Goal: Task Accomplishment & Management: Manage account settings

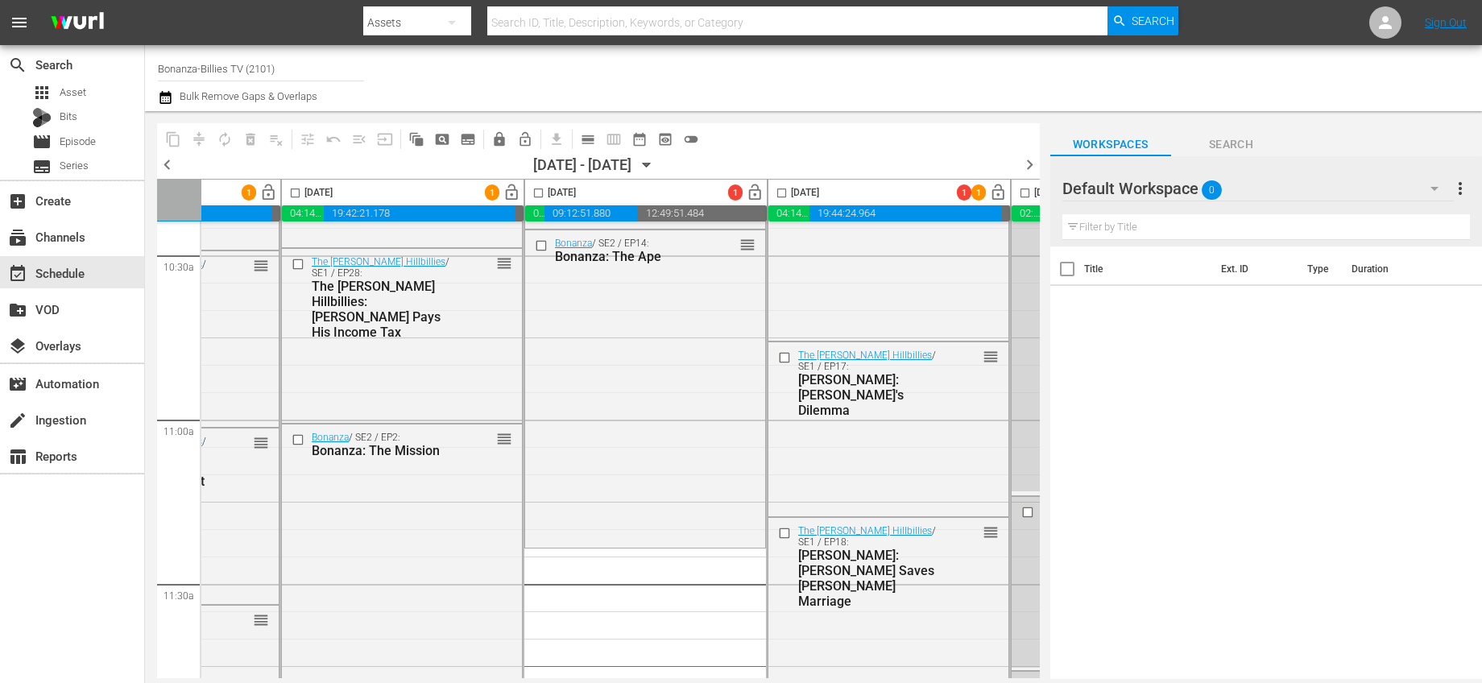
scroll to position [3418, 407]
drag, startPoint x: 595, startPoint y: 669, endPoint x: 567, endPoint y: 665, distance: 28.5
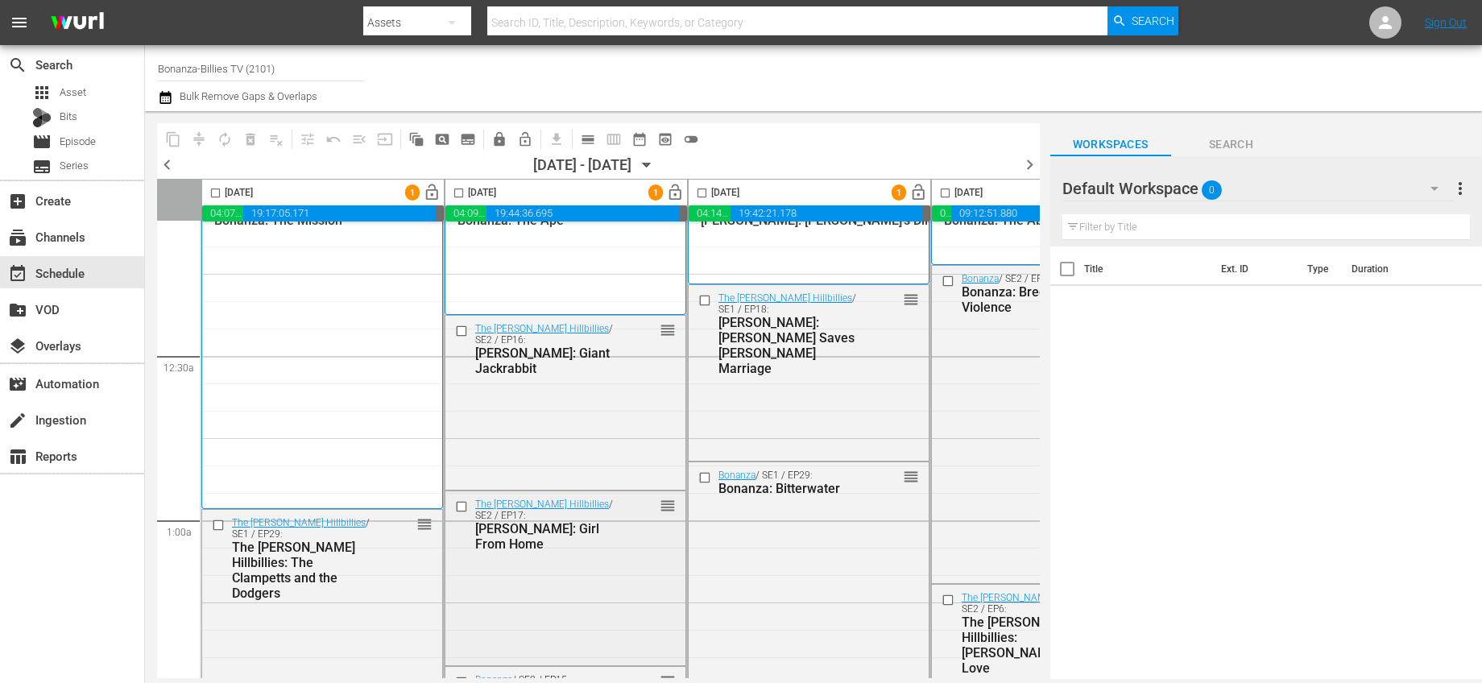
scroll to position [0, 0]
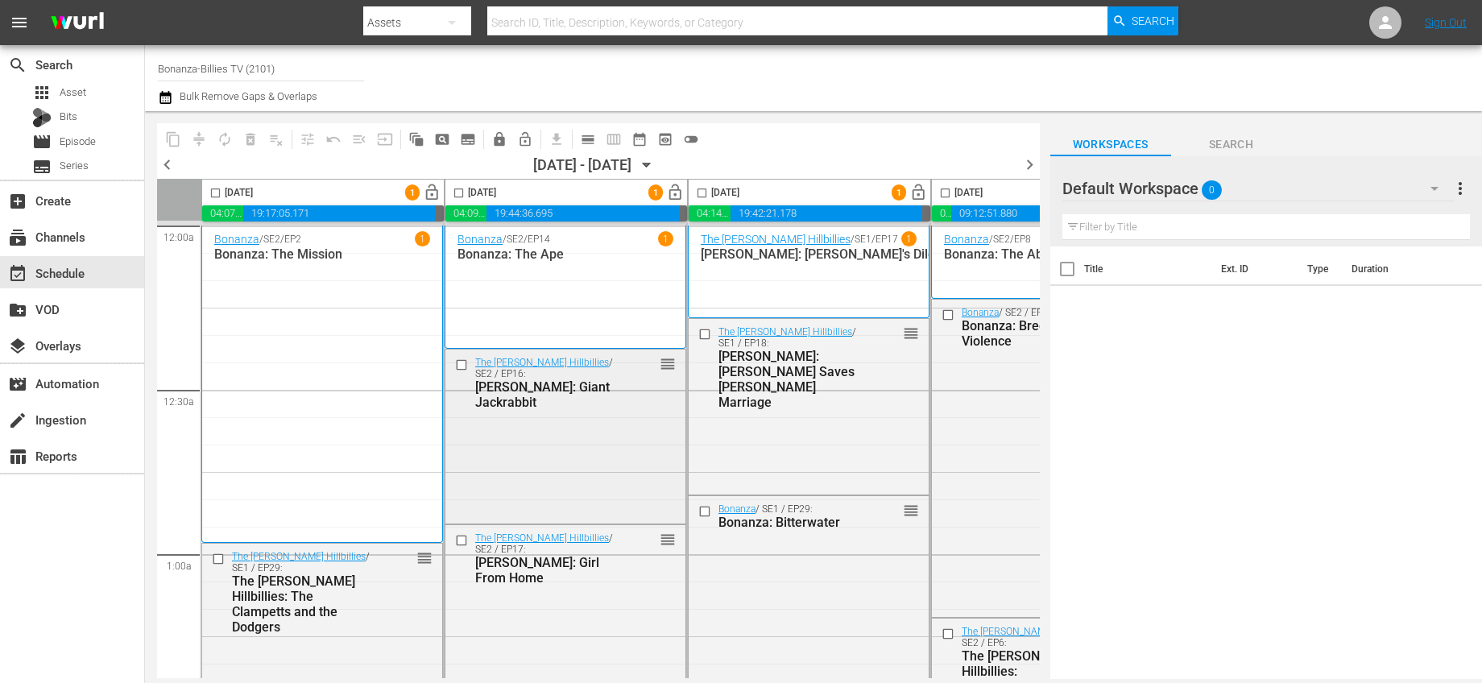
click at [459, 363] on input "checkbox" at bounding box center [463, 365] width 17 height 14
click at [458, 543] on input "checkbox" at bounding box center [463, 541] width 17 height 14
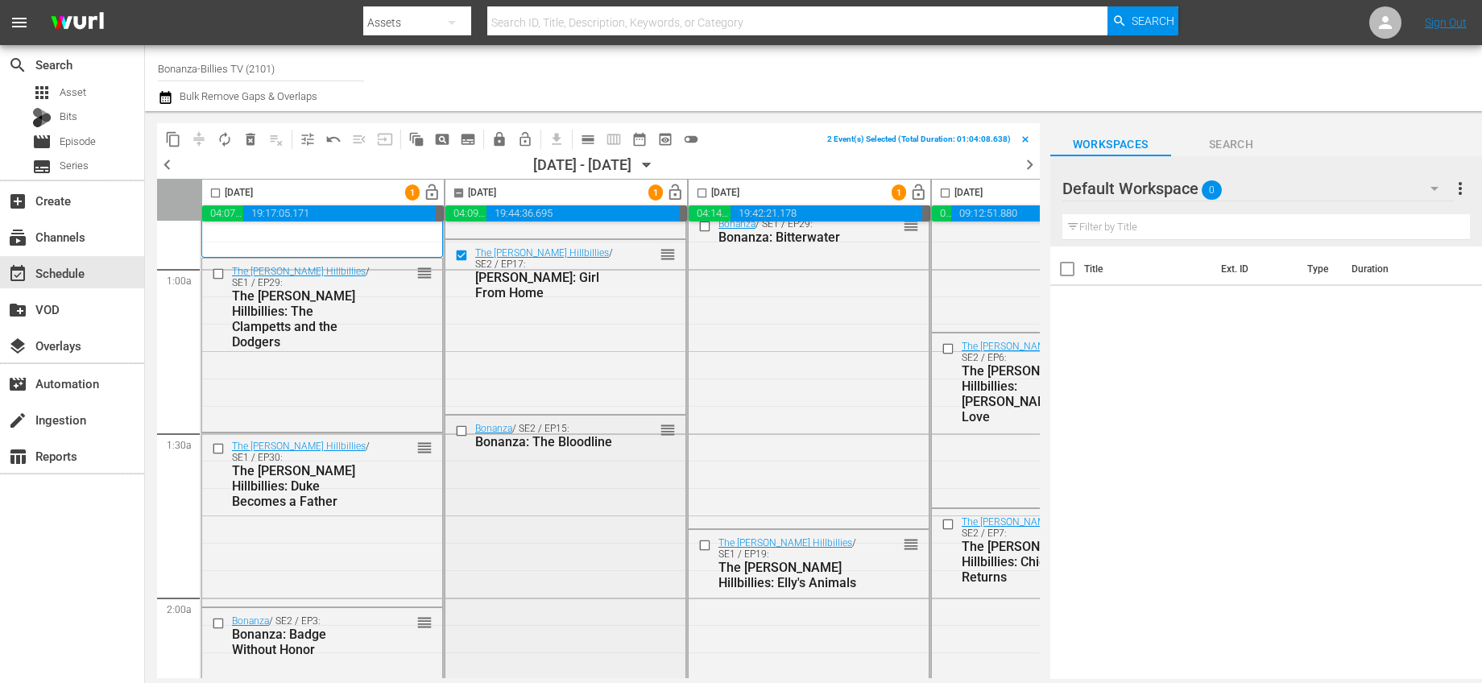
click at [460, 430] on input "checkbox" at bounding box center [463, 432] width 17 height 14
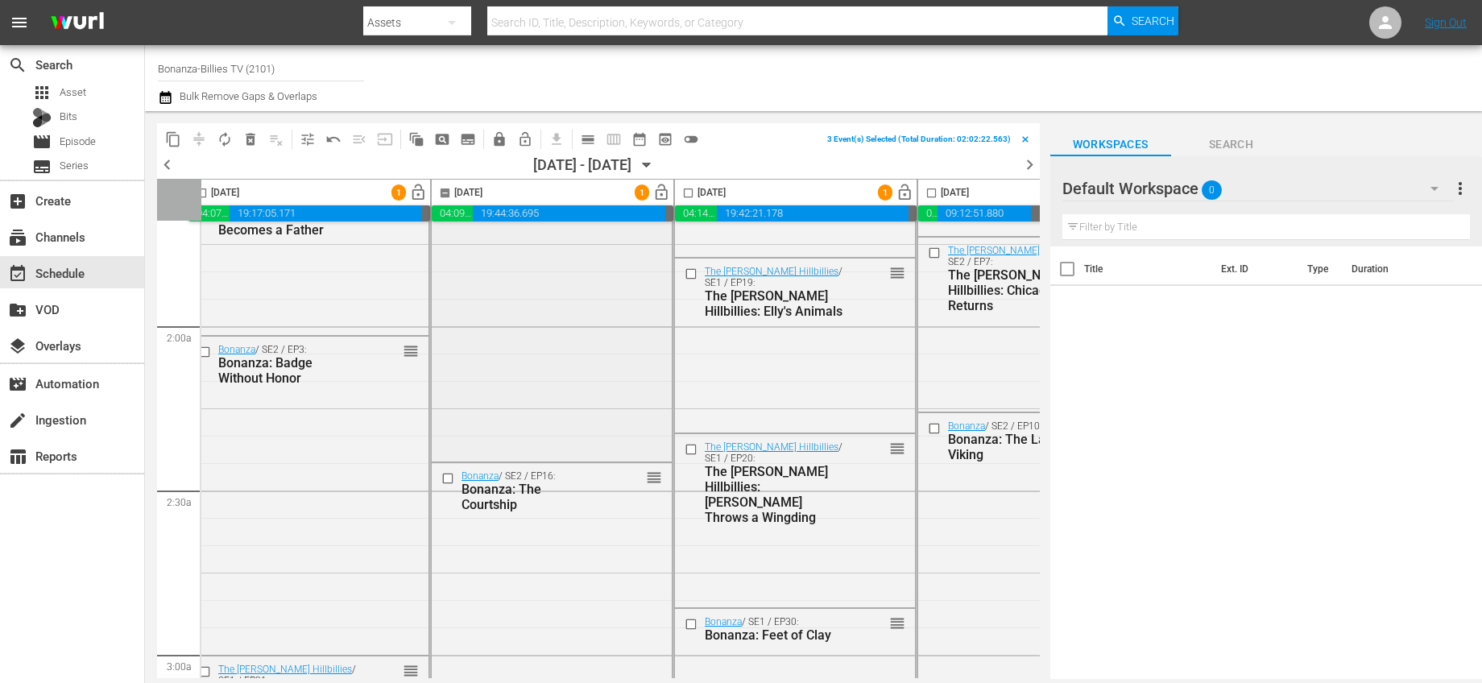
scroll to position [741, 14]
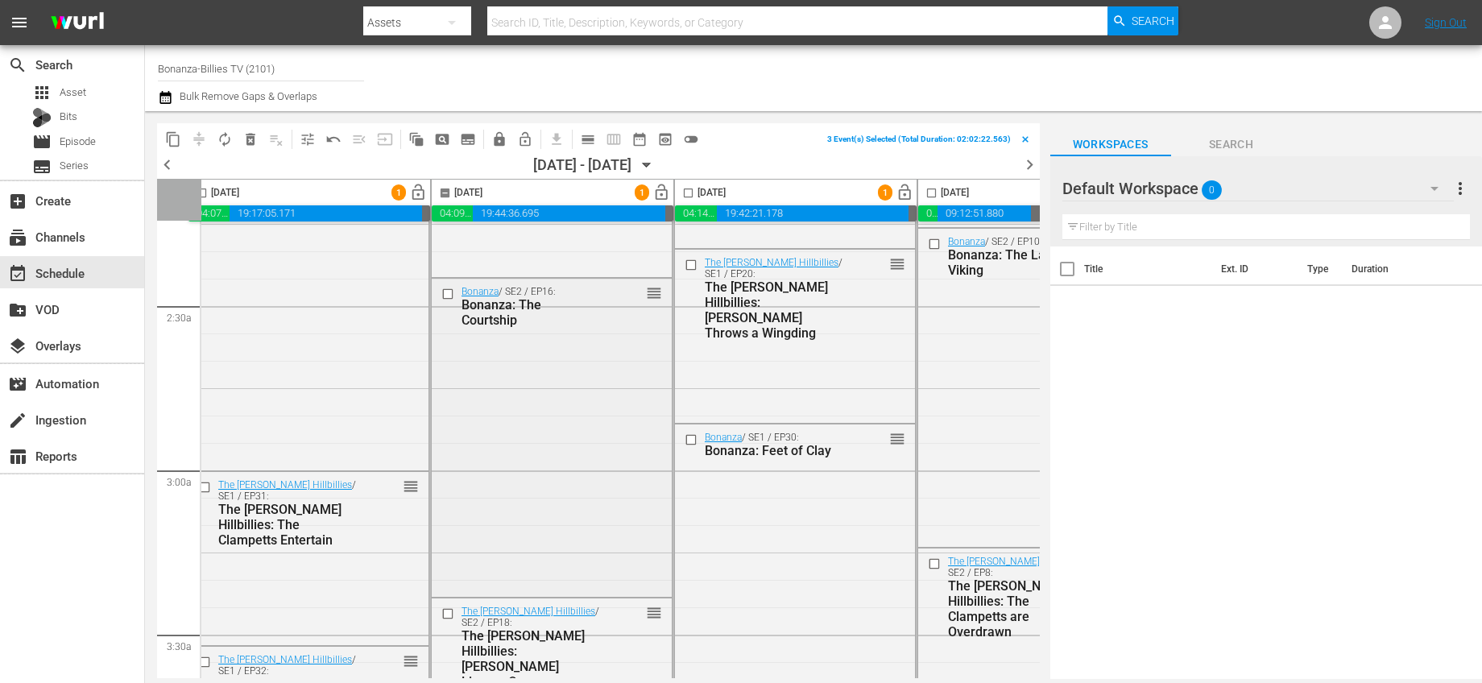
click at [450, 291] on input "checkbox" at bounding box center [449, 295] width 17 height 14
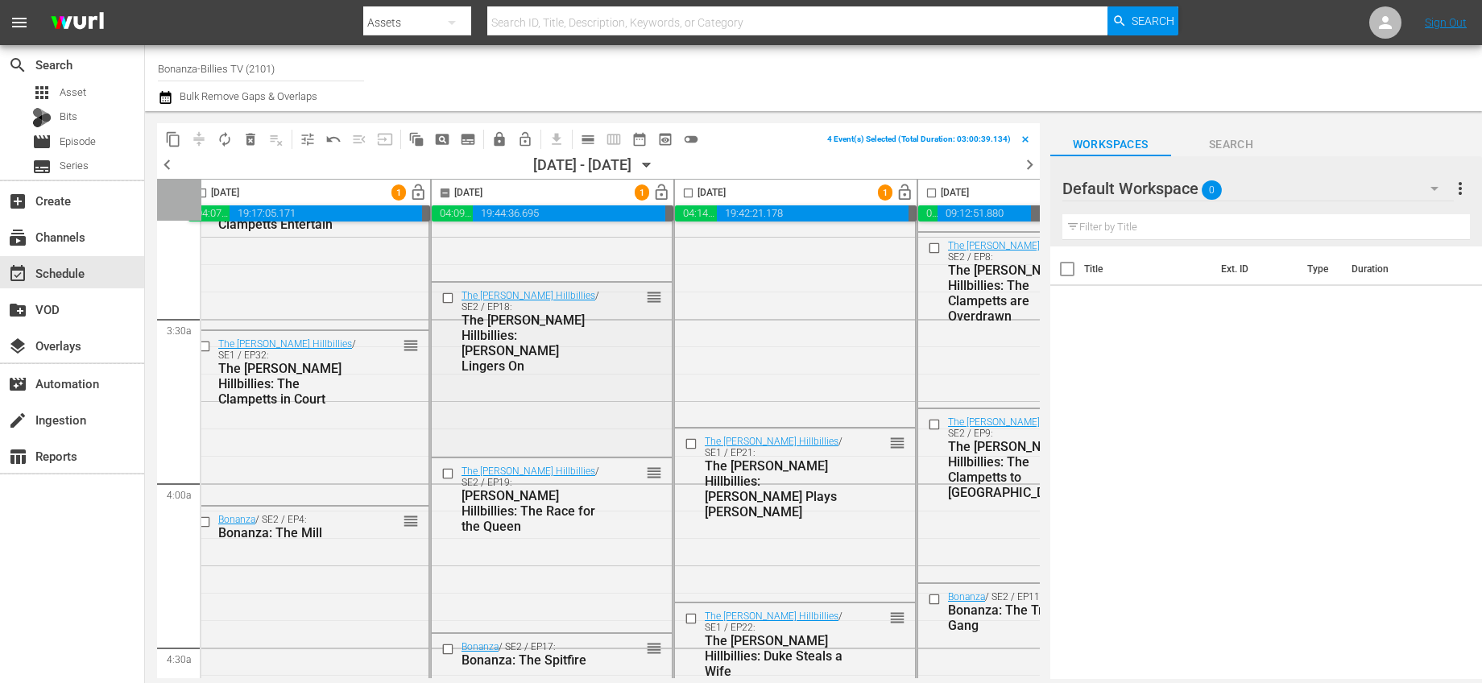
click at [452, 297] on input "checkbox" at bounding box center [449, 298] width 17 height 14
click at [452, 474] on input "checkbox" at bounding box center [449, 474] width 17 height 14
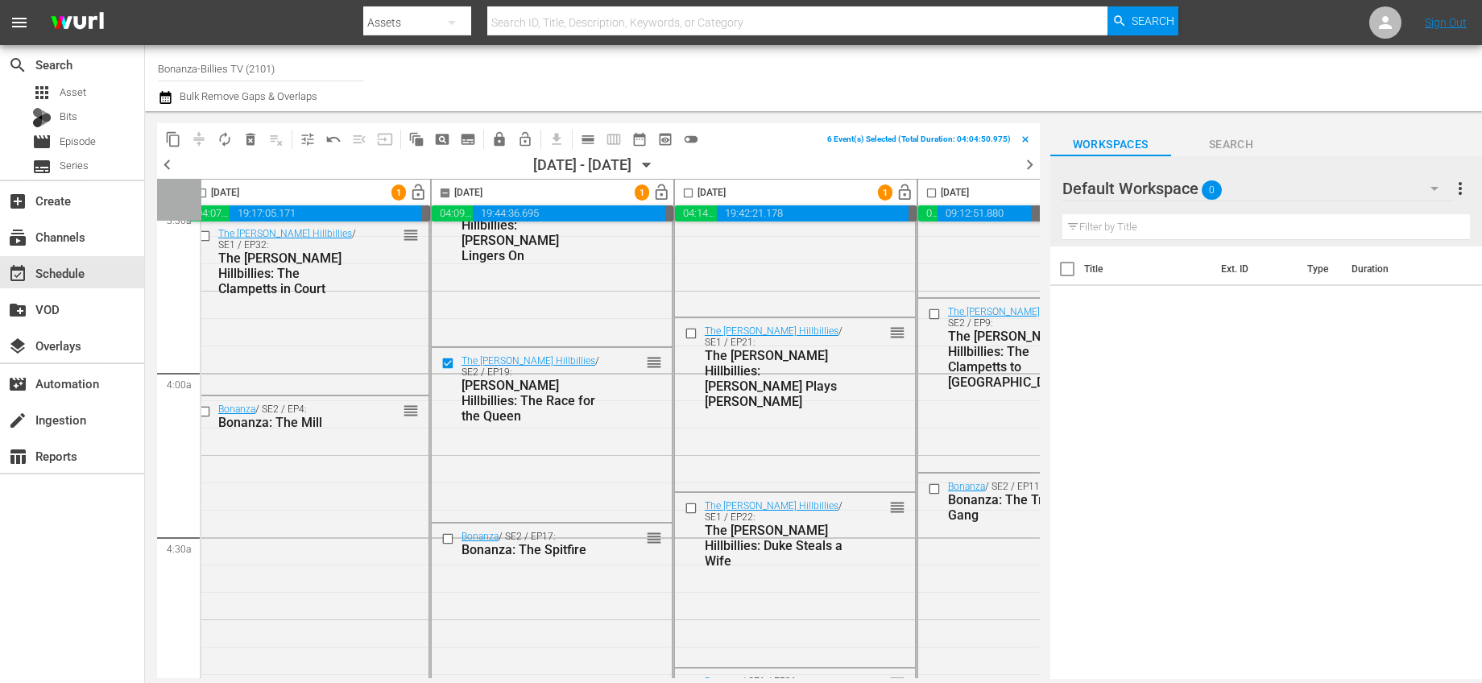
scroll to position [1169, 14]
click at [447, 541] on input "checkbox" at bounding box center [449, 538] width 17 height 14
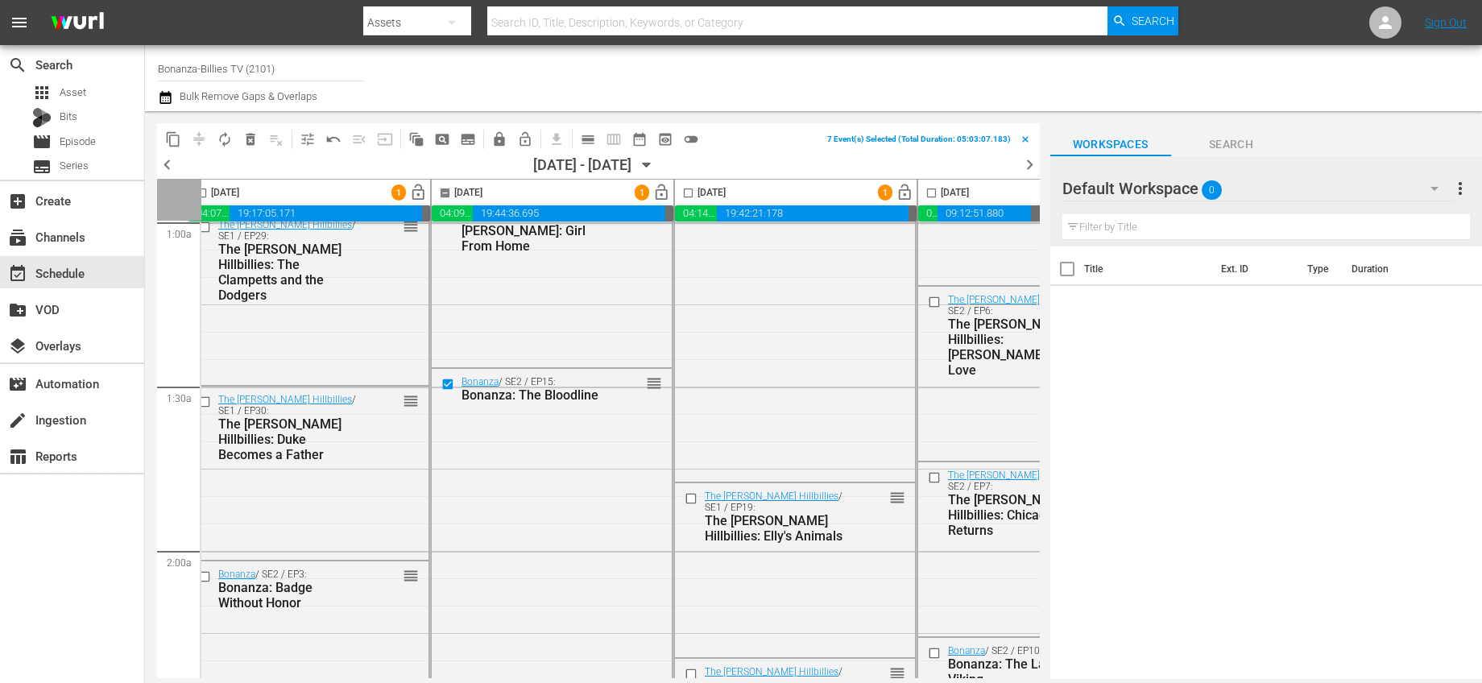
scroll to position [0, 14]
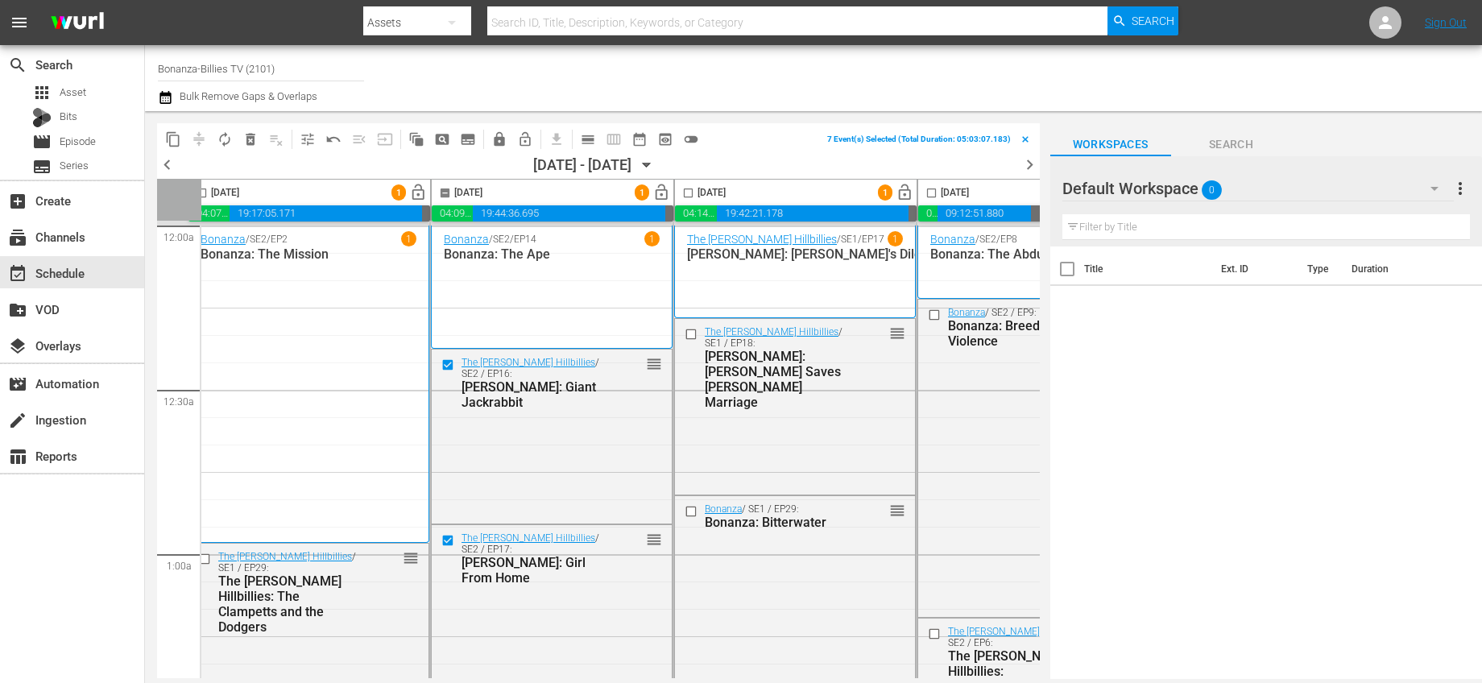
click at [445, 188] on input "checkbox" at bounding box center [445, 196] width 19 height 19
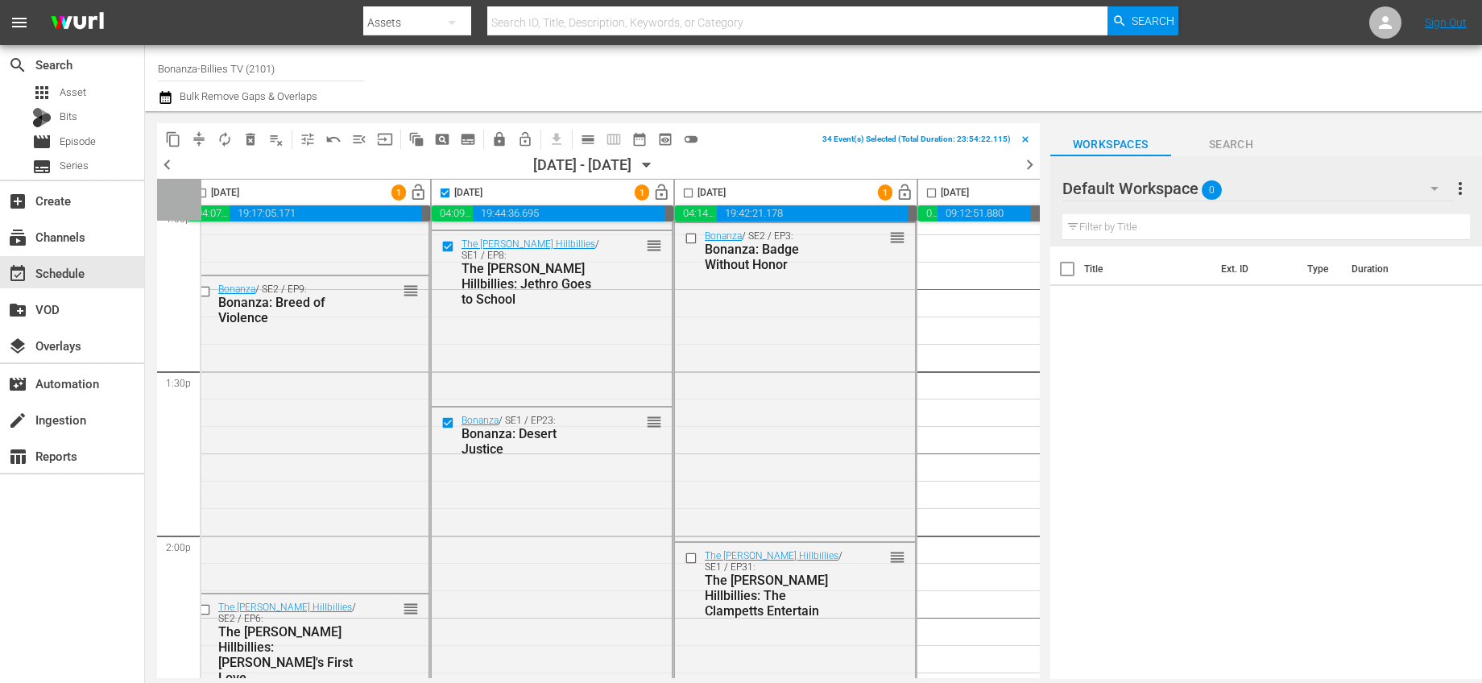
scroll to position [4294, 14]
click at [450, 246] on input "checkbox" at bounding box center [449, 244] width 17 height 14
click at [454, 419] on input "checkbox" at bounding box center [449, 421] width 17 height 14
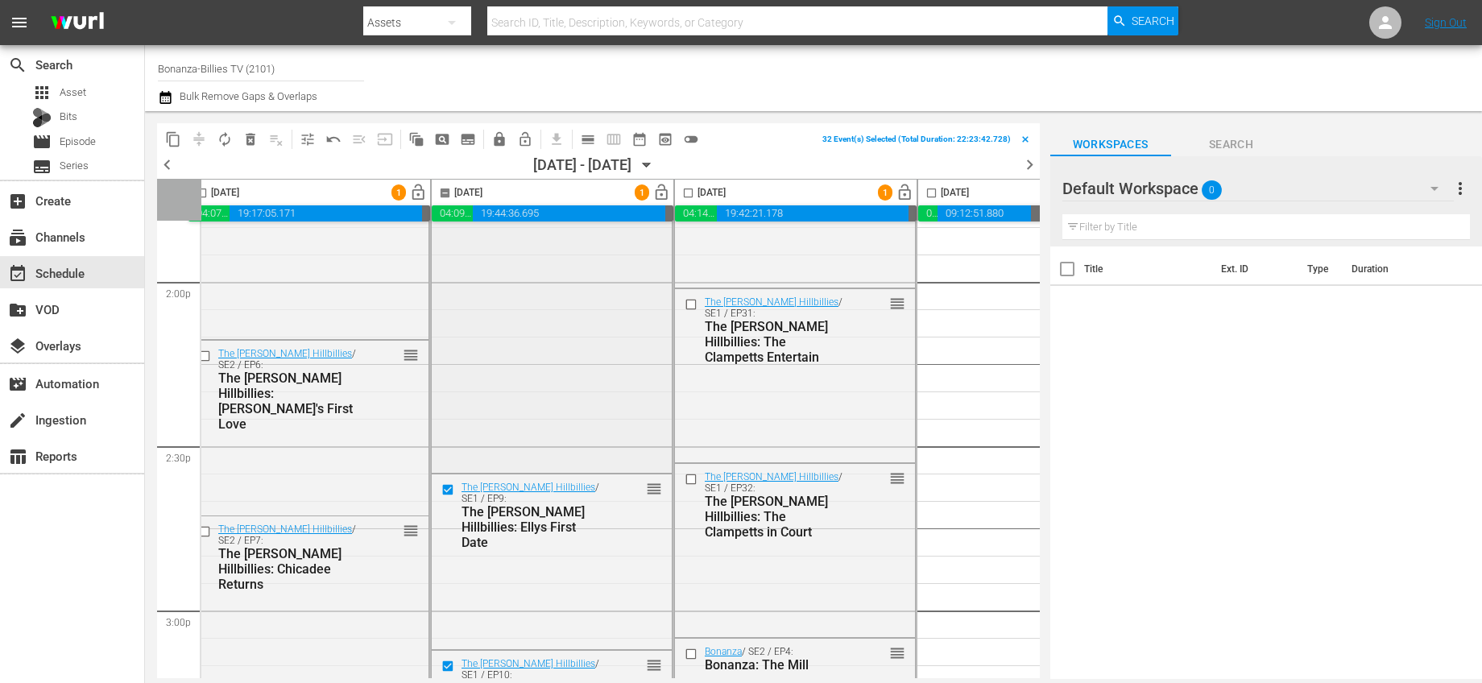
scroll to position [4731, 14]
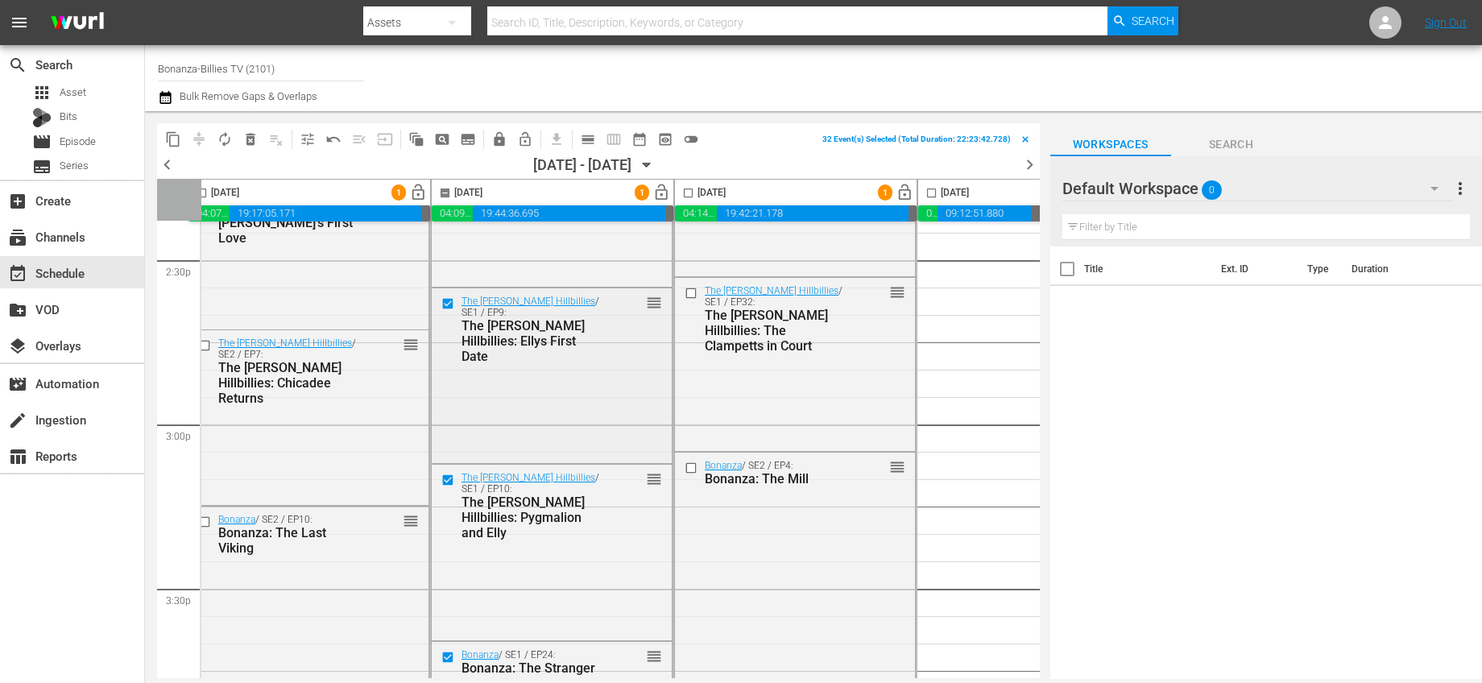
click at [447, 302] on input "checkbox" at bounding box center [449, 303] width 17 height 14
click at [450, 483] on input "checkbox" at bounding box center [449, 481] width 17 height 14
click at [450, 188] on input "checkbox" at bounding box center [445, 196] width 19 height 19
checkbox input "false"
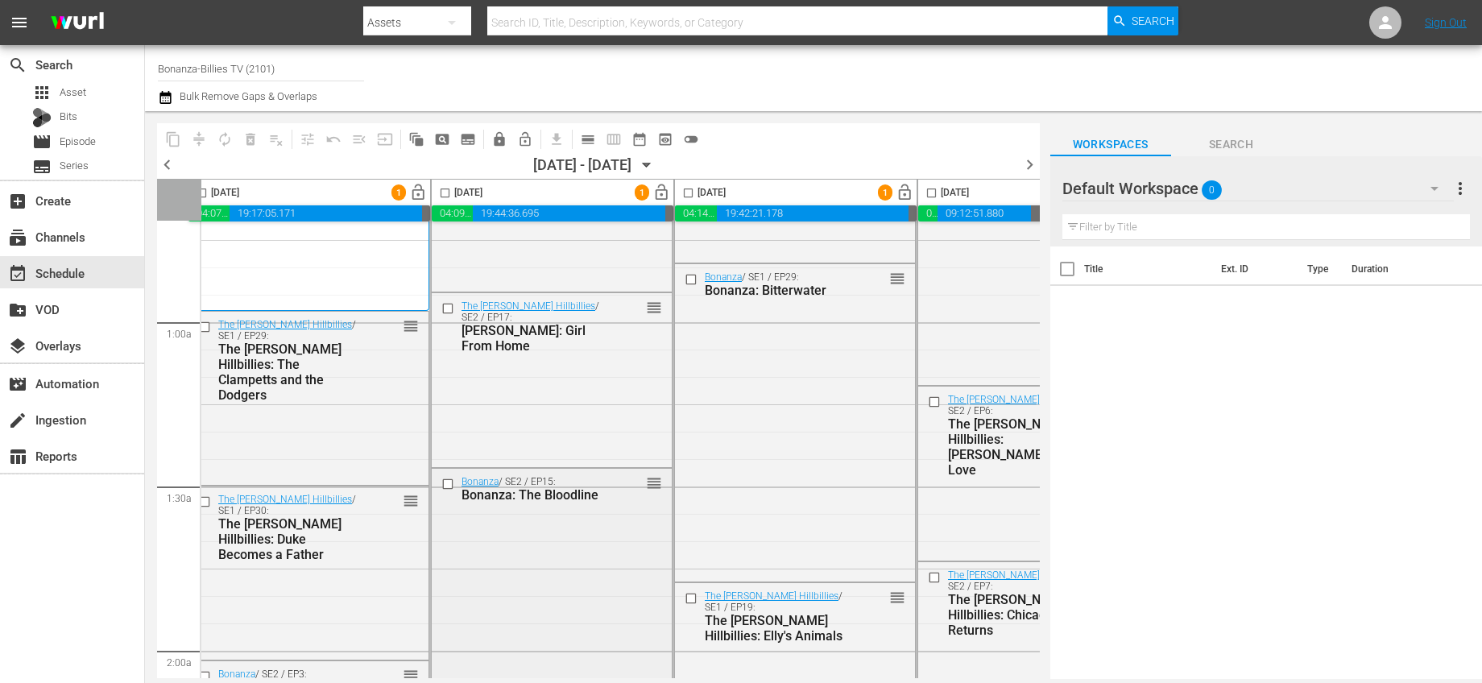
scroll to position [0, 14]
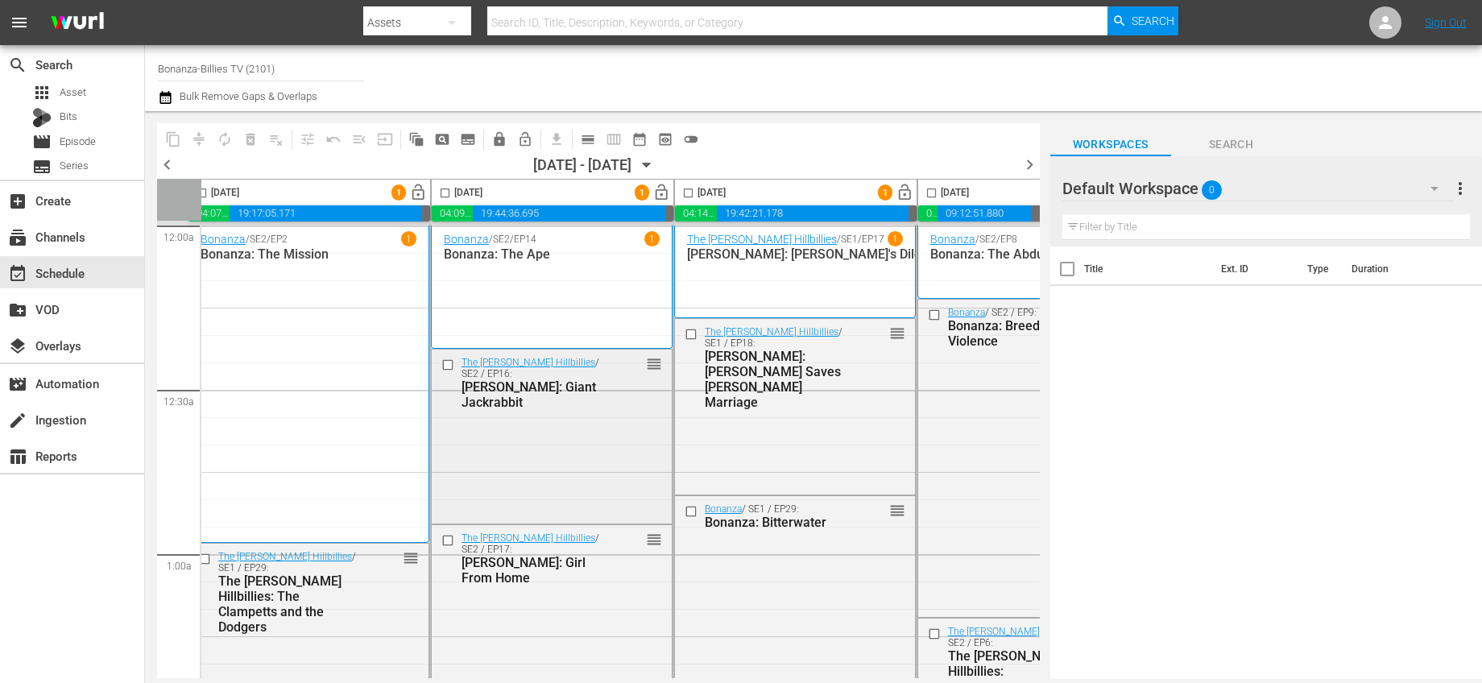
click at [447, 367] on input "checkbox" at bounding box center [449, 365] width 17 height 14
click at [447, 546] on input "checkbox" at bounding box center [449, 541] width 17 height 14
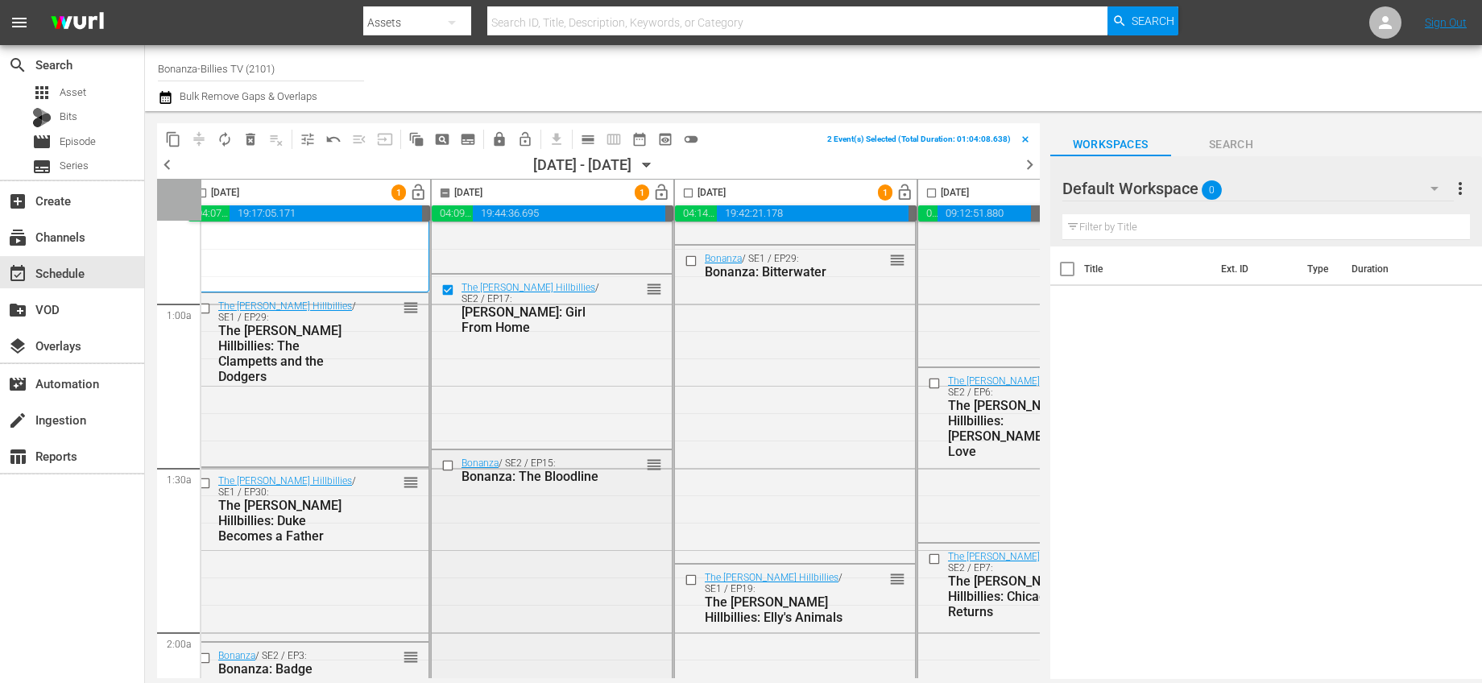
click at [448, 465] on input "checkbox" at bounding box center [449, 466] width 17 height 14
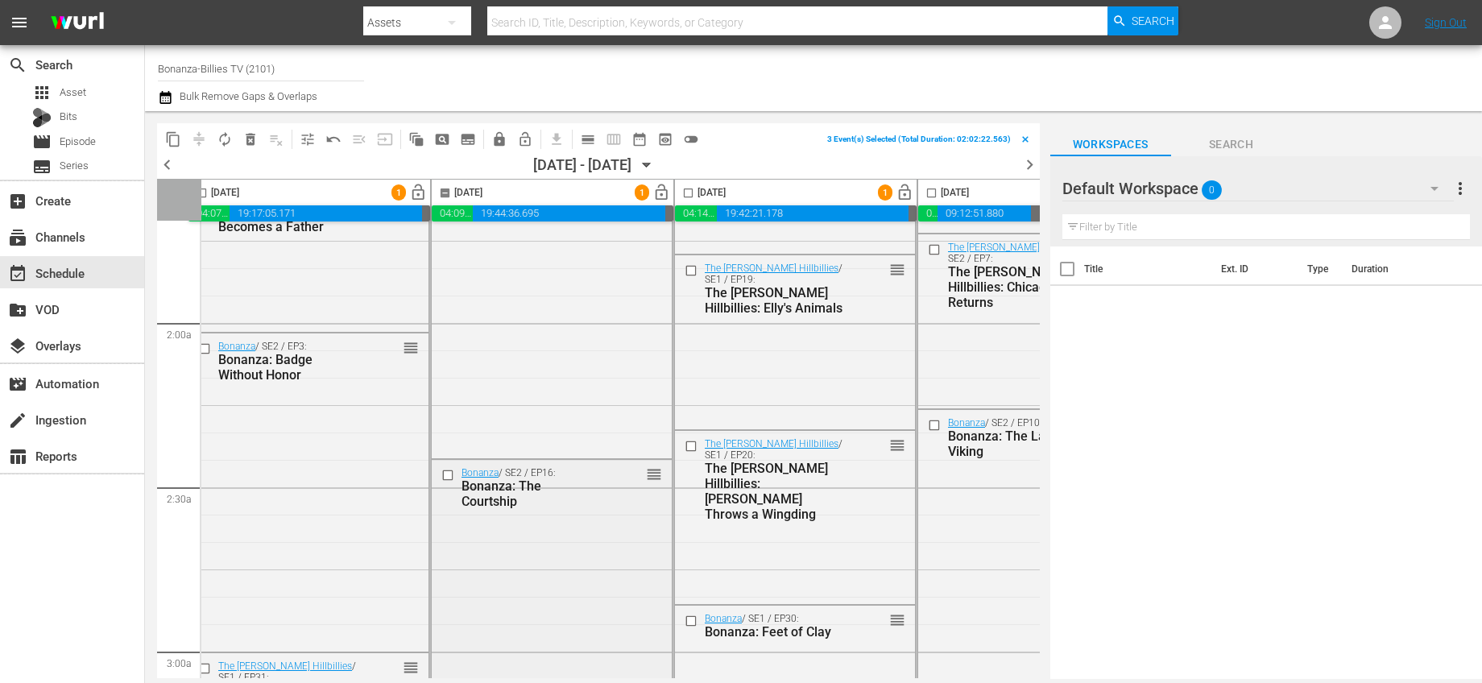
click at [454, 470] on input "checkbox" at bounding box center [449, 476] width 17 height 14
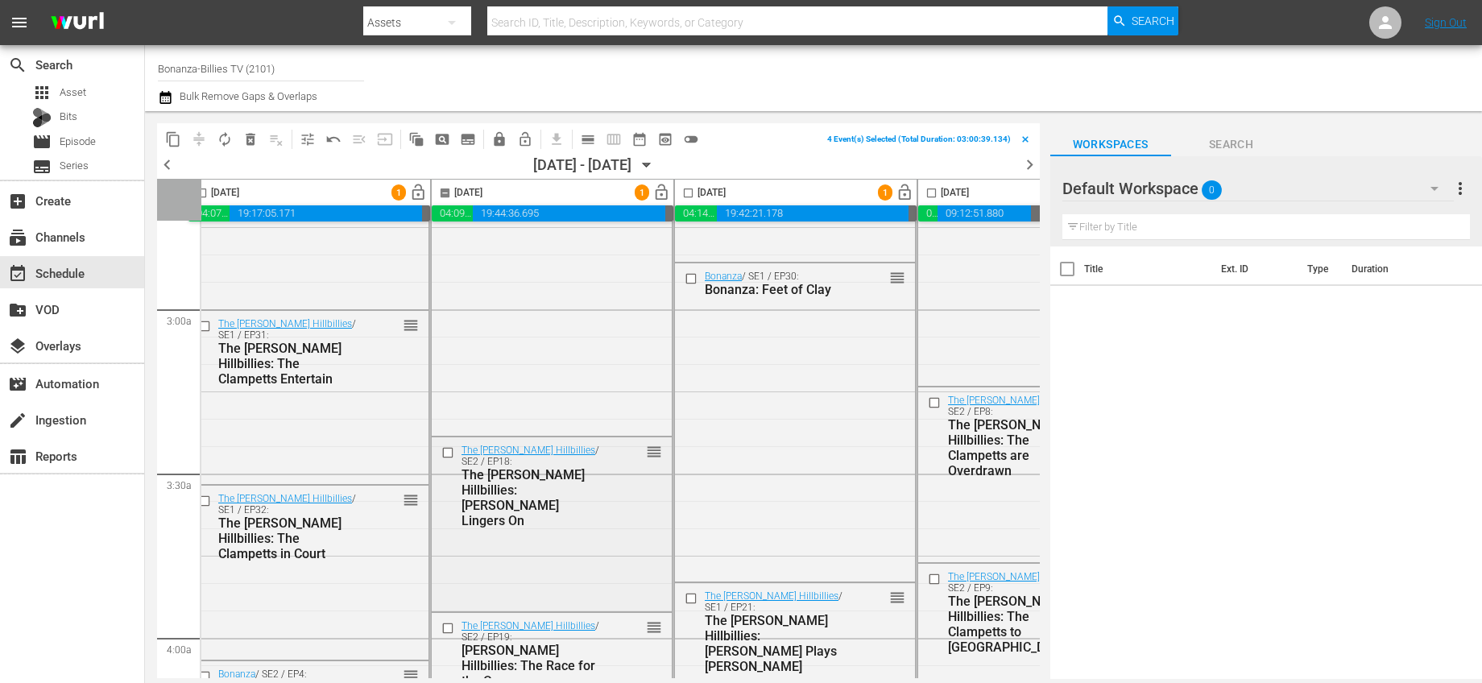
scroll to position [1039, 14]
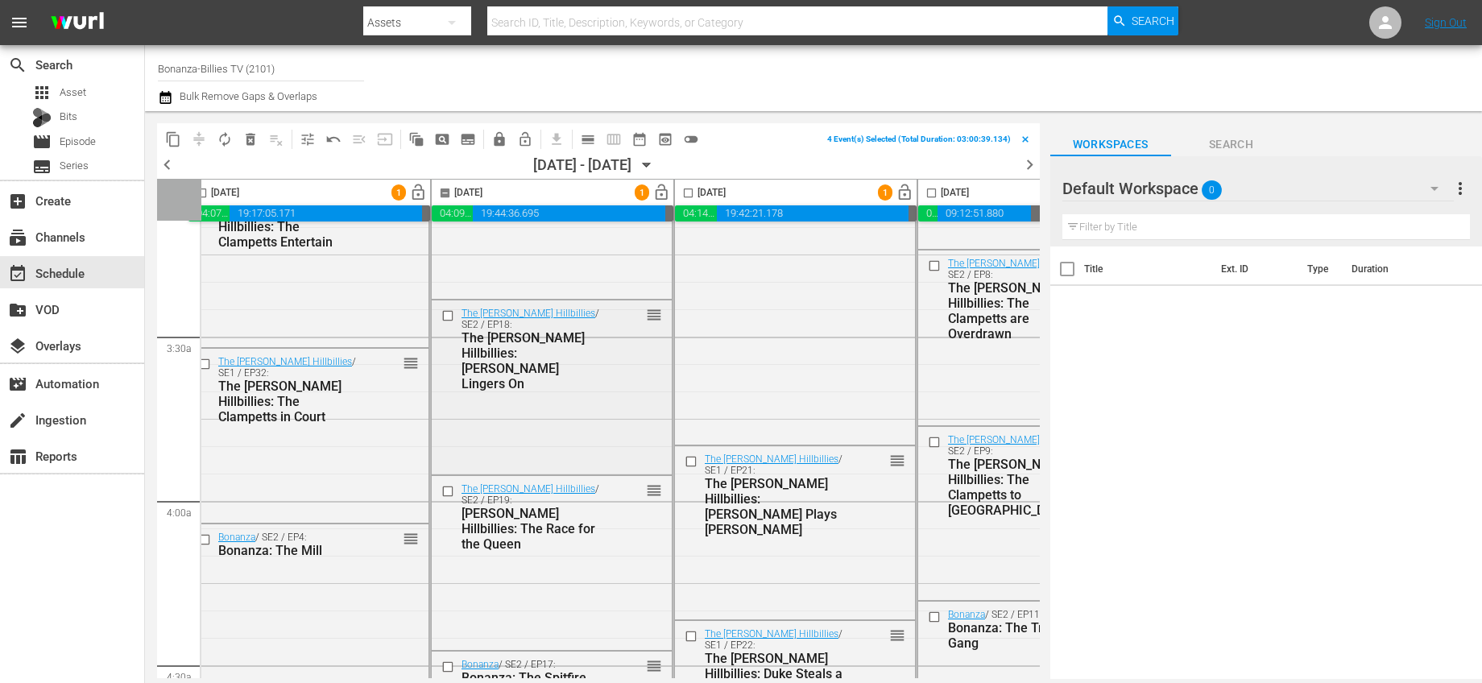
click at [446, 314] on input "checkbox" at bounding box center [449, 316] width 17 height 14
click at [450, 487] on input "checkbox" at bounding box center [449, 492] width 17 height 14
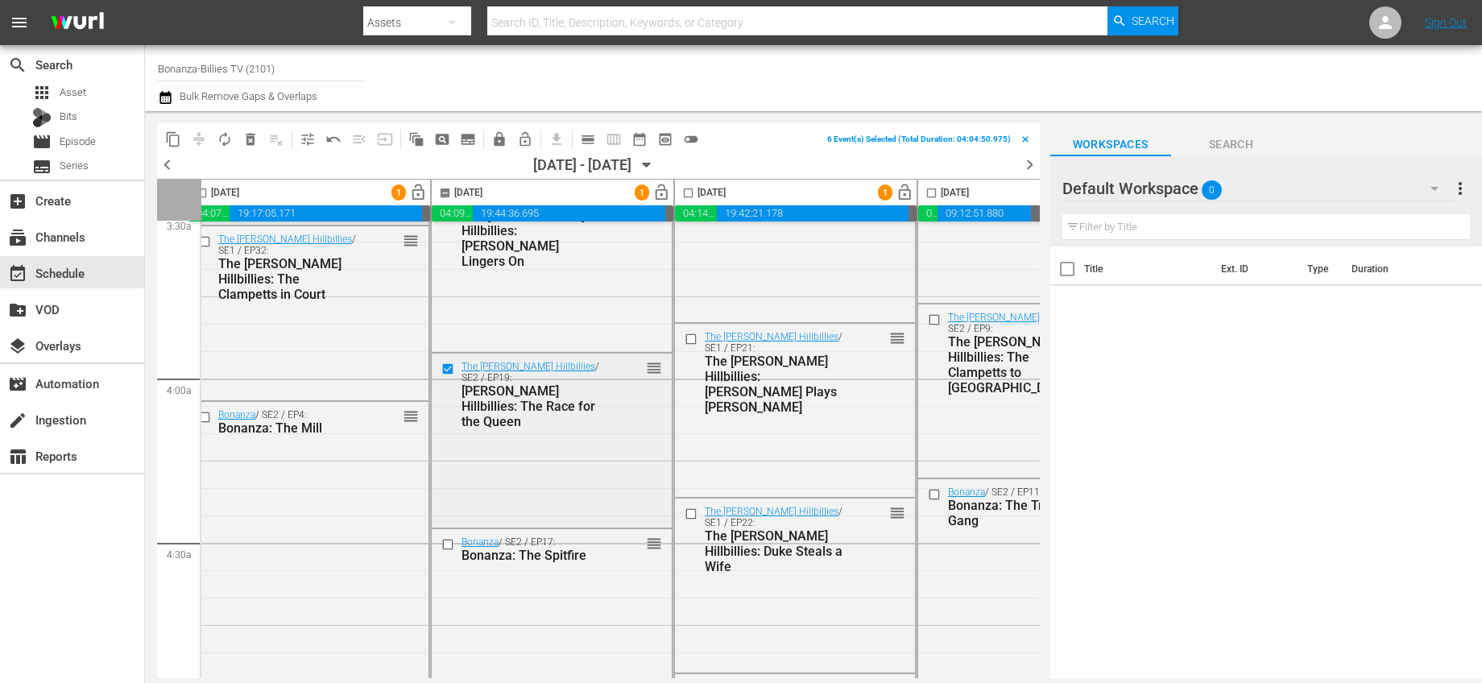
scroll to position [1181, 14]
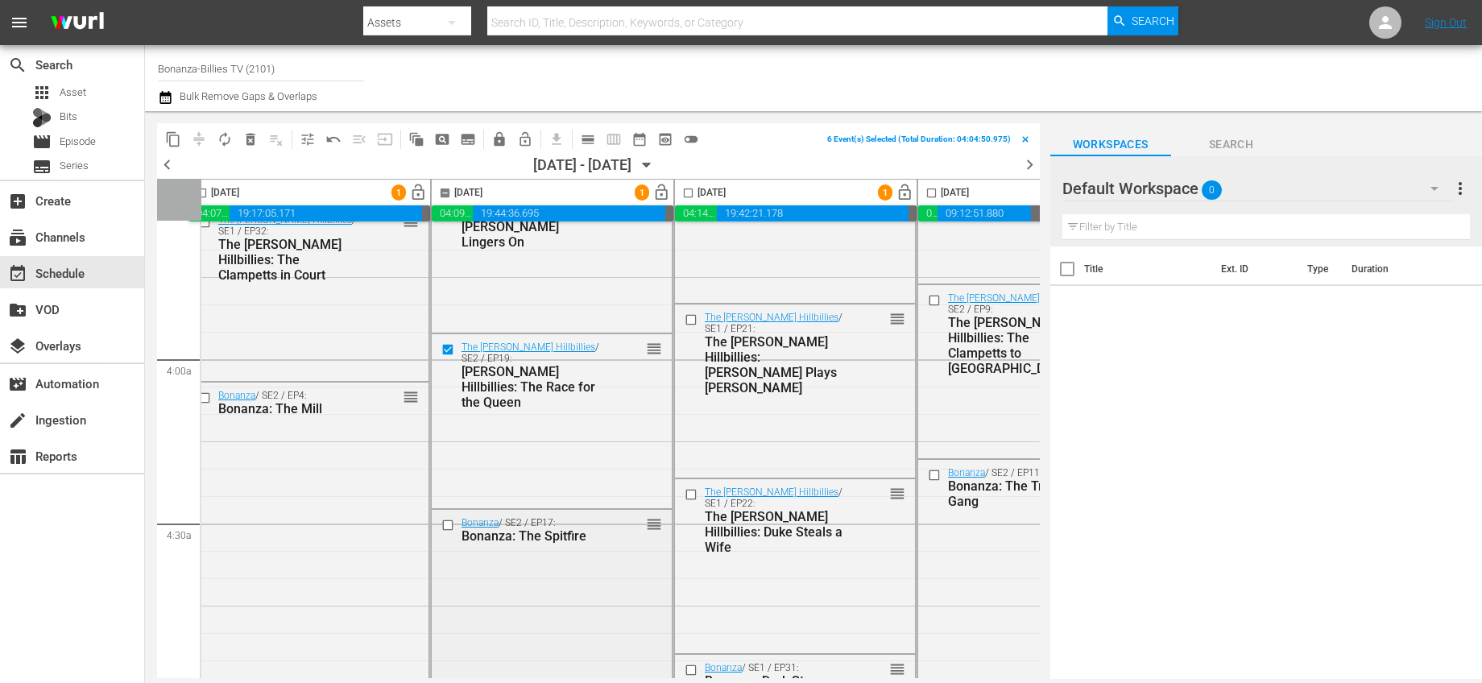
click at [450, 521] on input "checkbox" at bounding box center [449, 526] width 17 height 14
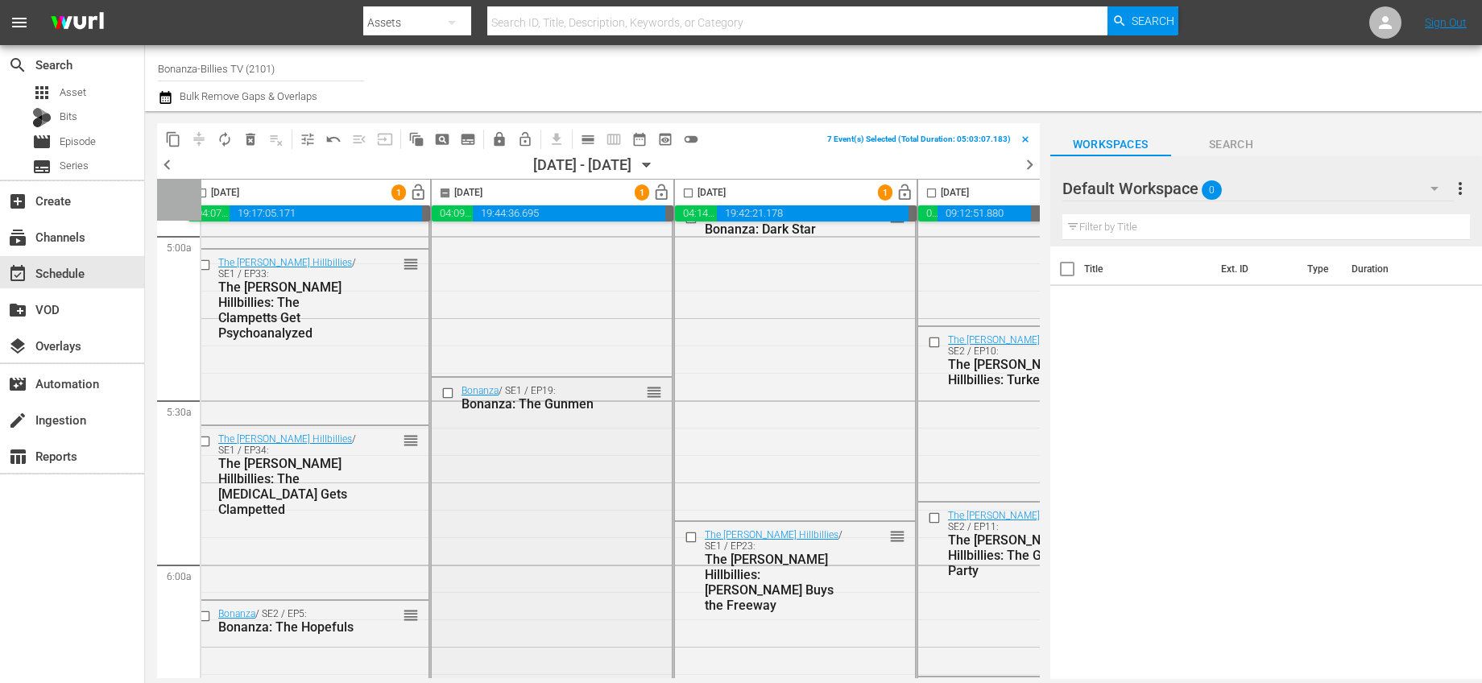
scroll to position [1638, 14]
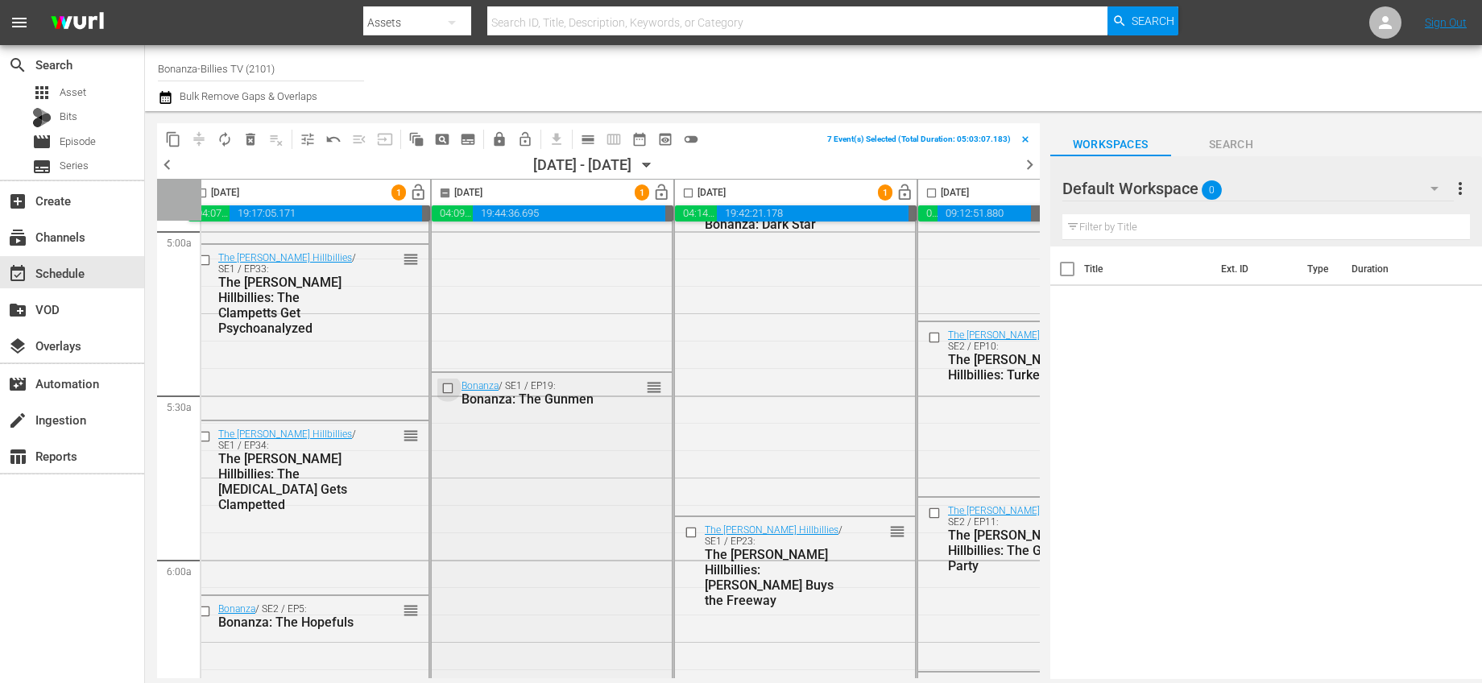
click at [451, 390] on input "checkbox" at bounding box center [449, 389] width 17 height 14
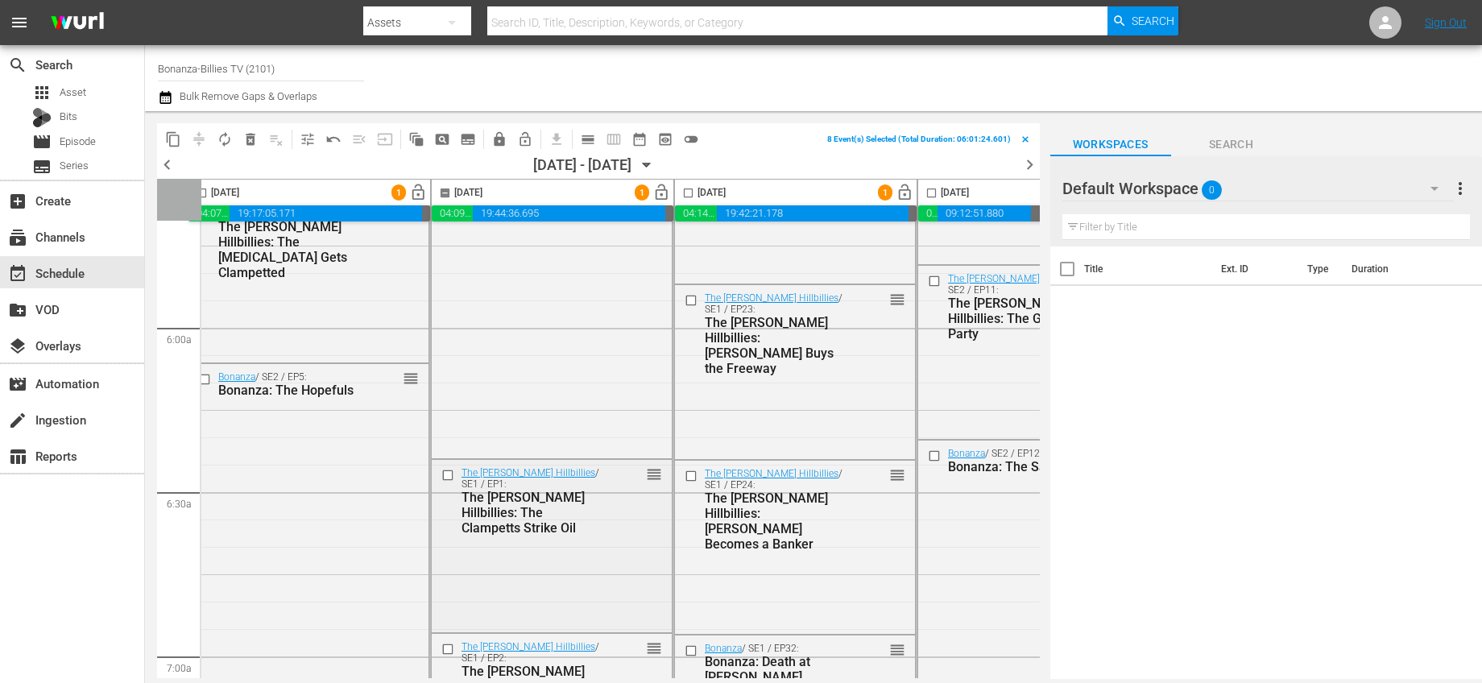
scroll to position [1907, 14]
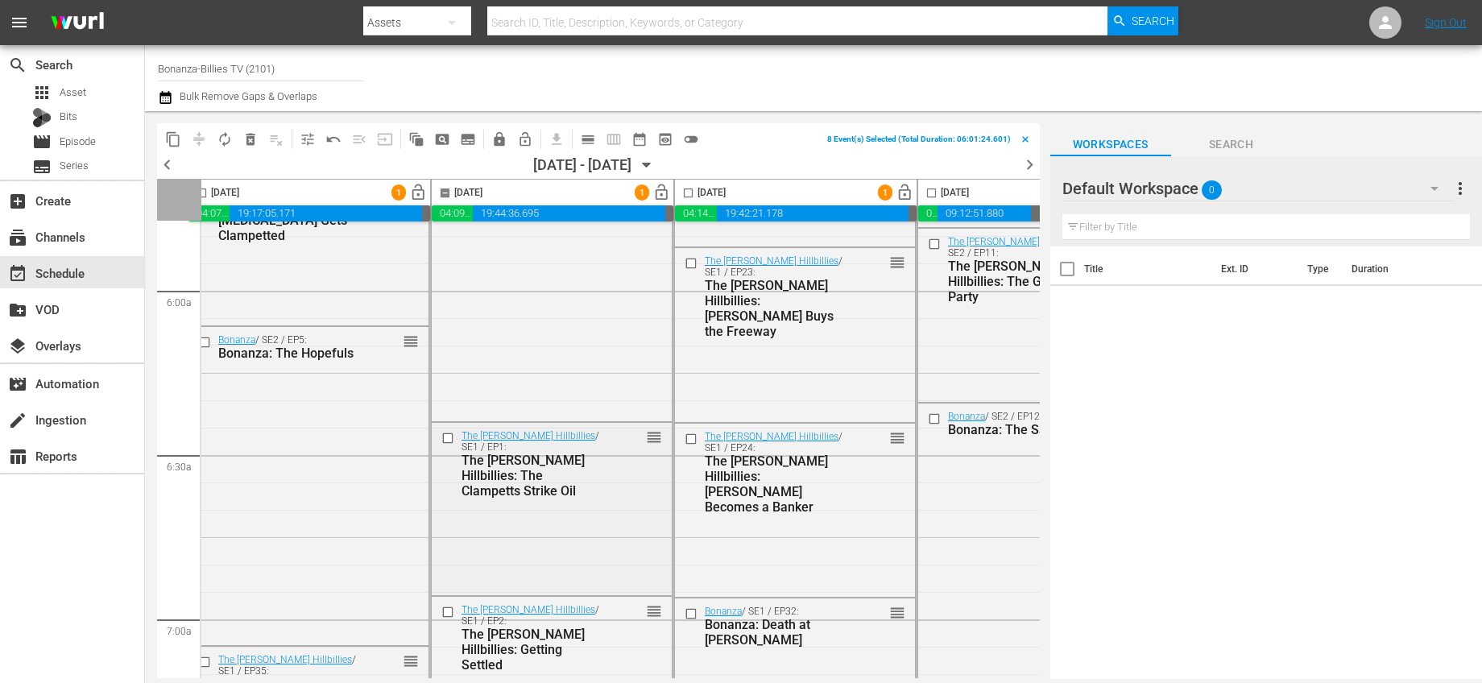
click at [450, 436] on input "checkbox" at bounding box center [449, 438] width 17 height 14
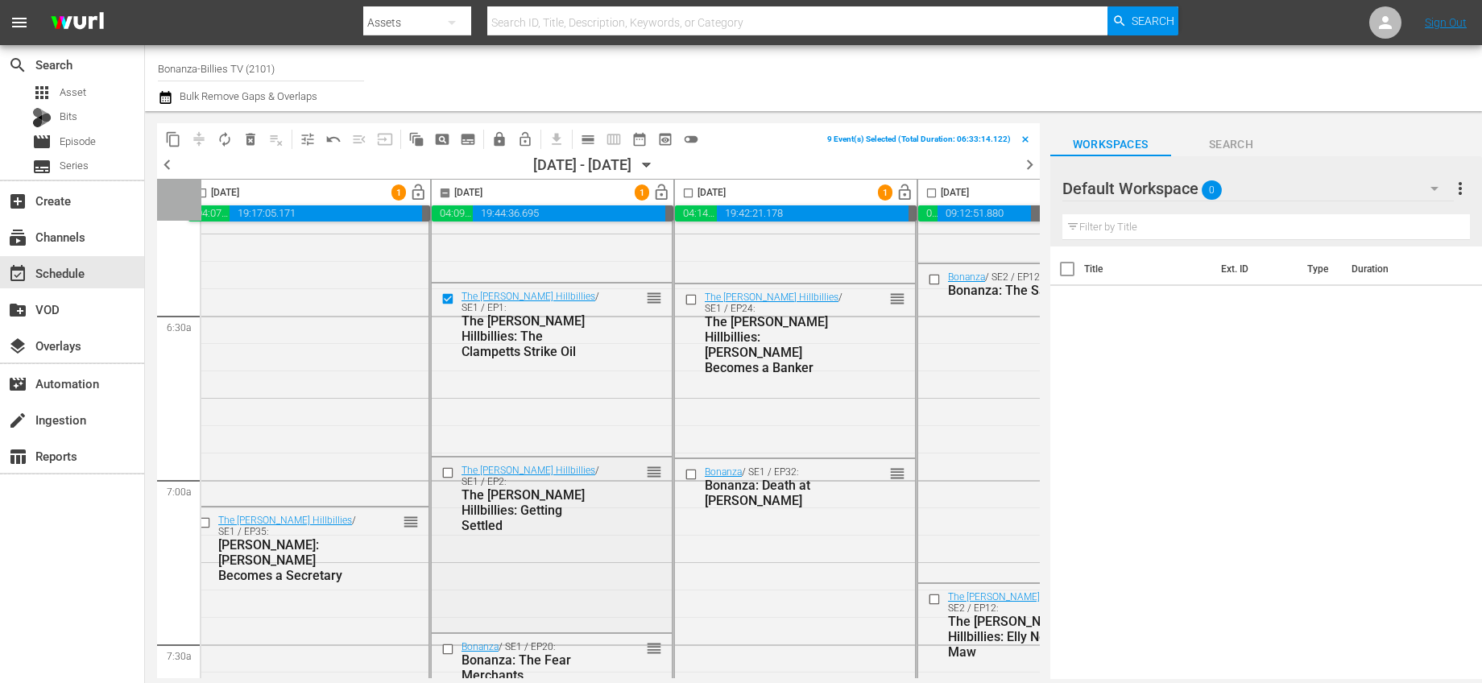
click at [451, 482] on div "The [PERSON_NAME] Hillbillies / SE1 / EP2: The [PERSON_NAME] Hillbillies: Getti…" at bounding box center [518, 498] width 162 height 70
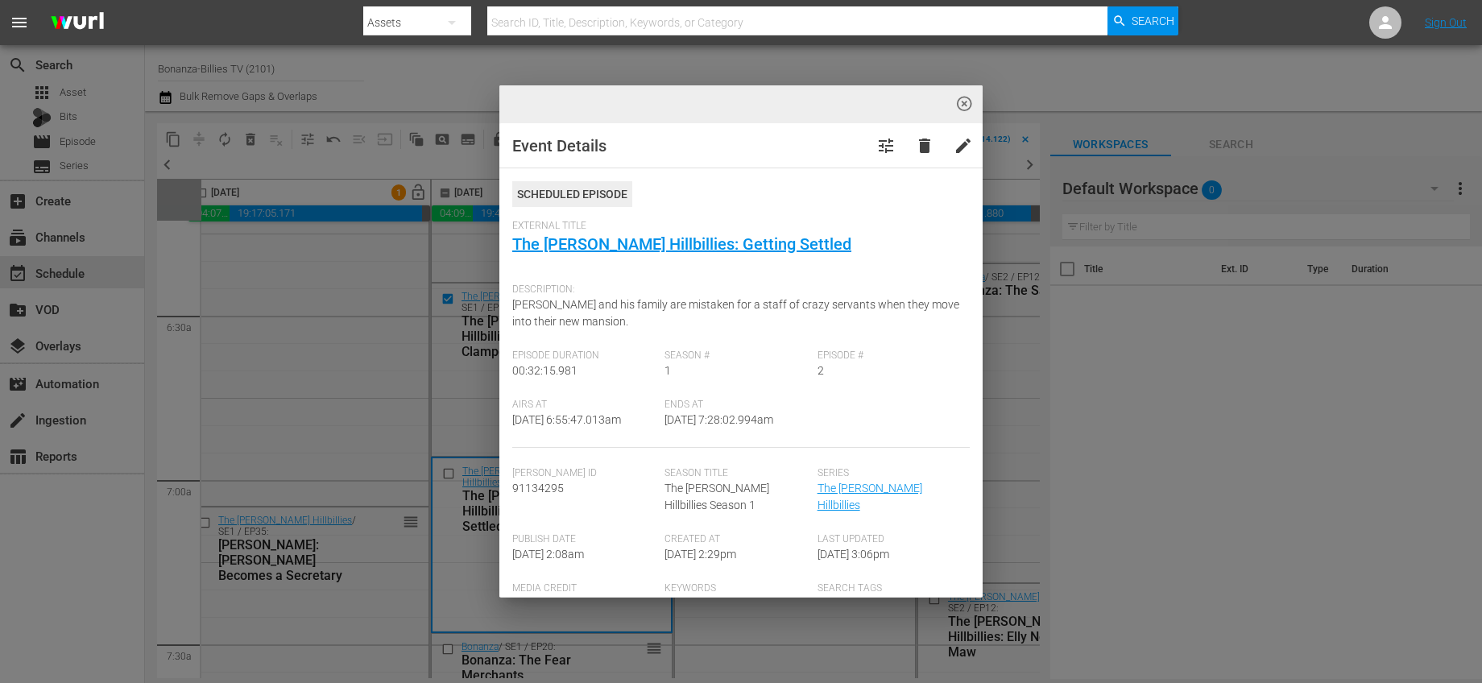
click at [962, 104] on span "highlight_off_icon" at bounding box center [964, 104] width 19 height 19
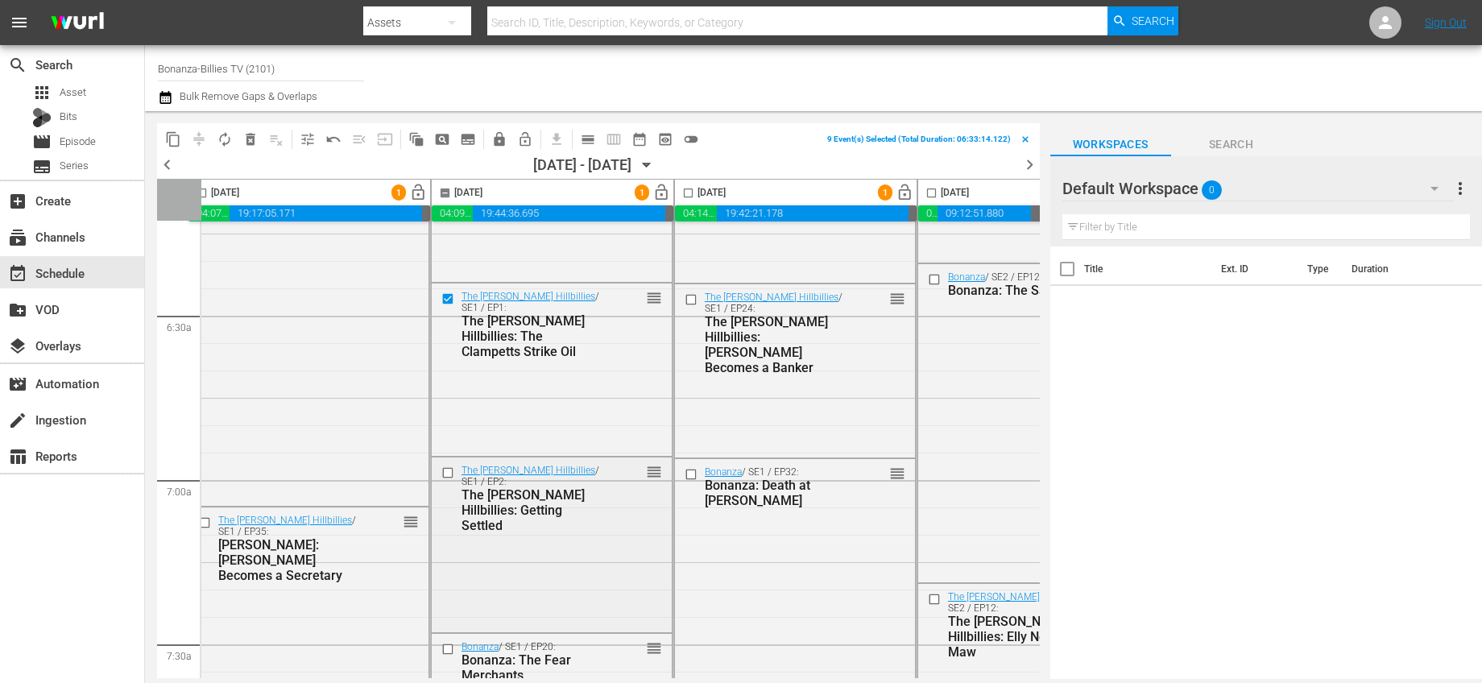
click at [447, 474] on input "checkbox" at bounding box center [449, 473] width 17 height 14
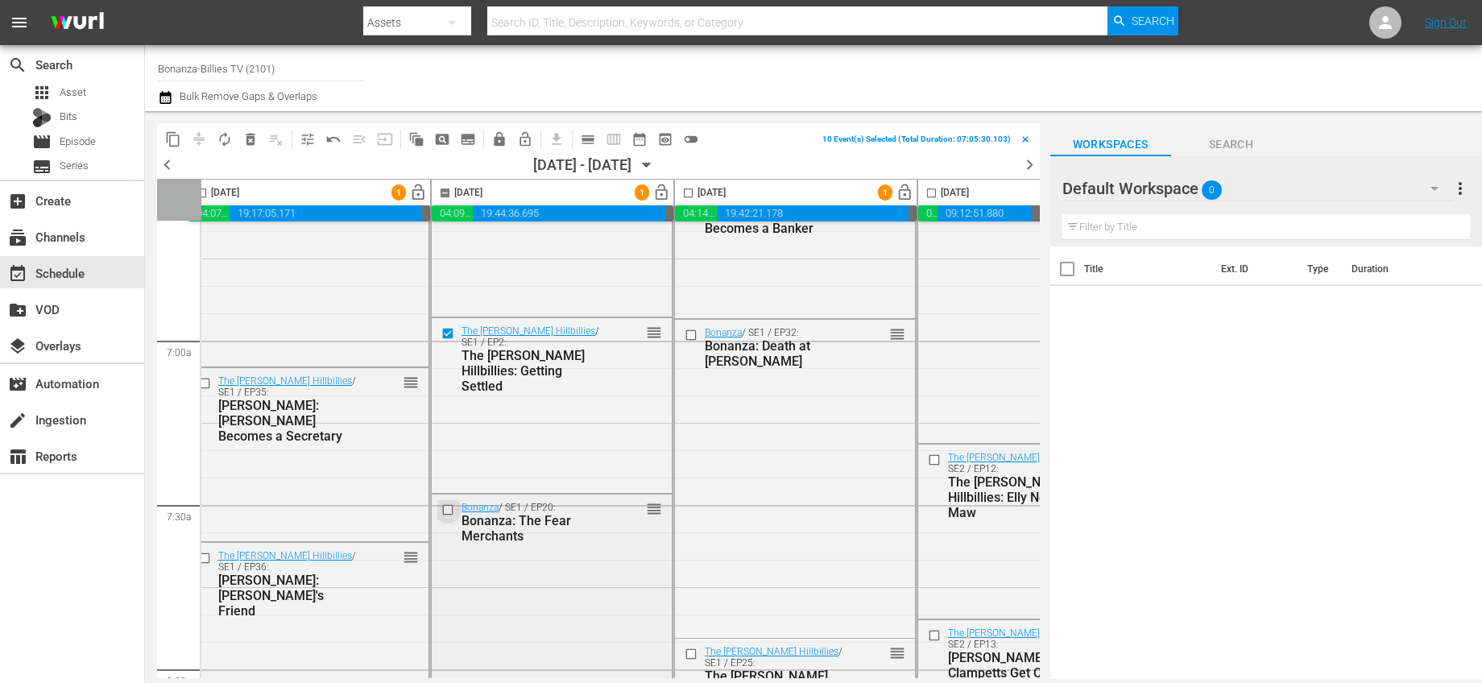
click at [445, 507] on input "checkbox" at bounding box center [449, 510] width 17 height 14
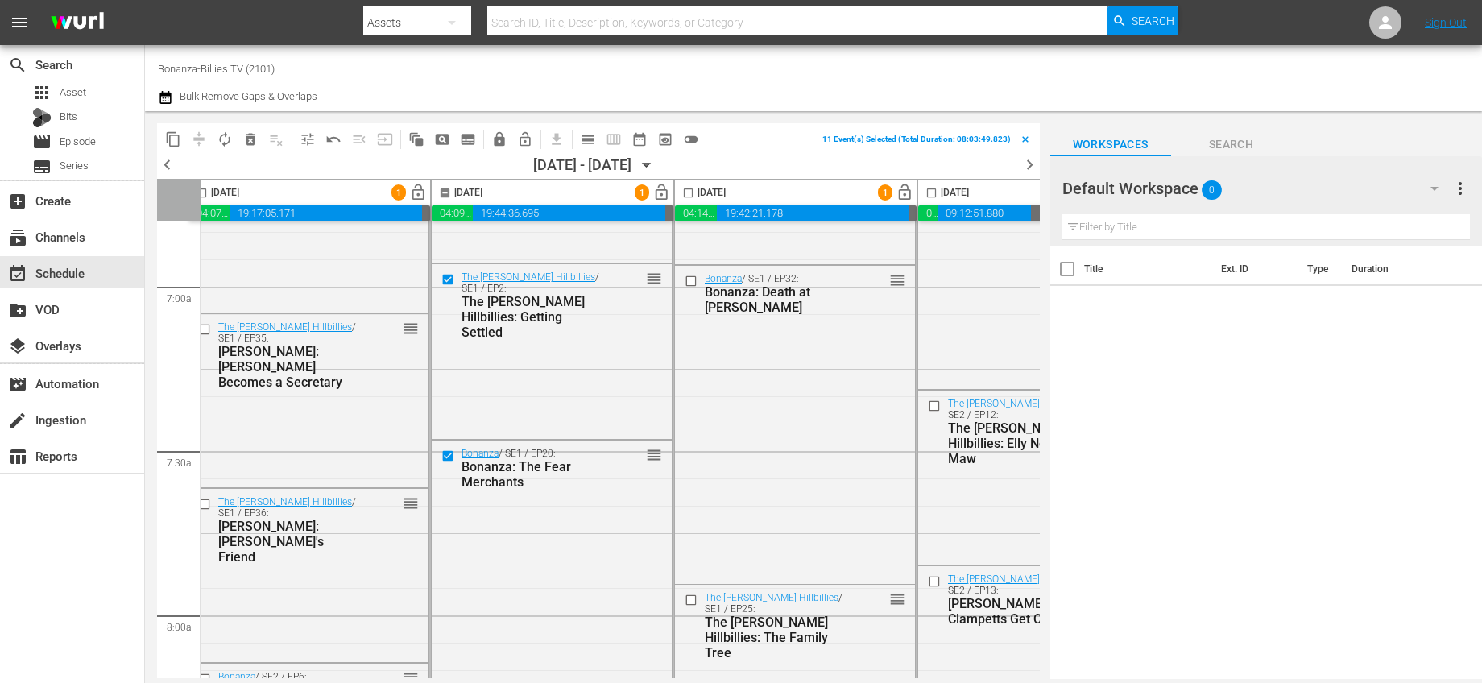
scroll to position [2463, 14]
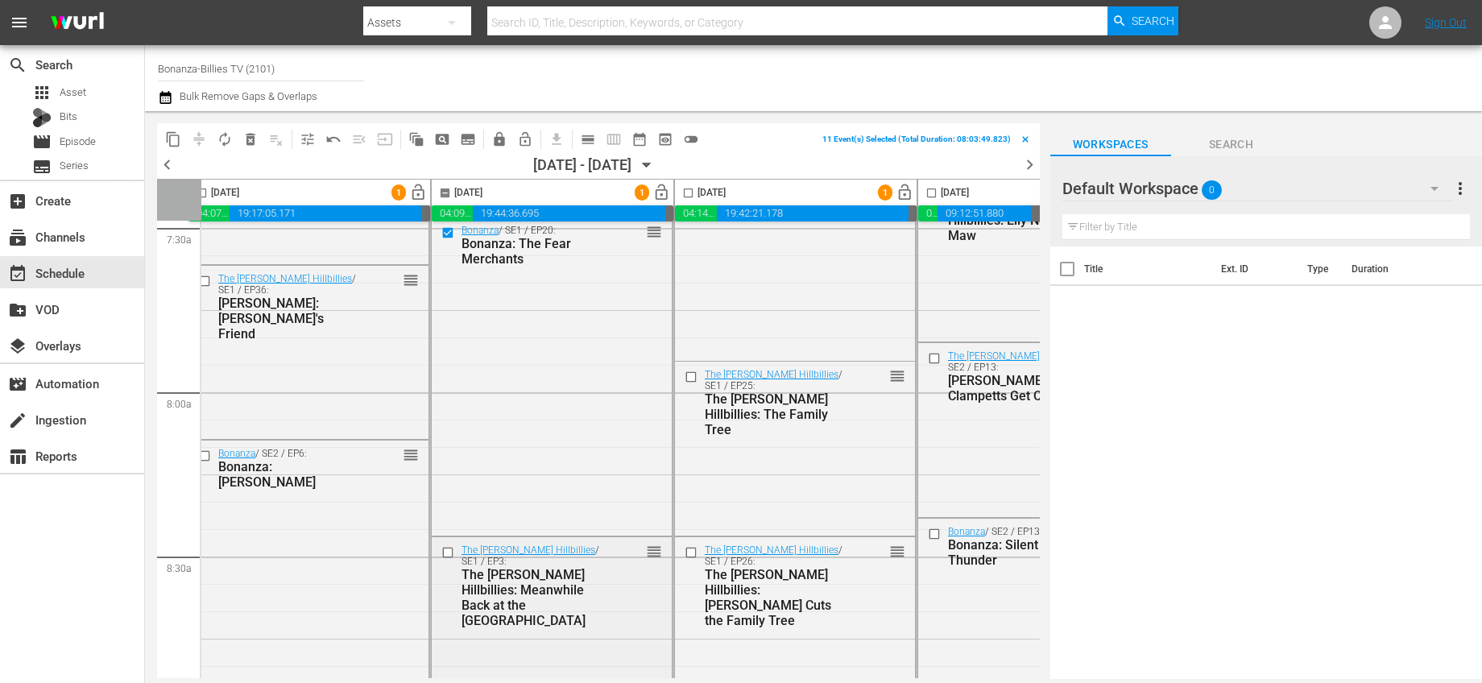
click at [449, 550] on input "checkbox" at bounding box center [449, 552] width 17 height 14
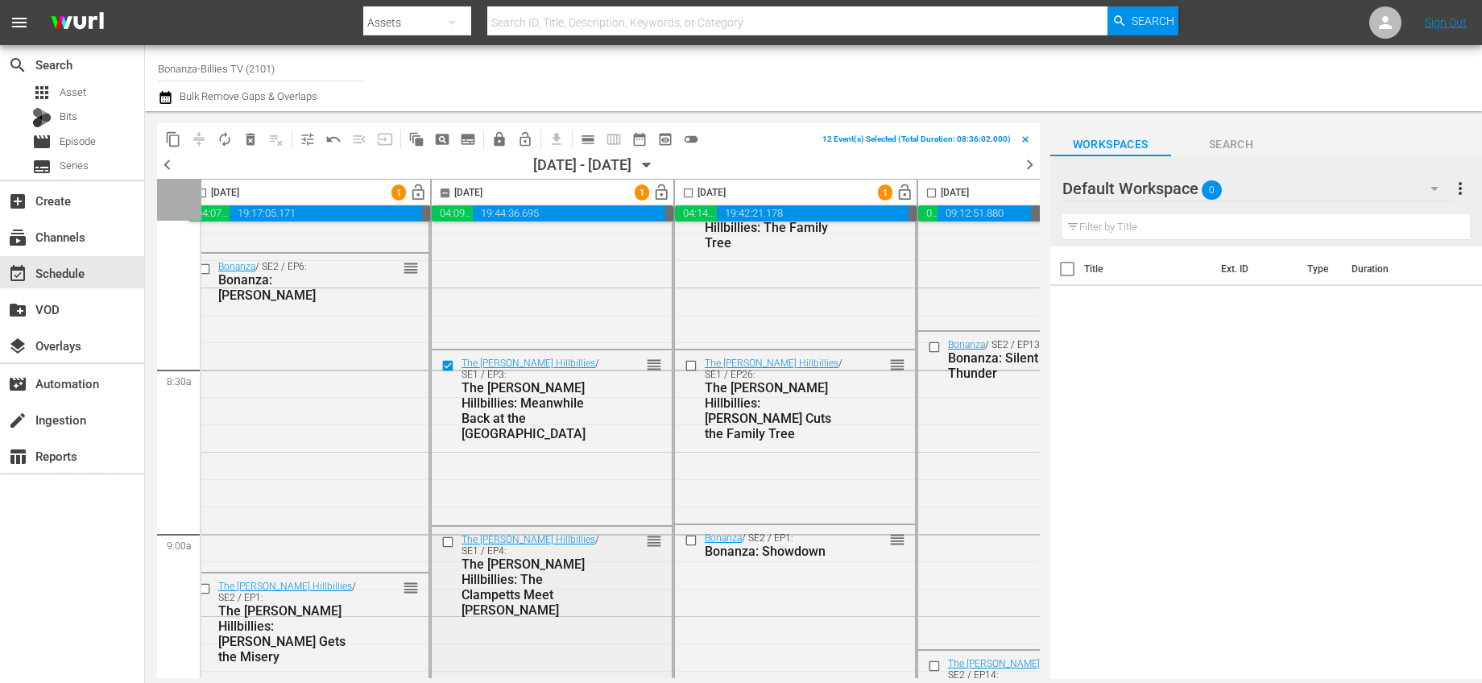
scroll to position [2789, 14]
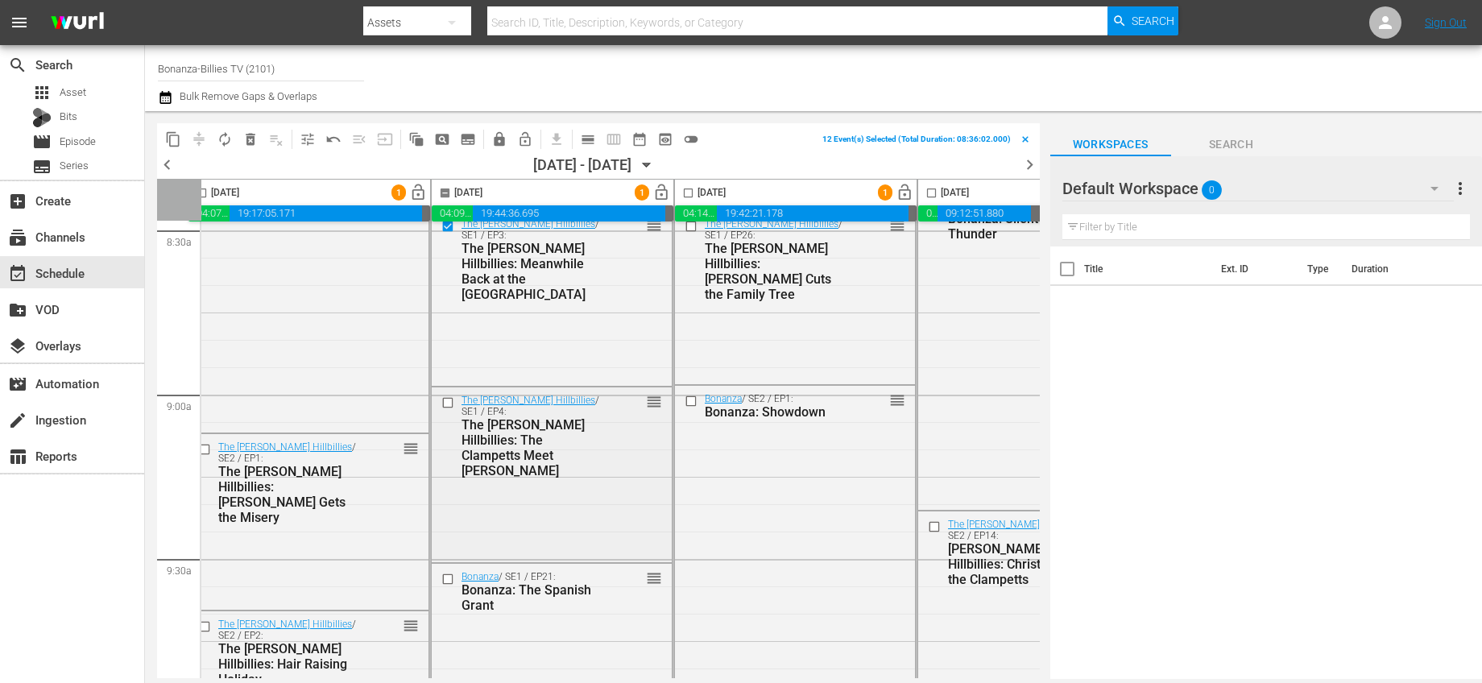
click at [453, 401] on input "checkbox" at bounding box center [449, 403] width 17 height 14
click at [447, 577] on input "checkbox" at bounding box center [449, 579] width 17 height 14
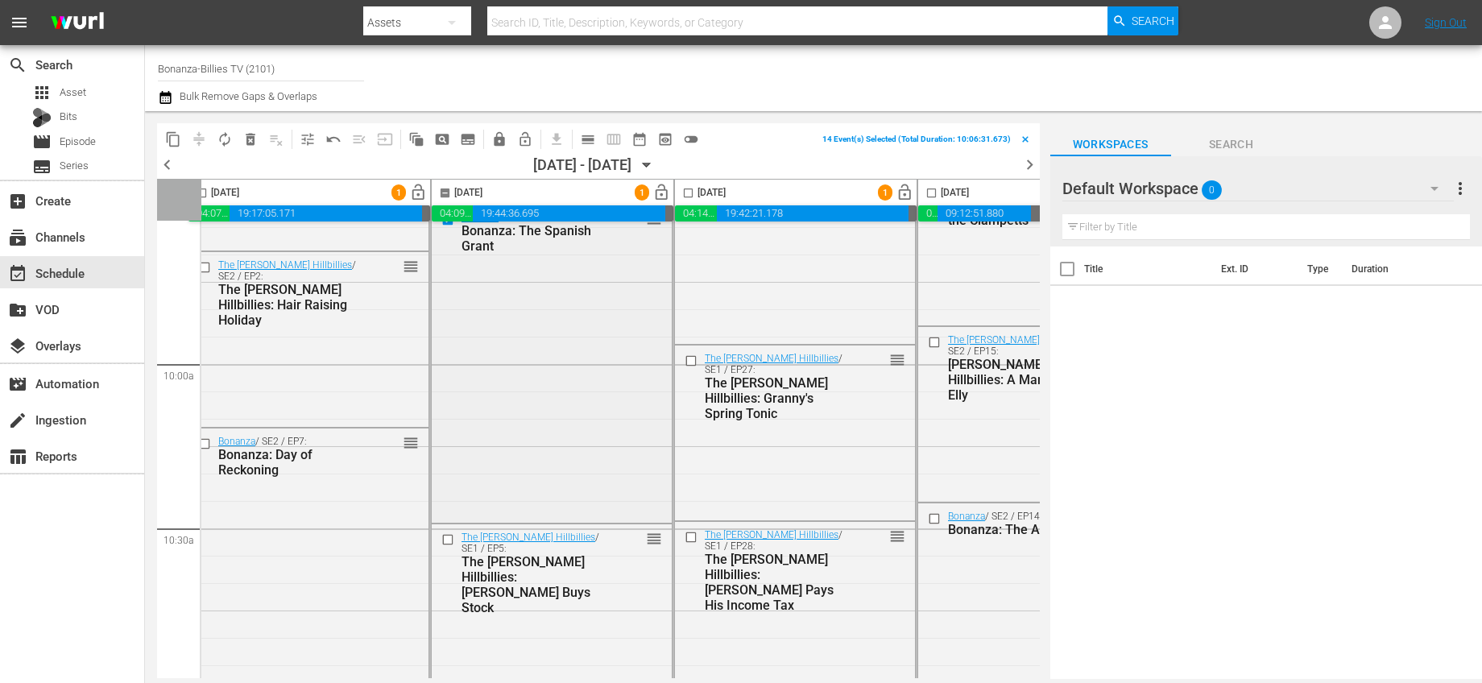
scroll to position [3189, 14]
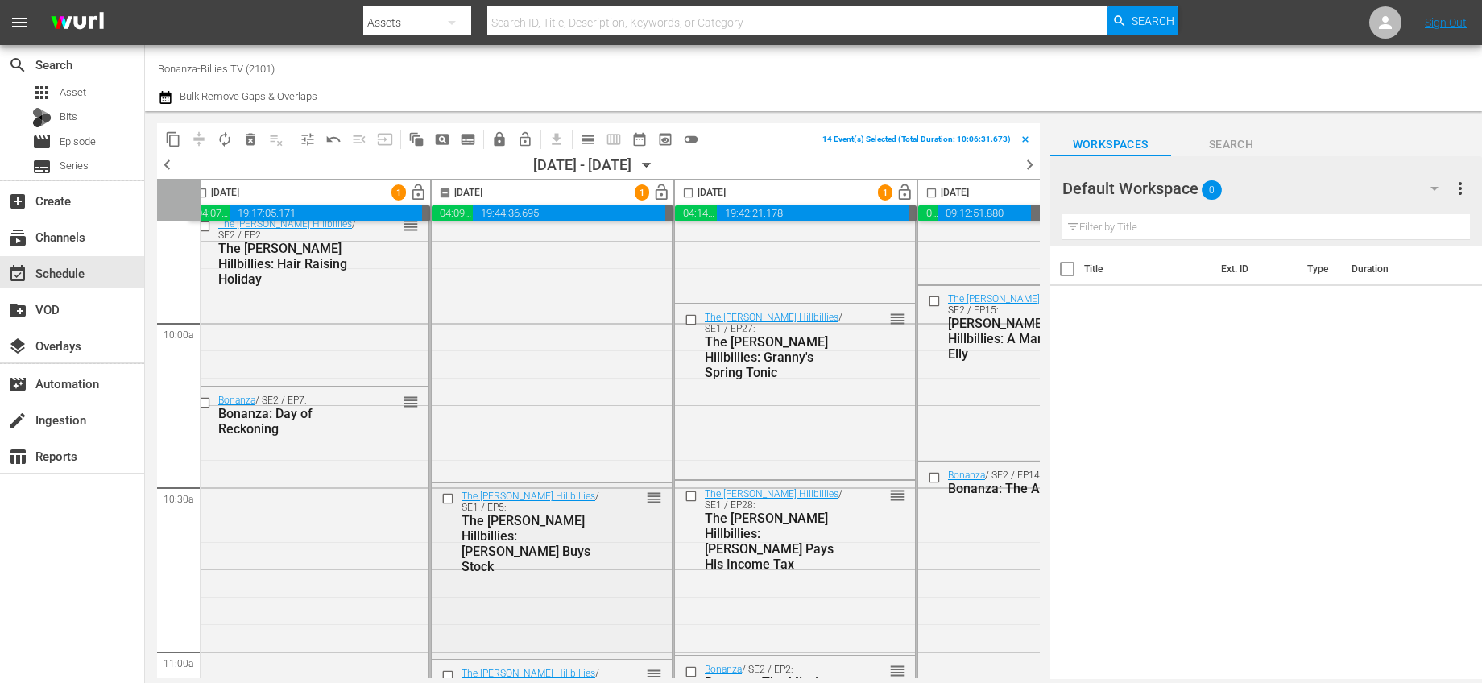
click at [446, 493] on input "checkbox" at bounding box center [449, 499] width 17 height 14
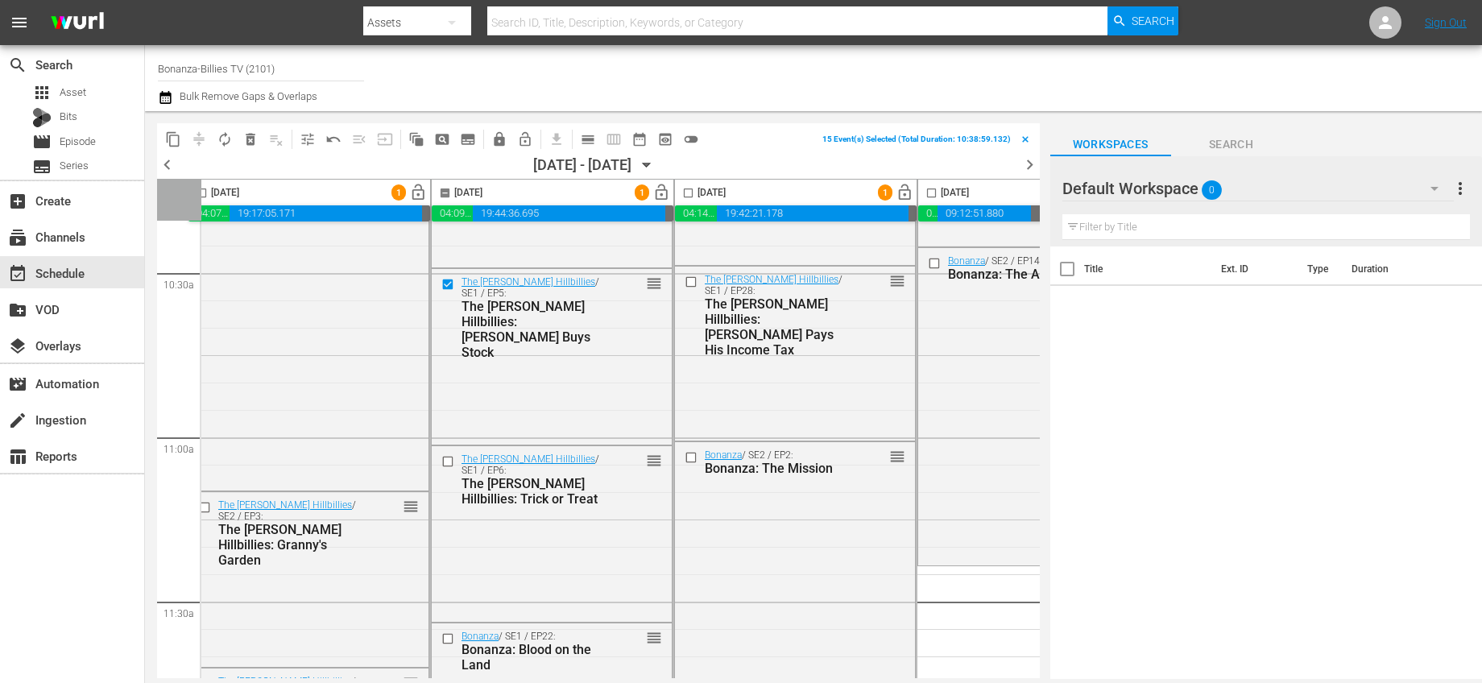
scroll to position [3431, 14]
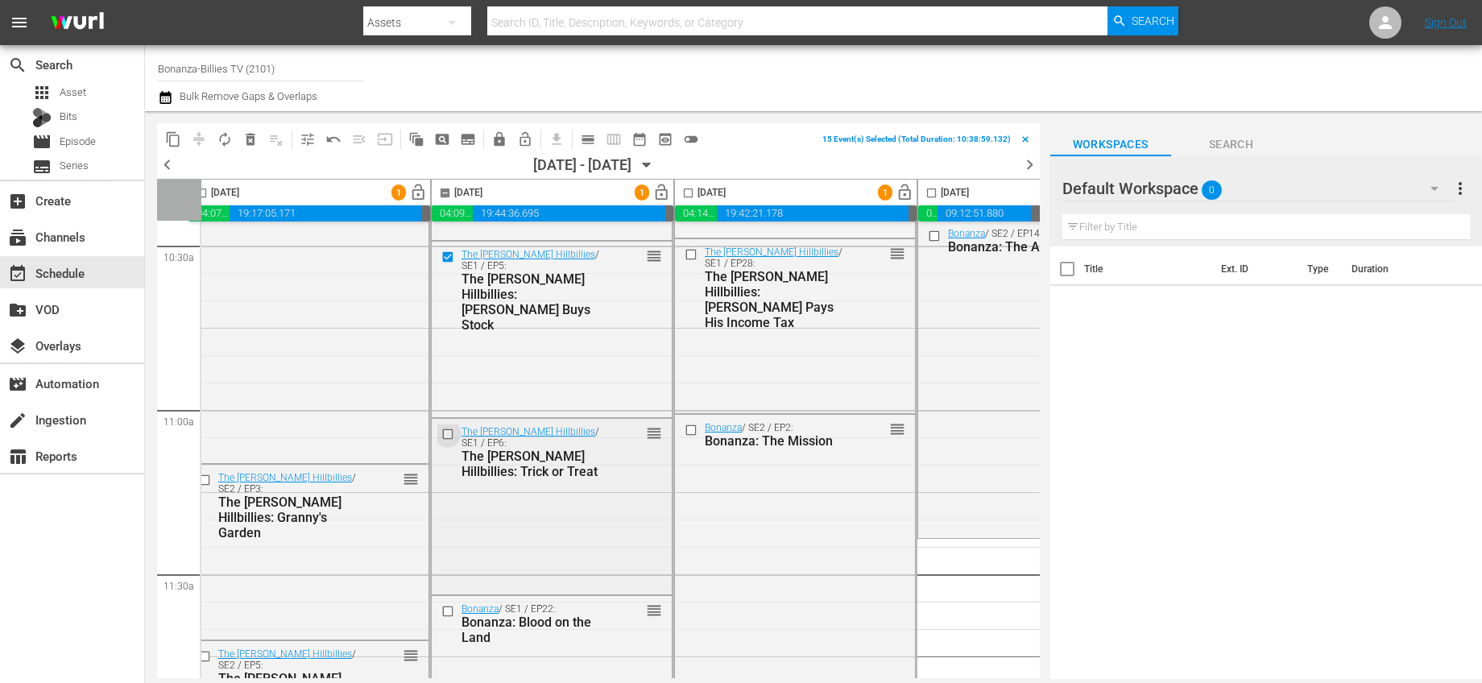
click at [446, 432] on input "checkbox" at bounding box center [449, 435] width 17 height 14
click at [448, 610] on input "checkbox" at bounding box center [449, 611] width 17 height 14
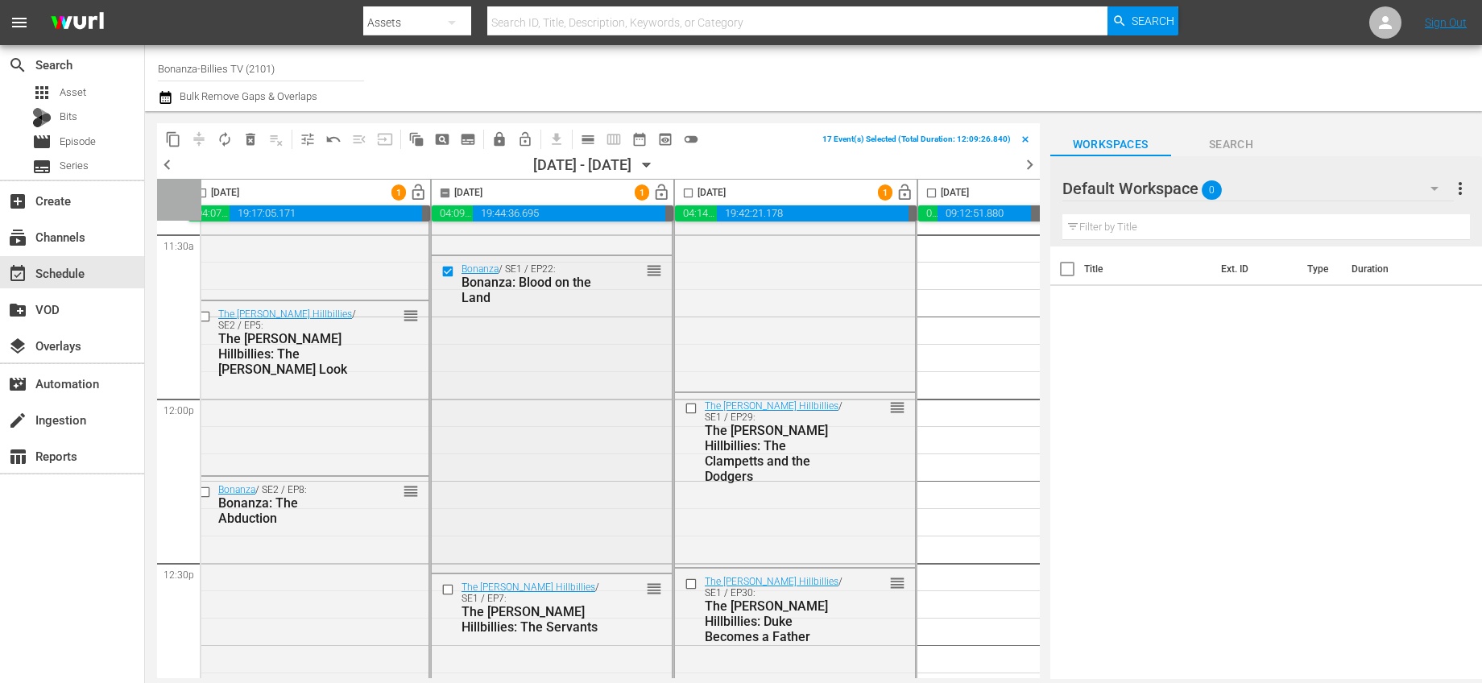
scroll to position [3867, 14]
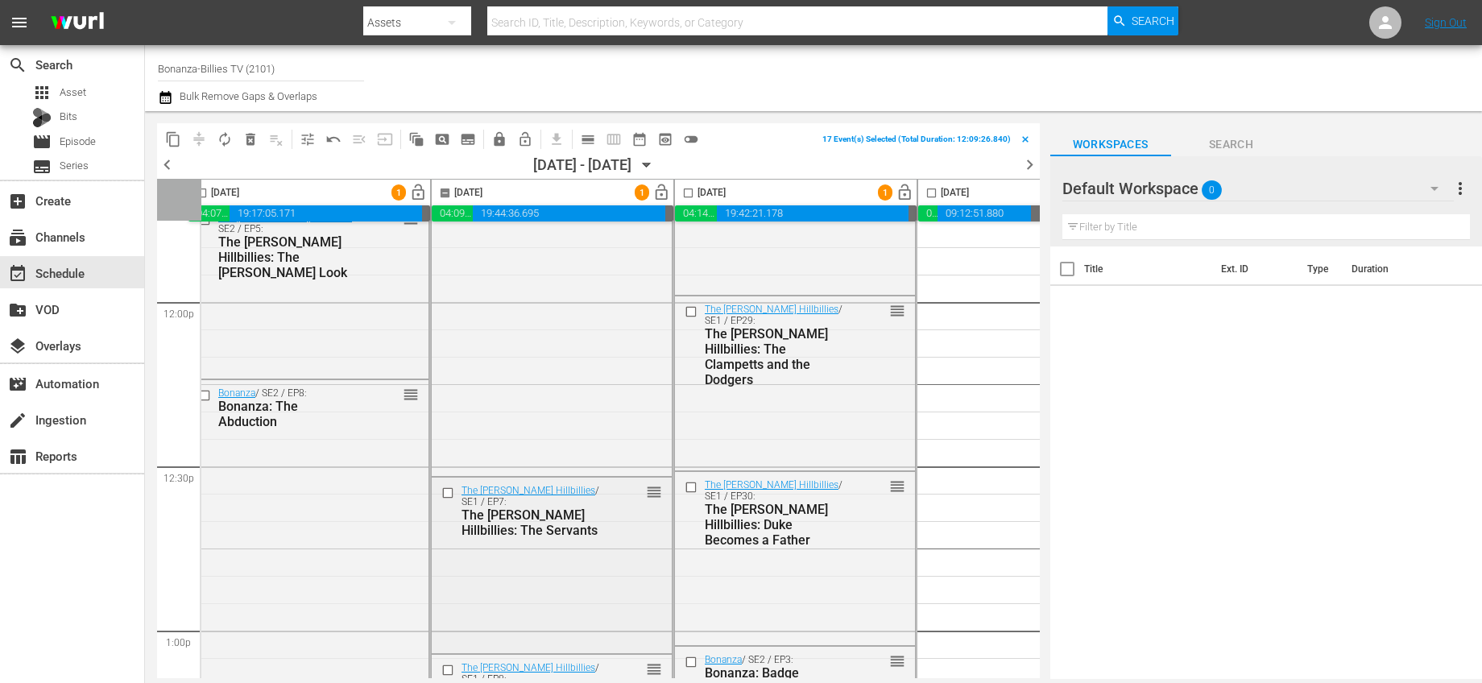
click at [450, 495] on input "checkbox" at bounding box center [449, 494] width 17 height 14
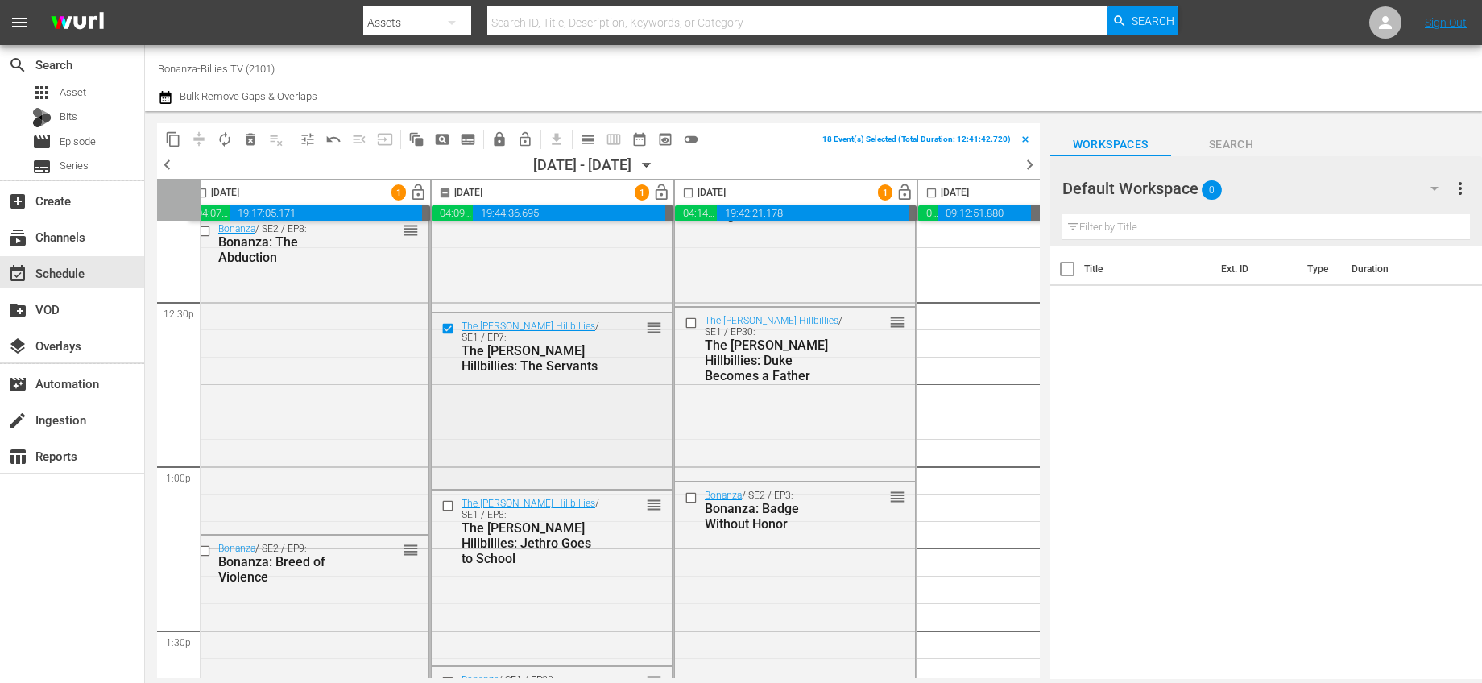
scroll to position [4128, 14]
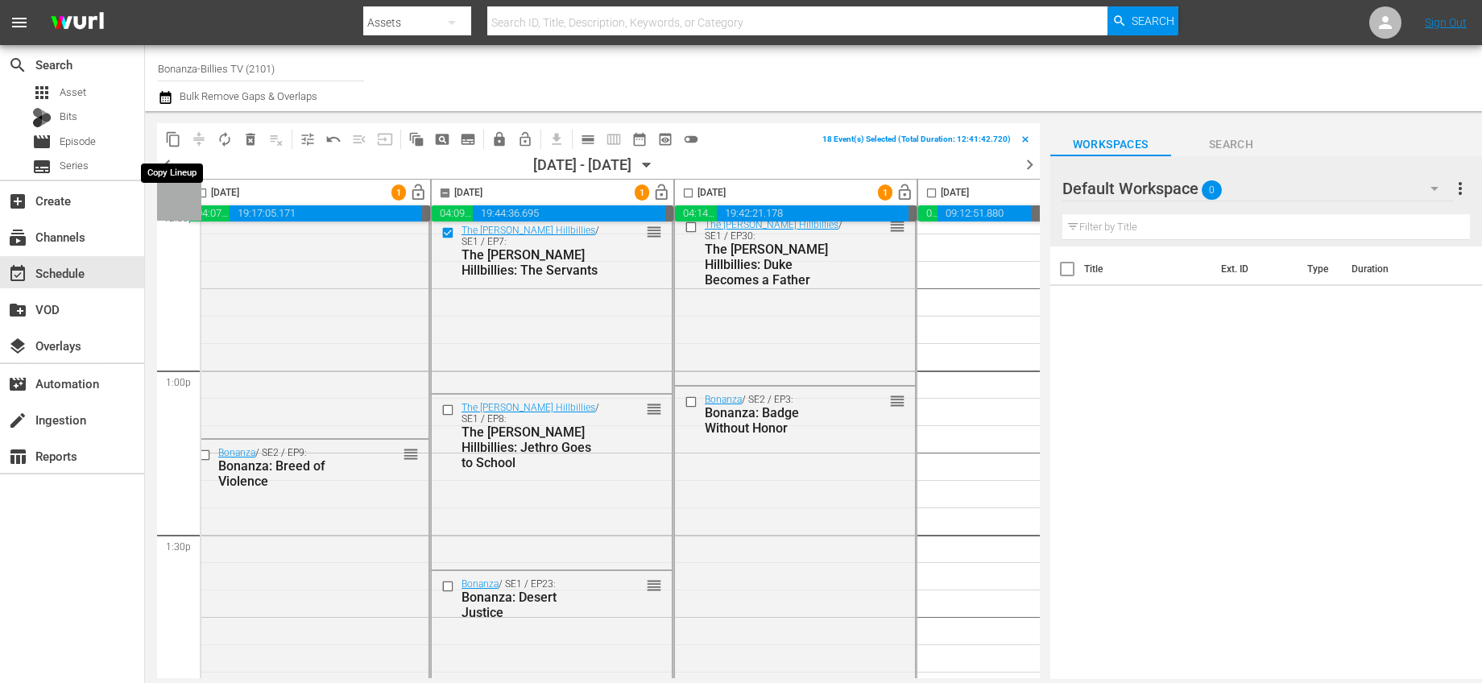
click at [173, 141] on span "content_copy" at bounding box center [173, 139] width 16 height 16
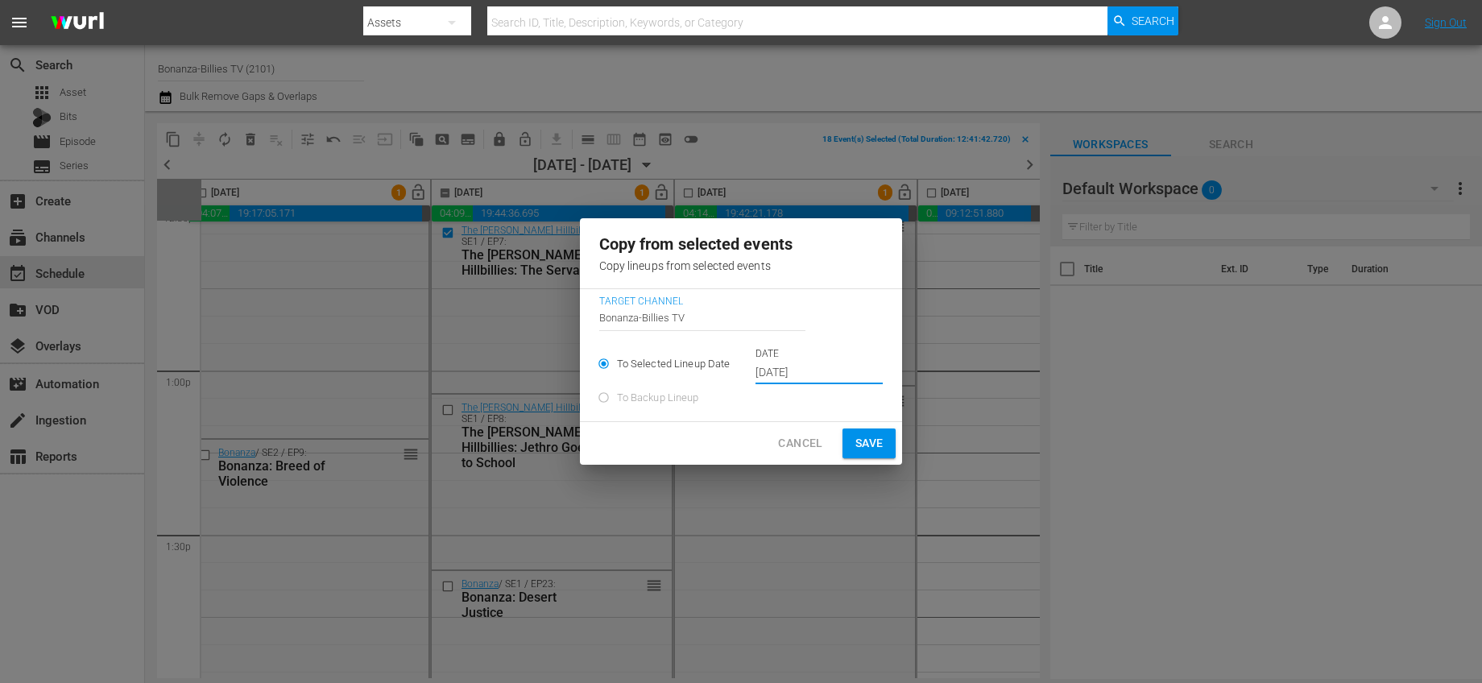
click at [793, 370] on input "[DATE]" at bounding box center [819, 373] width 127 height 24
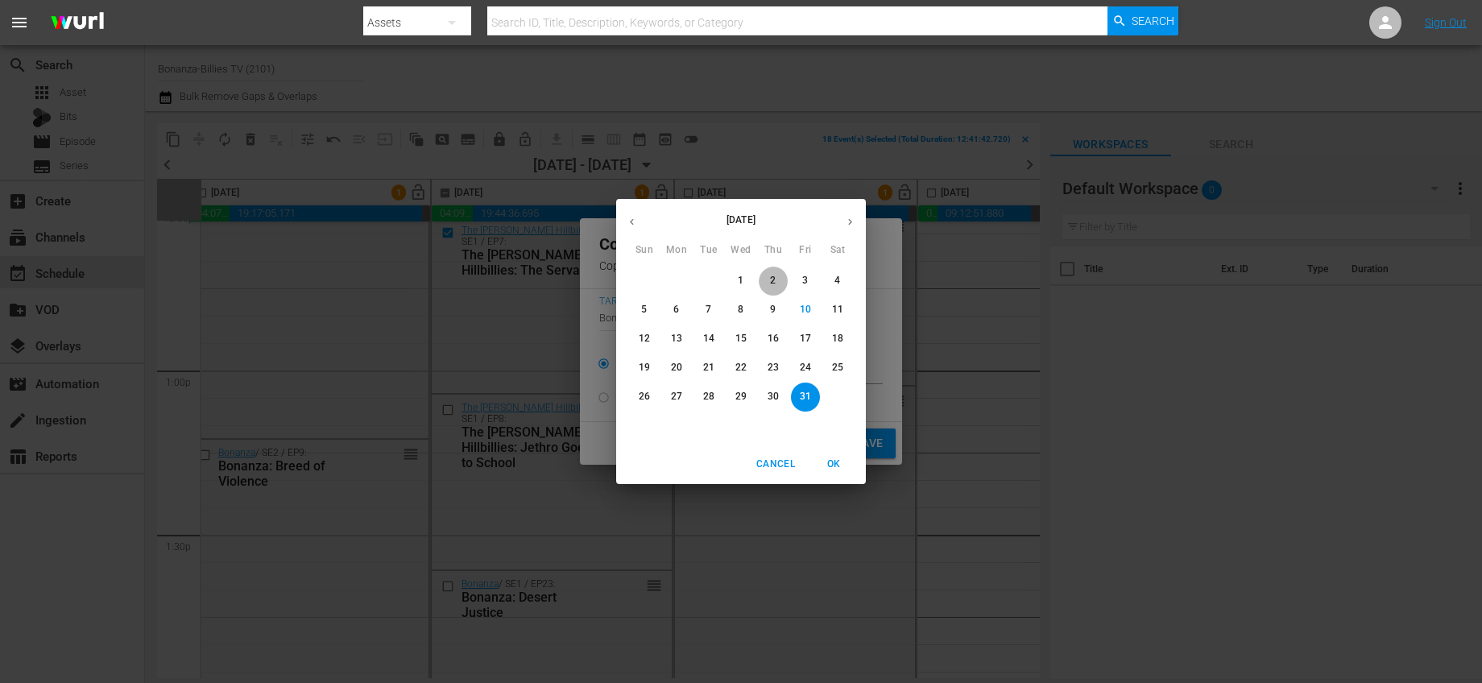
click at [774, 286] on p "2" at bounding box center [773, 281] width 6 height 14
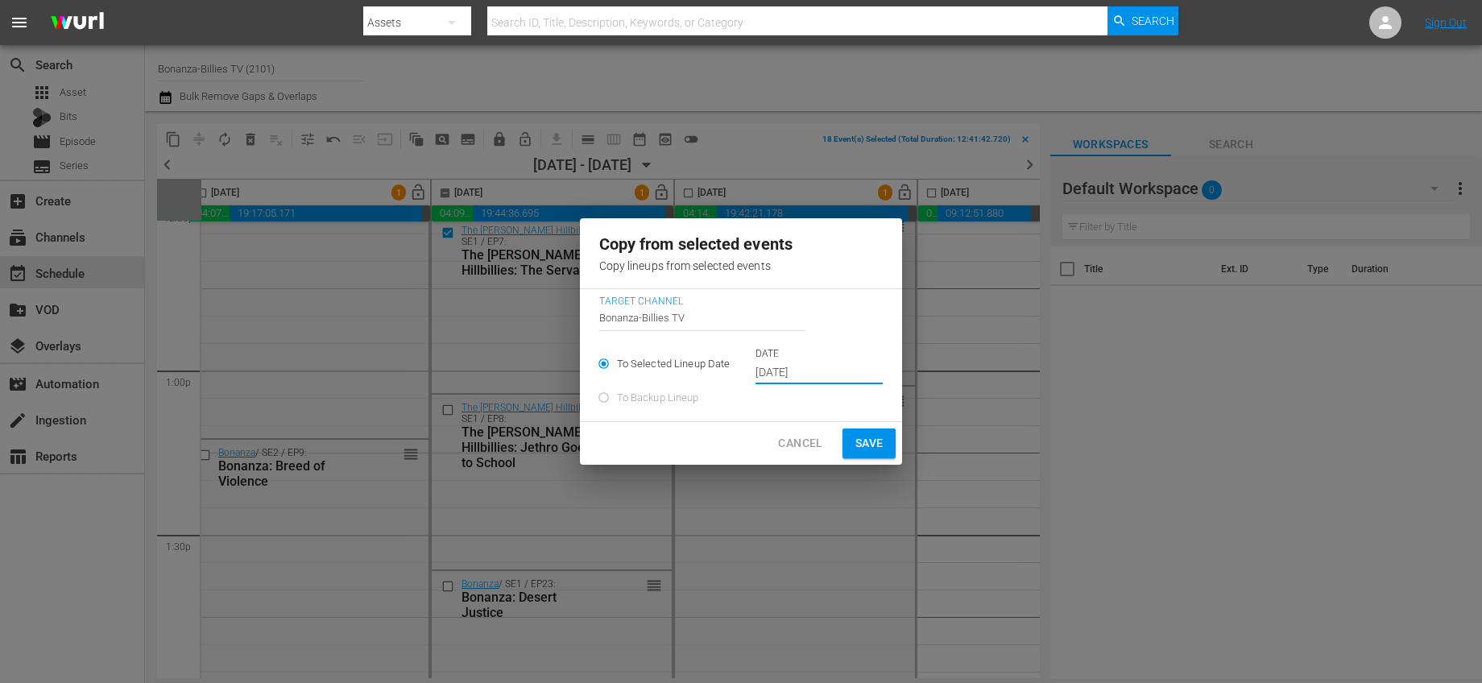
click at [876, 446] on span "Save" at bounding box center [870, 443] width 28 height 20
type input "[DATE]"
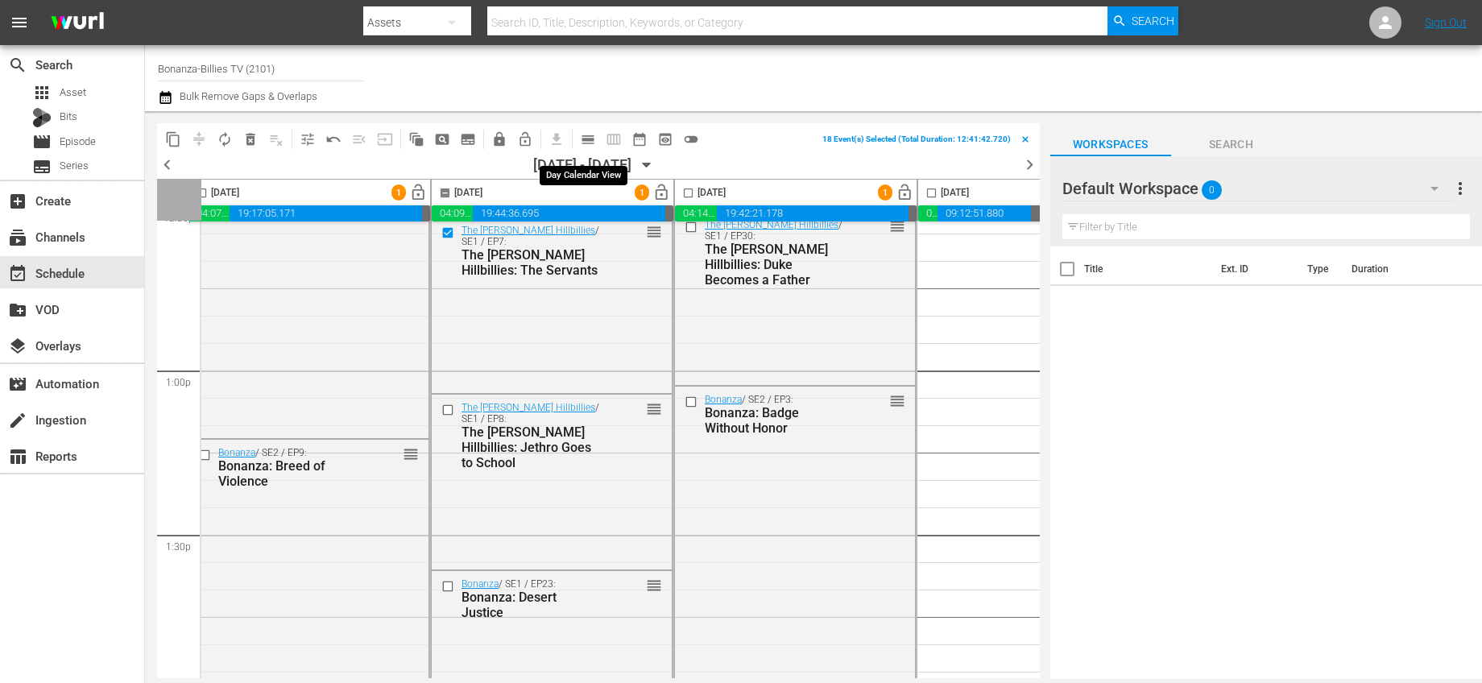
click at [586, 141] on span "calendar_view_day_outlined" at bounding box center [588, 139] width 16 height 16
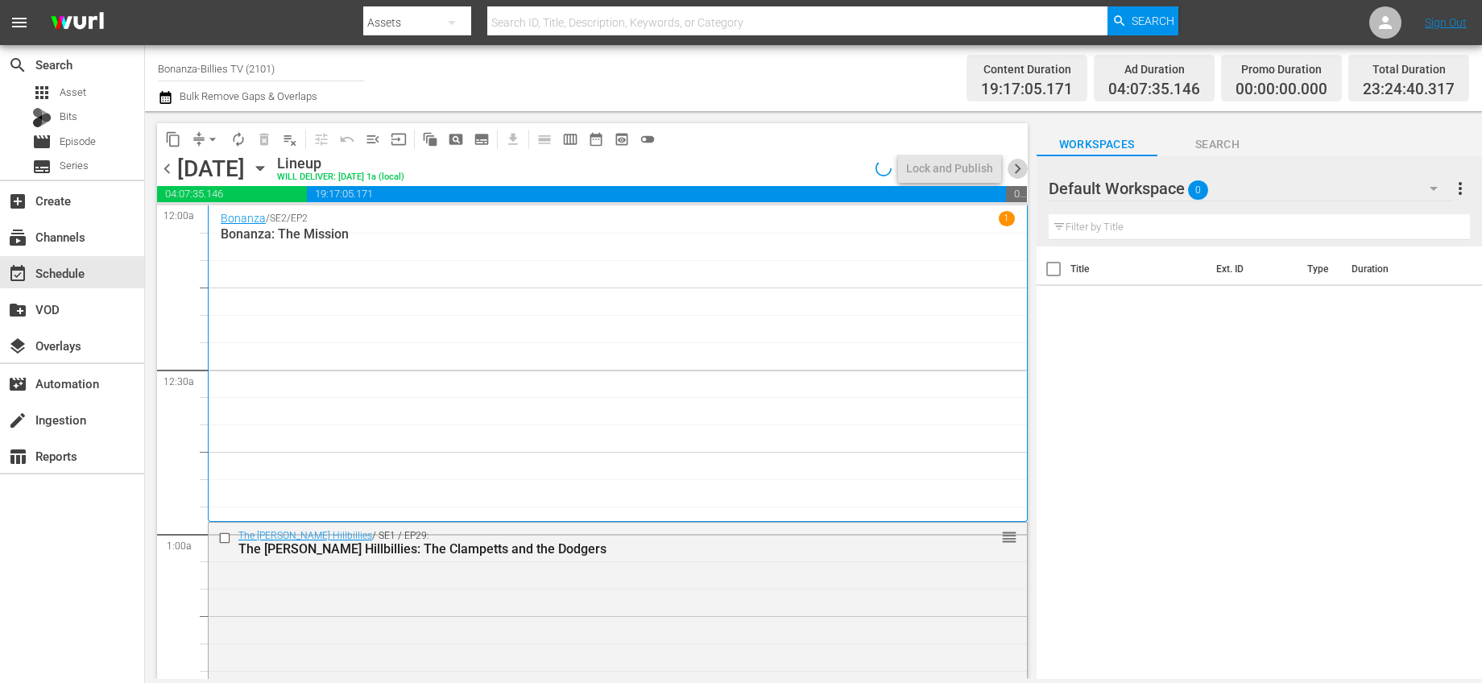
click at [1014, 166] on span "chevron_right" at bounding box center [1018, 169] width 20 height 20
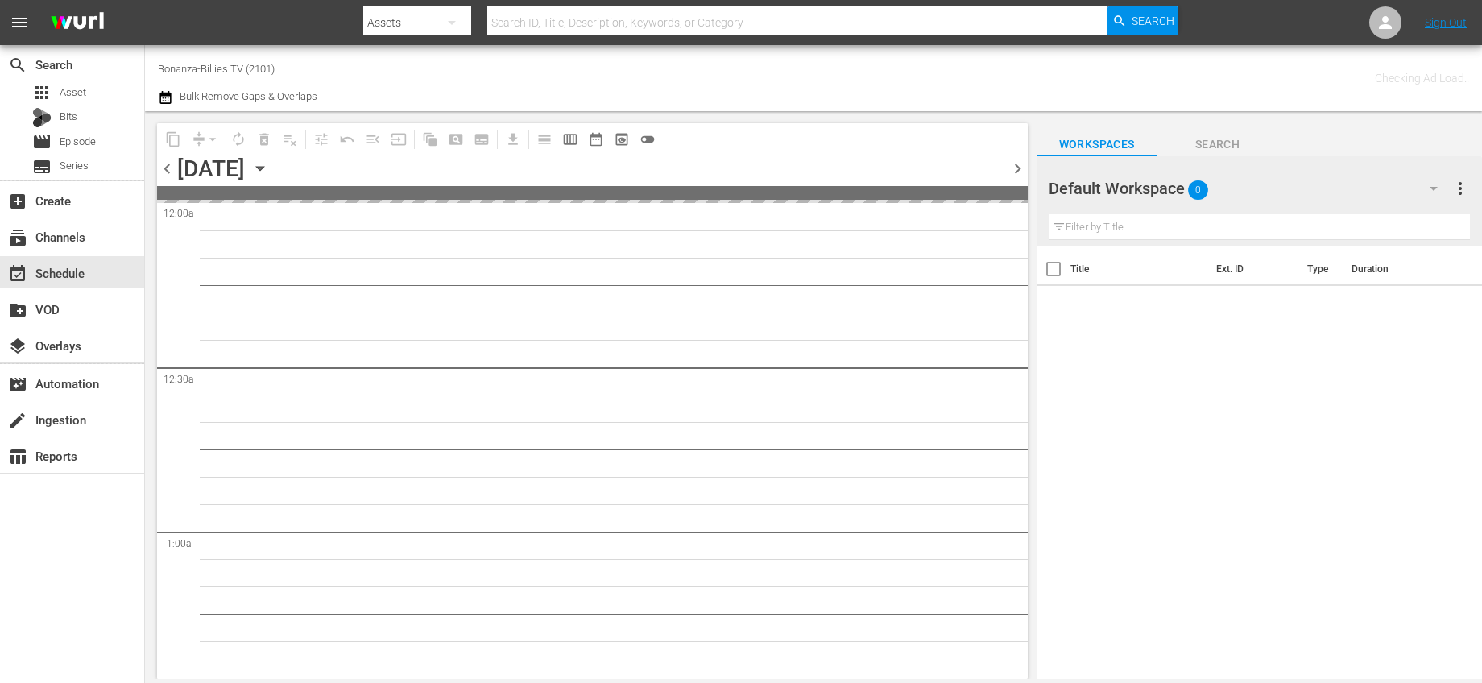
click at [1015, 166] on span "chevron_right" at bounding box center [1018, 169] width 20 height 20
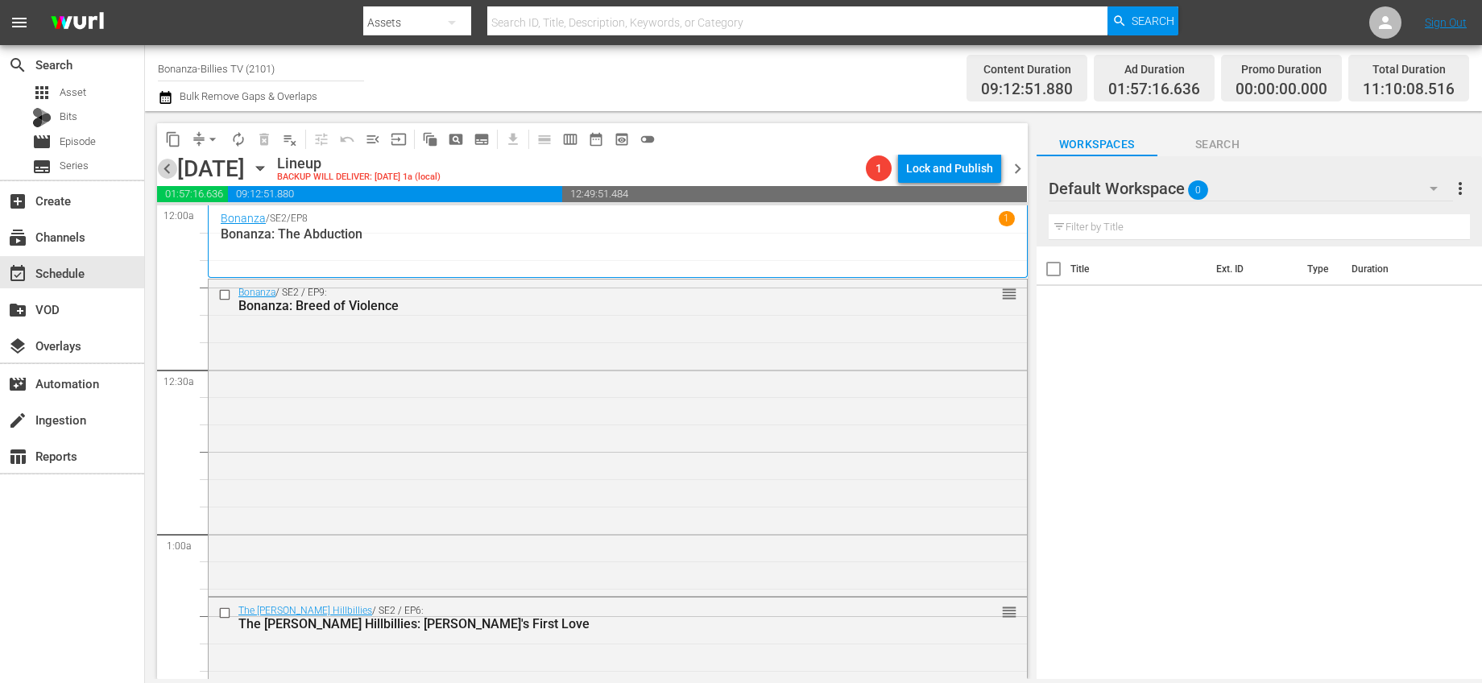
click at [164, 174] on span "chevron_left" at bounding box center [167, 169] width 20 height 20
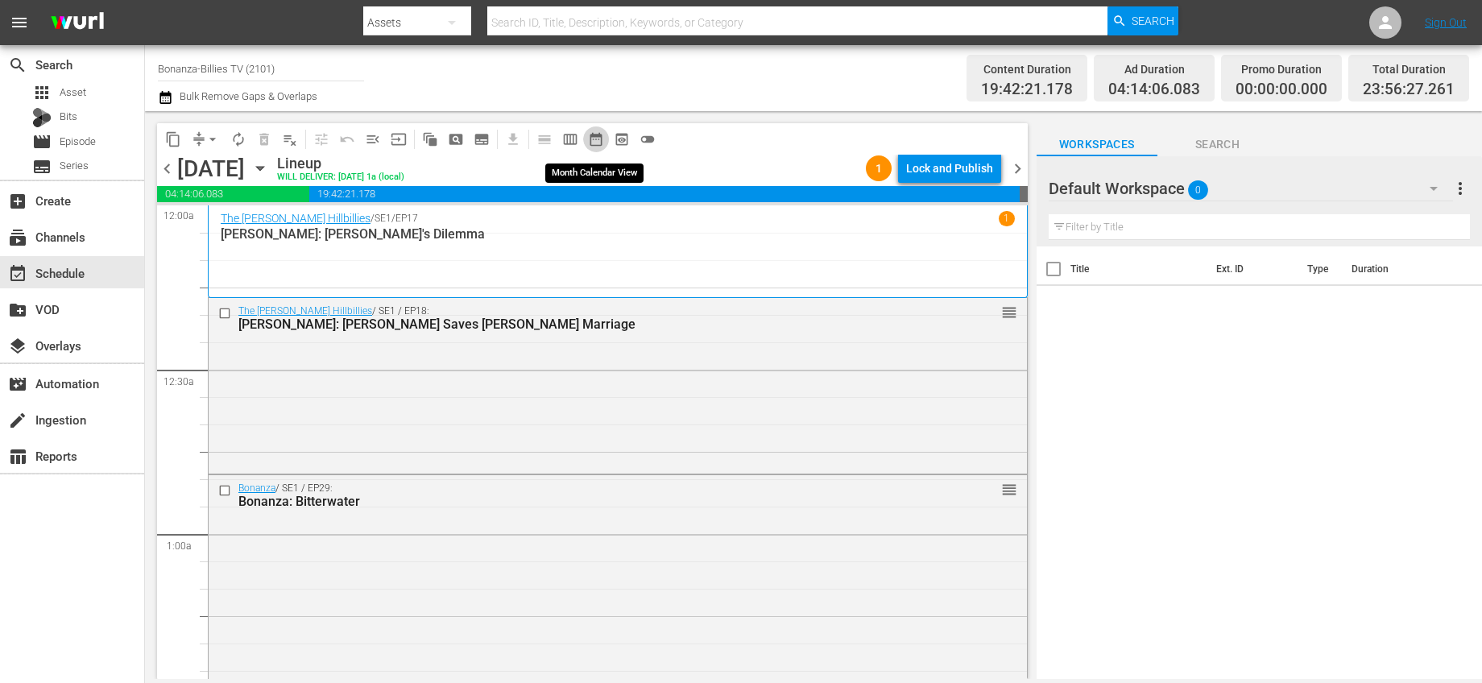
click at [595, 140] on span "date_range_outlined" at bounding box center [596, 139] width 16 height 16
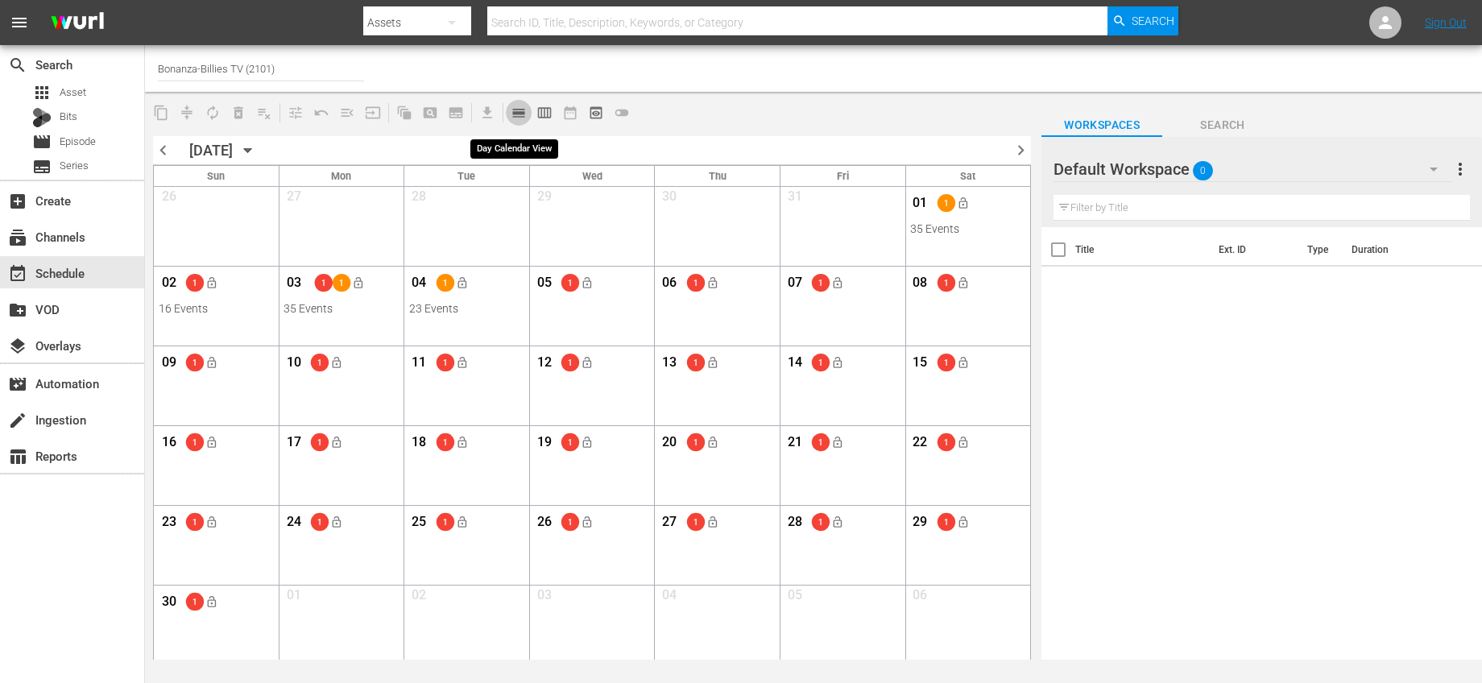
click at [511, 110] on button "calendar_view_day_outlined" at bounding box center [519, 113] width 26 height 26
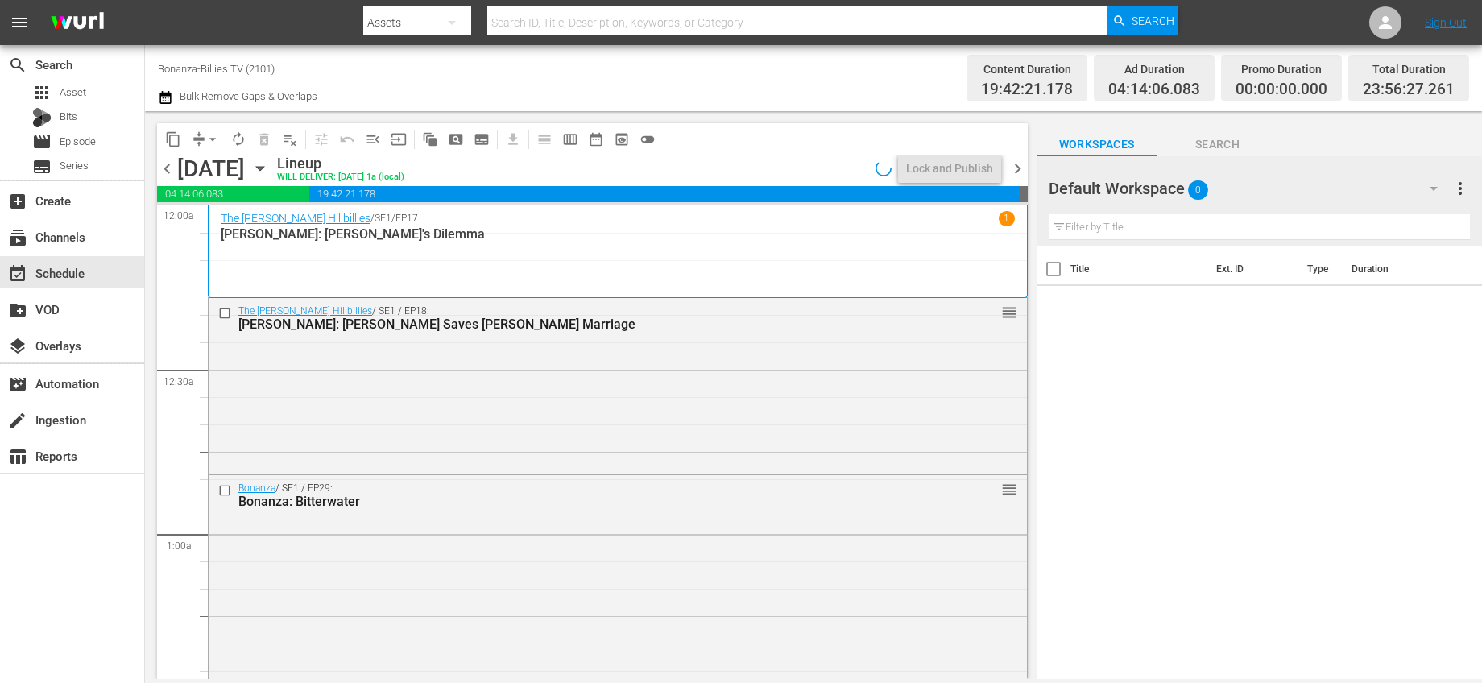
click at [1018, 172] on span "chevron_right" at bounding box center [1018, 169] width 20 height 20
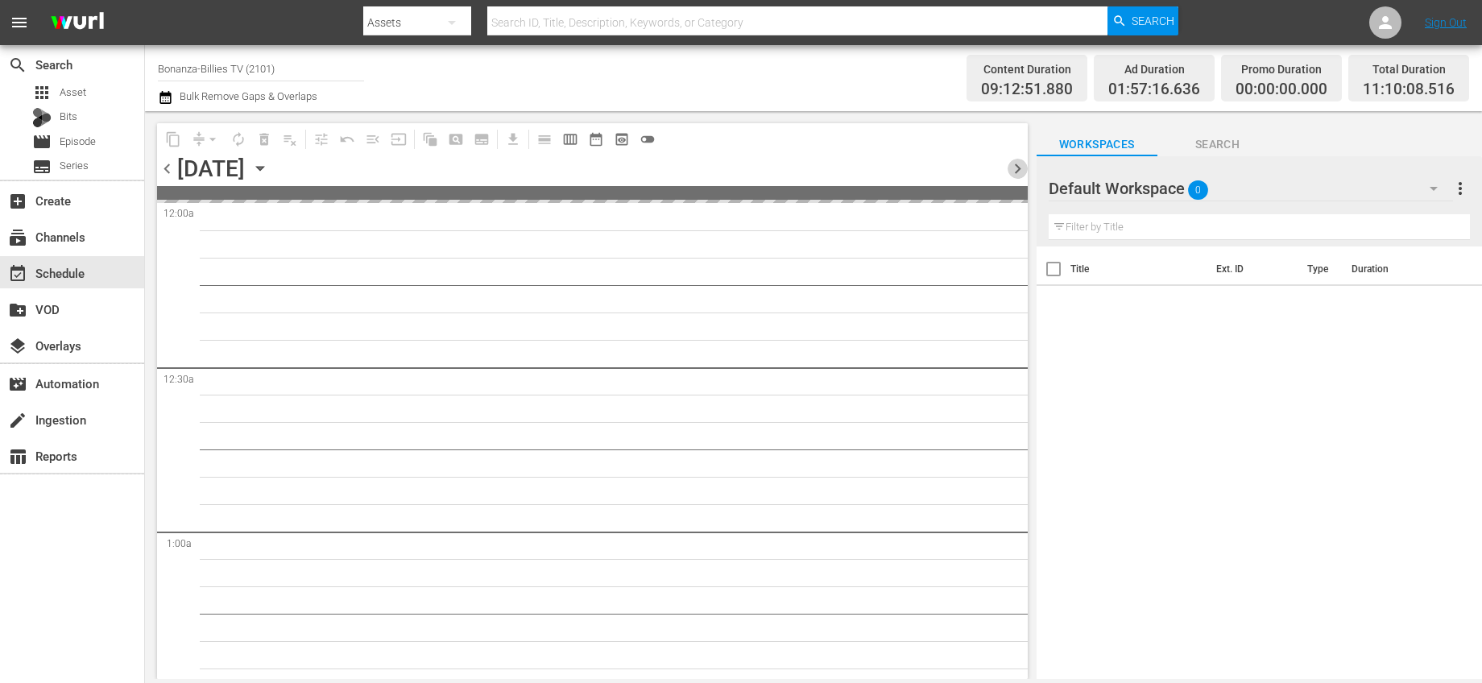
click at [1018, 172] on span "chevron_right" at bounding box center [1018, 169] width 20 height 20
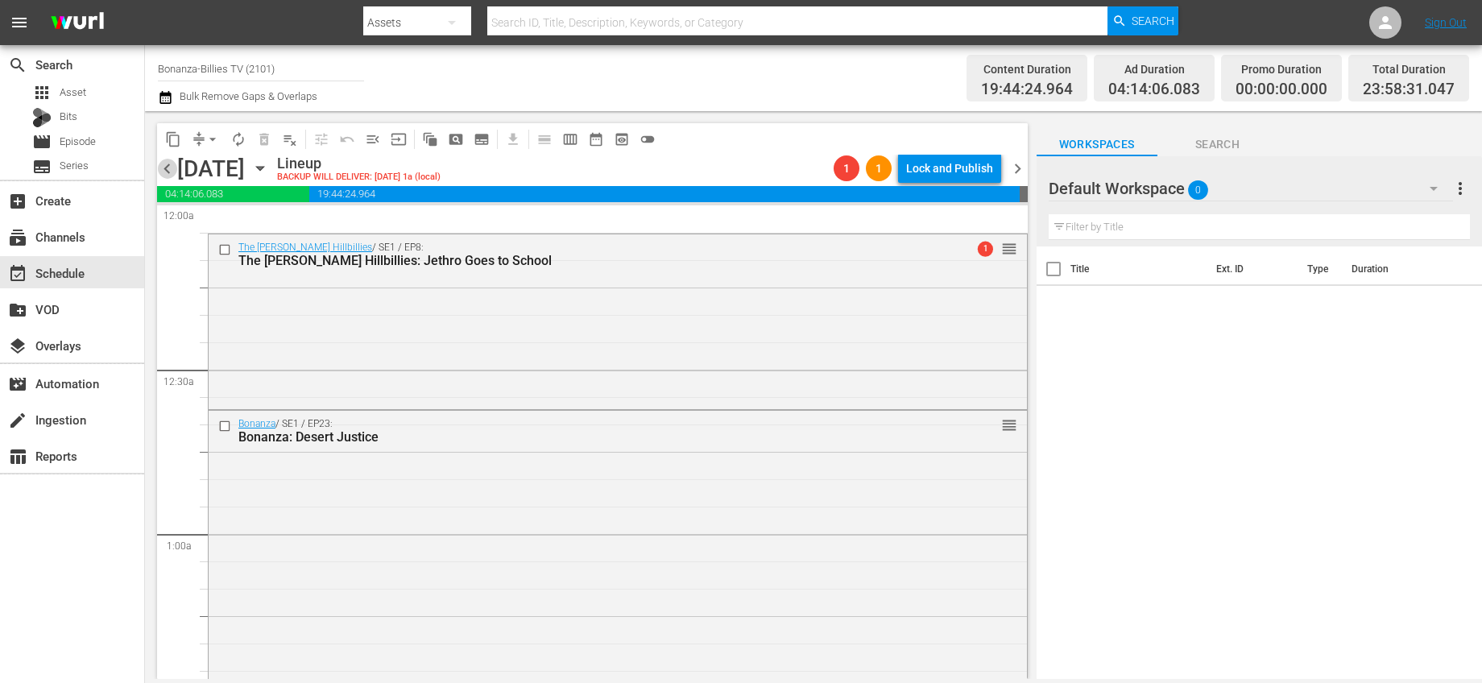
click at [164, 160] on span "chevron_left" at bounding box center [167, 169] width 20 height 20
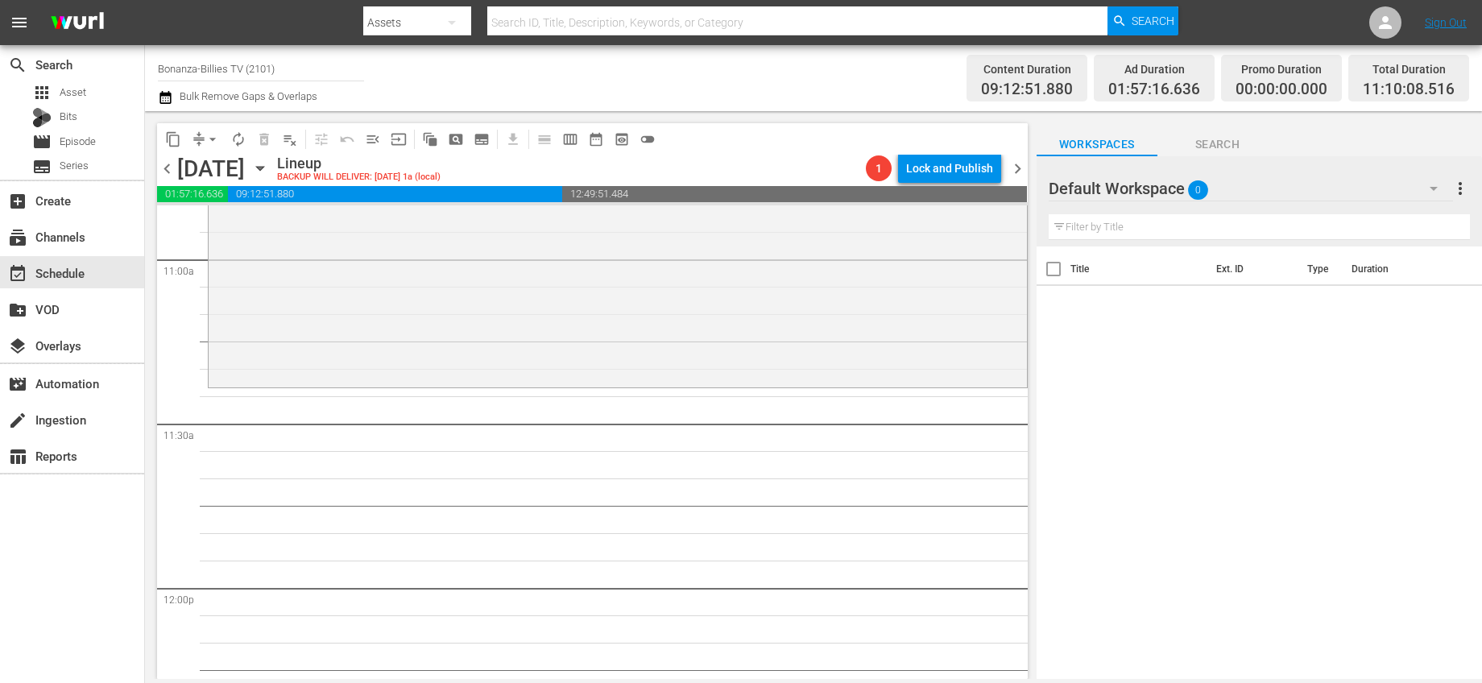
scroll to position [3551, 0]
click at [263, 168] on icon "button" at bounding box center [259, 169] width 7 height 4
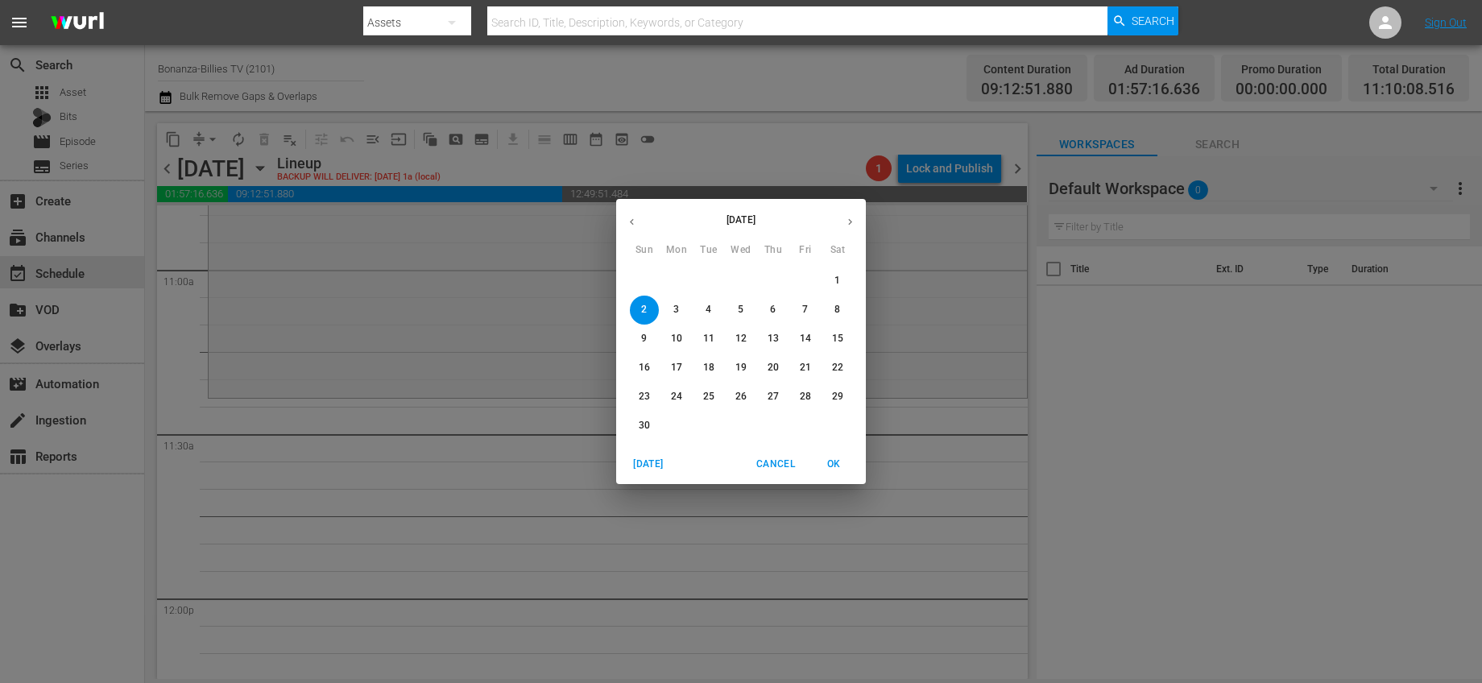
click at [635, 229] on button "button" at bounding box center [631, 221] width 31 height 31
click at [798, 397] on span "31" at bounding box center [805, 397] width 29 height 14
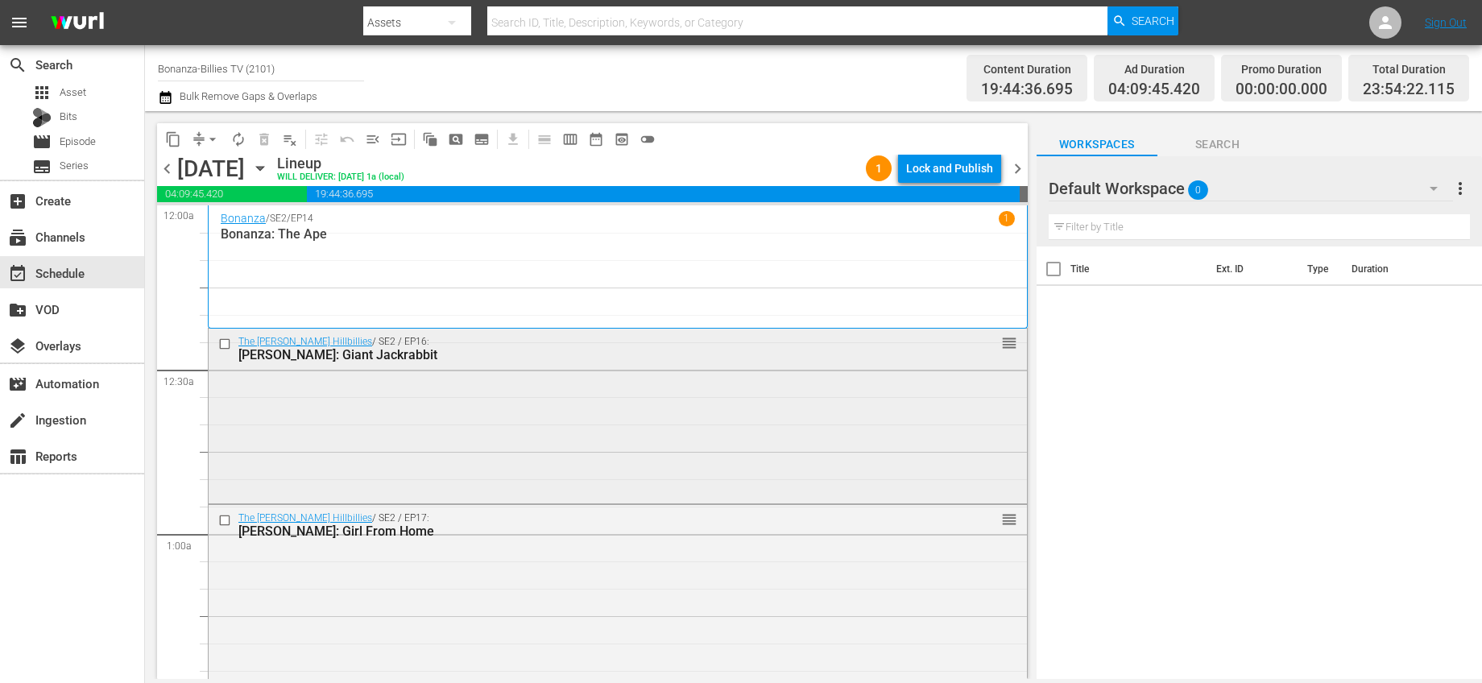
click at [222, 346] on input "checkbox" at bounding box center [226, 345] width 17 height 14
click at [219, 518] on input "checkbox" at bounding box center [226, 520] width 17 height 14
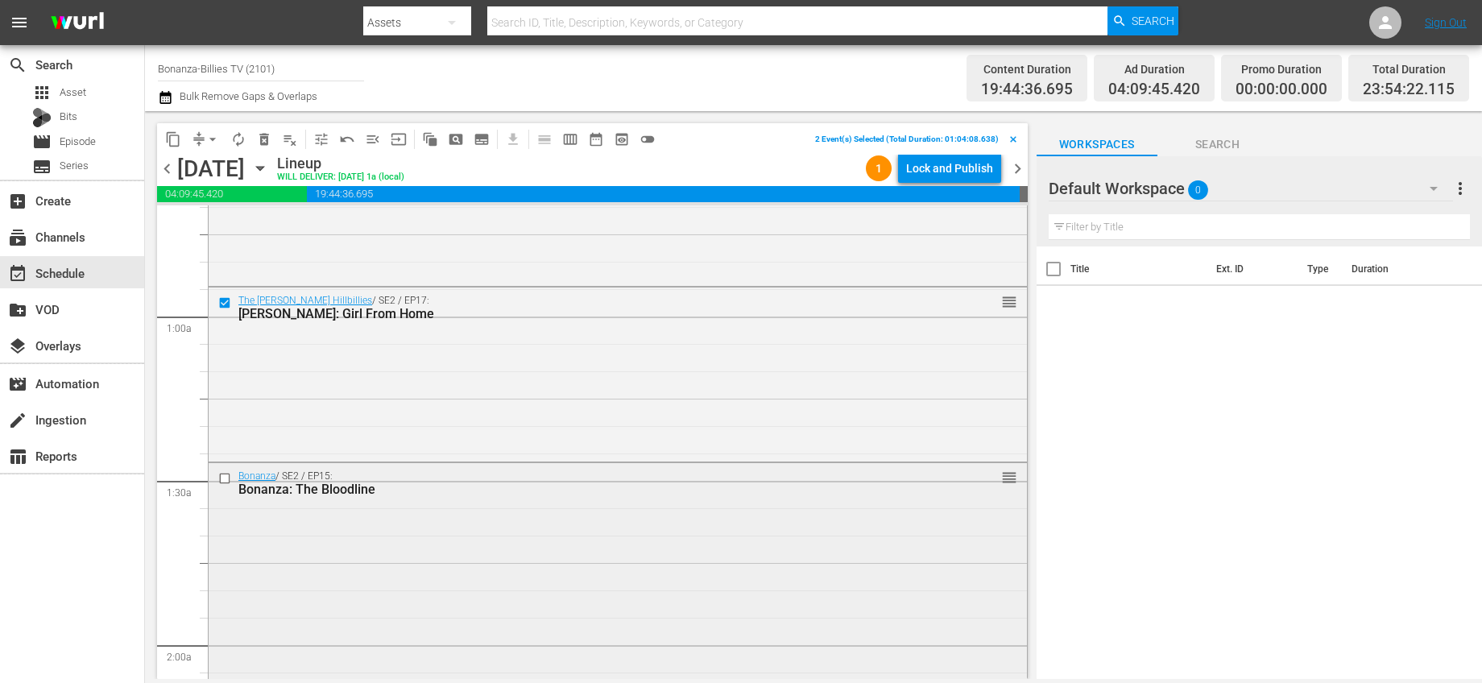
scroll to position [339, 0]
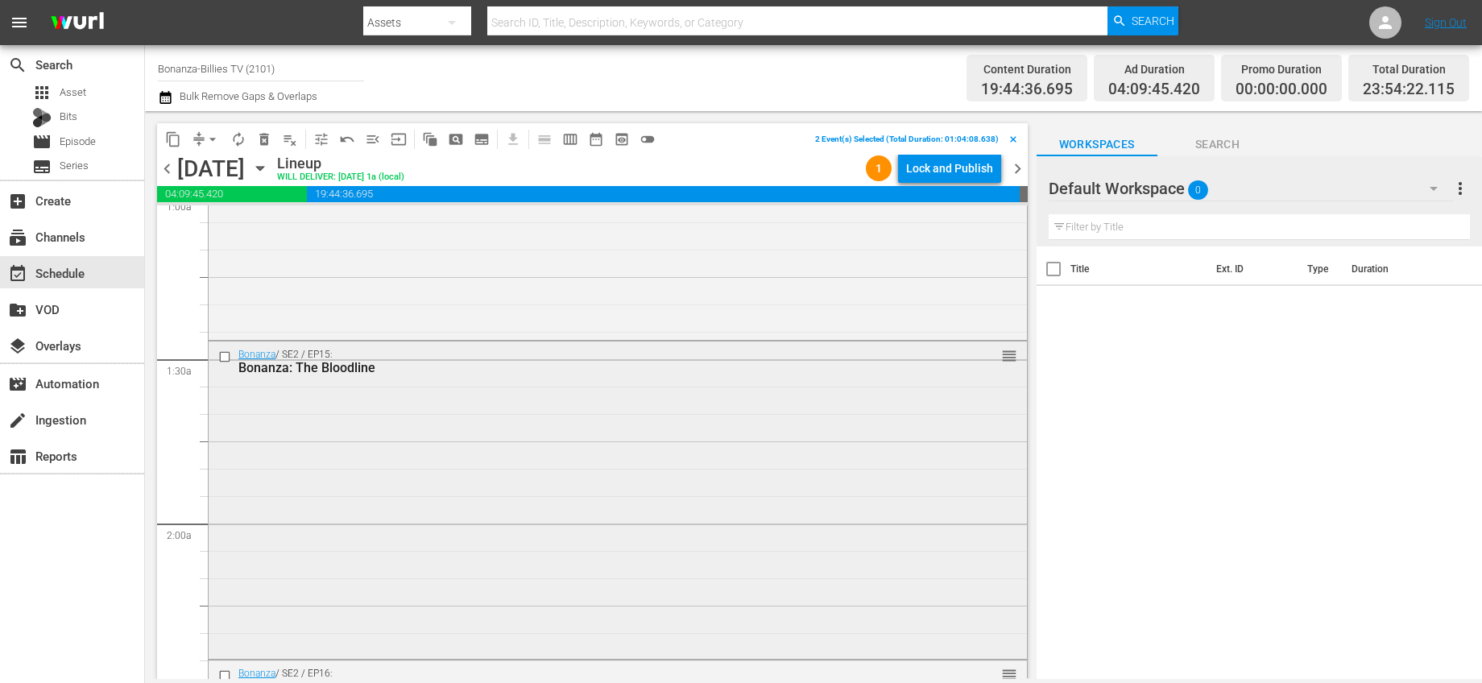
click at [225, 358] on input "checkbox" at bounding box center [226, 357] width 17 height 14
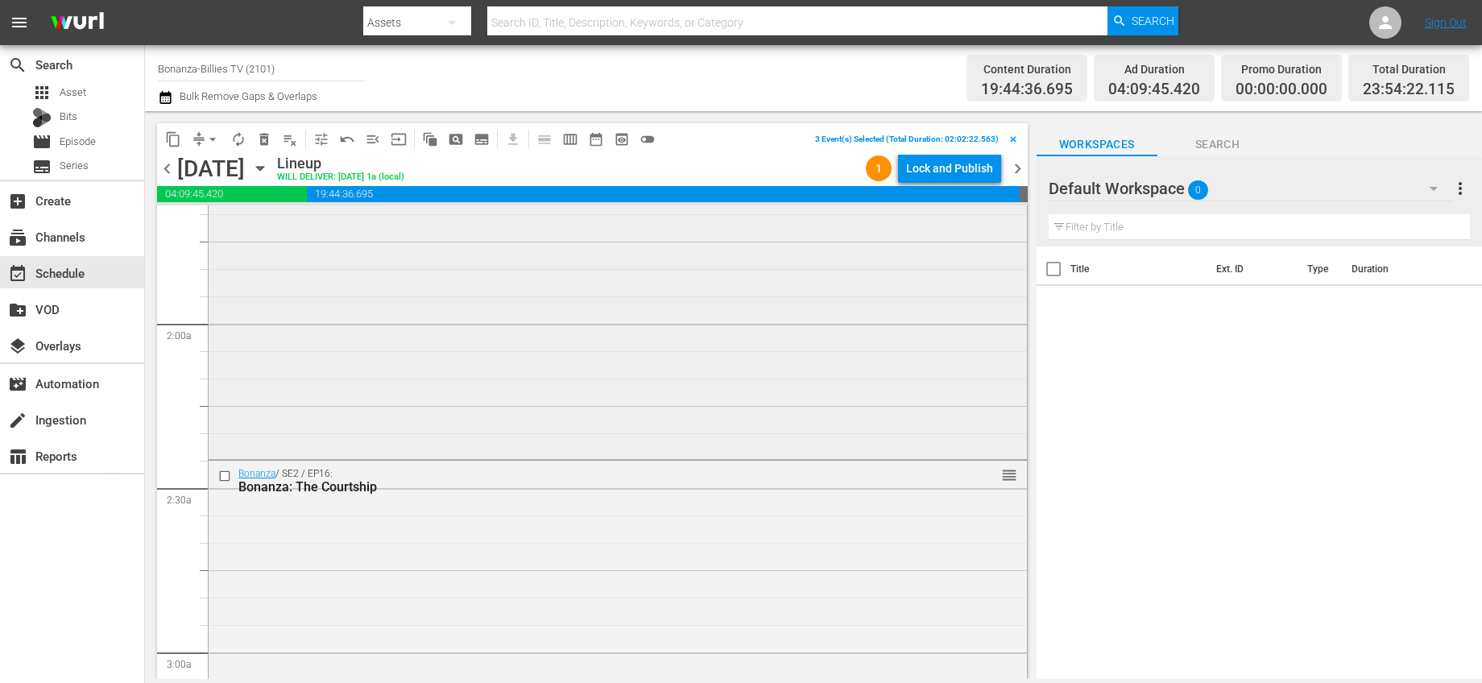
scroll to position [539, 0]
click at [224, 474] on input "checkbox" at bounding box center [226, 476] width 17 height 14
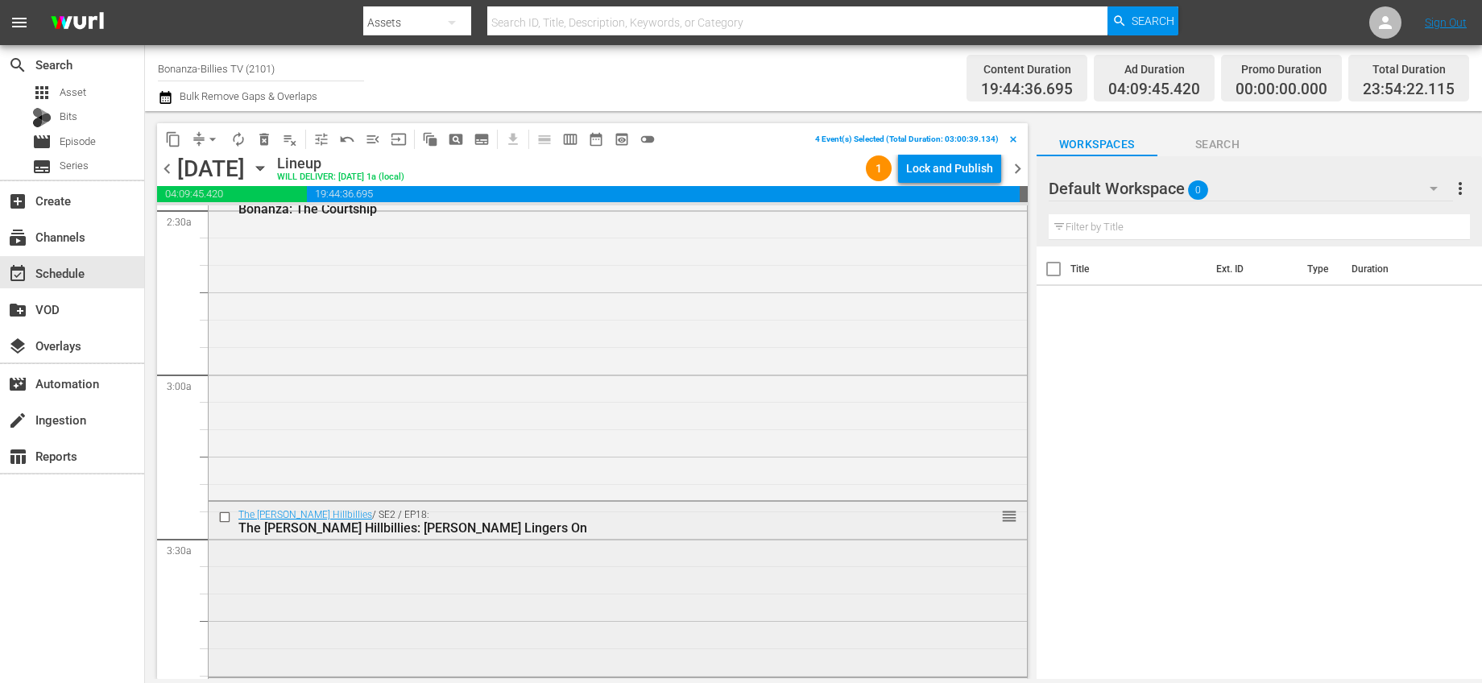
scroll to position [1038, 0]
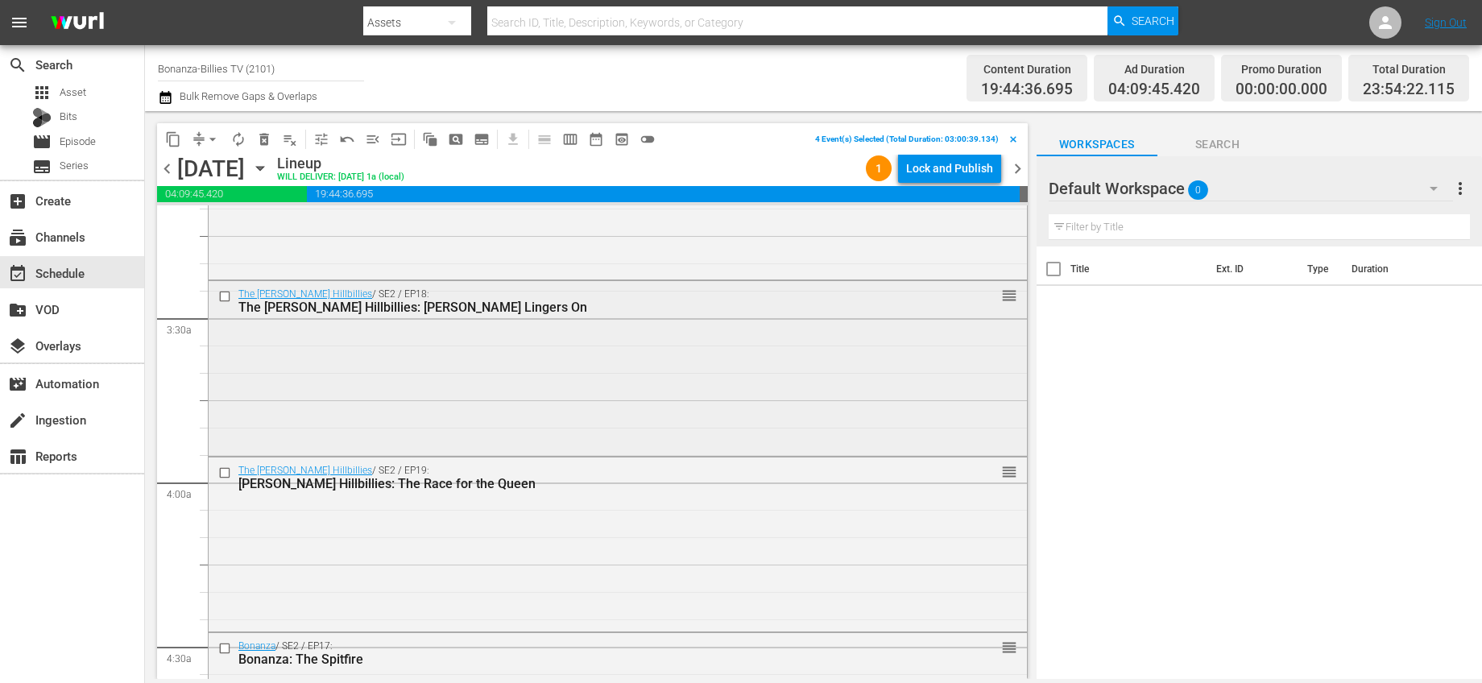
click at [219, 295] on input "checkbox" at bounding box center [226, 297] width 17 height 14
click at [225, 466] on input "checkbox" at bounding box center [226, 473] width 17 height 14
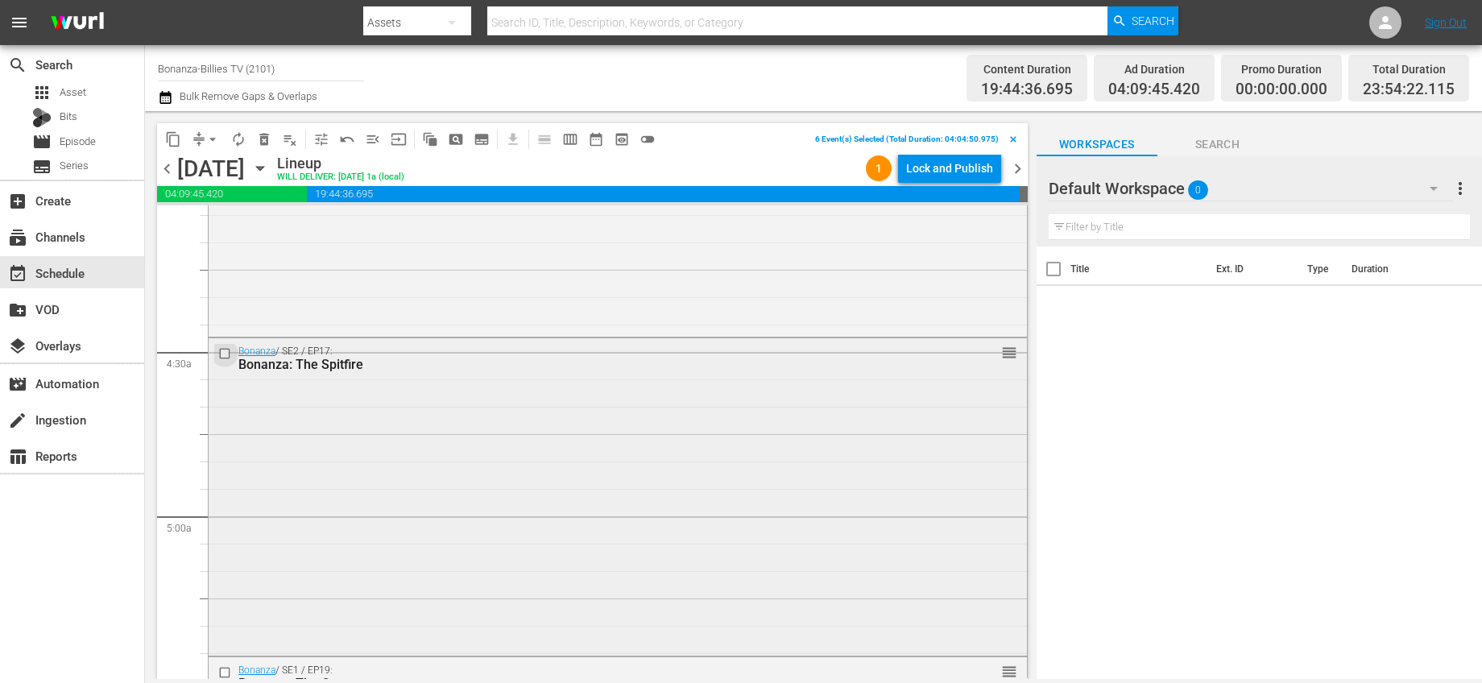
click at [224, 352] on input "checkbox" at bounding box center [226, 353] width 17 height 14
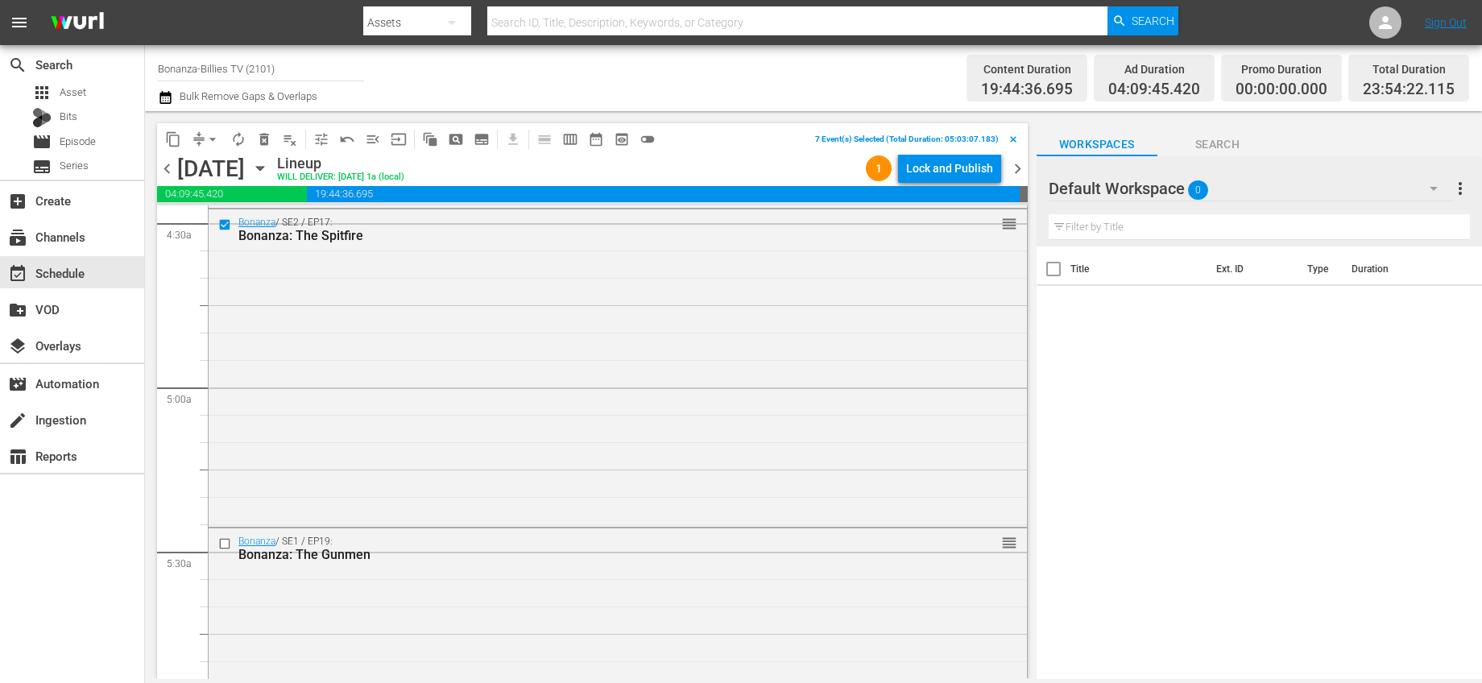
scroll to position [1559, 0]
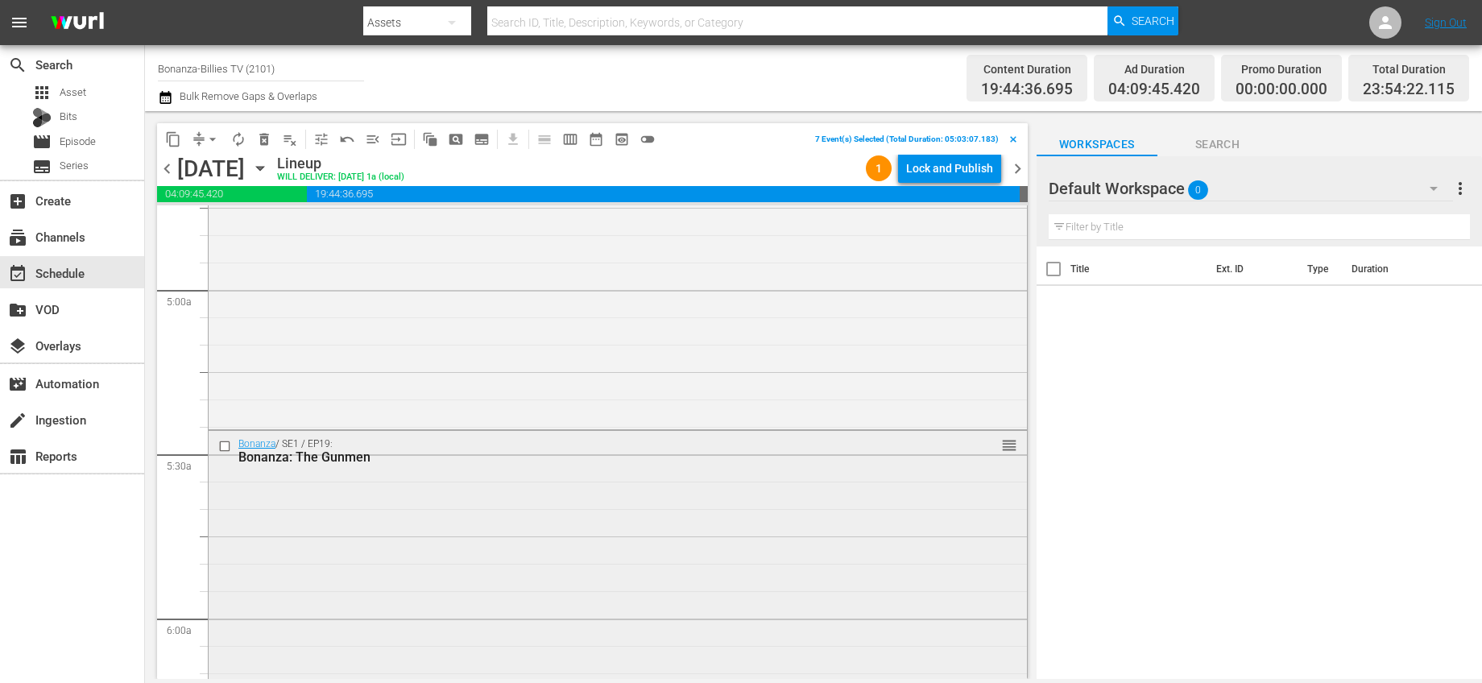
click at [230, 443] on input "checkbox" at bounding box center [226, 447] width 17 height 14
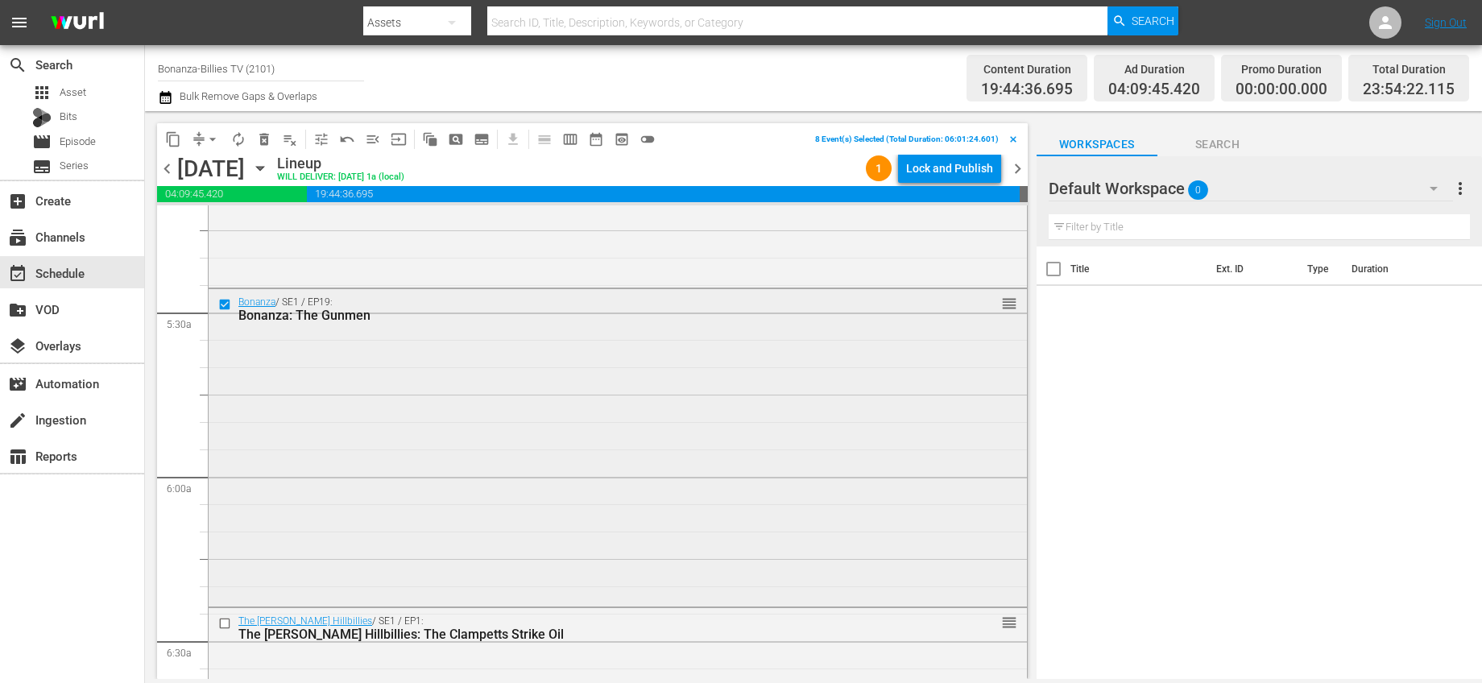
scroll to position [1842, 0]
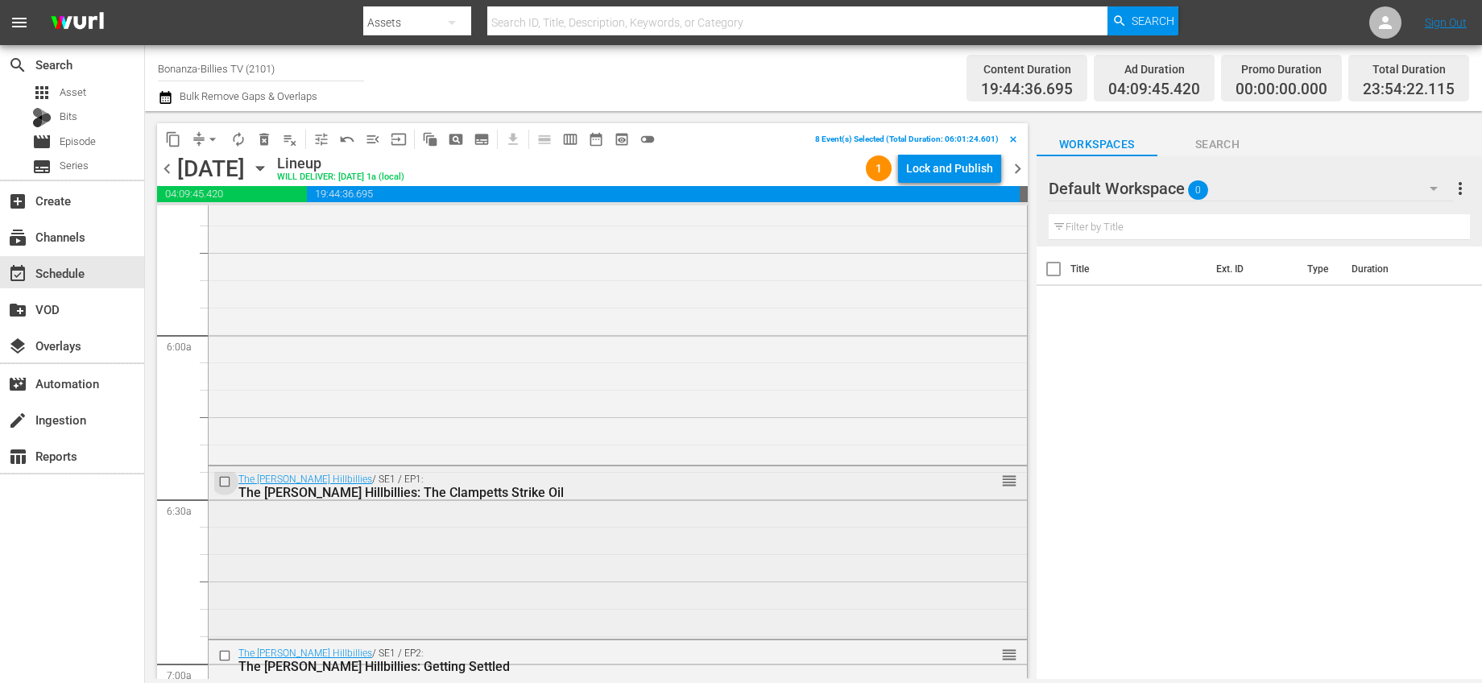
click at [225, 479] on input "checkbox" at bounding box center [226, 482] width 17 height 14
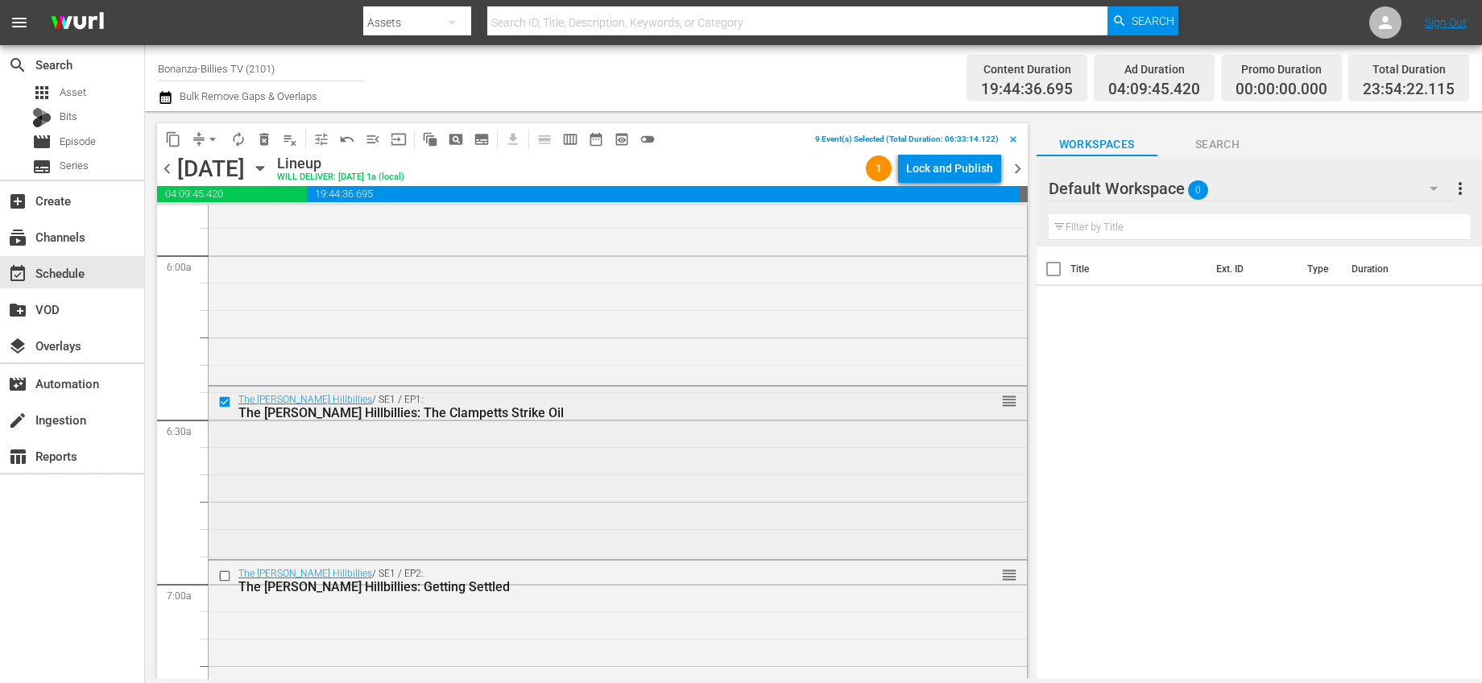
scroll to position [1991, 0]
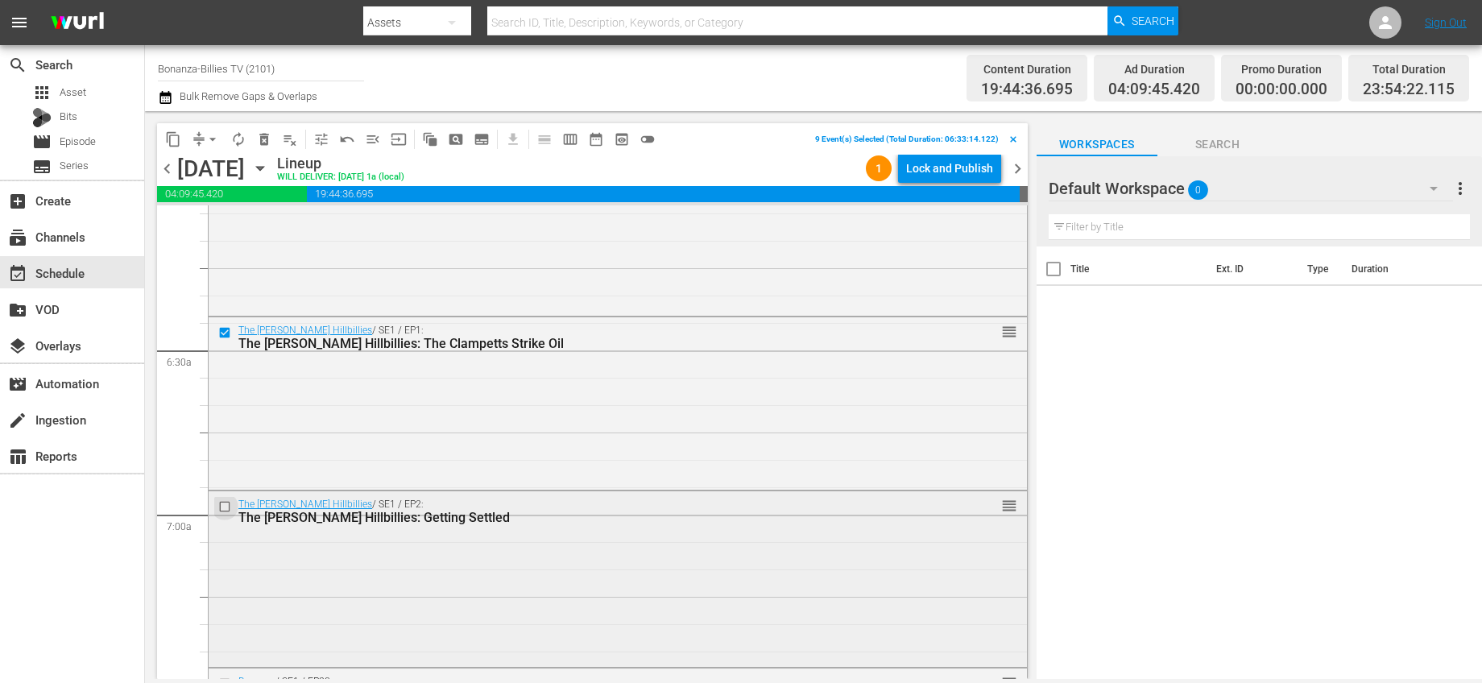
click at [222, 508] on input "checkbox" at bounding box center [226, 507] width 17 height 14
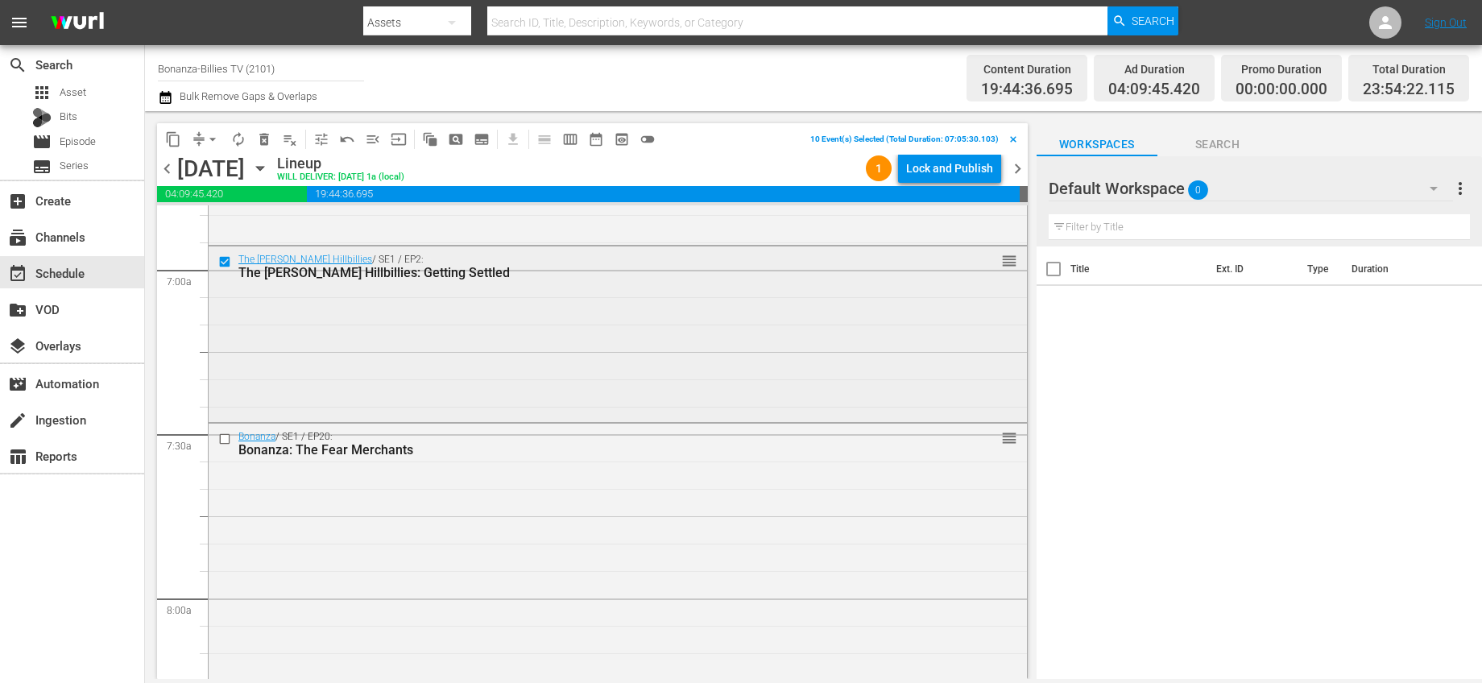
scroll to position [2272, 0]
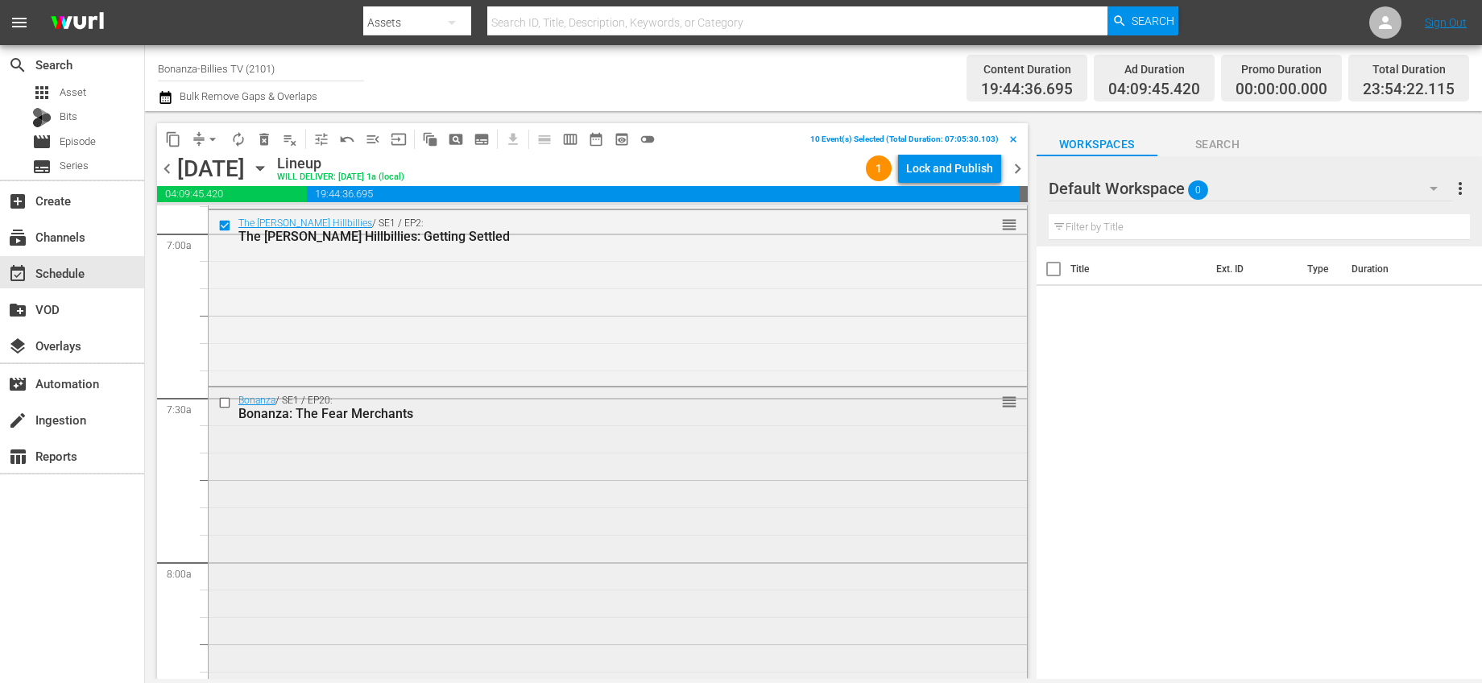
click at [225, 407] on input "checkbox" at bounding box center [226, 403] width 17 height 14
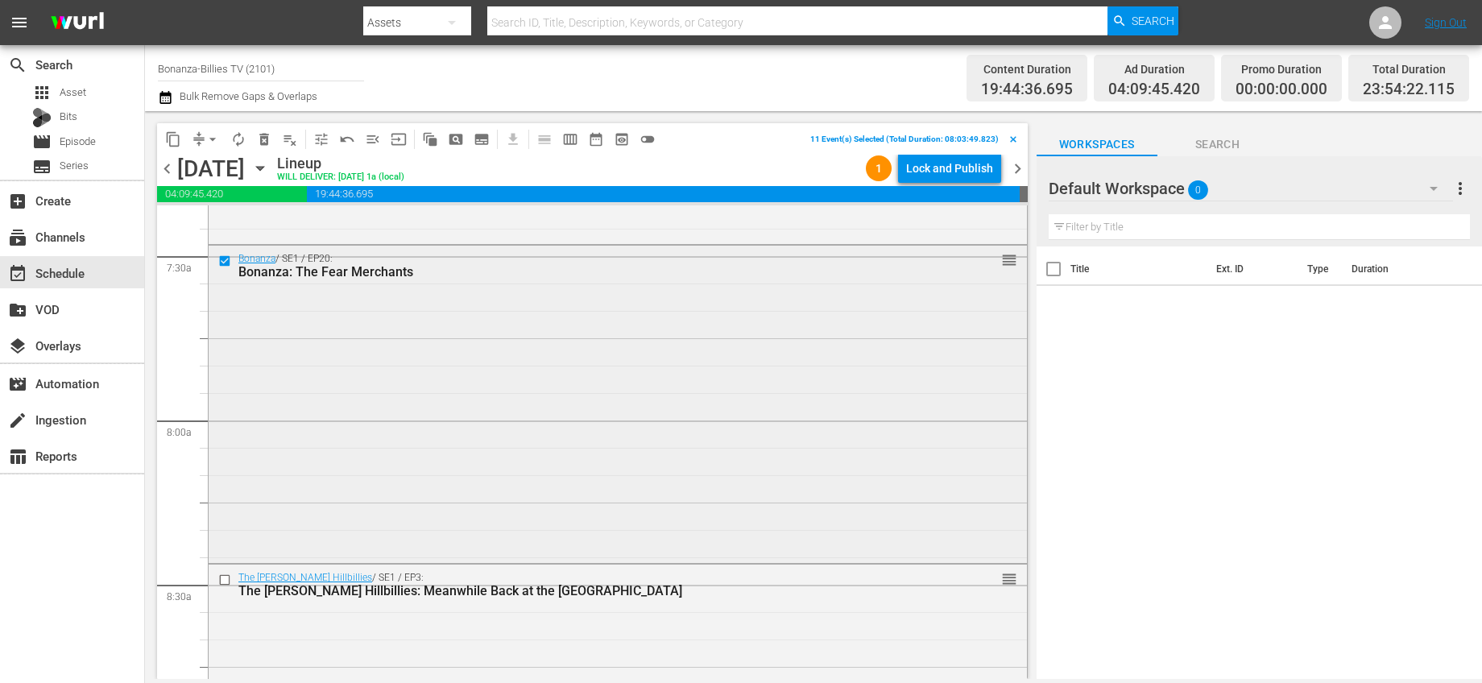
scroll to position [2728, 0]
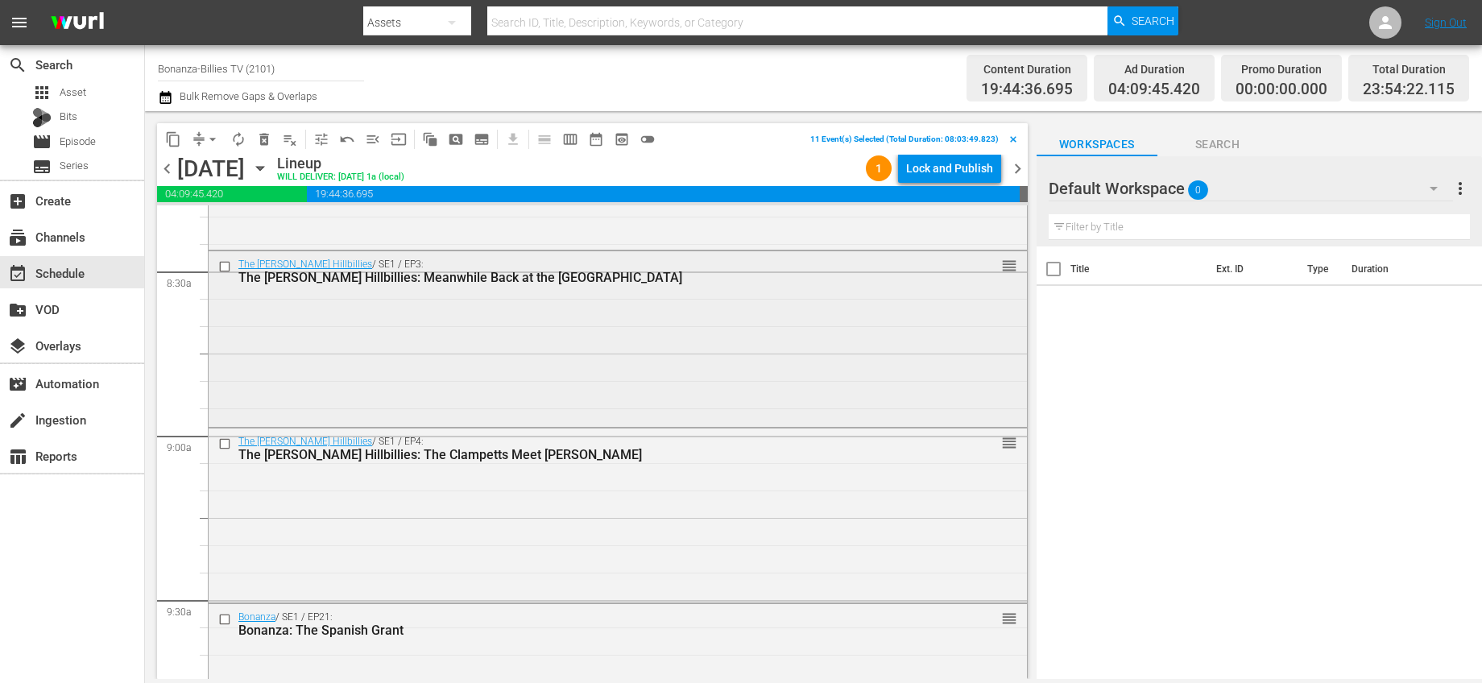
click at [226, 267] on input "checkbox" at bounding box center [226, 267] width 17 height 14
click at [227, 447] on input "checkbox" at bounding box center [226, 444] width 17 height 14
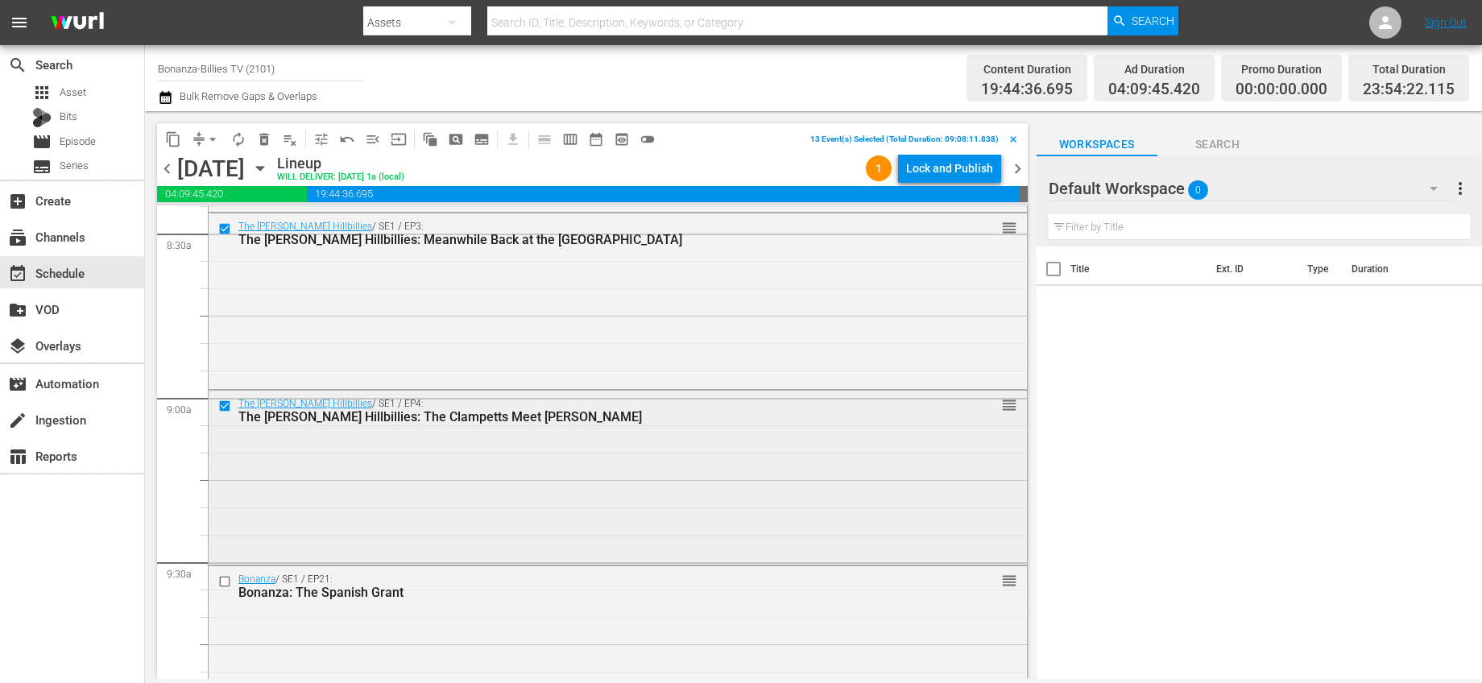
scroll to position [2857, 0]
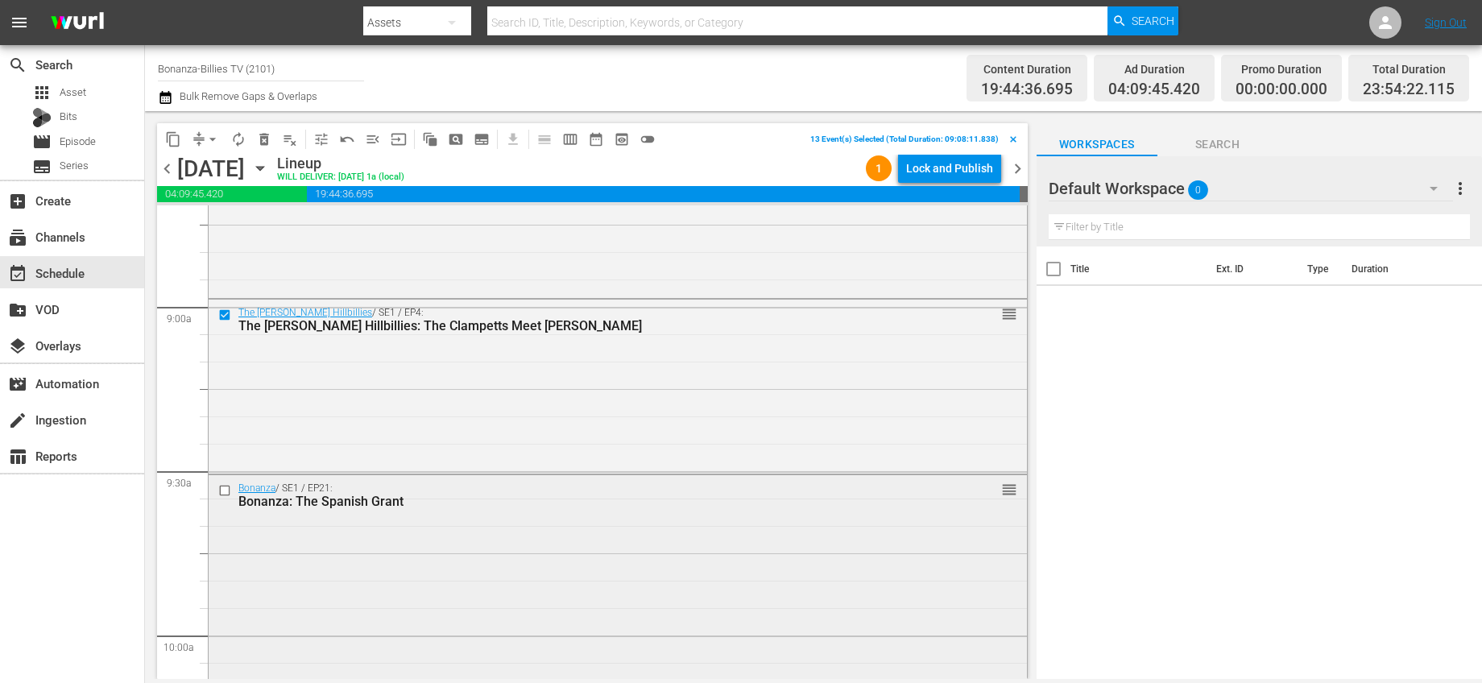
click at [225, 489] on input "checkbox" at bounding box center [226, 491] width 17 height 14
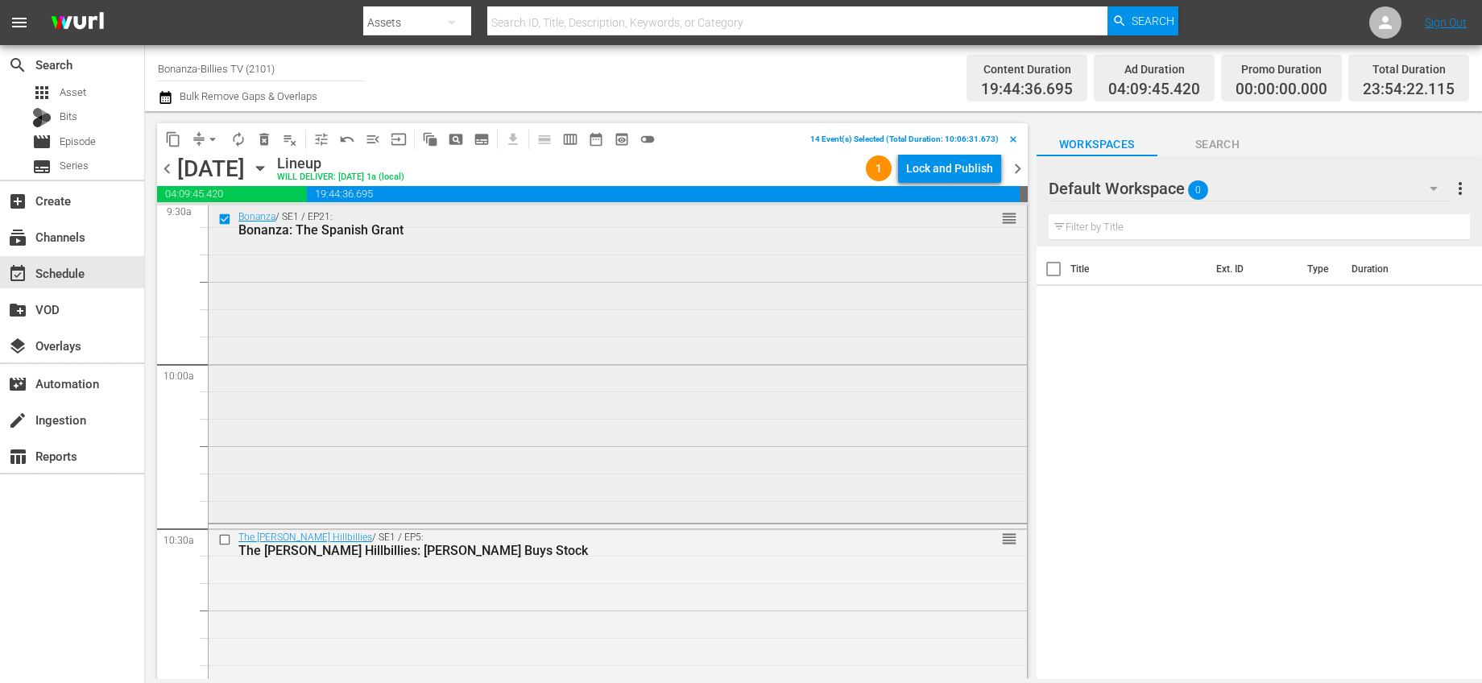
scroll to position [3160, 0]
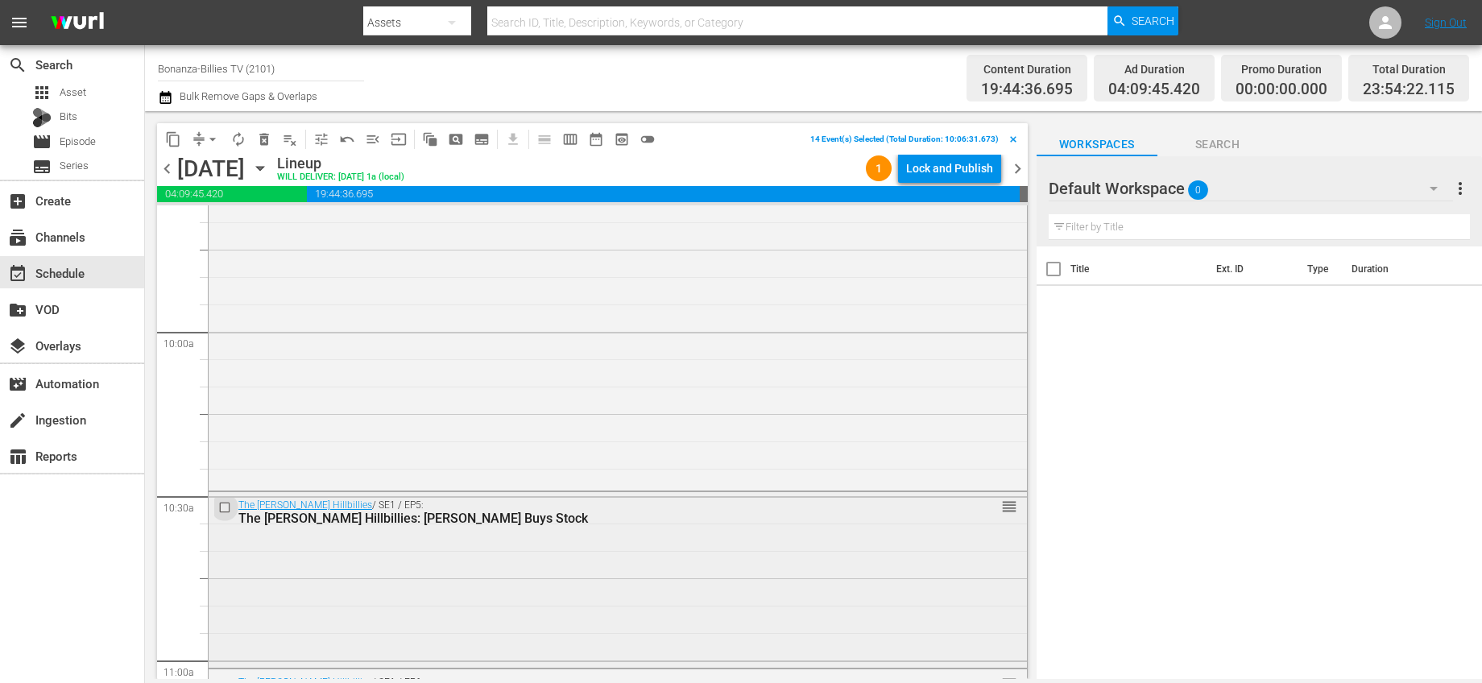
click at [222, 512] on input "checkbox" at bounding box center [226, 507] width 17 height 14
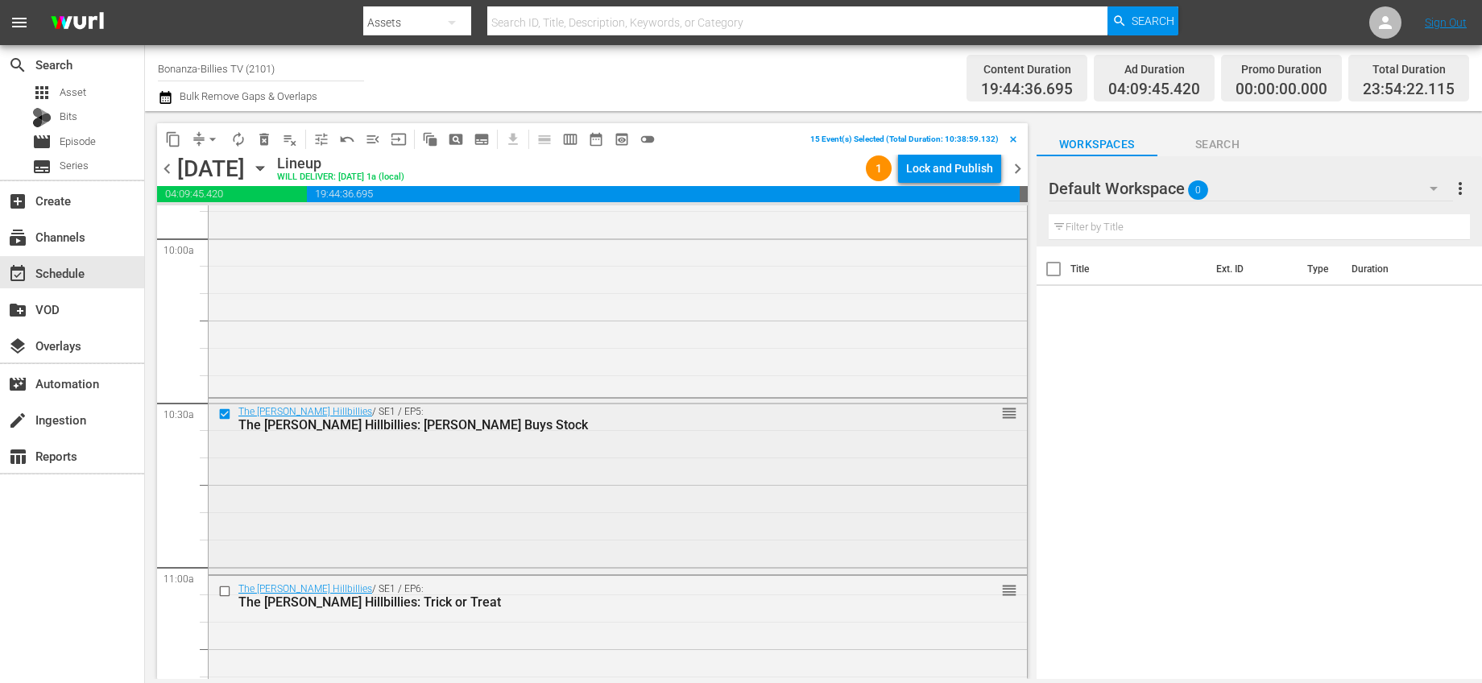
scroll to position [3318, 0]
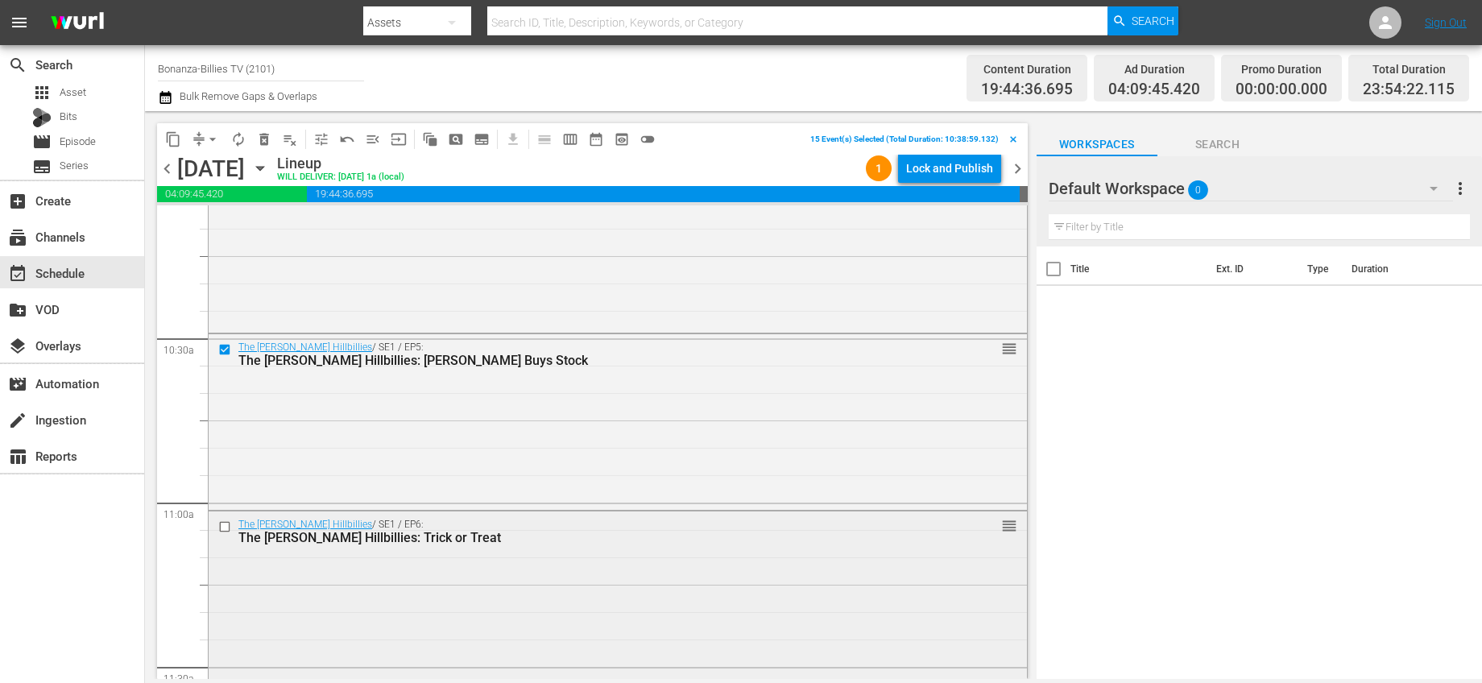
click at [222, 524] on input "checkbox" at bounding box center [226, 527] width 17 height 14
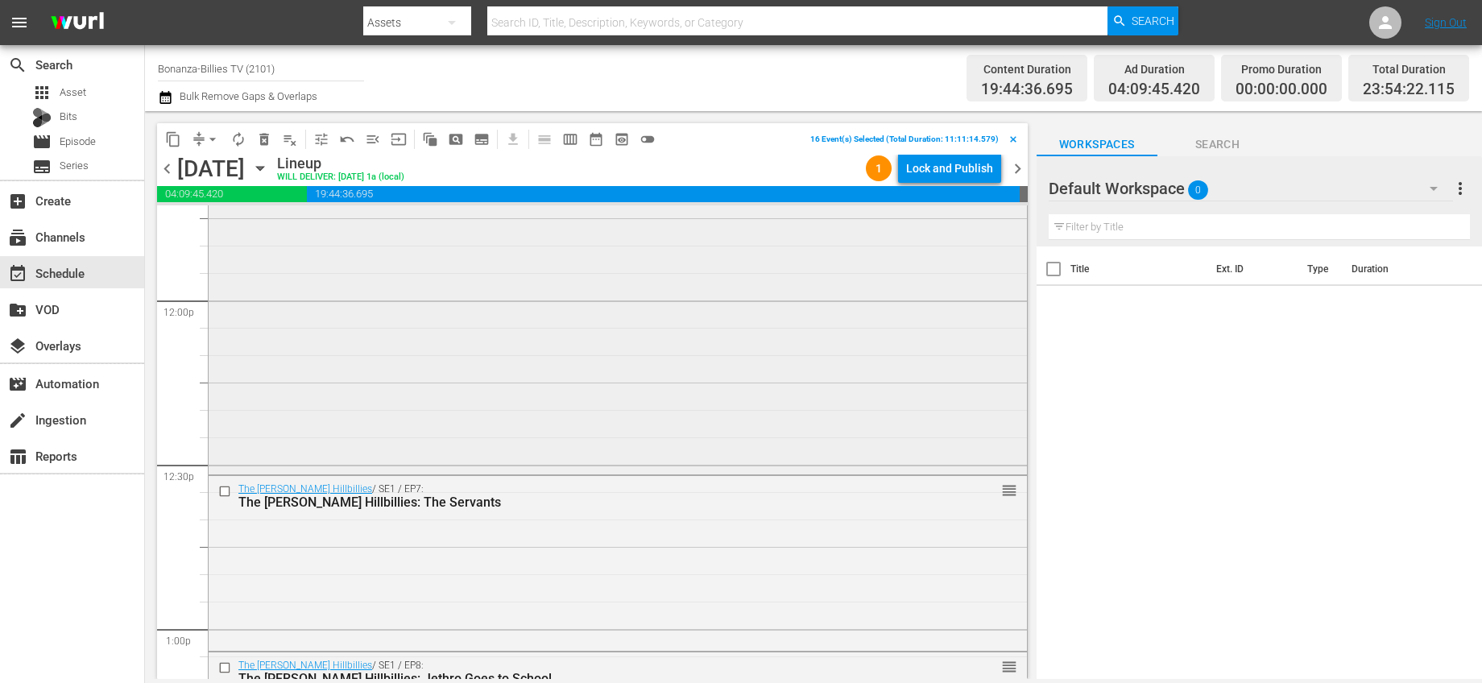
scroll to position [3528, 0]
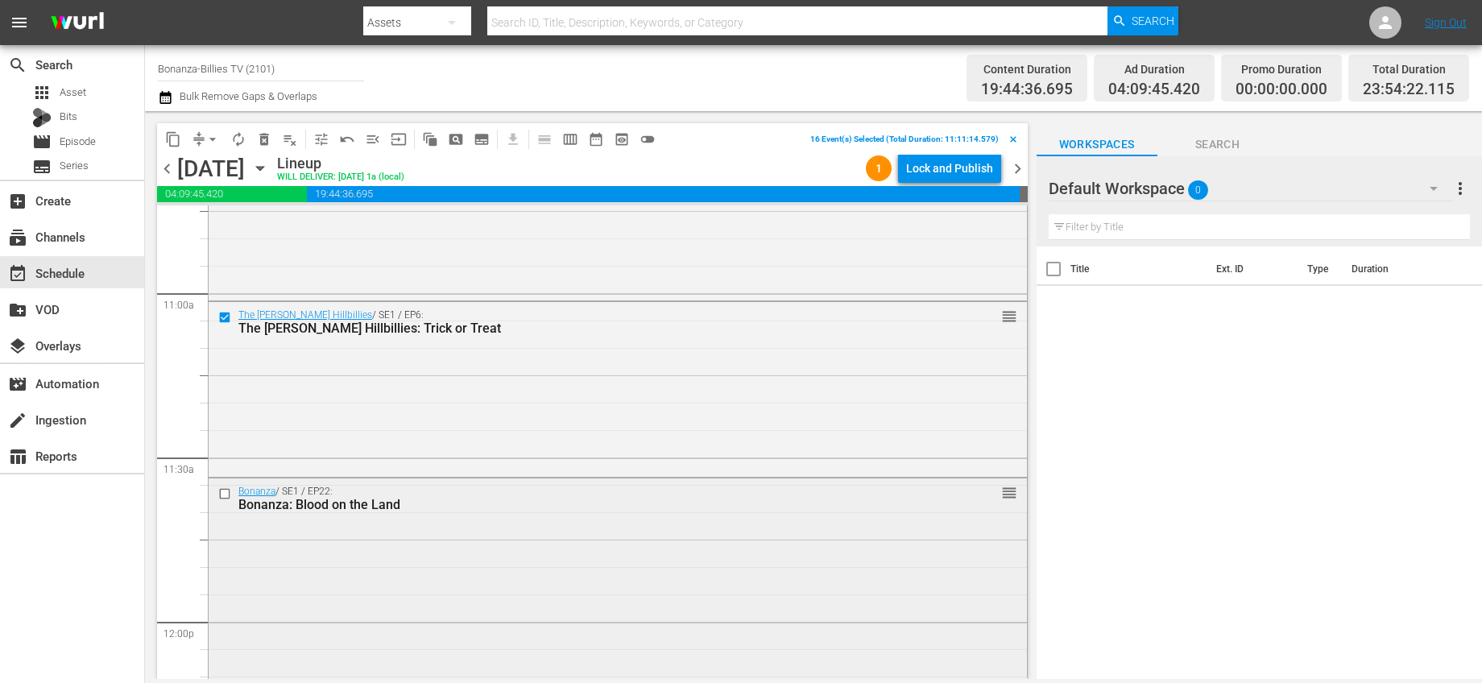
click at [228, 494] on input "checkbox" at bounding box center [226, 494] width 17 height 14
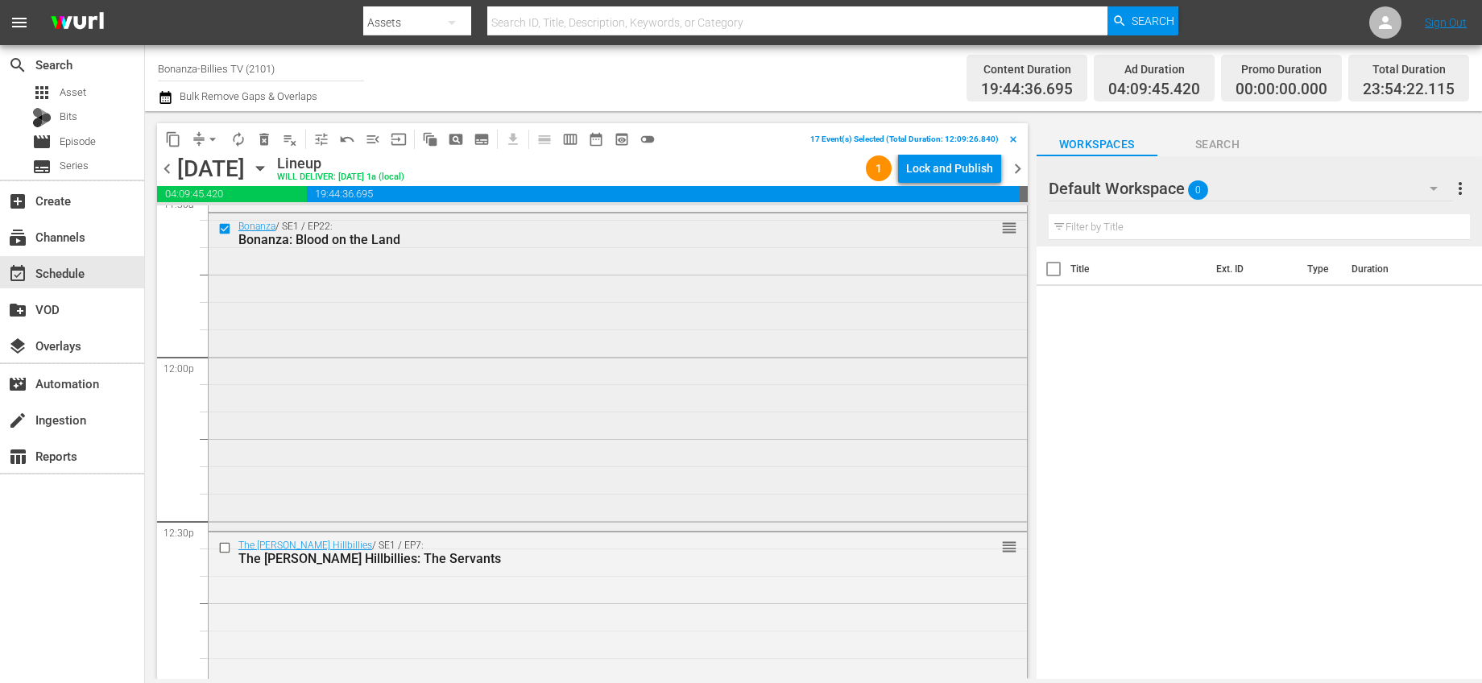
scroll to position [3798, 0]
click at [225, 538] on input "checkbox" at bounding box center [226, 543] width 17 height 14
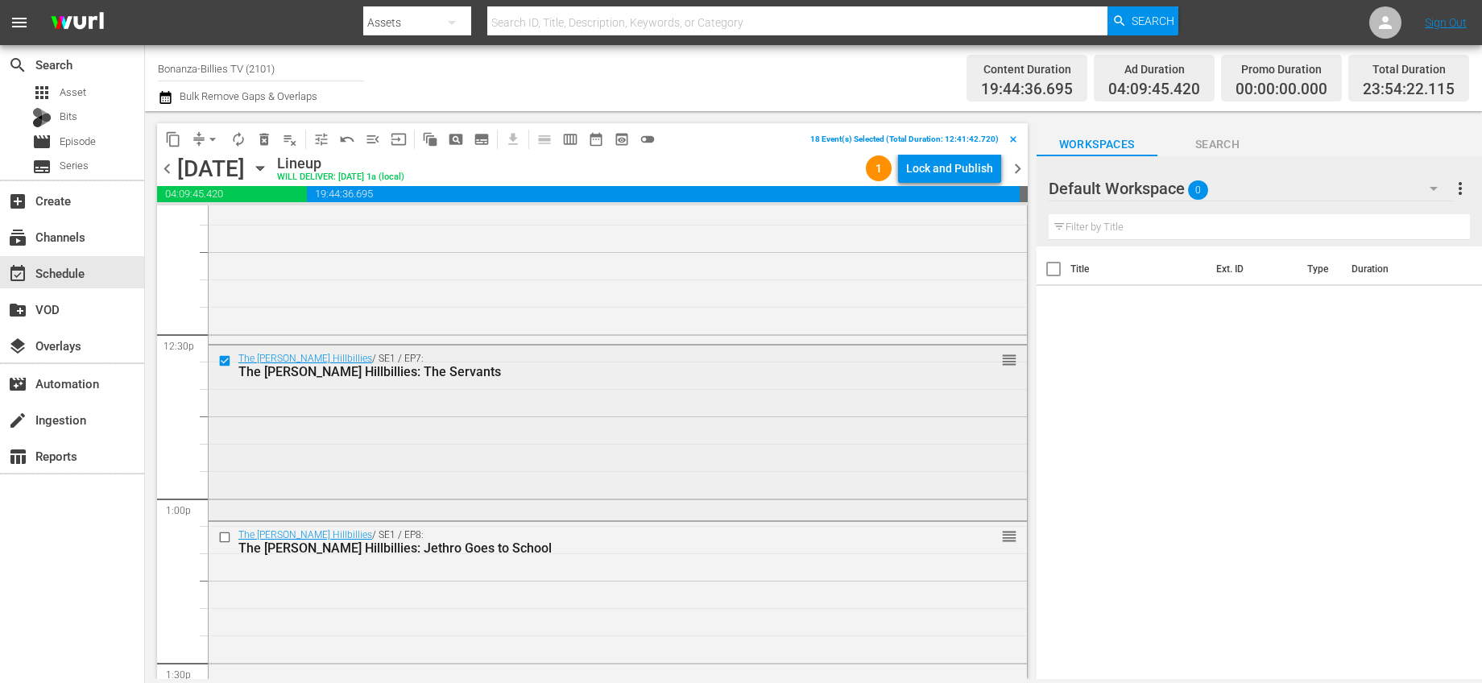
scroll to position [4033, 0]
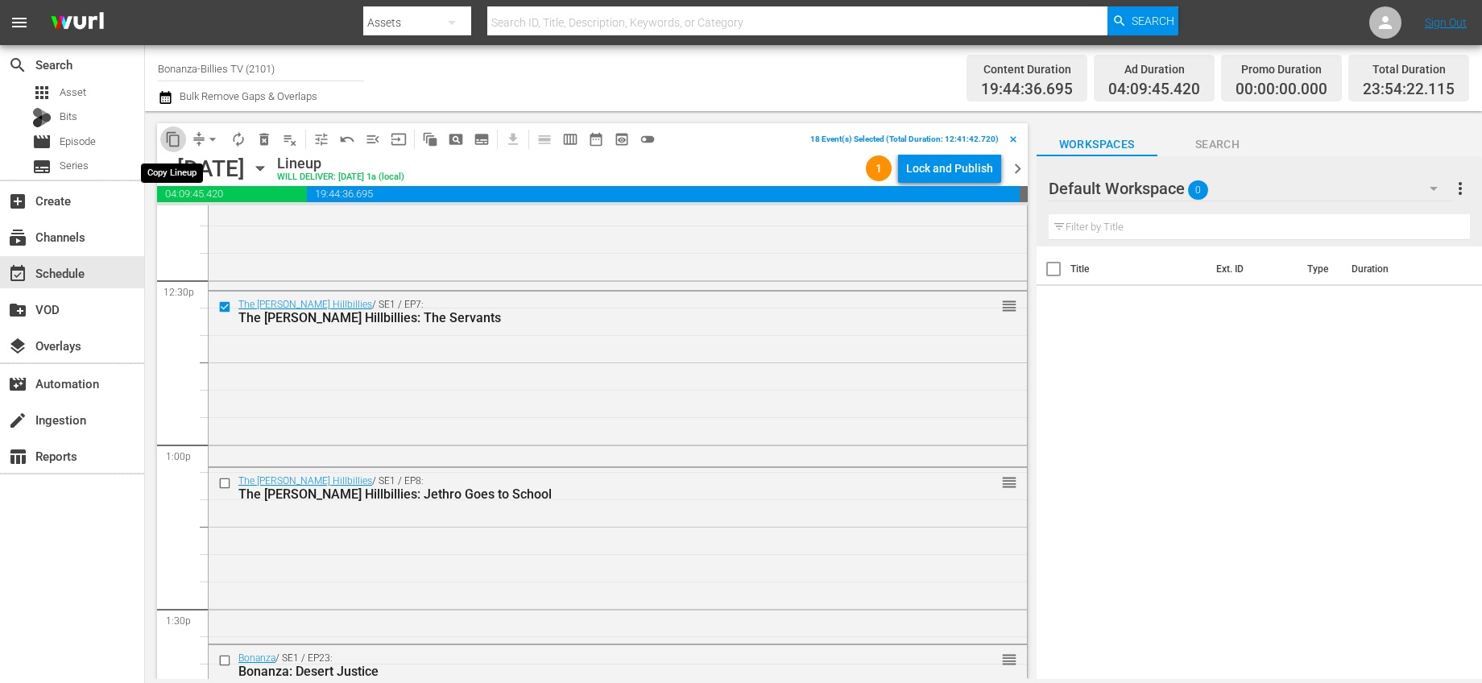
click at [176, 139] on span "content_copy" at bounding box center [173, 139] width 16 height 16
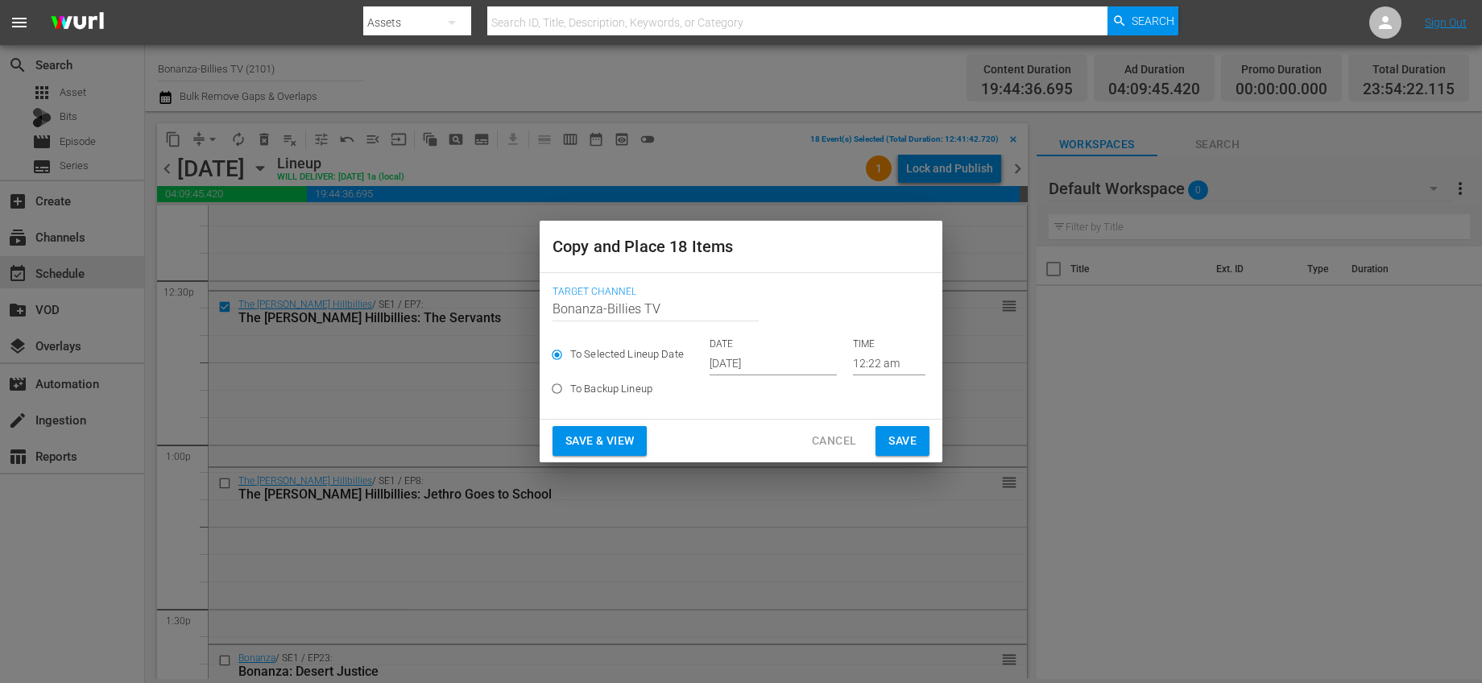
click at [756, 352] on input "[DATE]" at bounding box center [773, 363] width 127 height 24
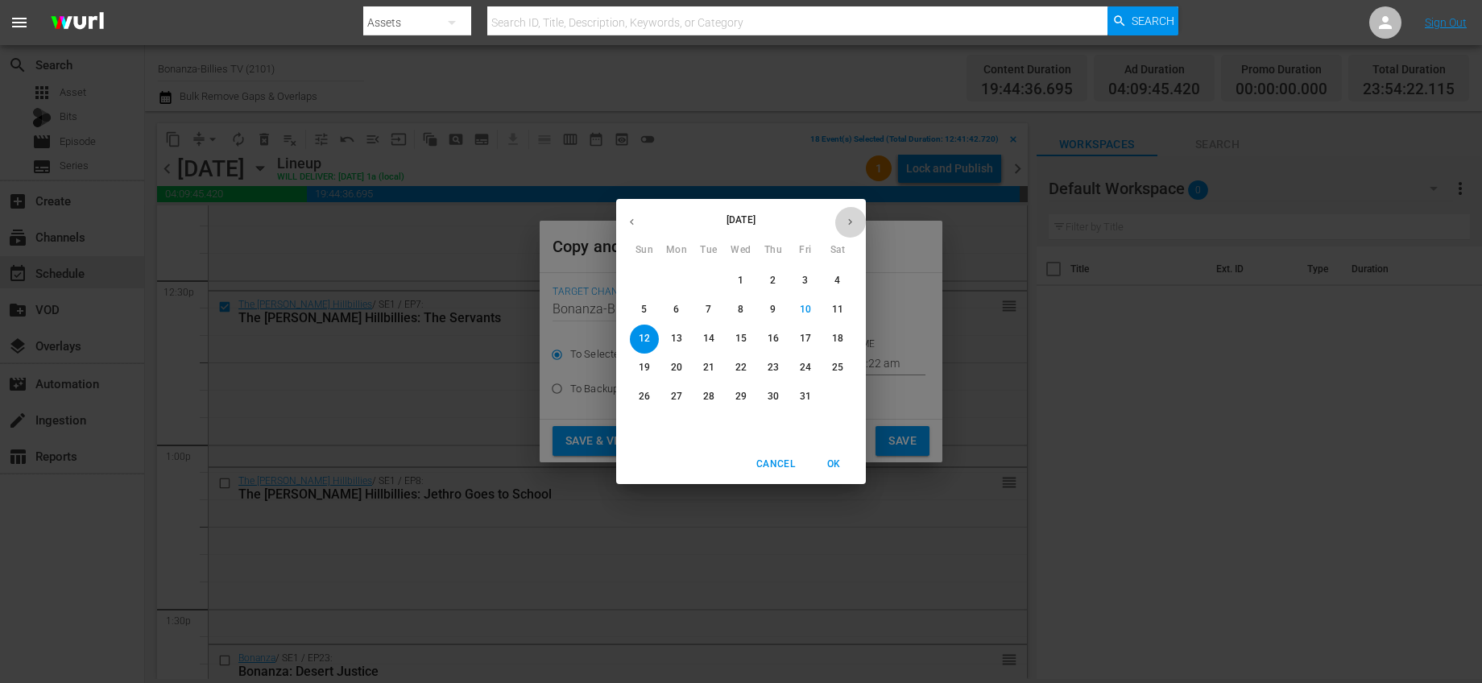
click at [851, 218] on icon "button" at bounding box center [850, 222] width 12 height 12
click at [650, 307] on span "2" at bounding box center [644, 310] width 29 height 14
type input "[DATE]"
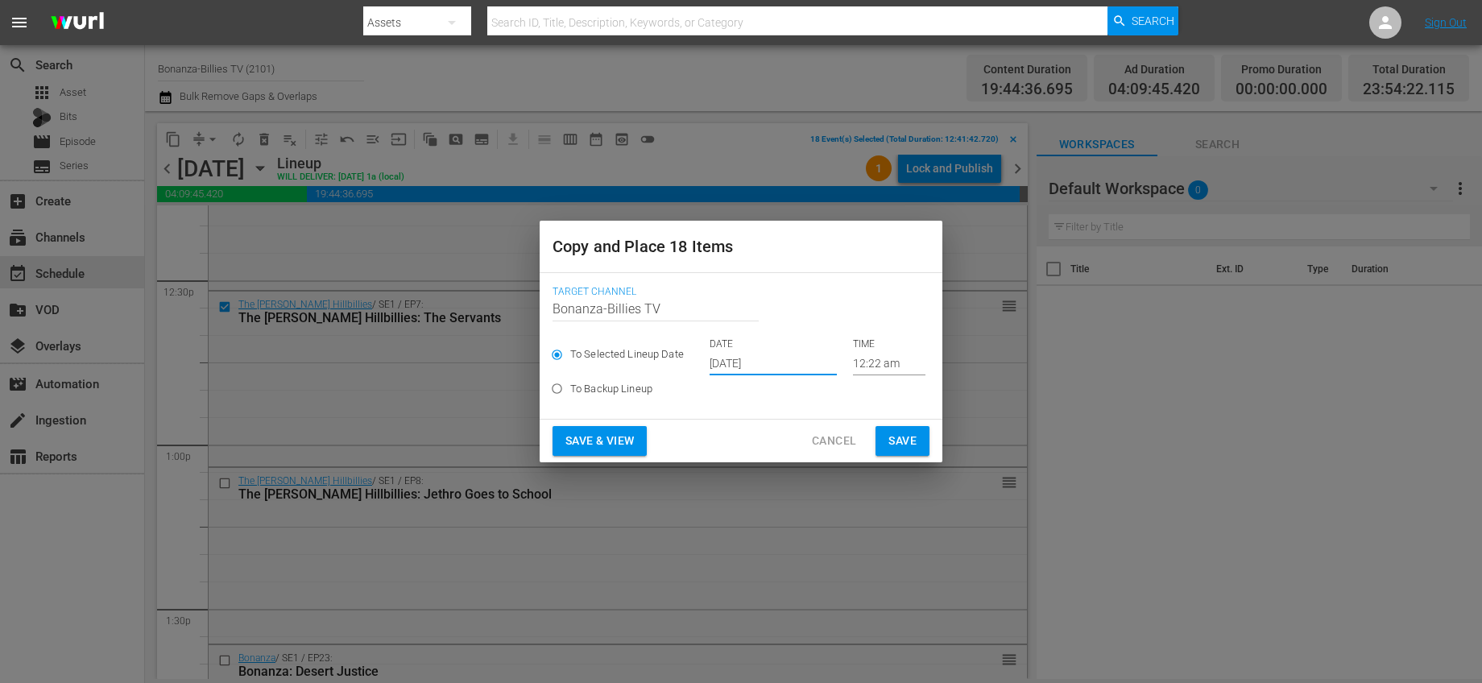
click at [867, 367] on input "12:22 am" at bounding box center [889, 363] width 73 height 24
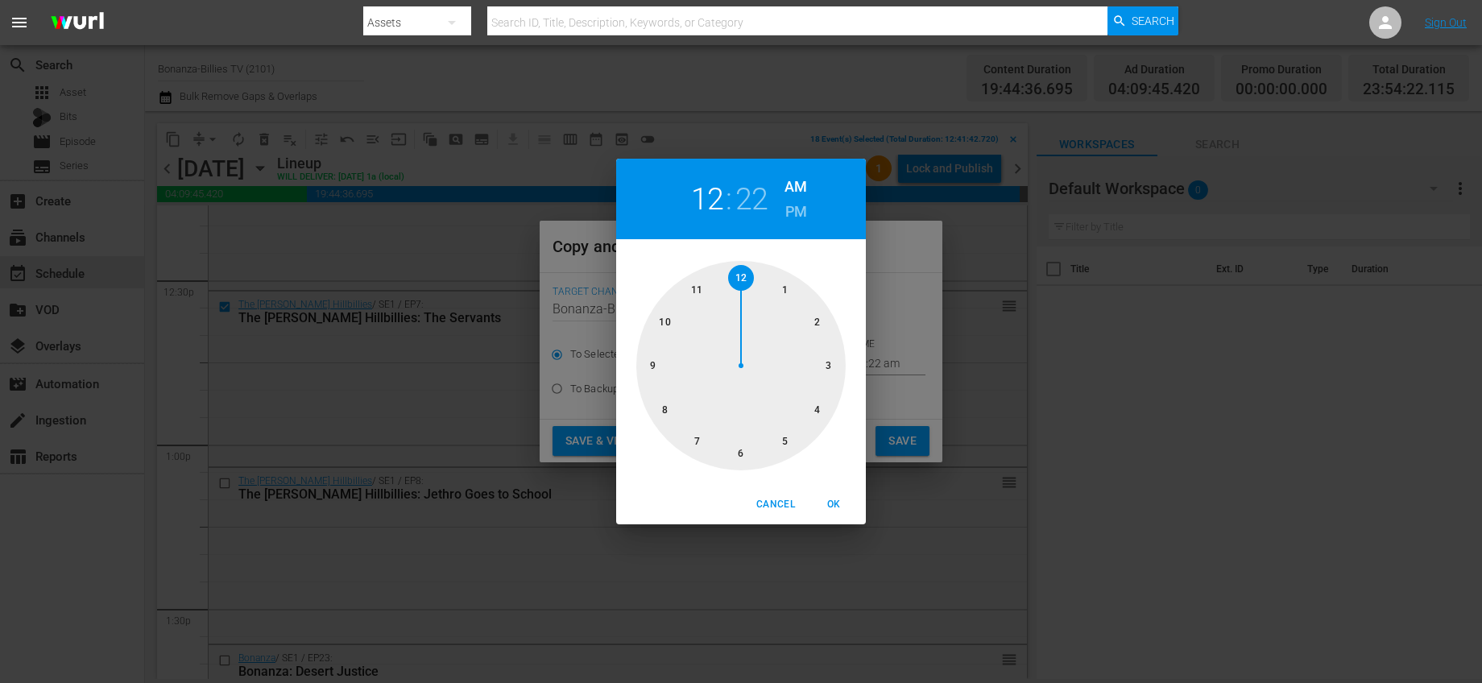
click at [696, 292] on div at bounding box center [740, 365] width 209 height 209
click at [736, 453] on div at bounding box center [740, 365] width 209 height 209
click at [831, 511] on span "OK" at bounding box center [833, 504] width 39 height 17
type input "11:30 am"
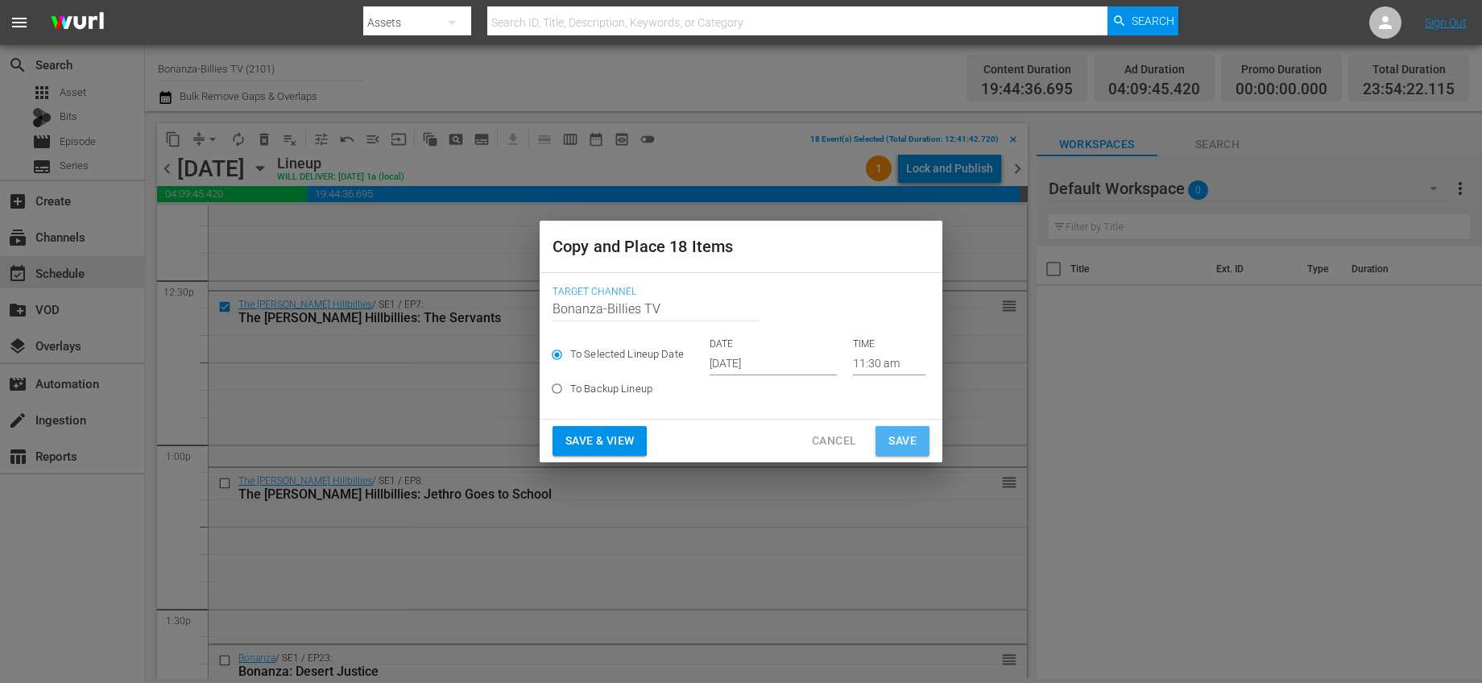
click at [906, 445] on span "Save" at bounding box center [903, 441] width 28 height 20
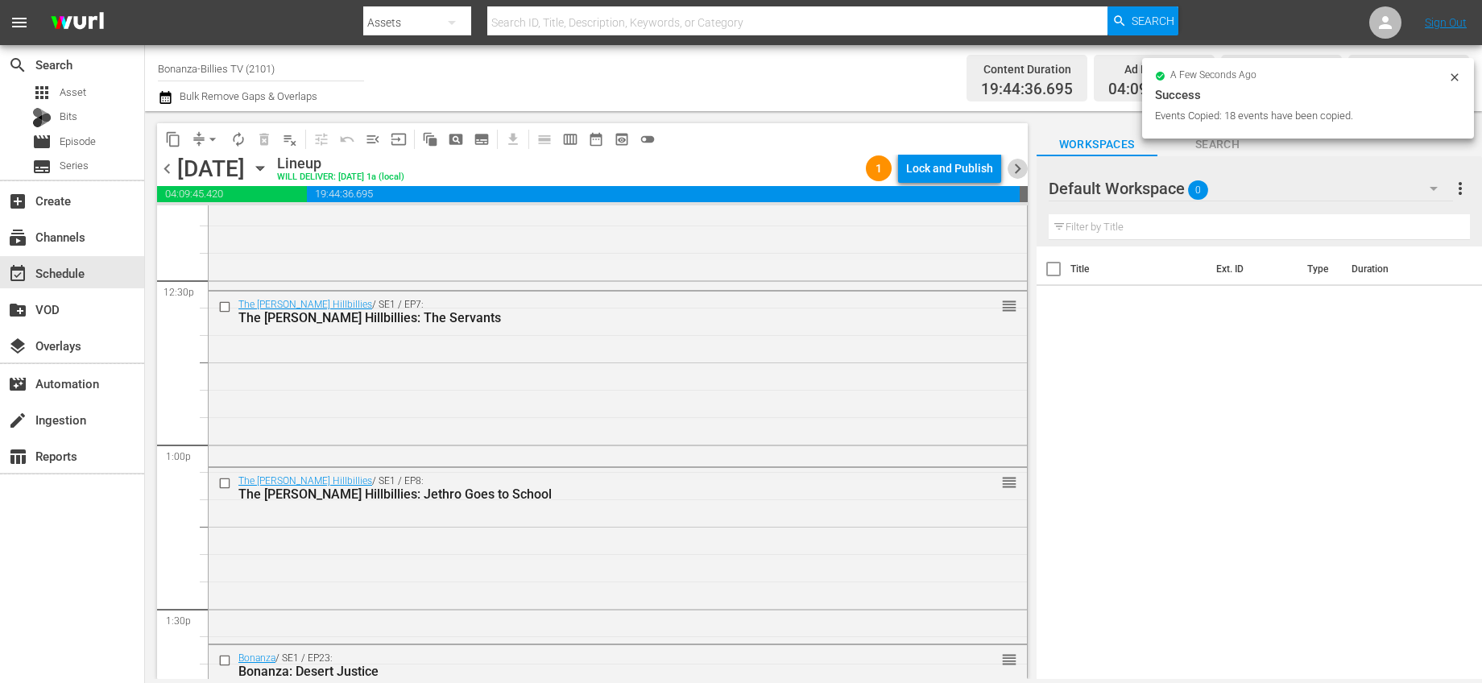
click at [1009, 172] on span "chevron_right" at bounding box center [1018, 169] width 20 height 20
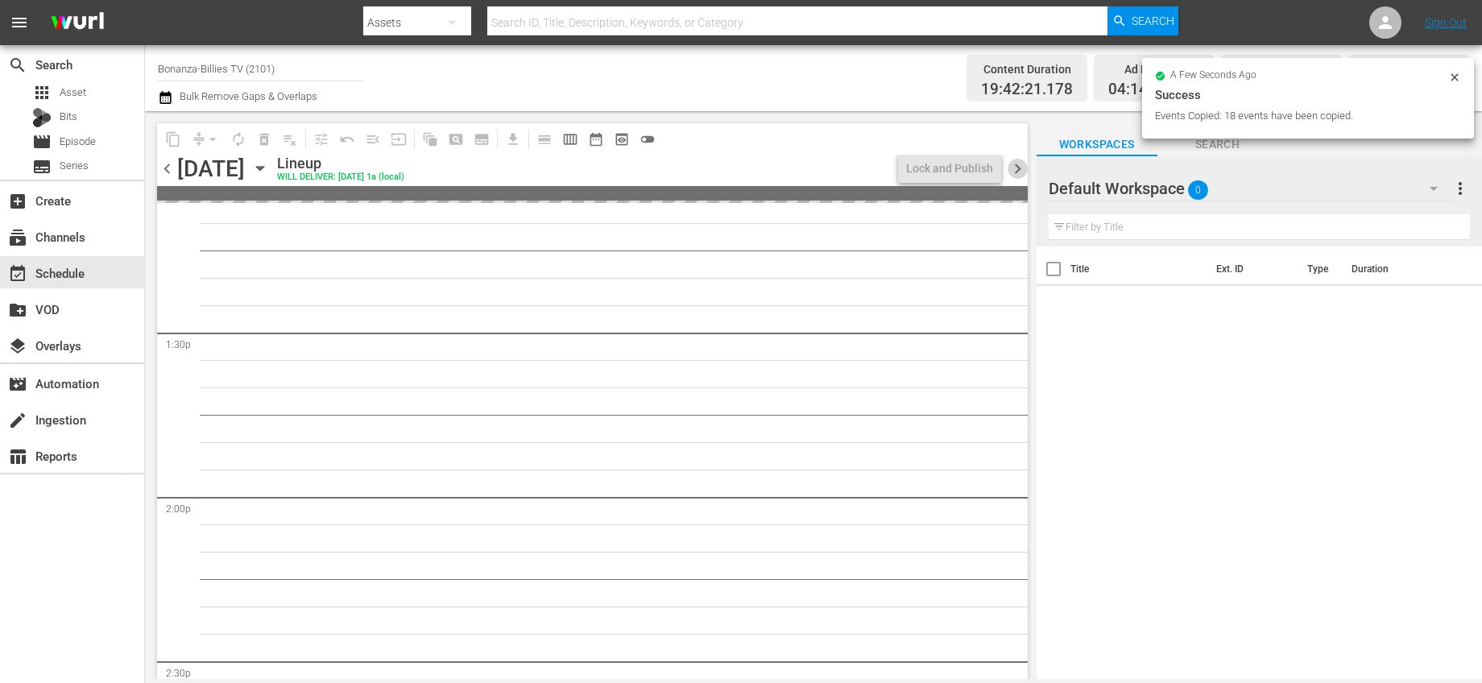
click at [1009, 172] on span "chevron_right" at bounding box center [1018, 169] width 20 height 20
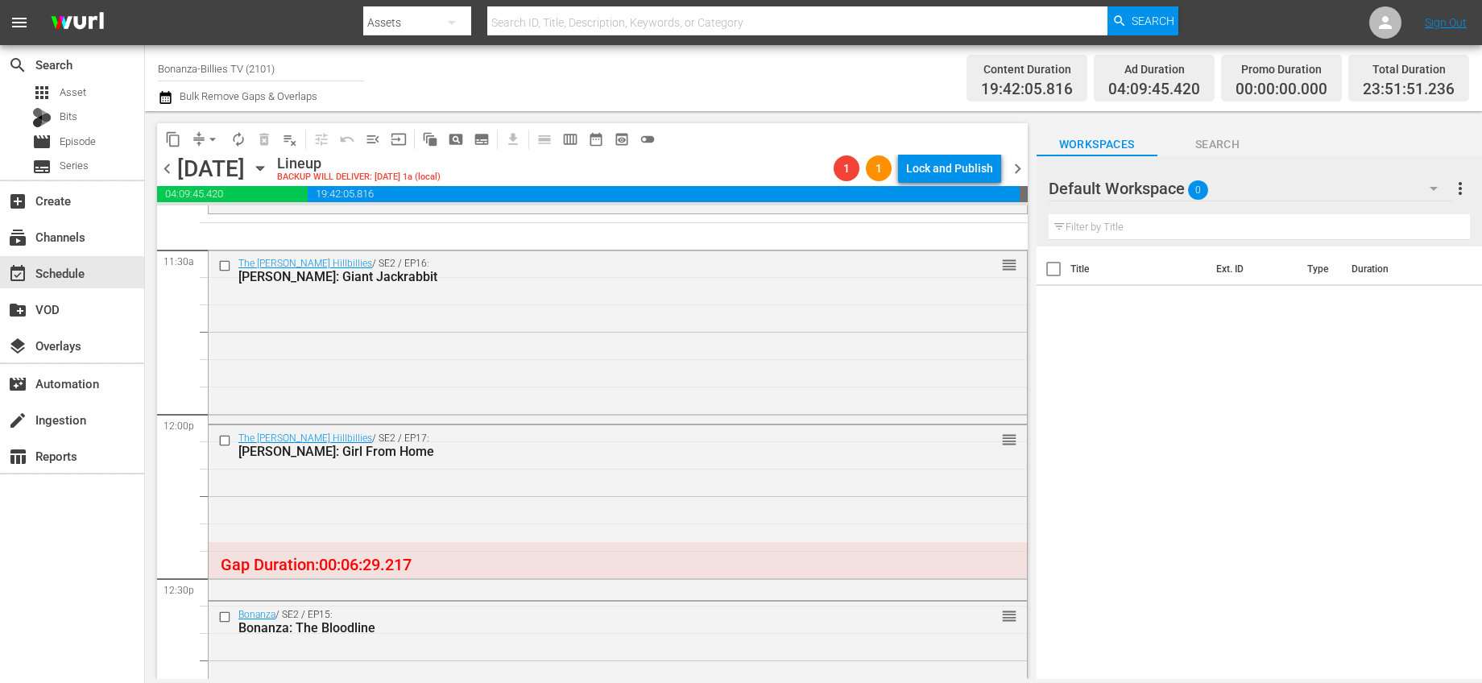
scroll to position [3823, 0]
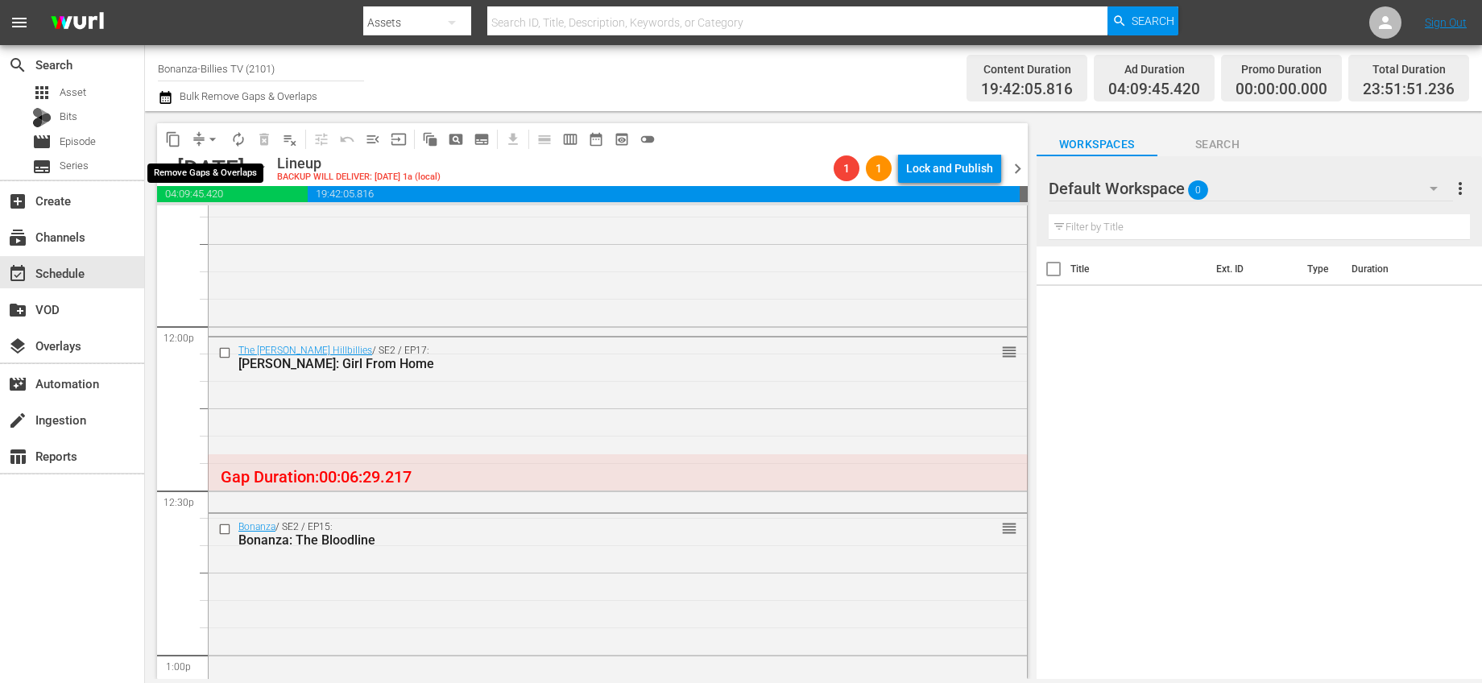
click at [213, 137] on span "arrow_drop_down" at bounding box center [213, 139] width 16 height 16
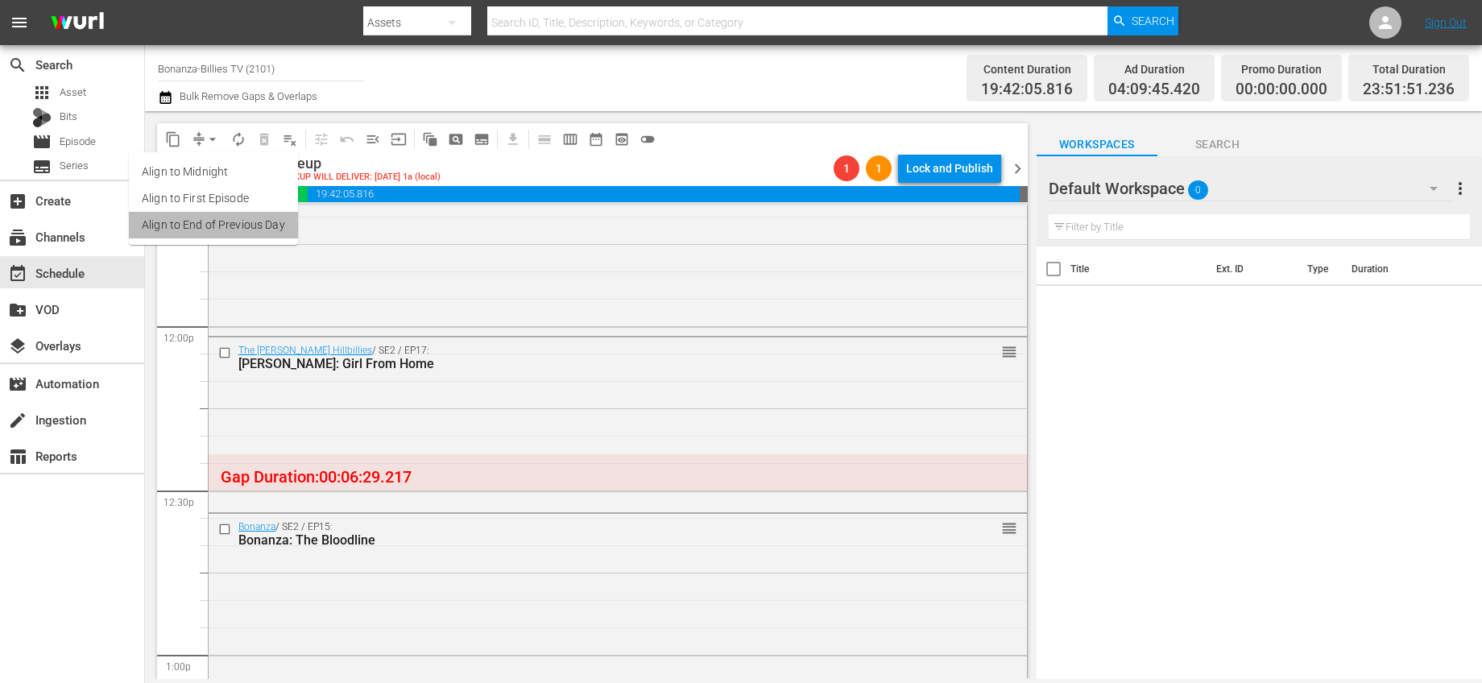
click at [271, 222] on li "Align to End of Previous Day" at bounding box center [213, 225] width 169 height 27
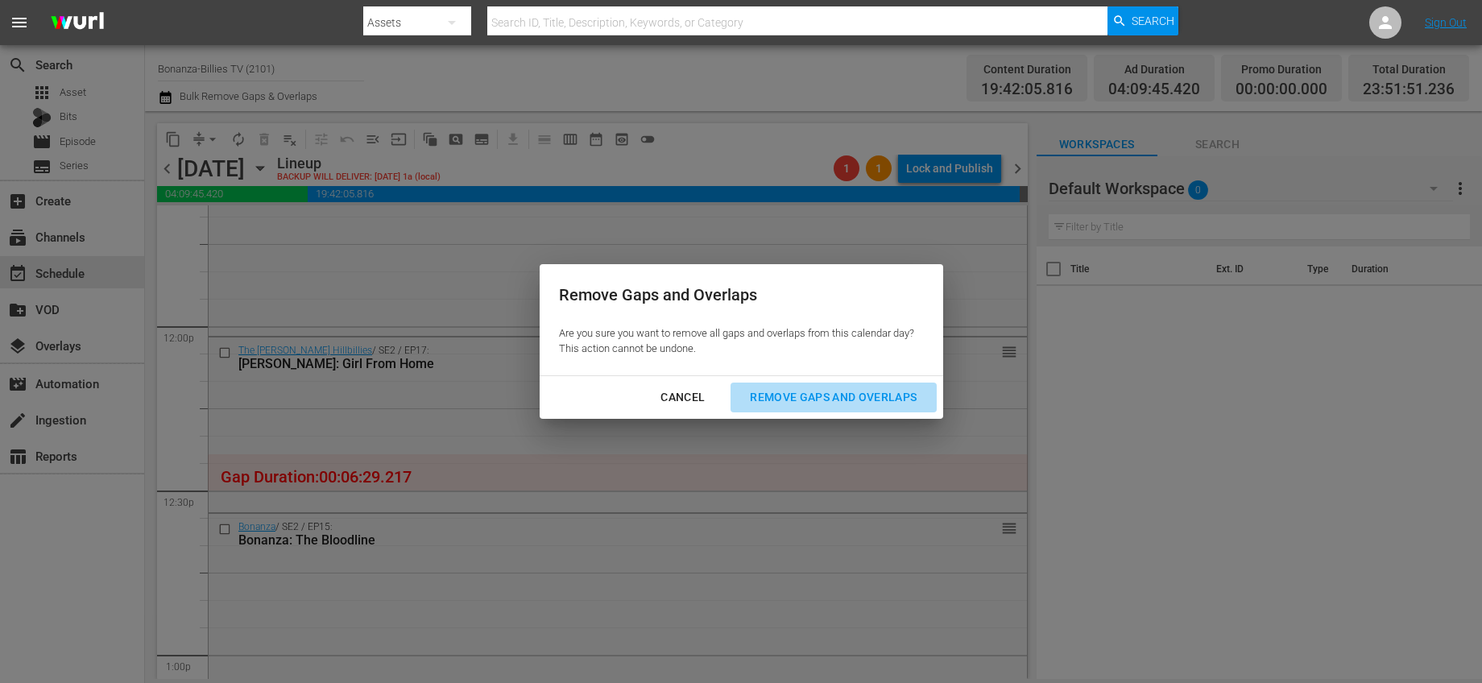
click at [823, 387] on div "Remove Gaps and Overlaps" at bounding box center [833, 397] width 193 height 20
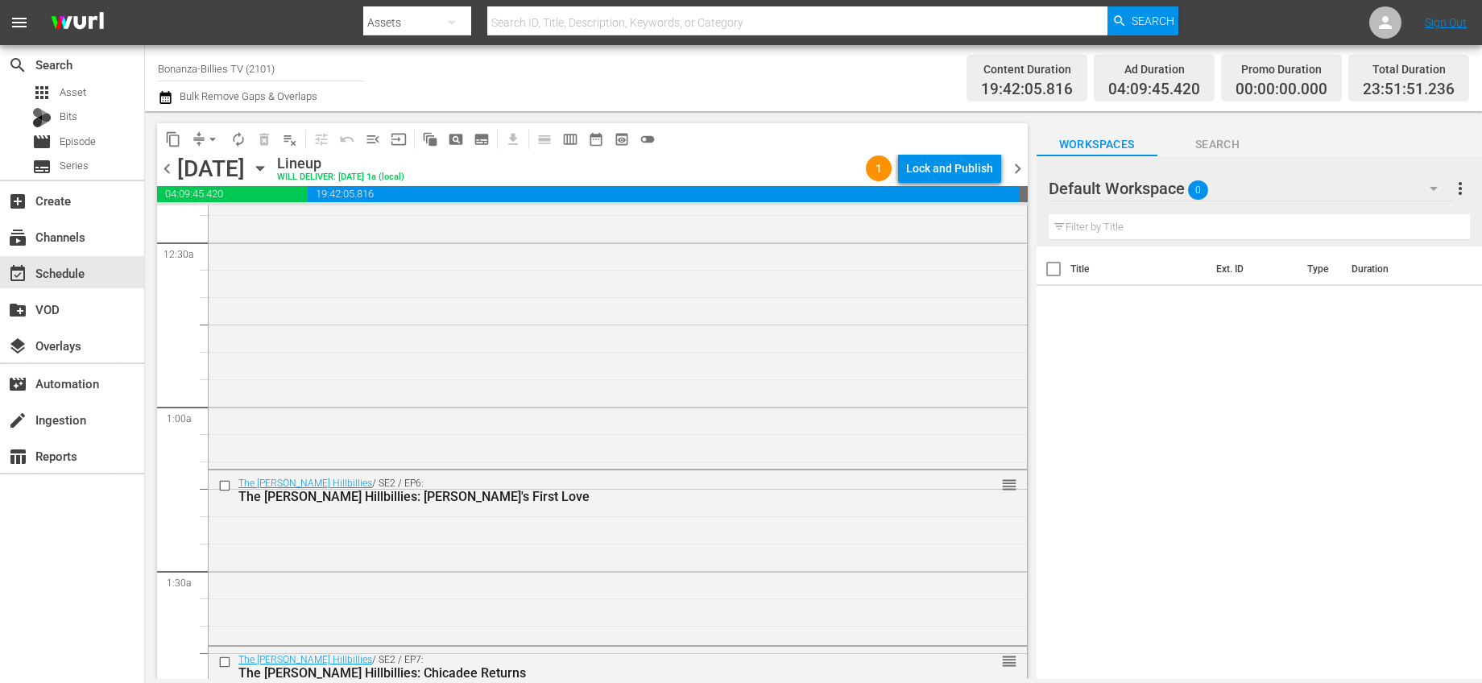
scroll to position [0, 0]
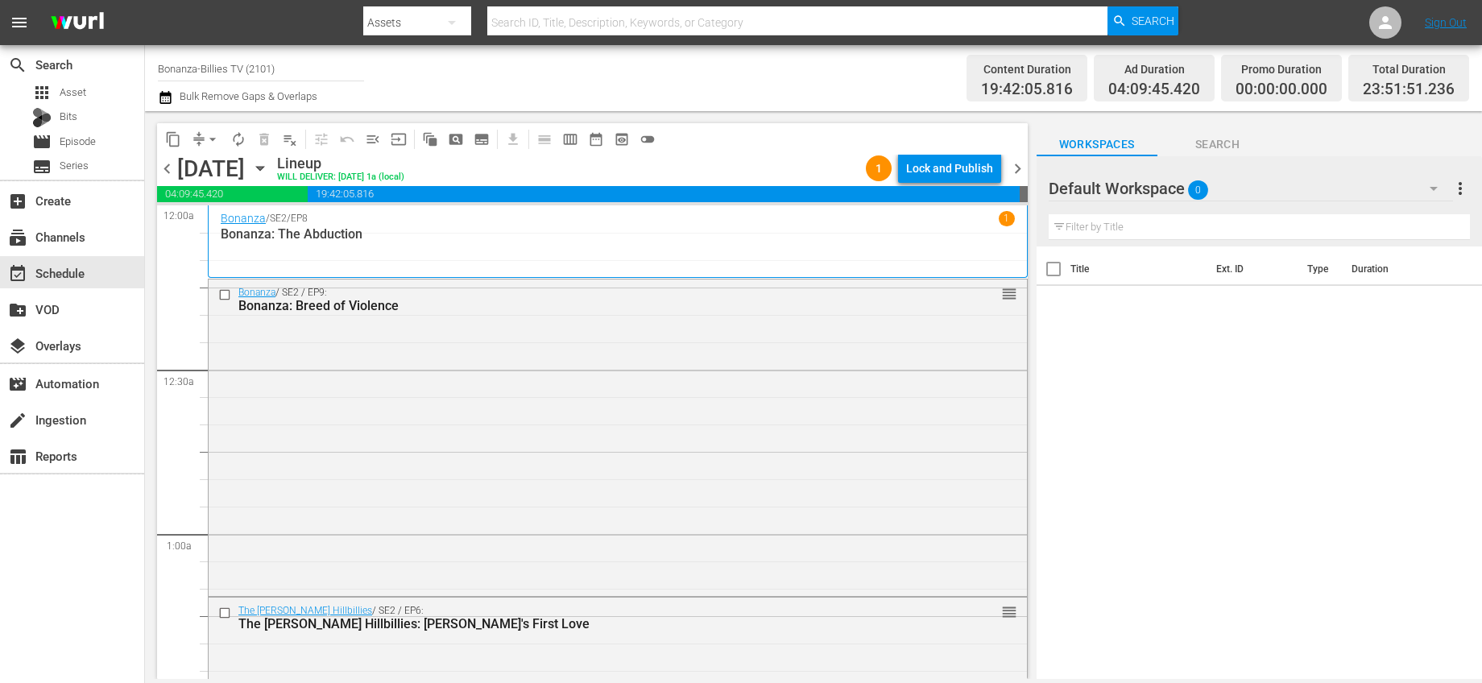
click at [1015, 171] on span "chevron_right" at bounding box center [1018, 169] width 20 height 20
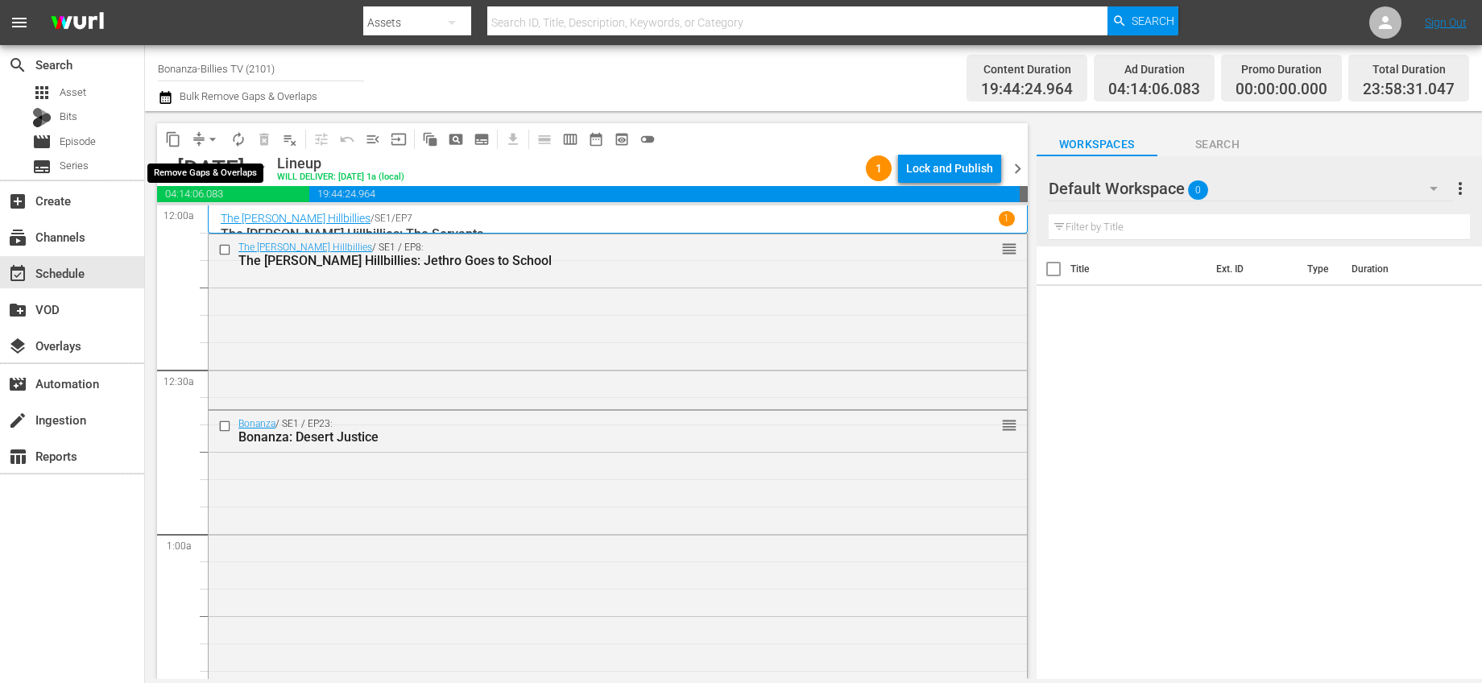
click at [207, 135] on span "arrow_drop_down" at bounding box center [213, 139] width 16 height 16
click at [239, 218] on li "Align to End of Previous Day" at bounding box center [213, 225] width 169 height 27
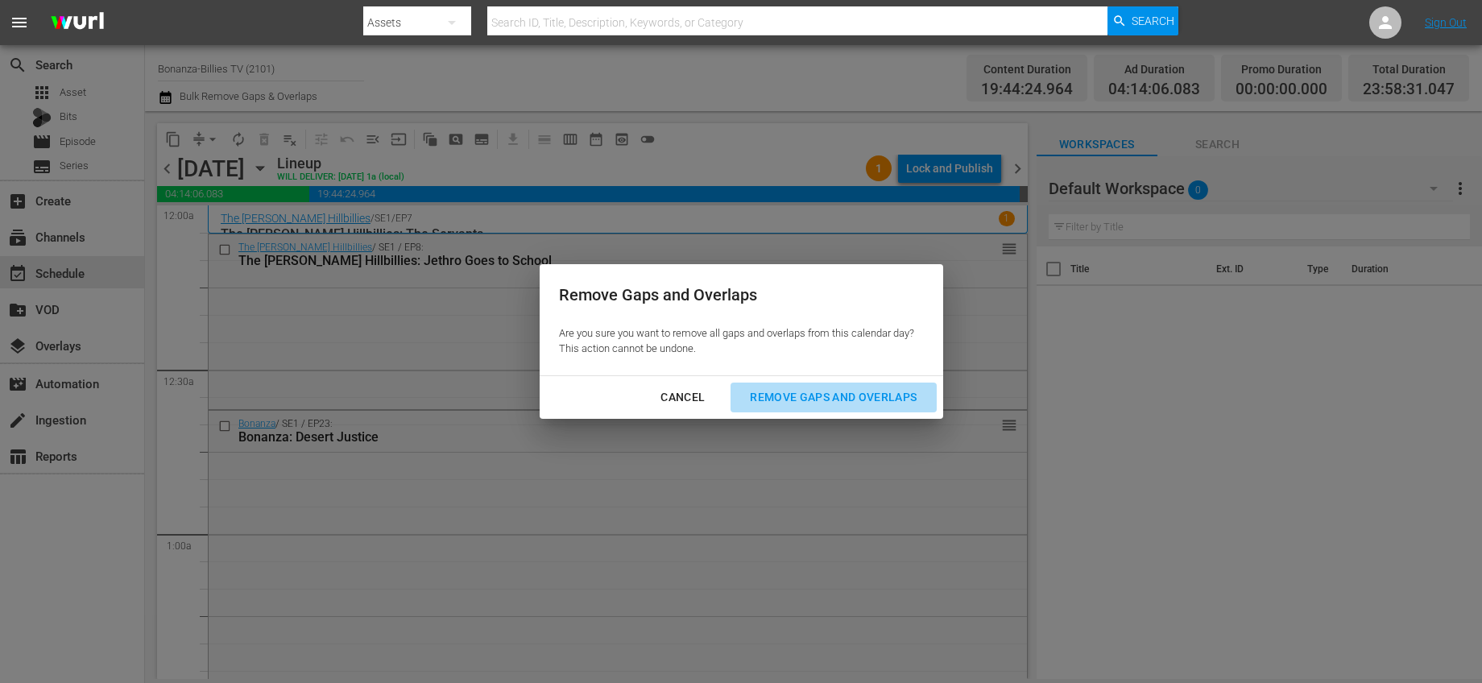
click at [869, 394] on div "Remove Gaps and Overlaps" at bounding box center [833, 397] width 193 height 20
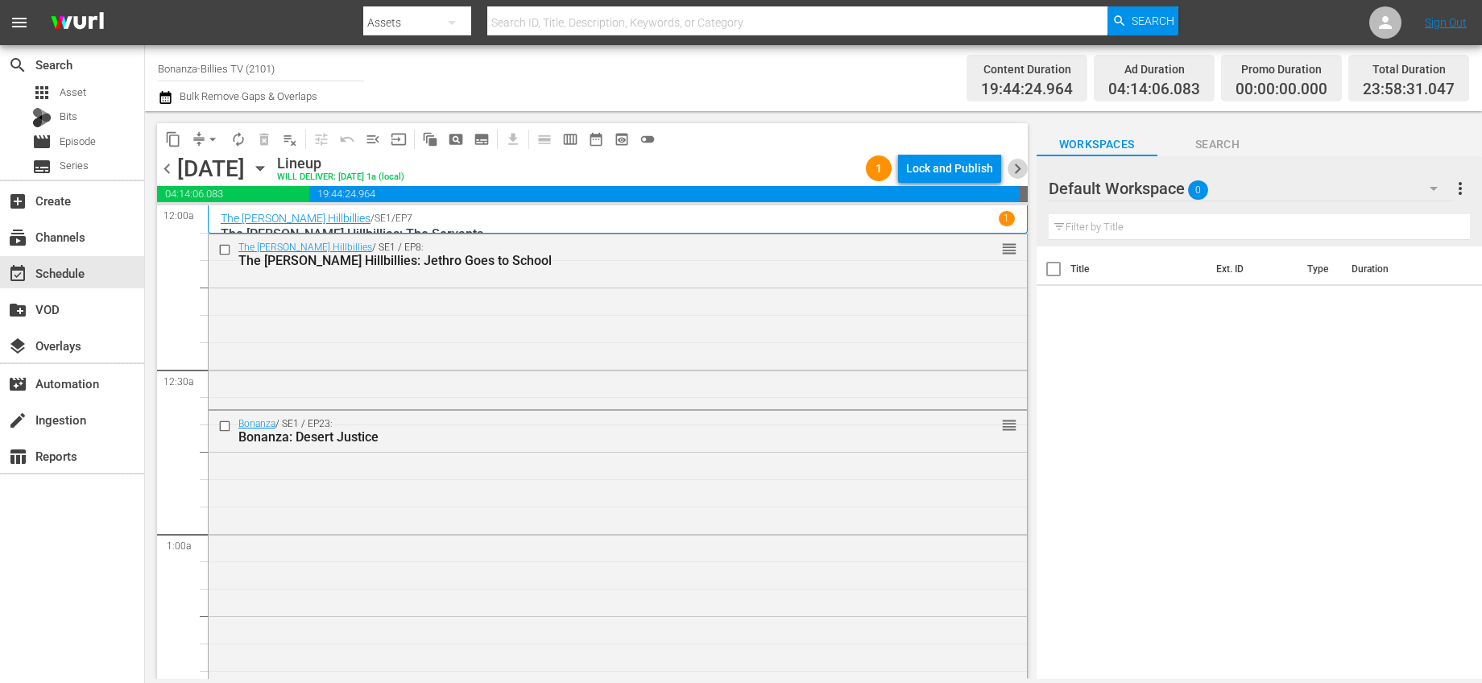
click at [1021, 164] on span "chevron_right" at bounding box center [1018, 169] width 20 height 20
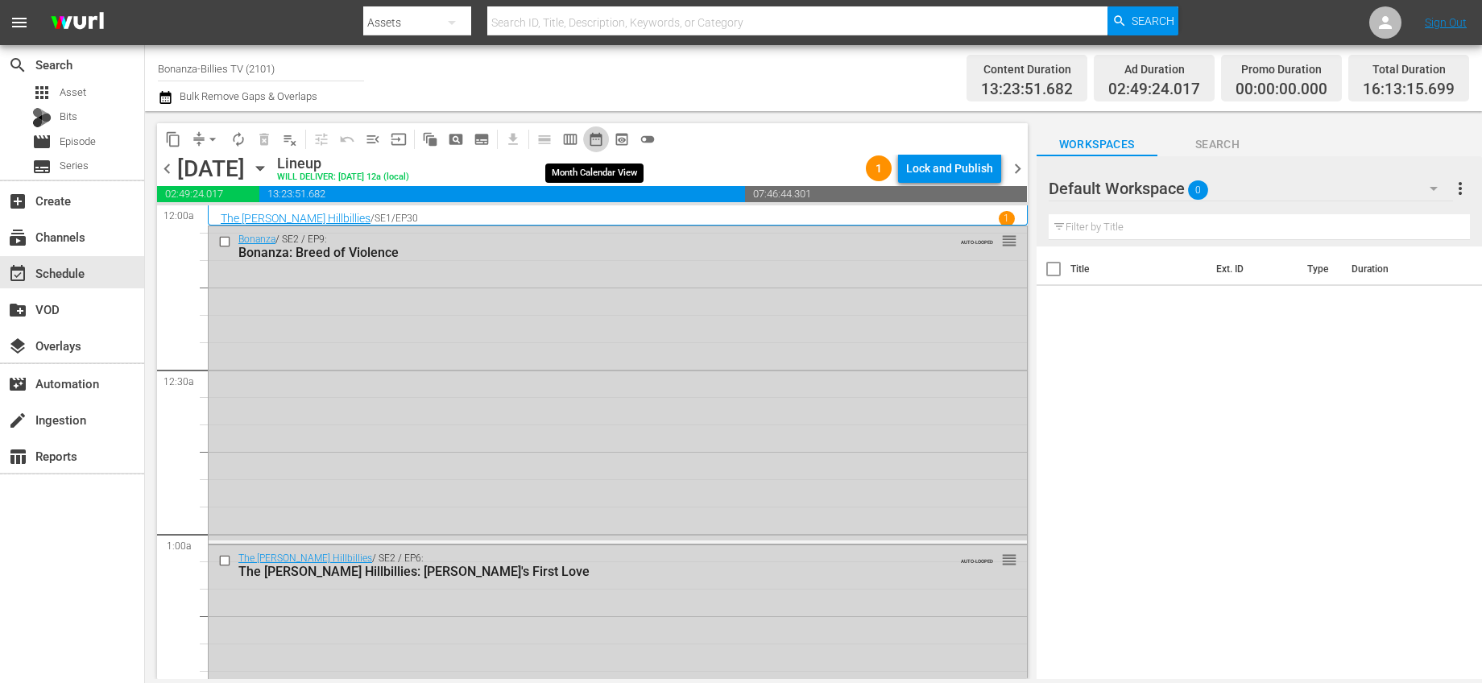
click at [590, 141] on span "date_range_outlined" at bounding box center [596, 139] width 16 height 16
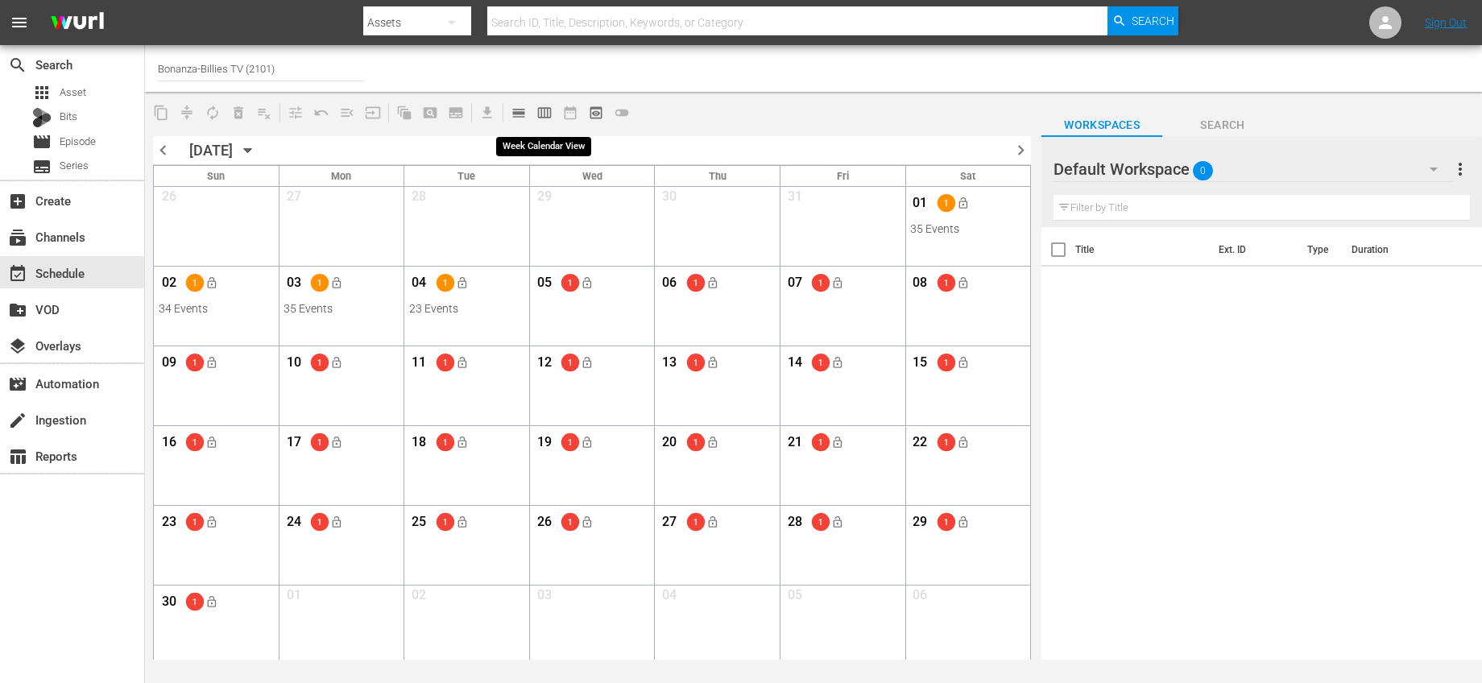
click at [545, 109] on span "calendar_view_week_outlined" at bounding box center [545, 113] width 16 height 16
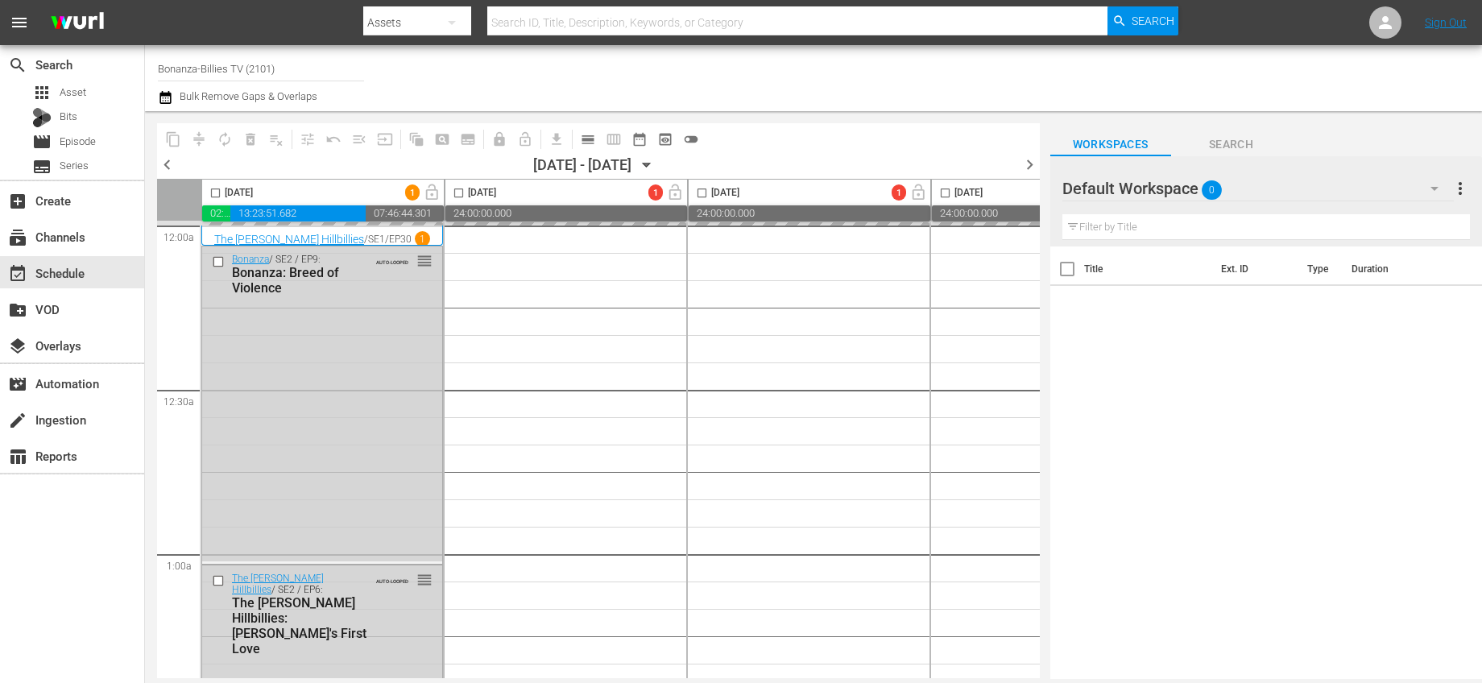
click at [656, 164] on icon "button" at bounding box center [647, 165] width 18 height 18
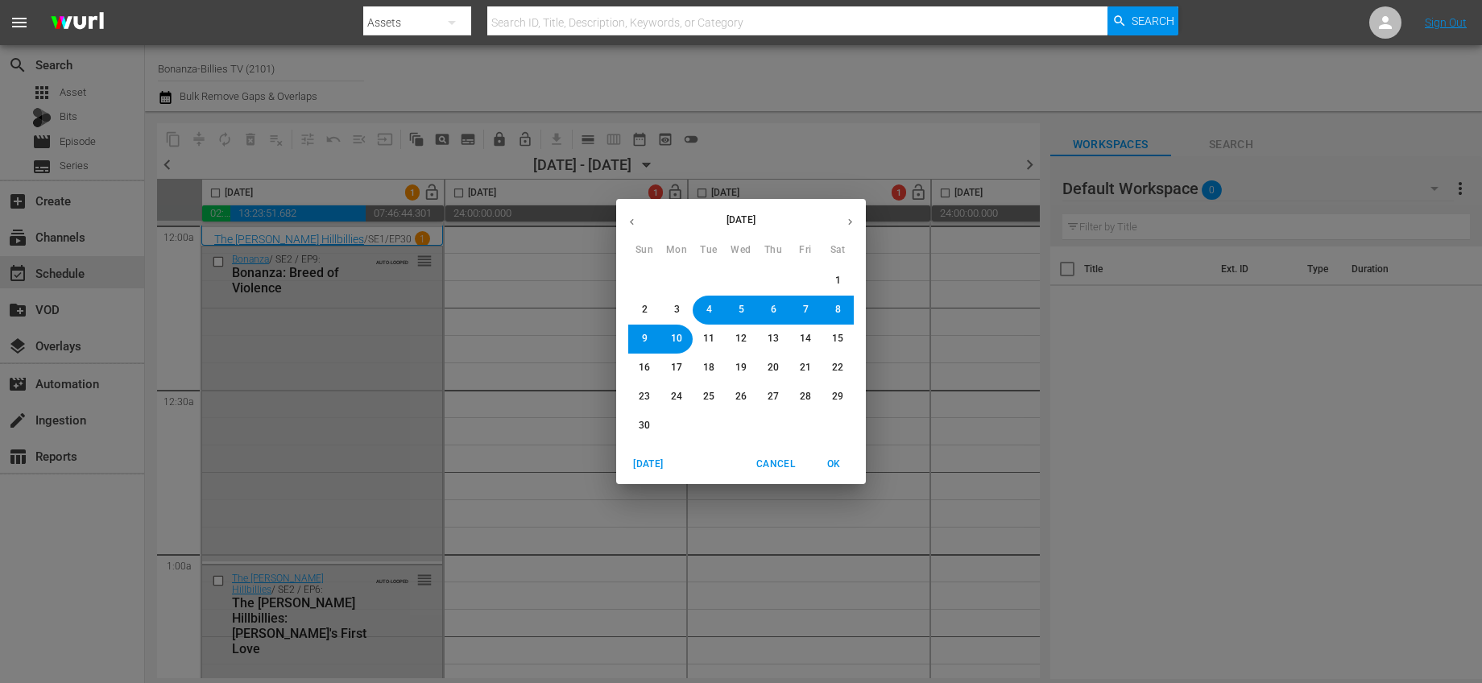
click at [835, 277] on span "1" at bounding box center [838, 281] width 6 height 14
click at [828, 466] on span "OK" at bounding box center [833, 464] width 39 height 17
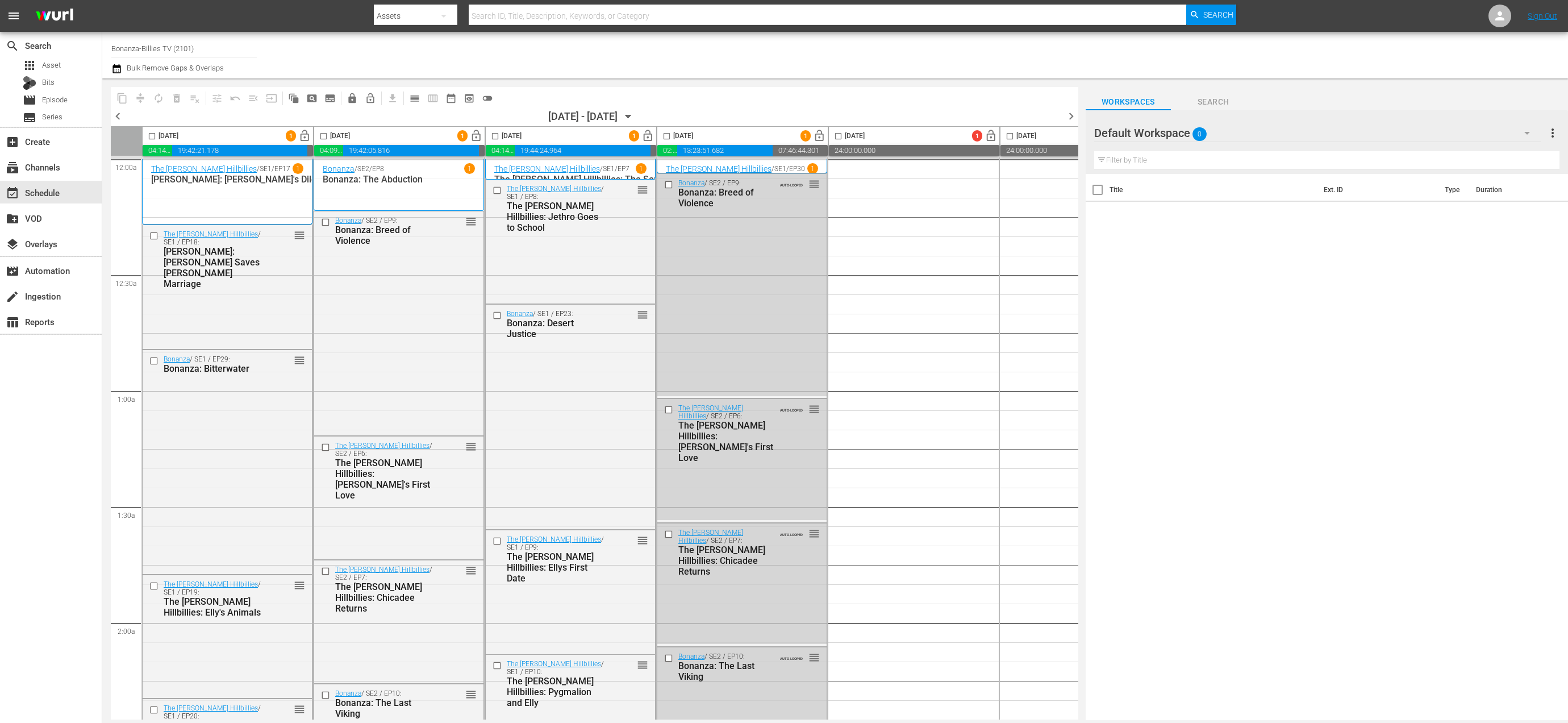
click at [635, 113] on icon "button" at bounding box center [628, 116] width 13 height 13
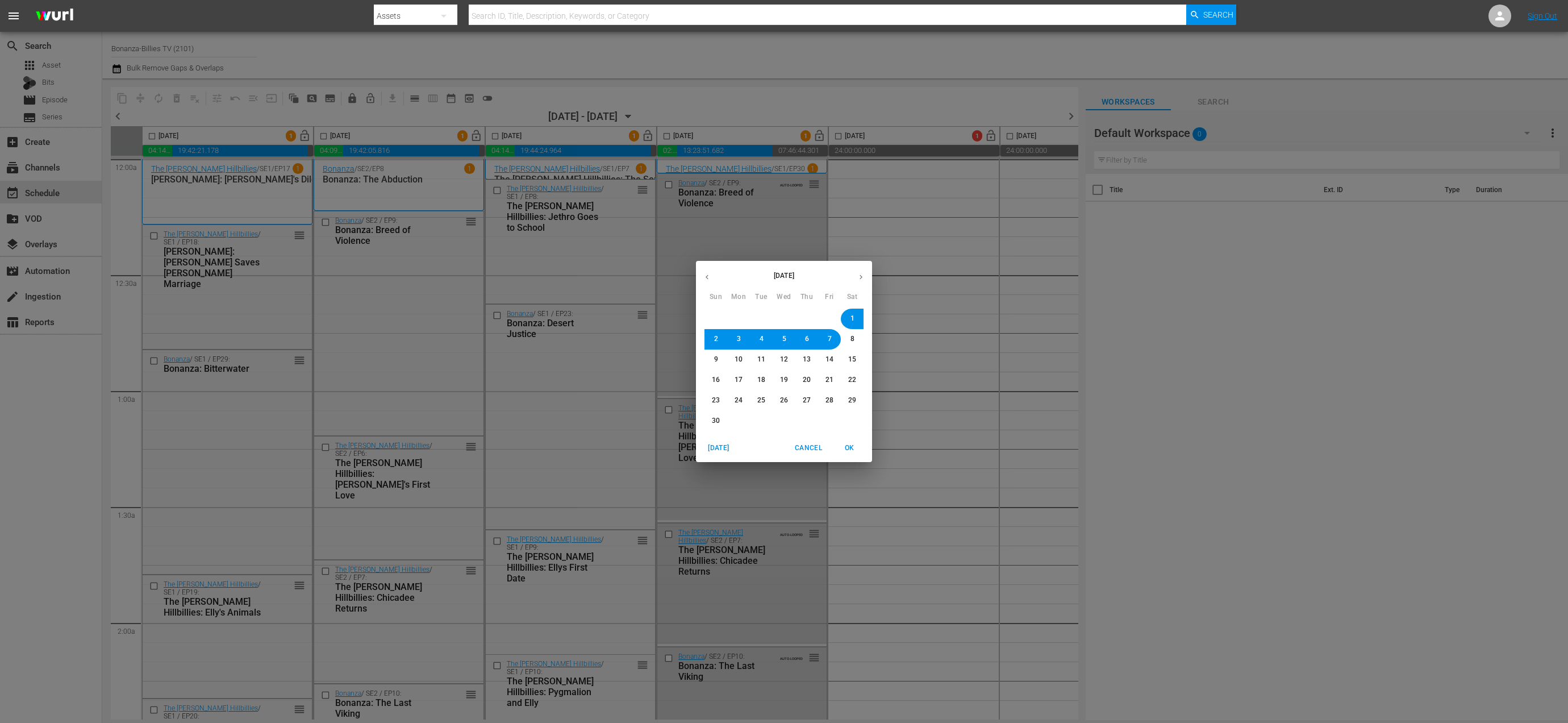
click at [706, 274] on icon "button" at bounding box center [707, 277] width 8 height 8
click at [764, 359] on span "14" at bounding box center [761, 360] width 8 height 10
click at [853, 450] on span "OK" at bounding box center [849, 448] width 28 height 12
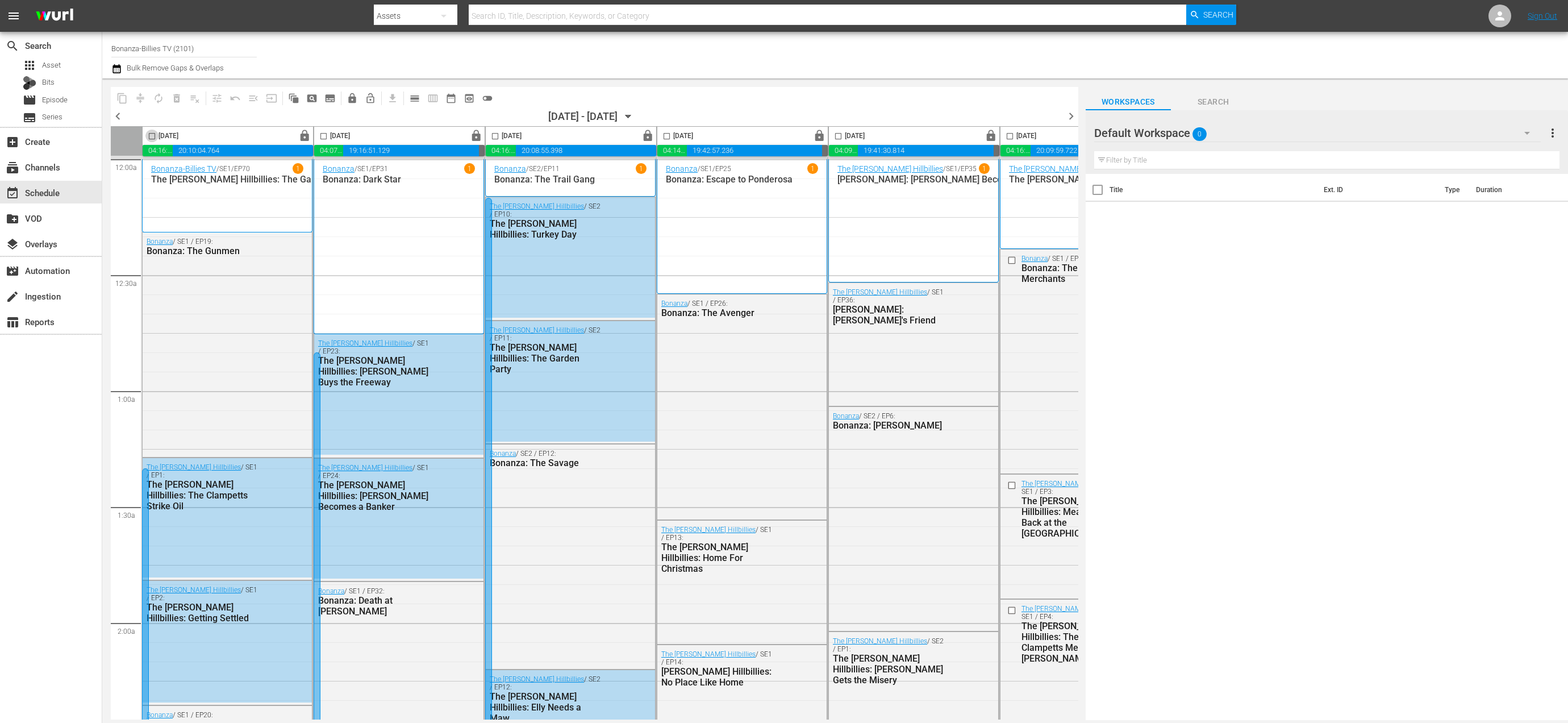
click at [154, 132] on input "checkbox" at bounding box center [152, 138] width 13 height 13
checkbox input "true"
click at [326, 135] on input "checkbox" at bounding box center [324, 138] width 13 height 13
checkbox input "true"
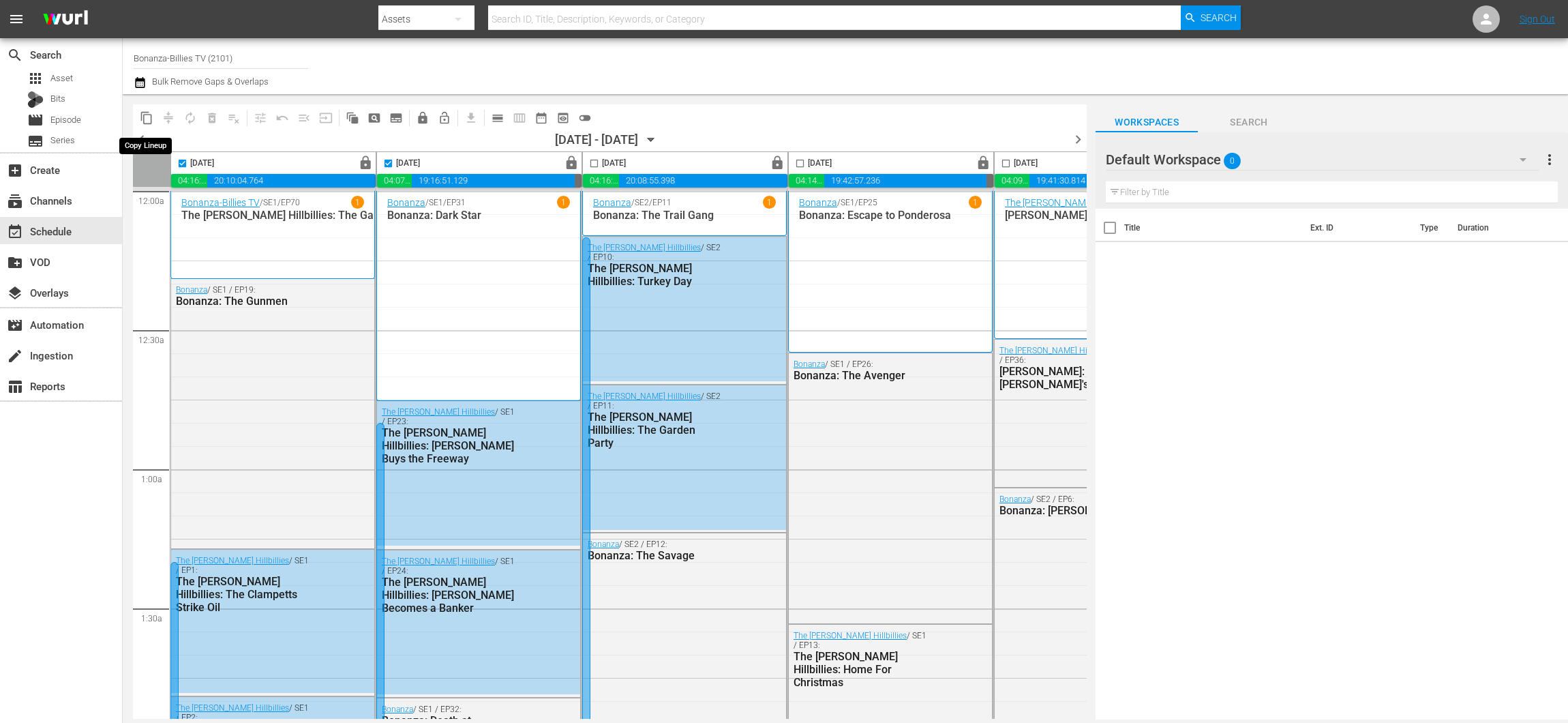
click at [149, 113] on span "content_copy" at bounding box center [146, 118] width 14 height 14
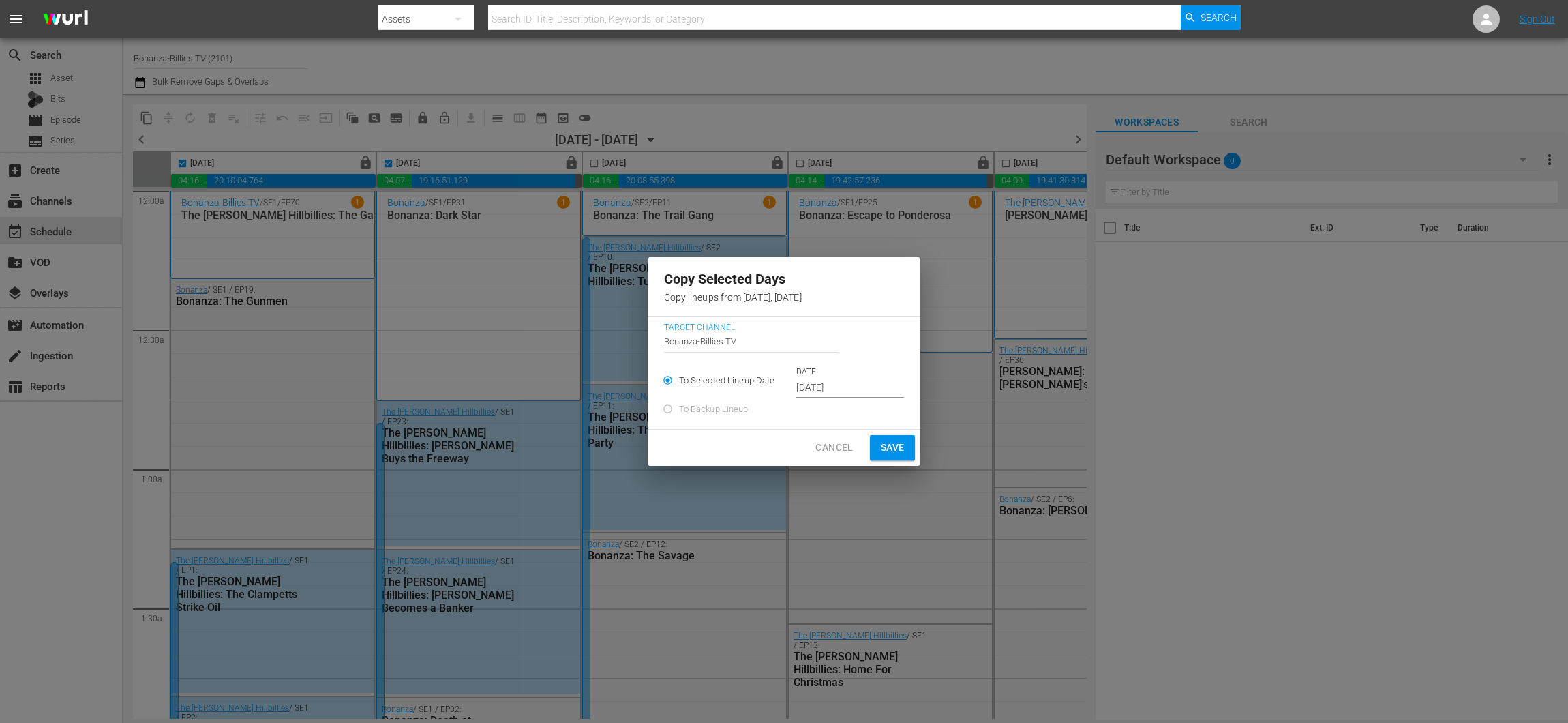
click at [833, 378] on input "[DATE]" at bounding box center [850, 388] width 107 height 20
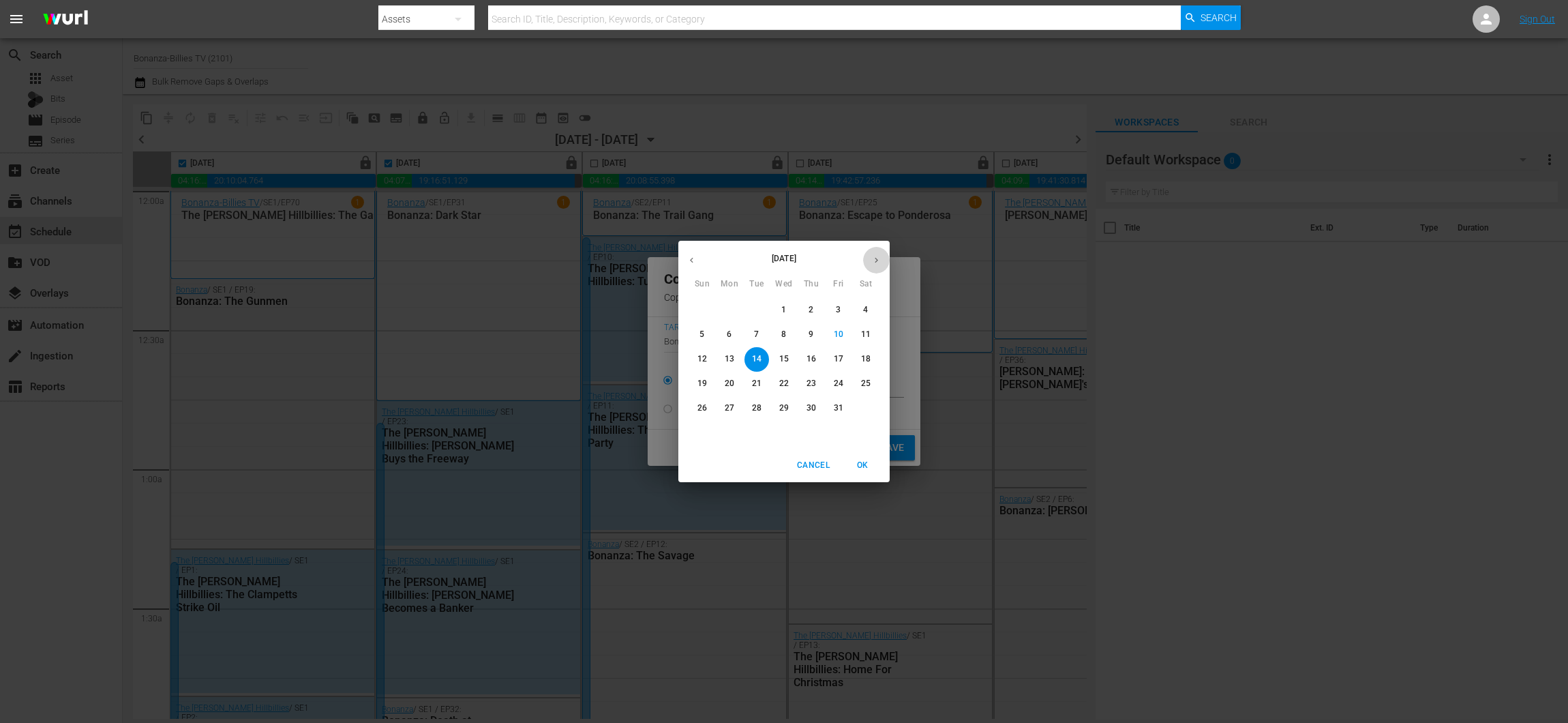
click at [871, 262] on button "button" at bounding box center [876, 260] width 26 height 26
click at [762, 339] on span "4" at bounding box center [756, 334] width 25 height 12
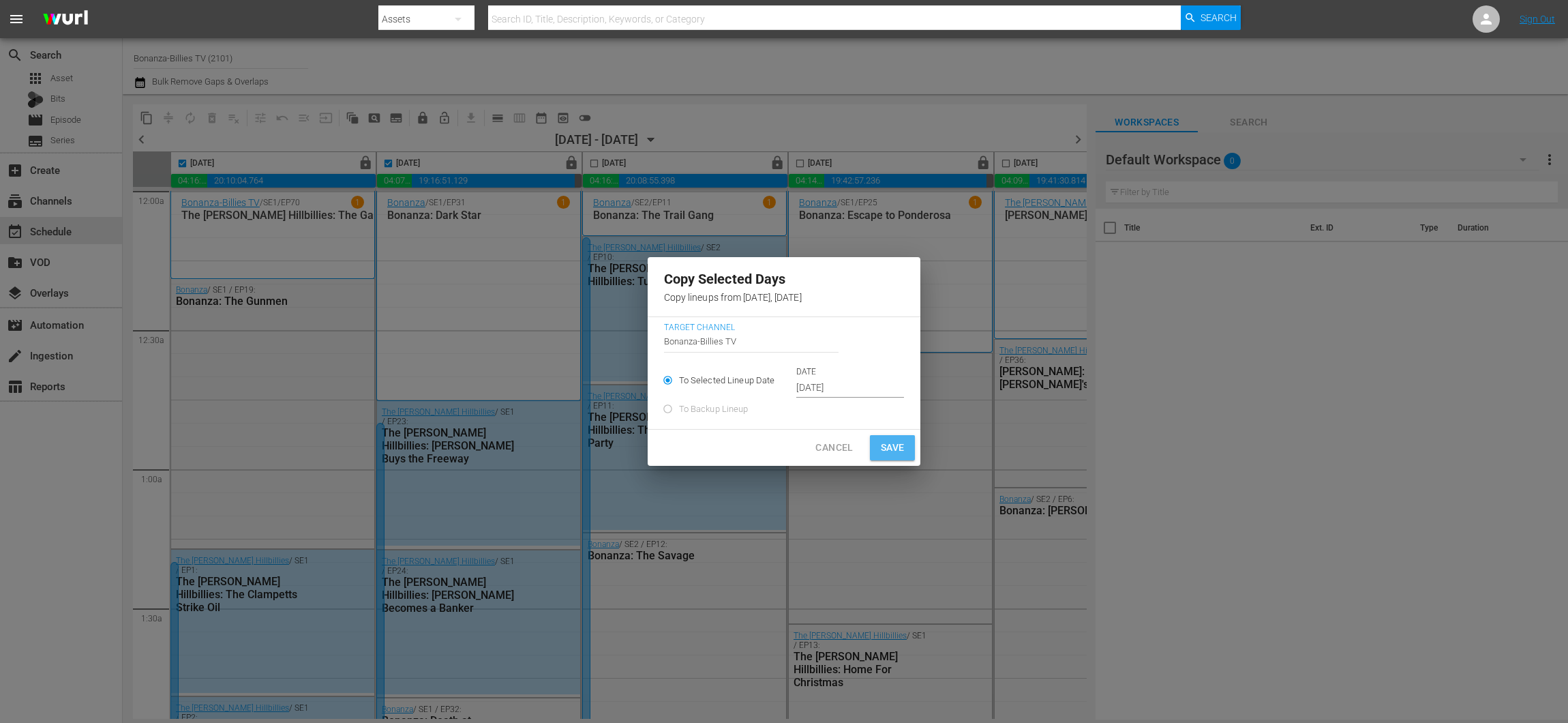
click at [890, 448] on span "Save" at bounding box center [893, 448] width 24 height 17
type input "[DATE]"
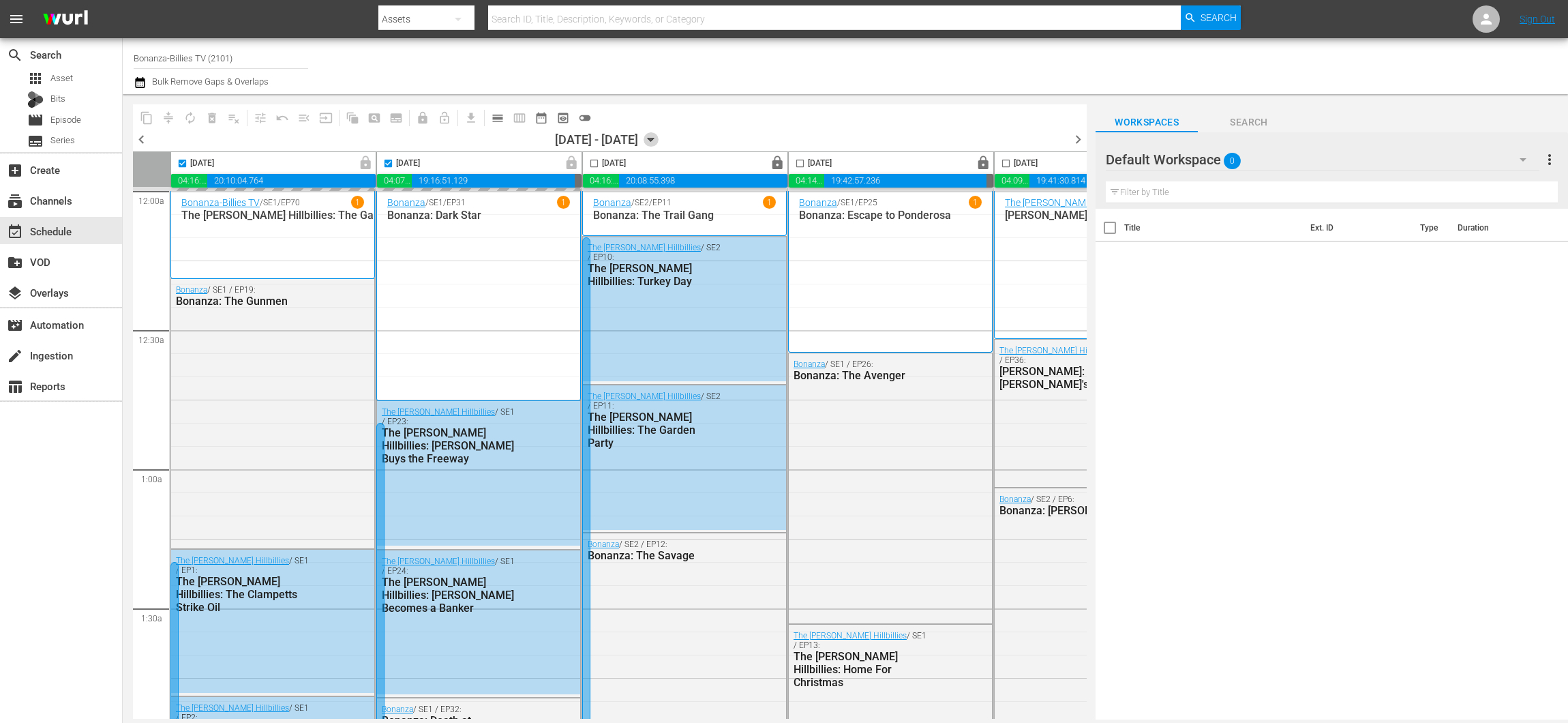
click at [658, 141] on icon "button" at bounding box center [651, 140] width 15 height 15
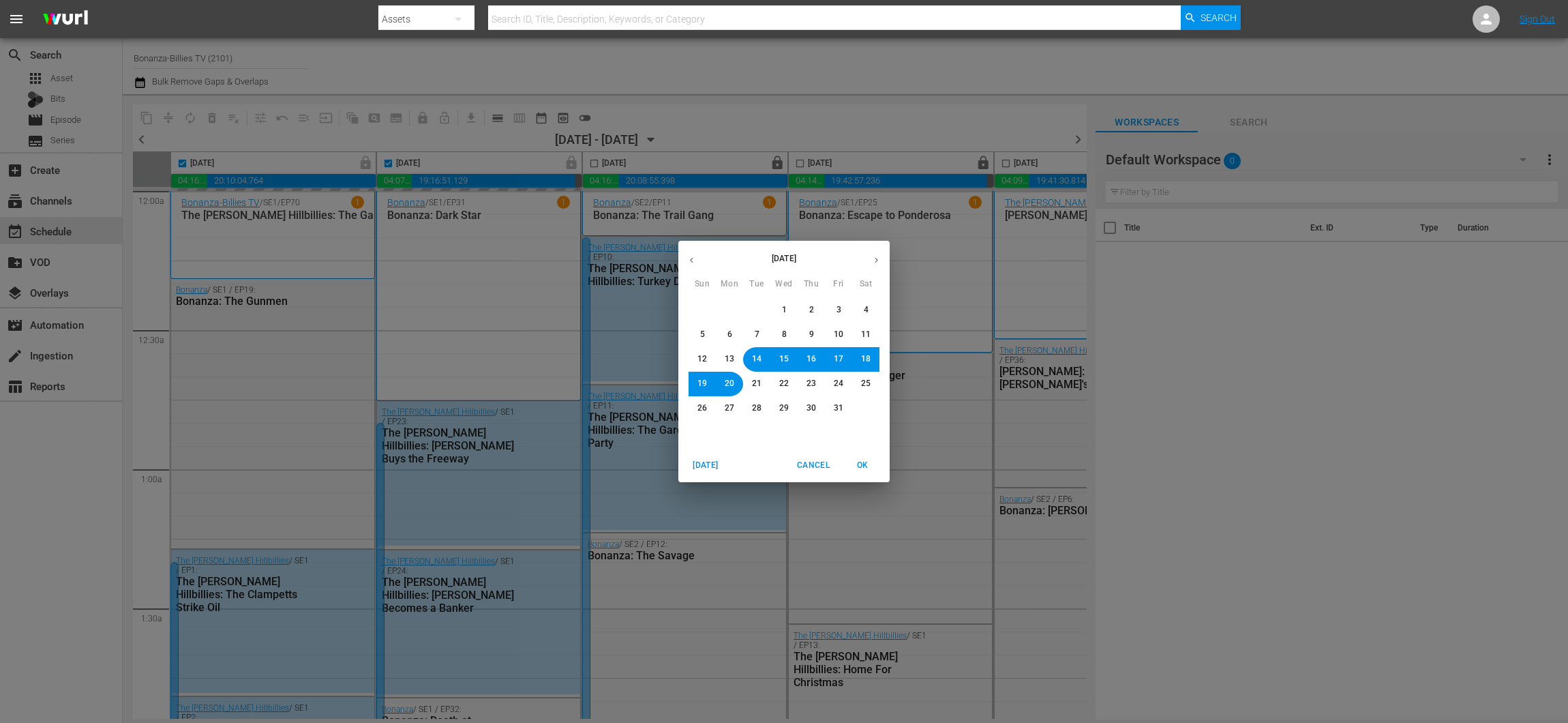
click at [872, 261] on icon "button" at bounding box center [877, 260] width 10 height 10
click at [868, 317] on button "1" at bounding box center [866, 310] width 25 height 25
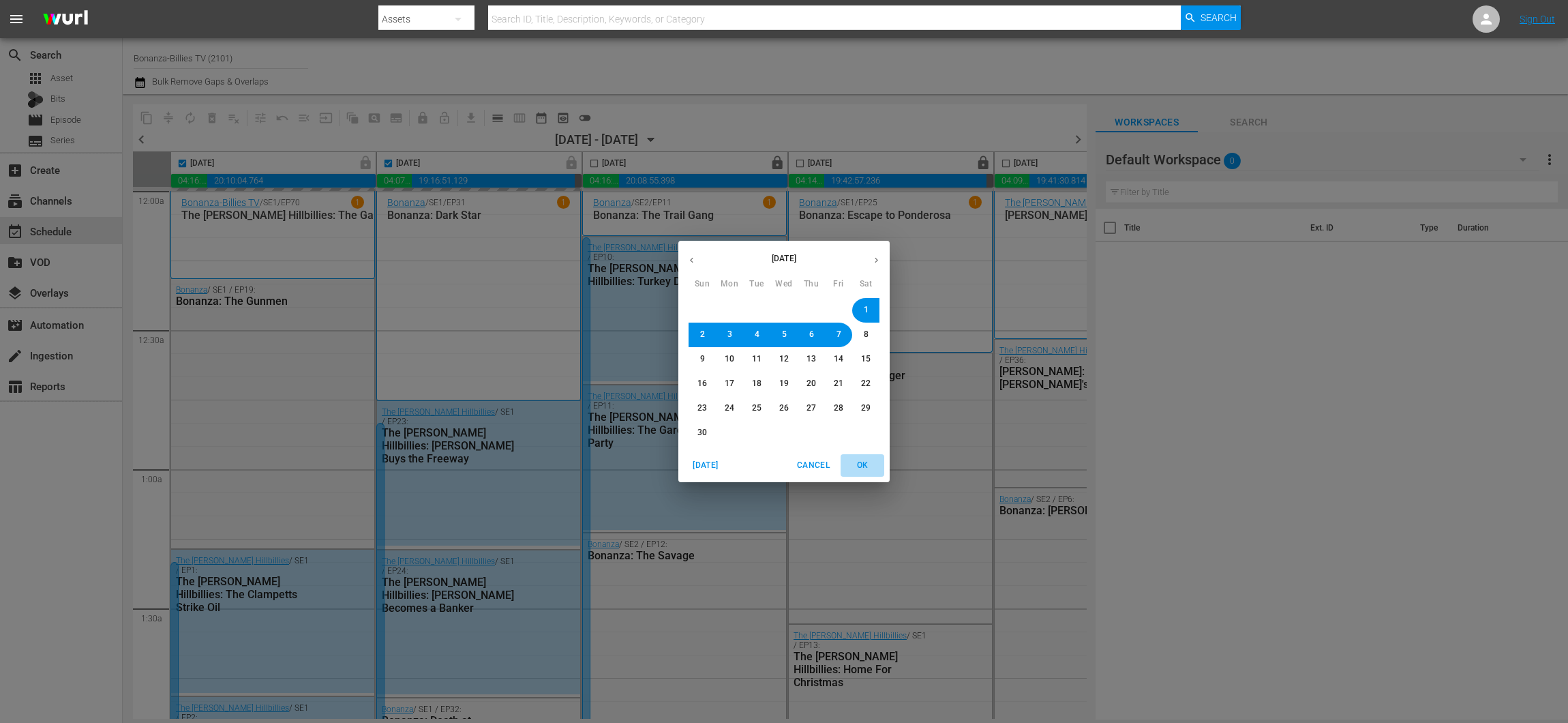
click at [856, 461] on span "OK" at bounding box center [862, 465] width 33 height 14
checkbox input "false"
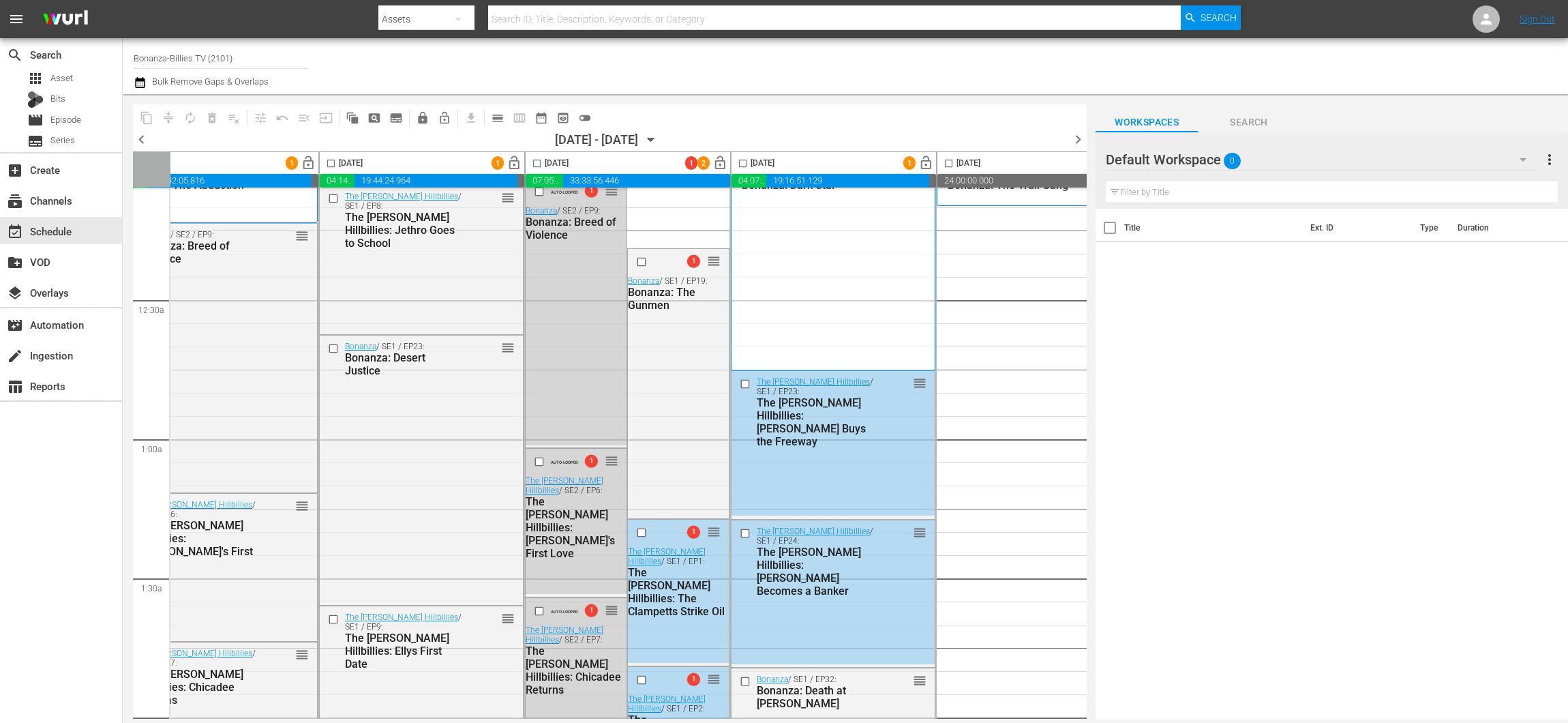
scroll to position [0, 263]
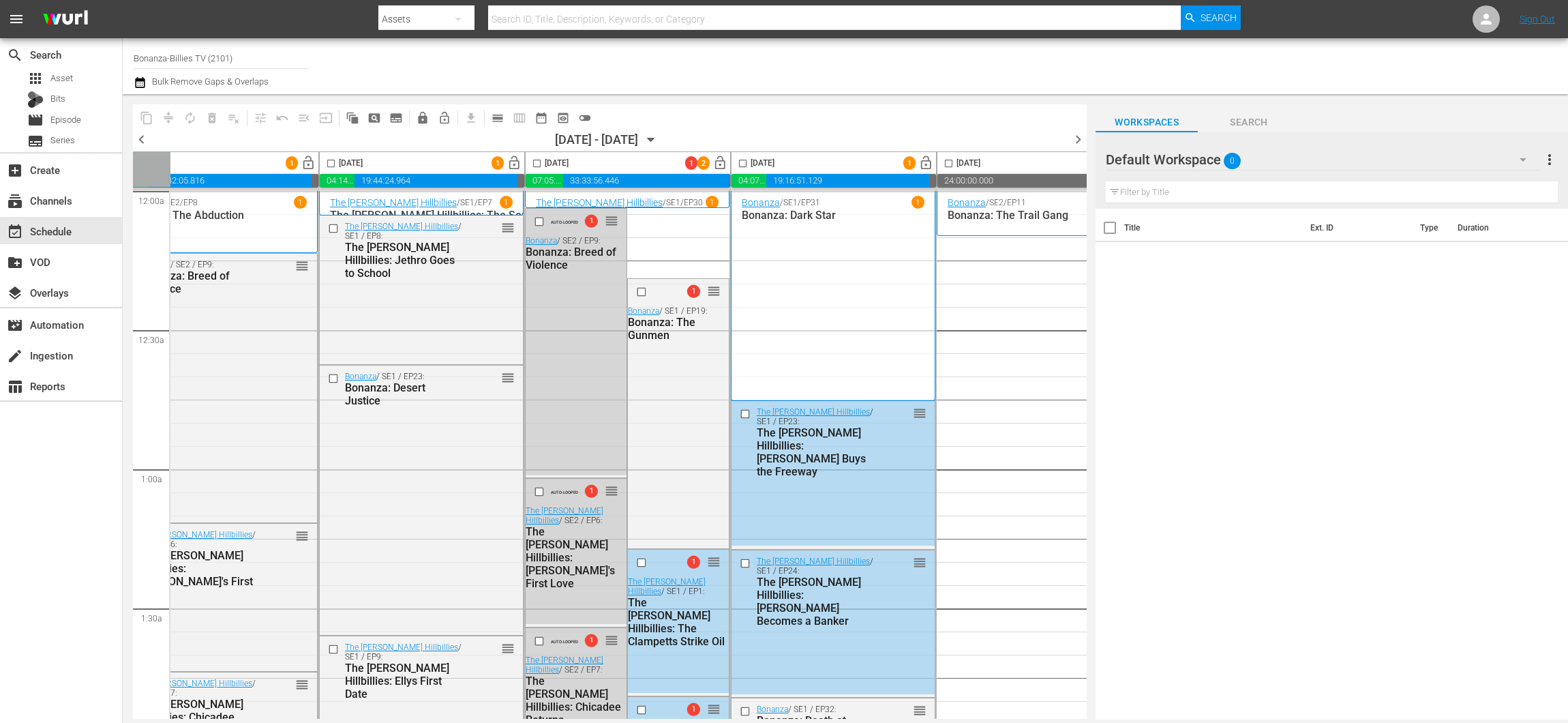
click at [944, 160] on input "checkbox" at bounding box center [949, 166] width 16 height 16
checkbox input "true"
click at [740, 158] on input "checkbox" at bounding box center [742, 166] width 16 height 16
checkbox input "true"
click at [533, 157] on span at bounding box center [536, 163] width 16 height 16
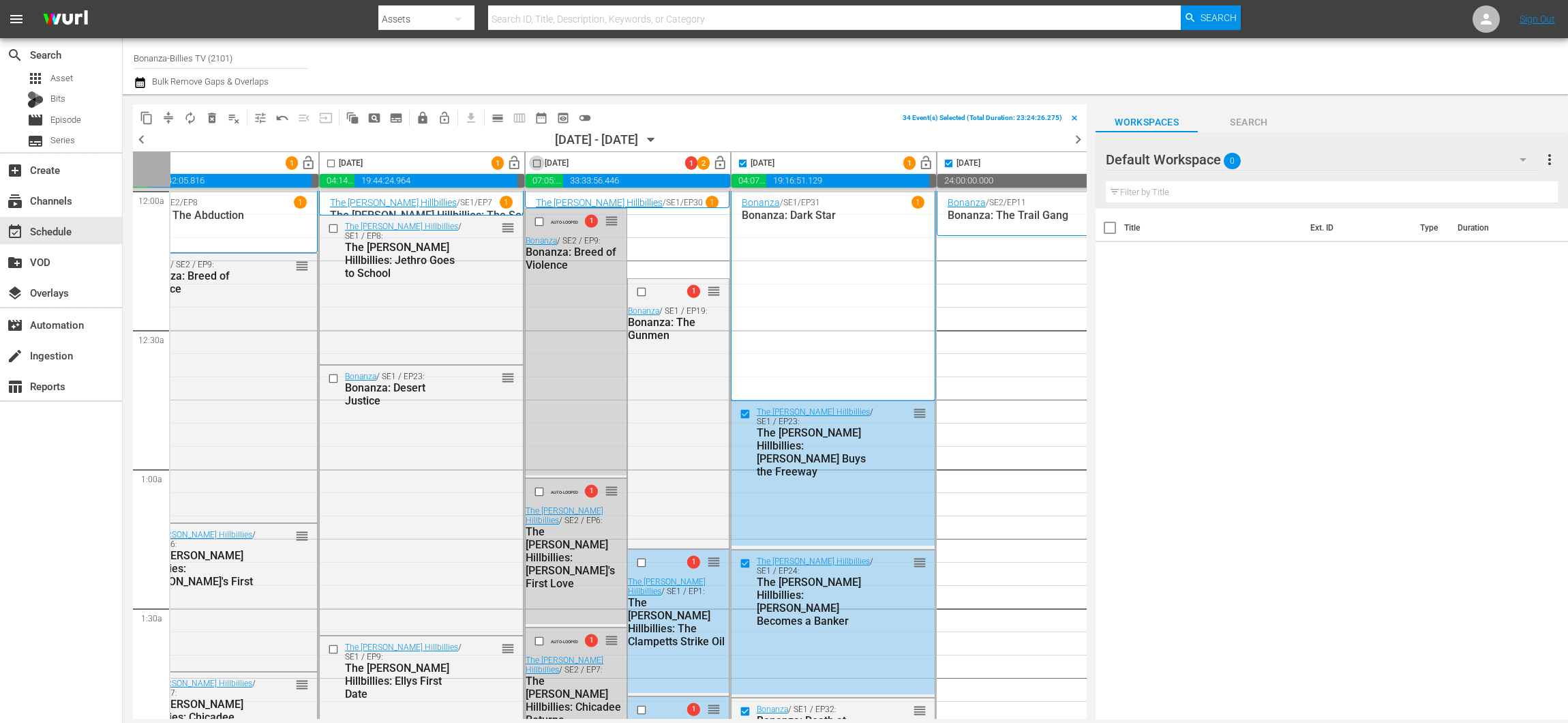
click at [530, 160] on input "checkbox" at bounding box center [536, 166] width 16 height 16
click at [209, 117] on span "delete_forever_outlined" at bounding box center [212, 118] width 14 height 14
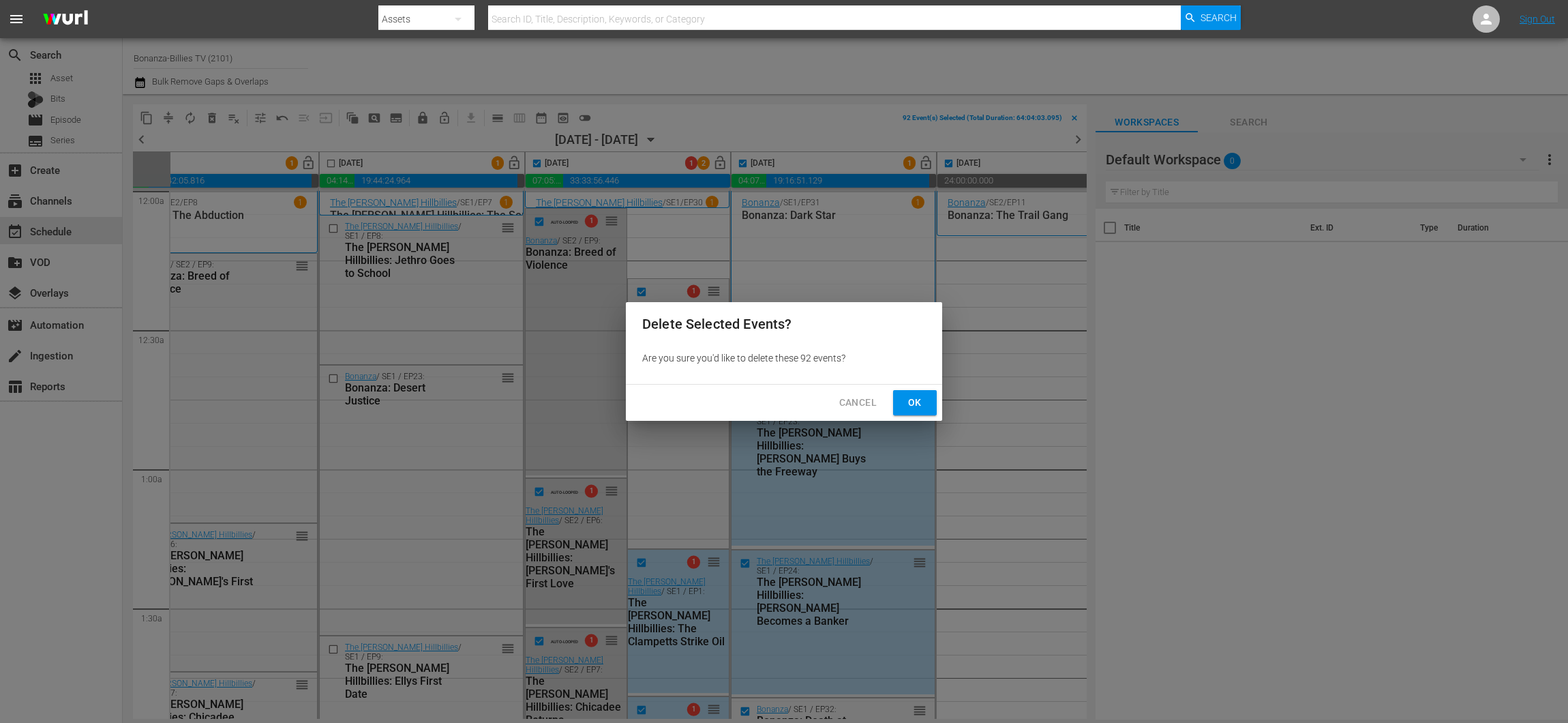
click at [907, 400] on span "Ok" at bounding box center [915, 403] width 22 height 17
checkbox input "false"
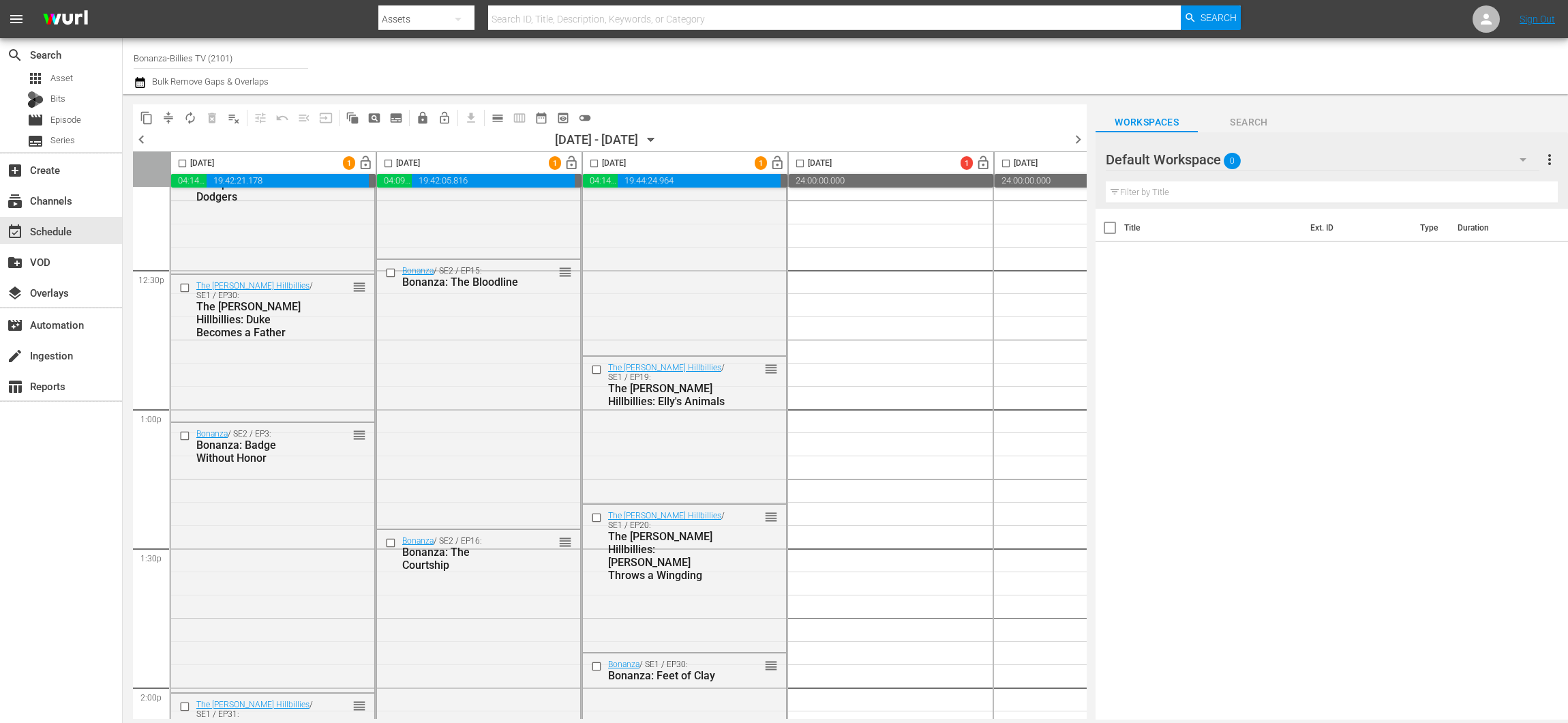
scroll to position [3431, 0]
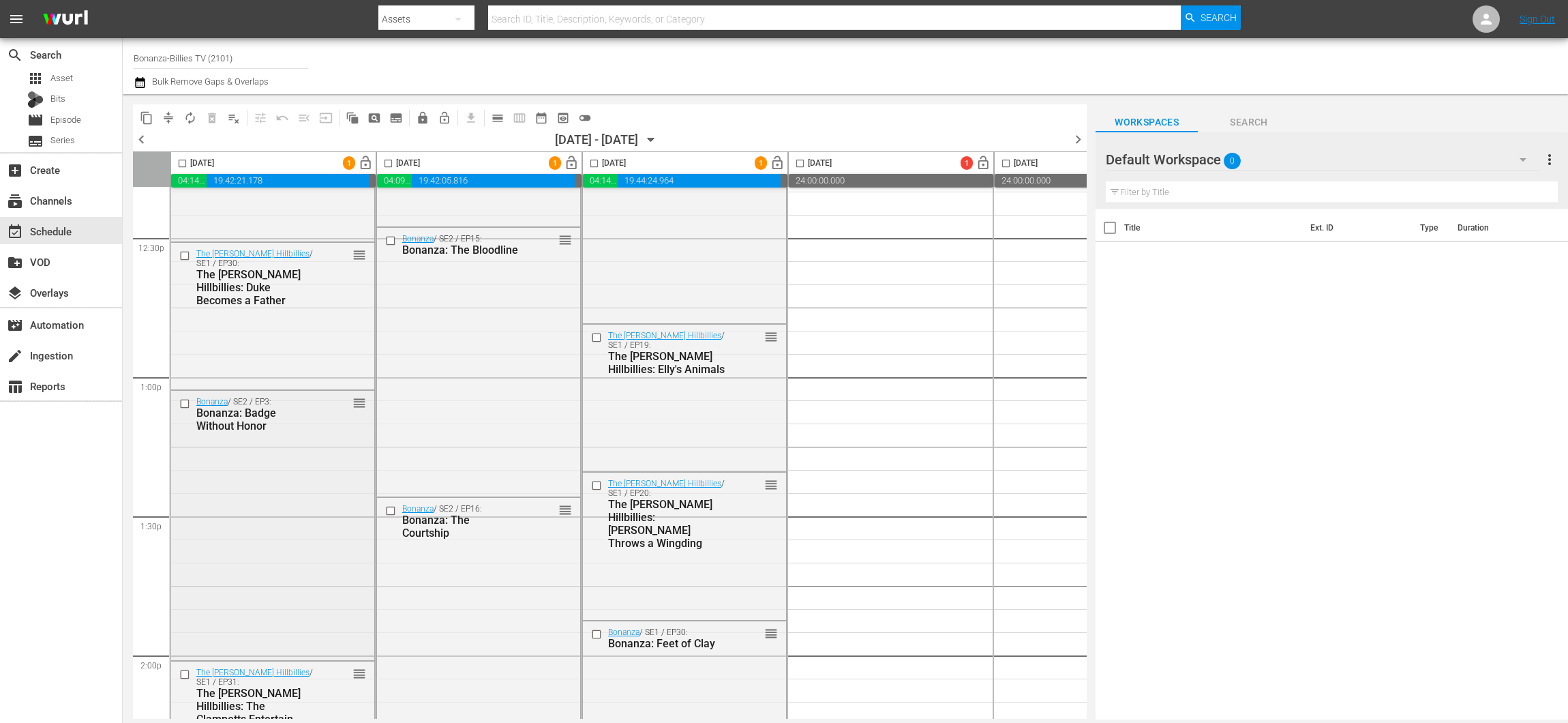
click at [188, 404] on input "checkbox" at bounding box center [186, 404] width 14 height 12
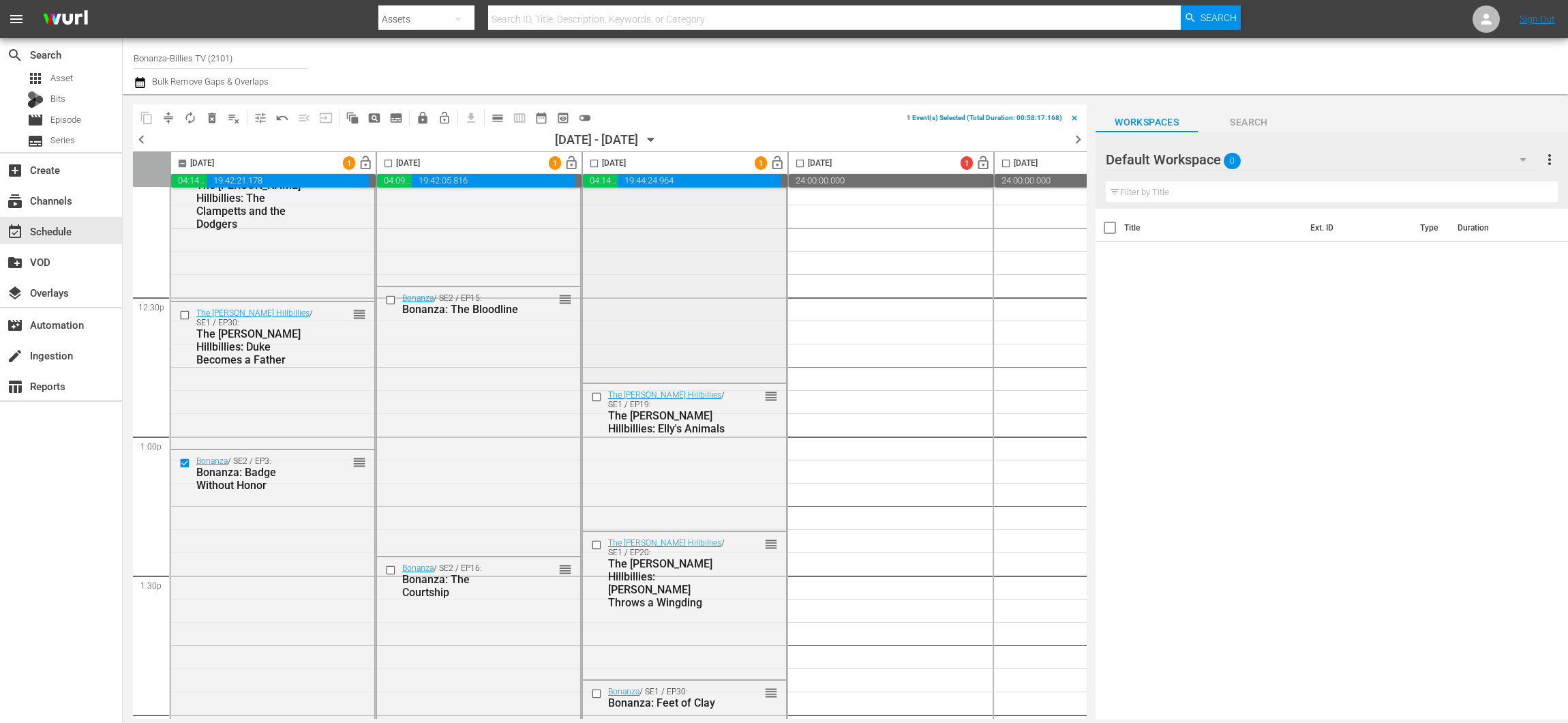
scroll to position [3525, 0]
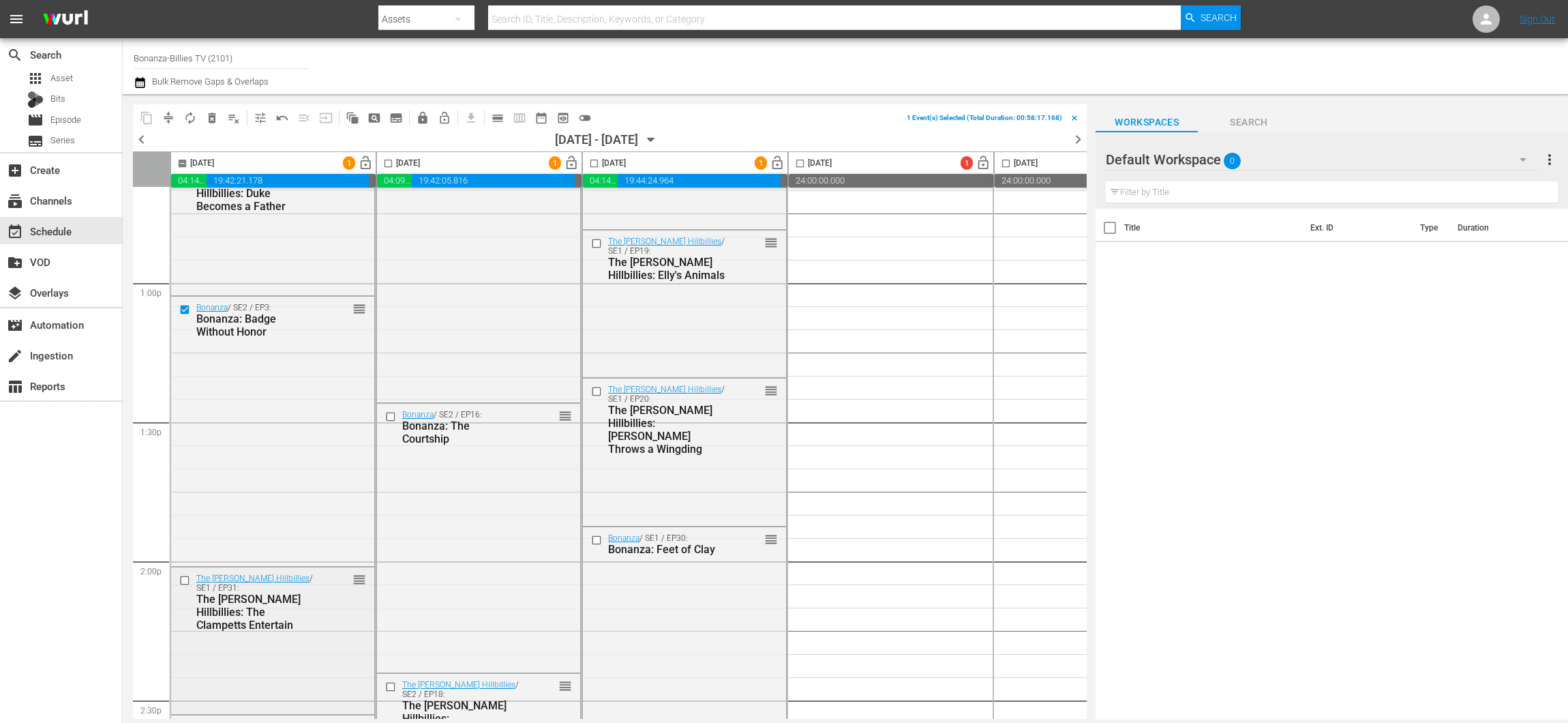
click at [184, 577] on input "checkbox" at bounding box center [186, 580] width 14 height 12
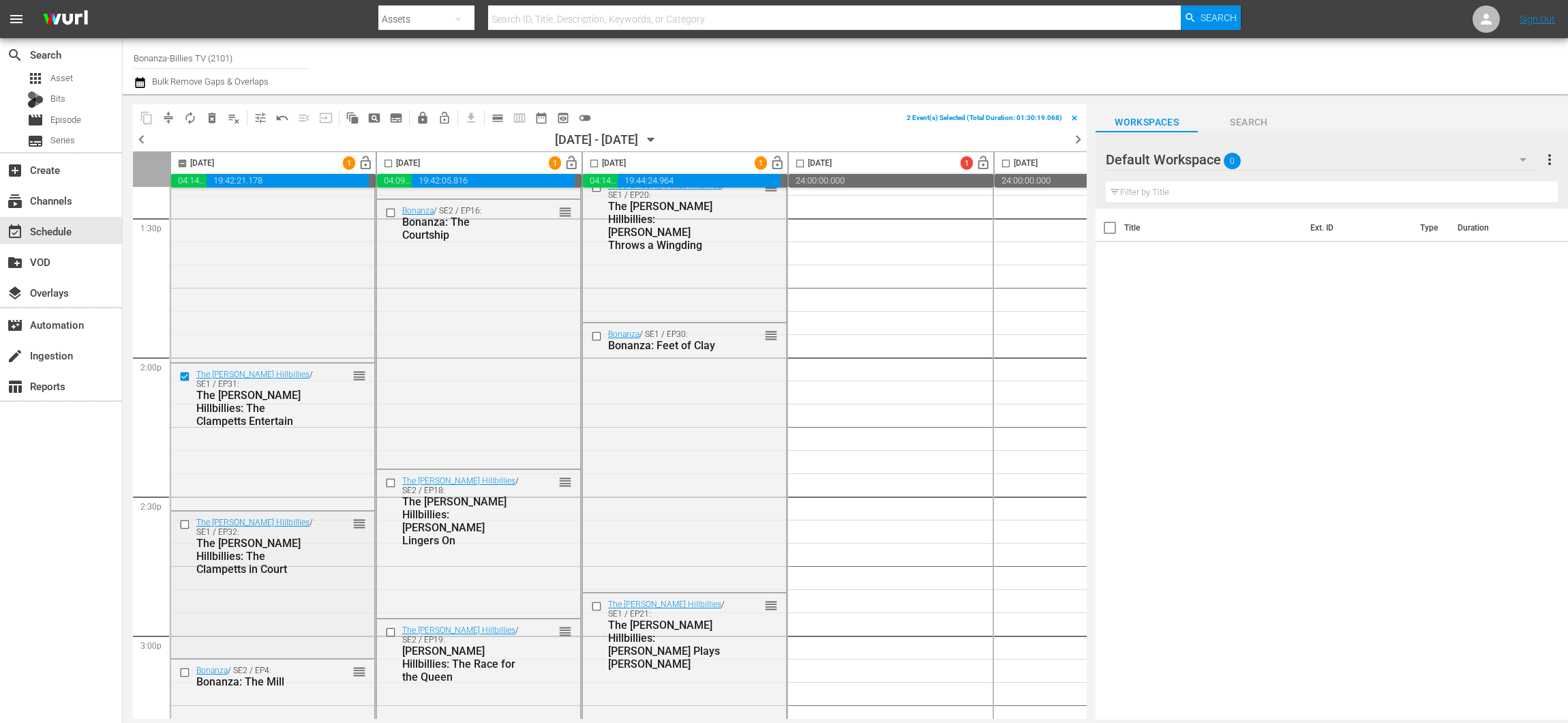
scroll to position [3822, 0]
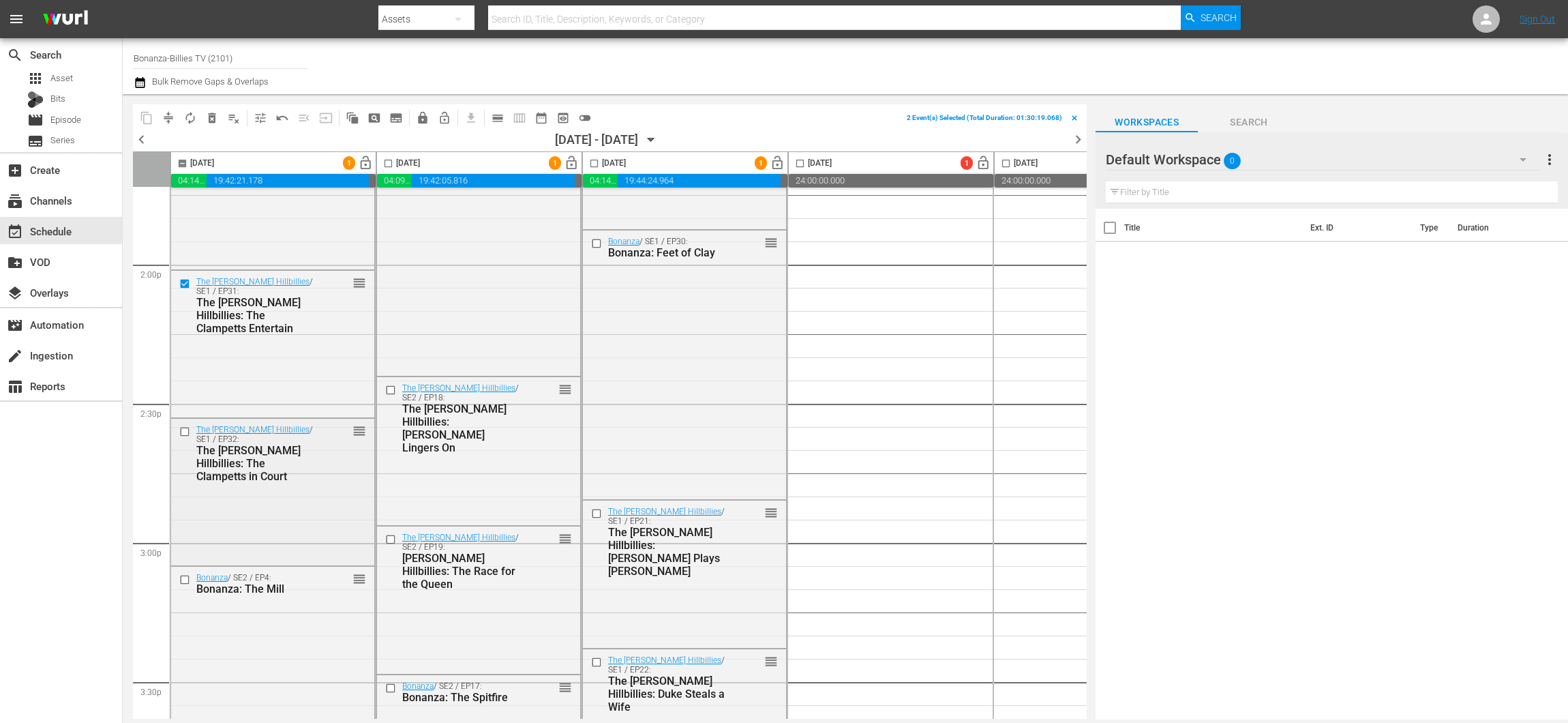
click at [180, 428] on input "checkbox" at bounding box center [186, 432] width 14 height 12
click at [188, 577] on input "checkbox" at bounding box center [186, 580] width 14 height 12
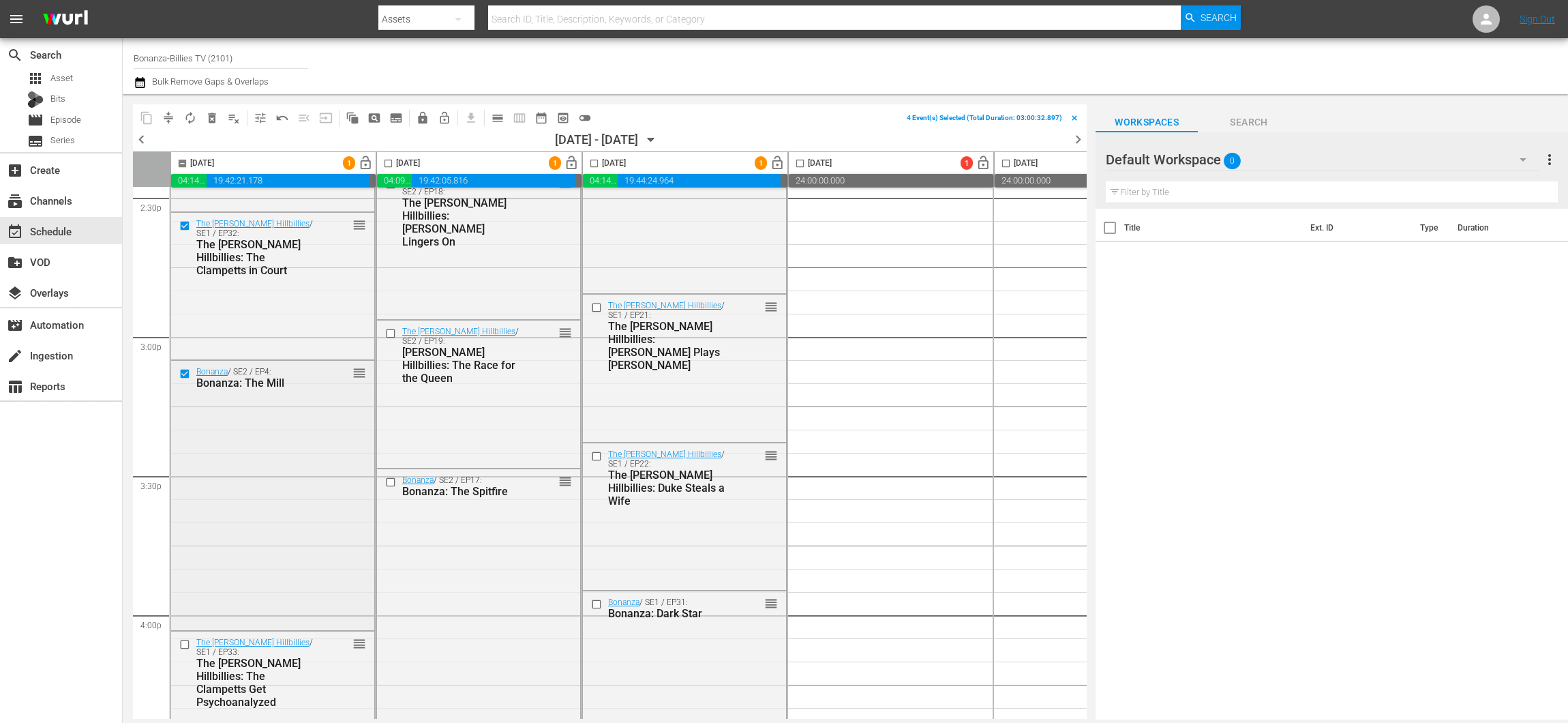
scroll to position [4175, 0]
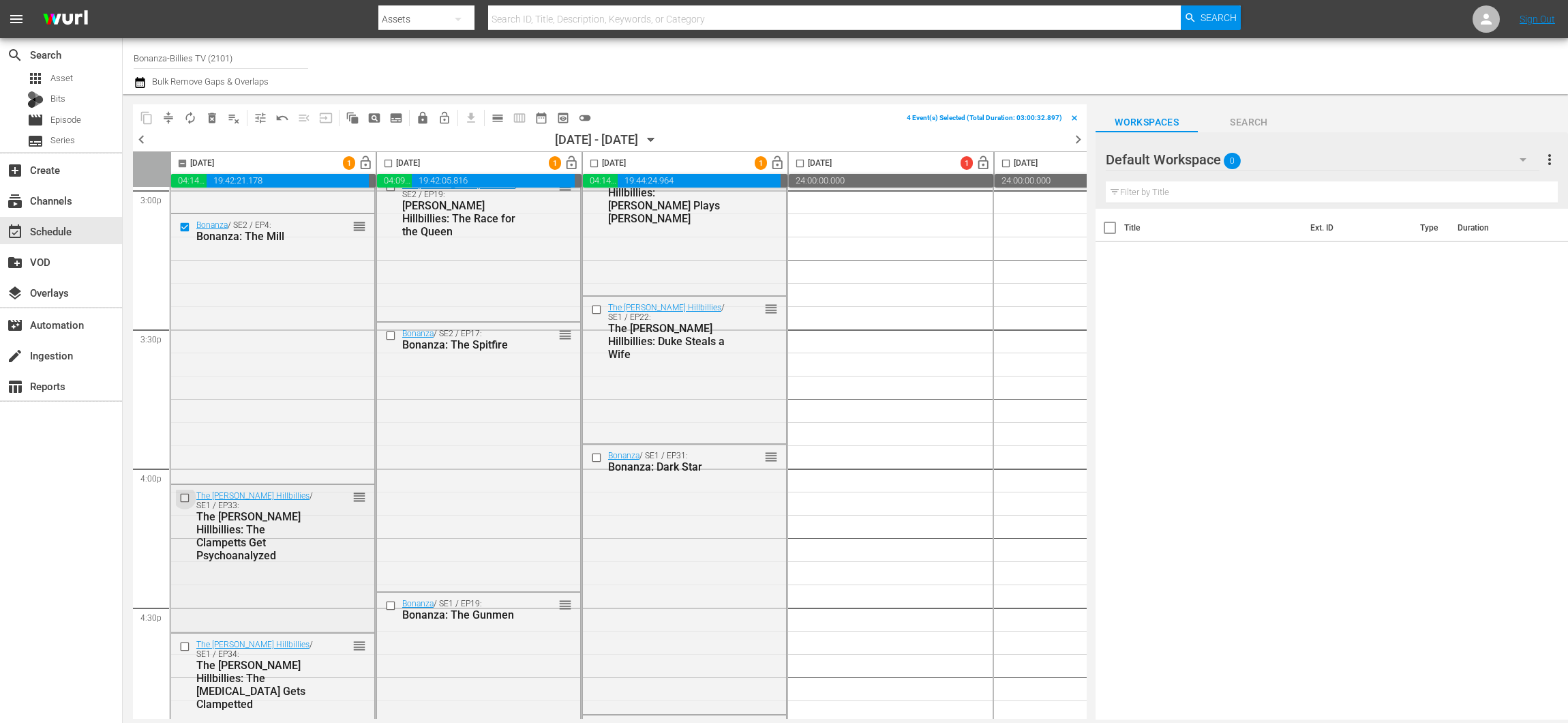
click at [185, 498] on input "checkbox" at bounding box center [186, 498] width 14 height 12
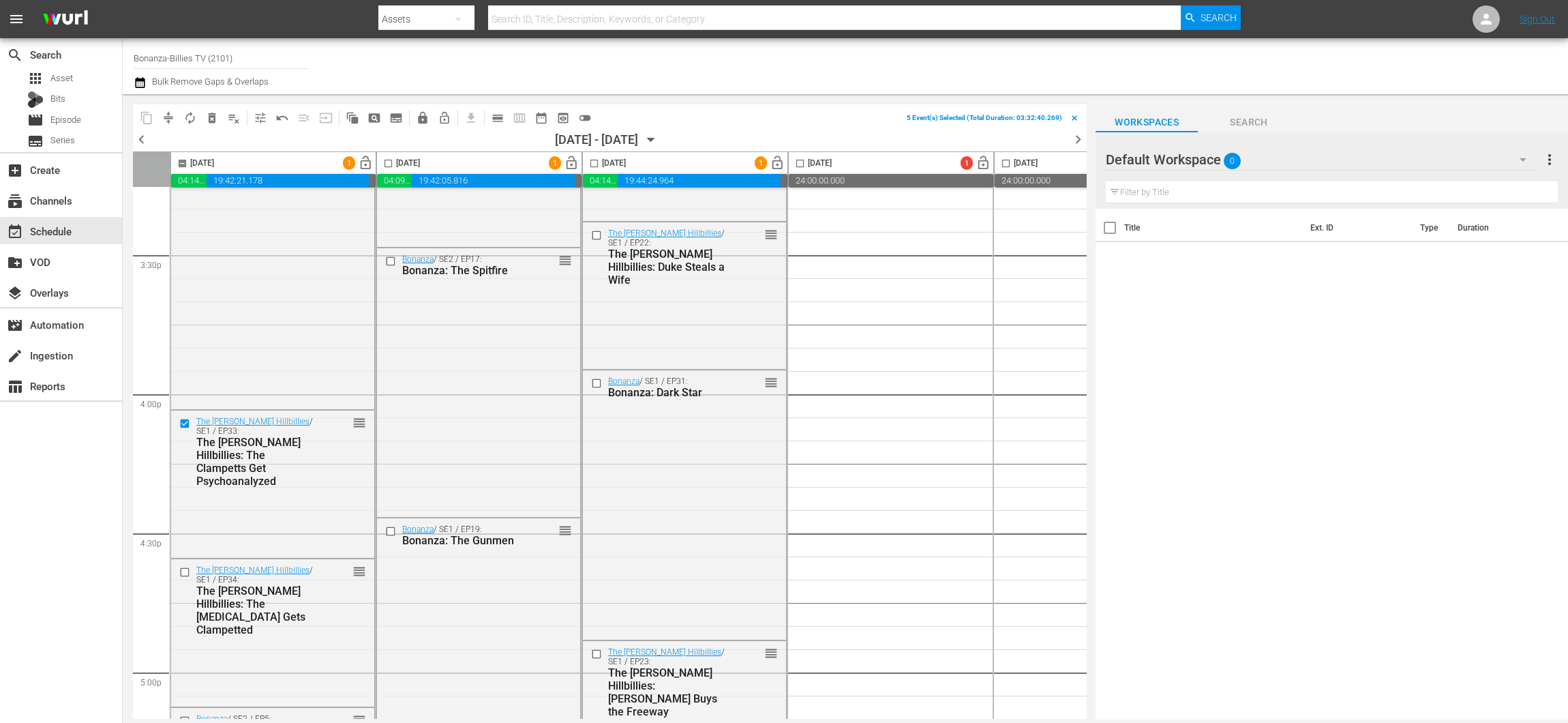
scroll to position [4263, 0]
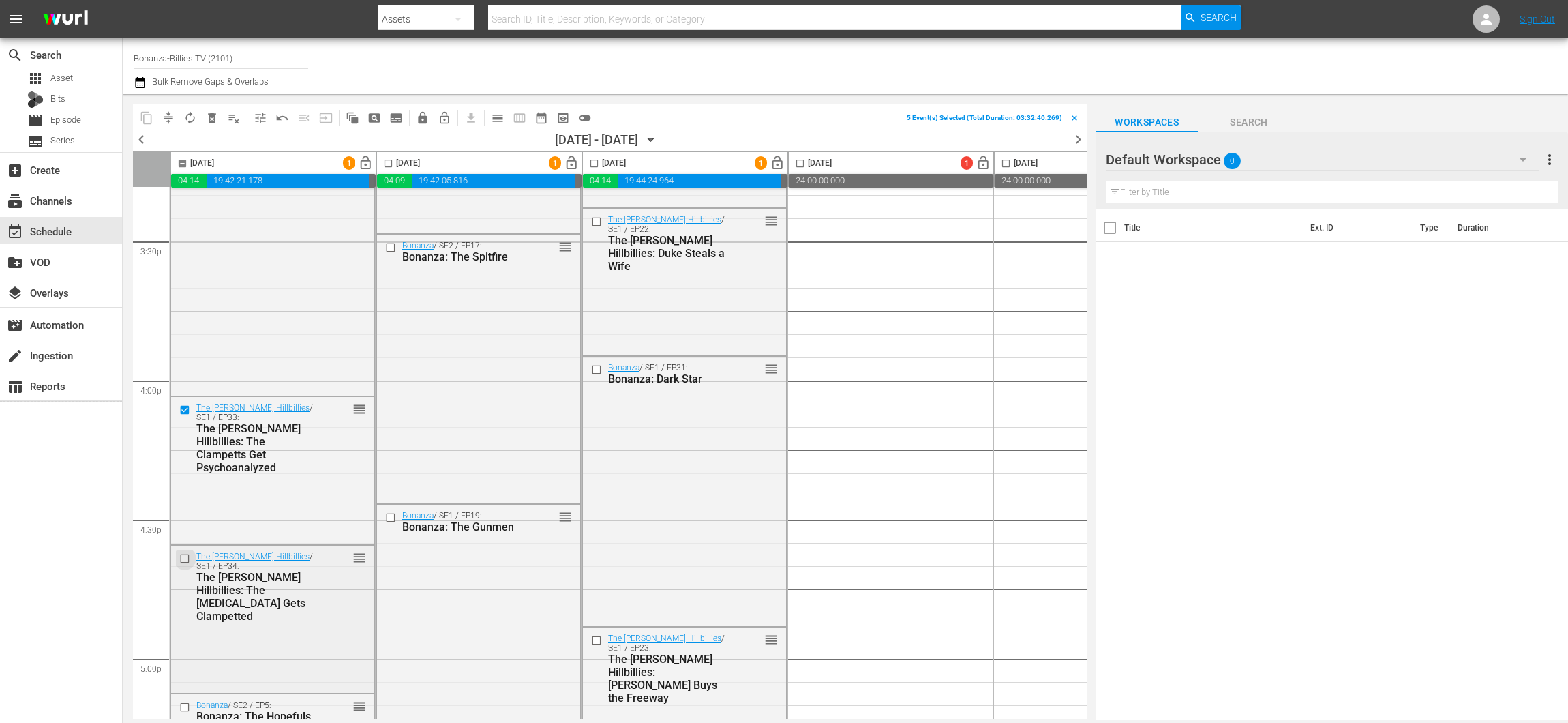
click at [187, 558] on input "checkbox" at bounding box center [186, 559] width 14 height 12
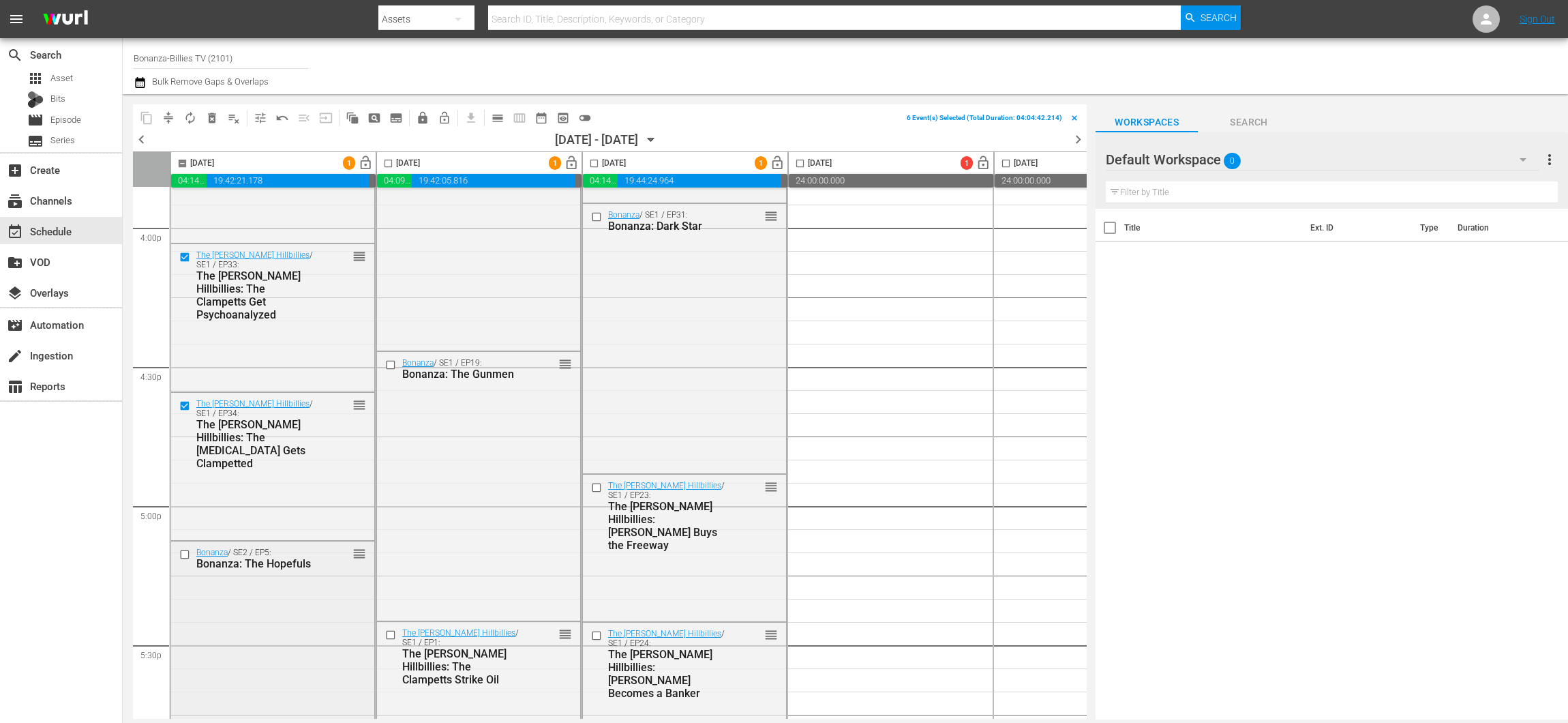
click at [184, 553] on input "checkbox" at bounding box center [186, 555] width 14 height 12
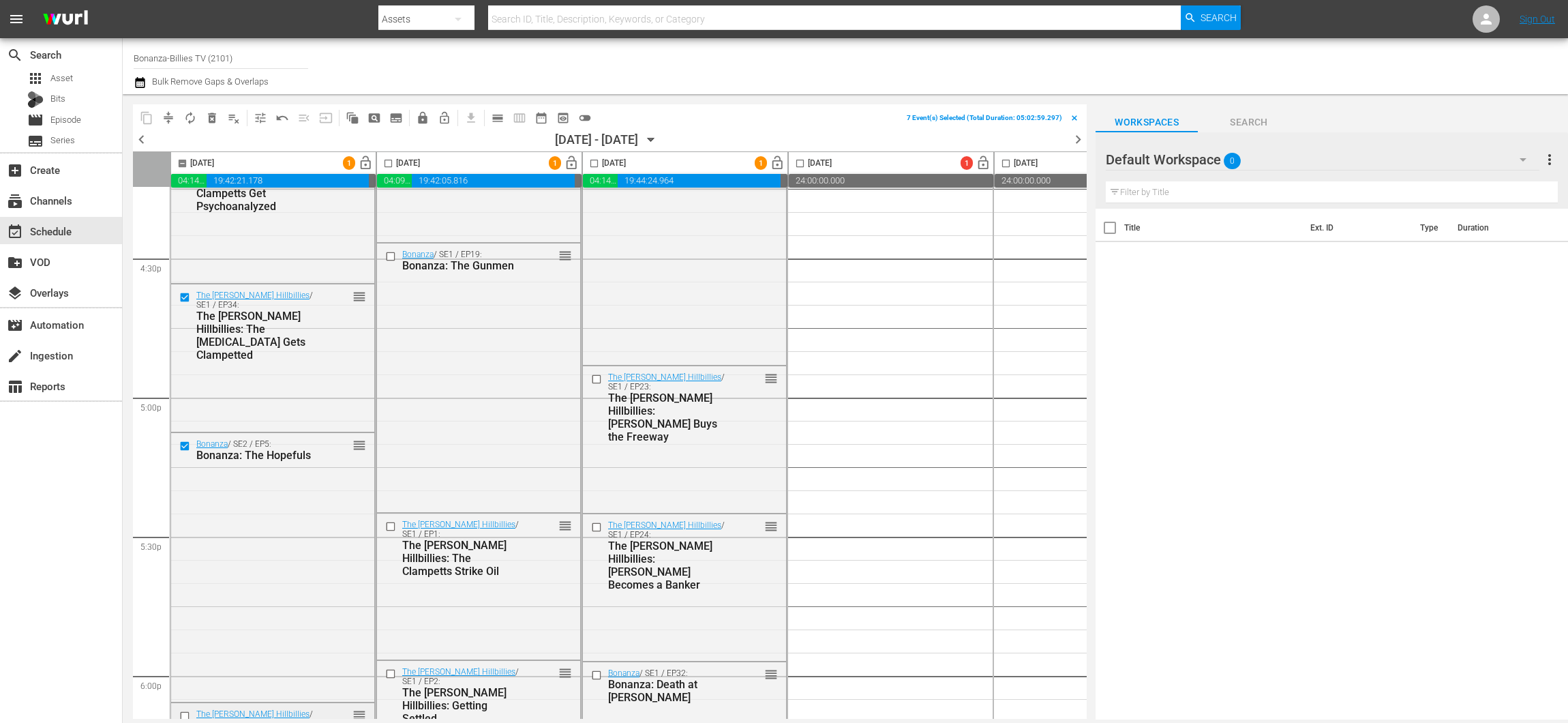
scroll to position [4703, 0]
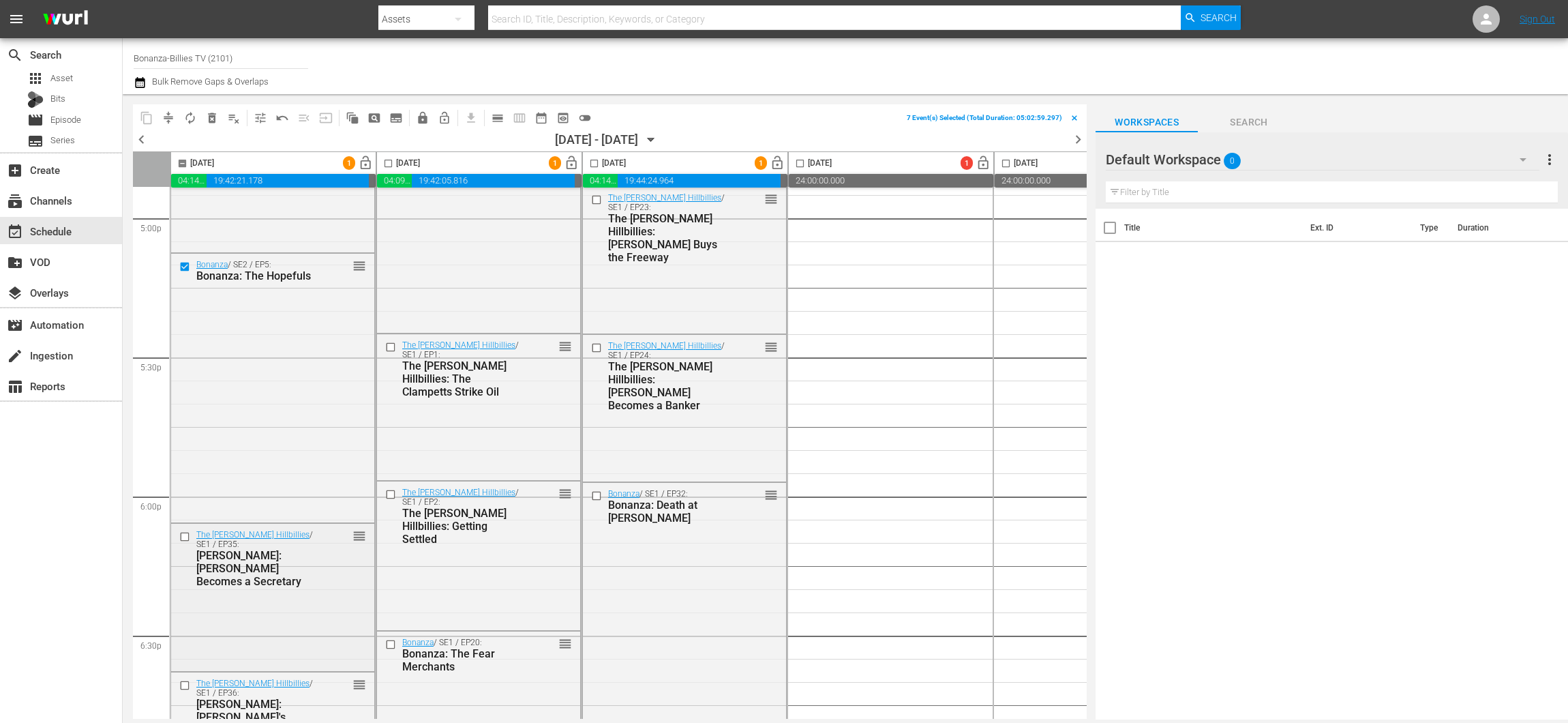
click at [185, 535] on input "checkbox" at bounding box center [186, 538] width 14 height 12
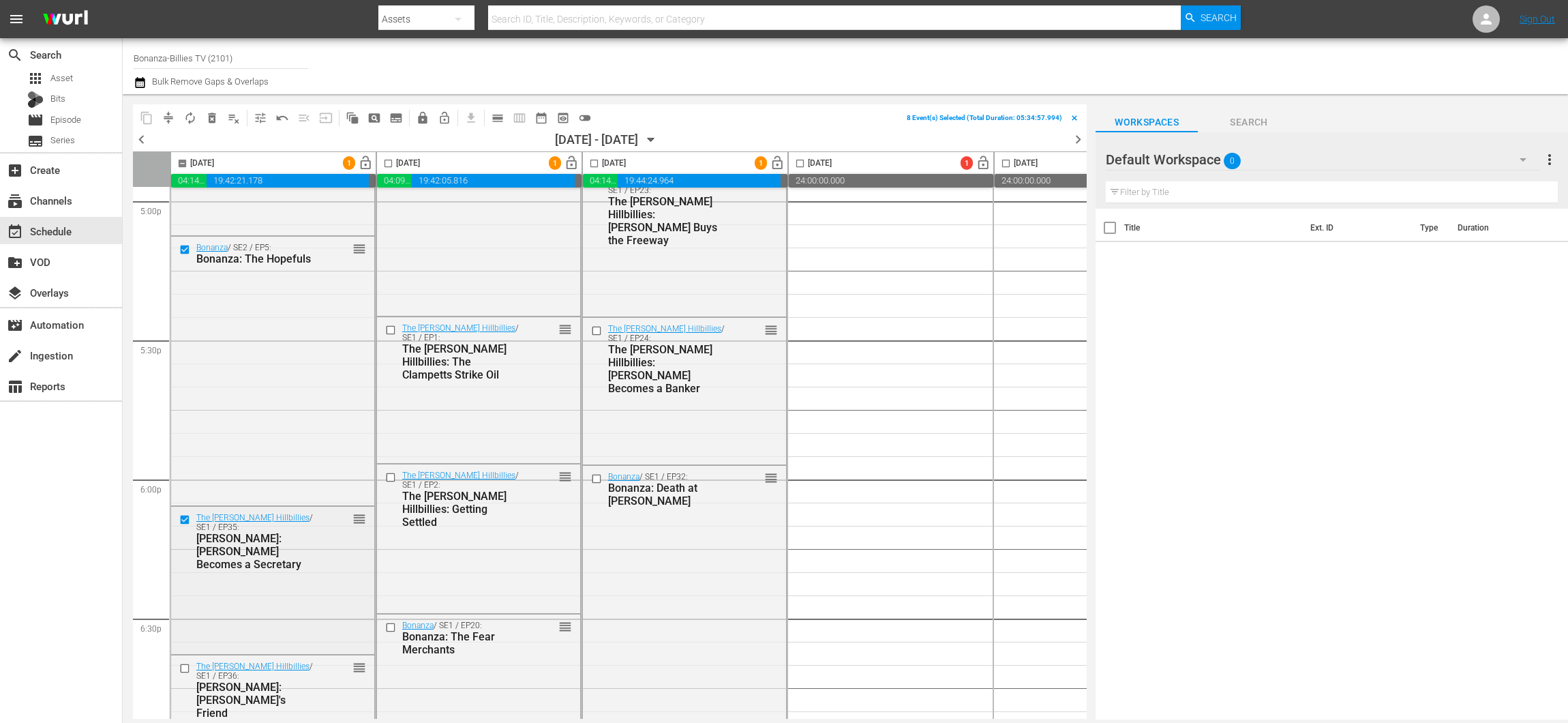
scroll to position [4829, 0]
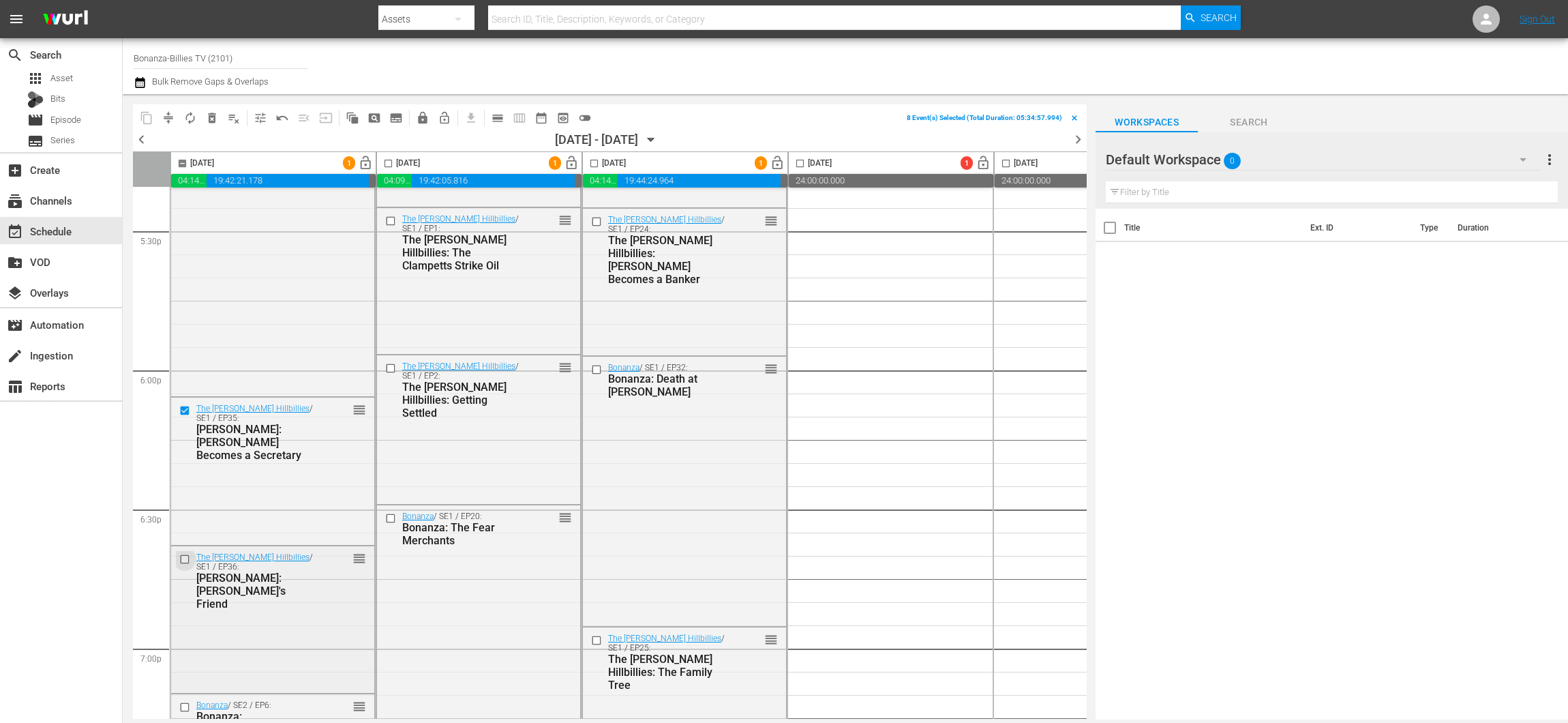
click at [189, 555] on input "checkbox" at bounding box center [186, 559] width 14 height 12
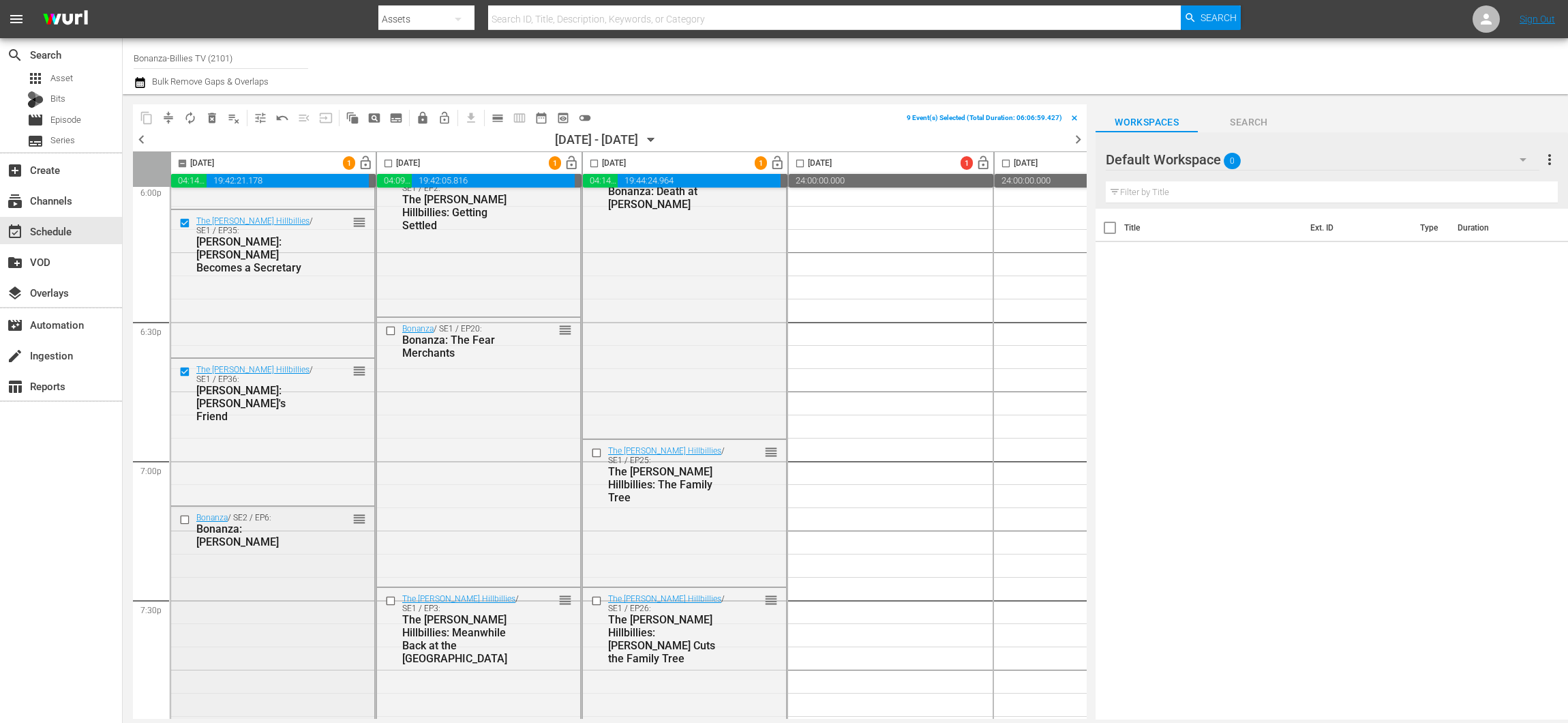
scroll to position [5041, 0]
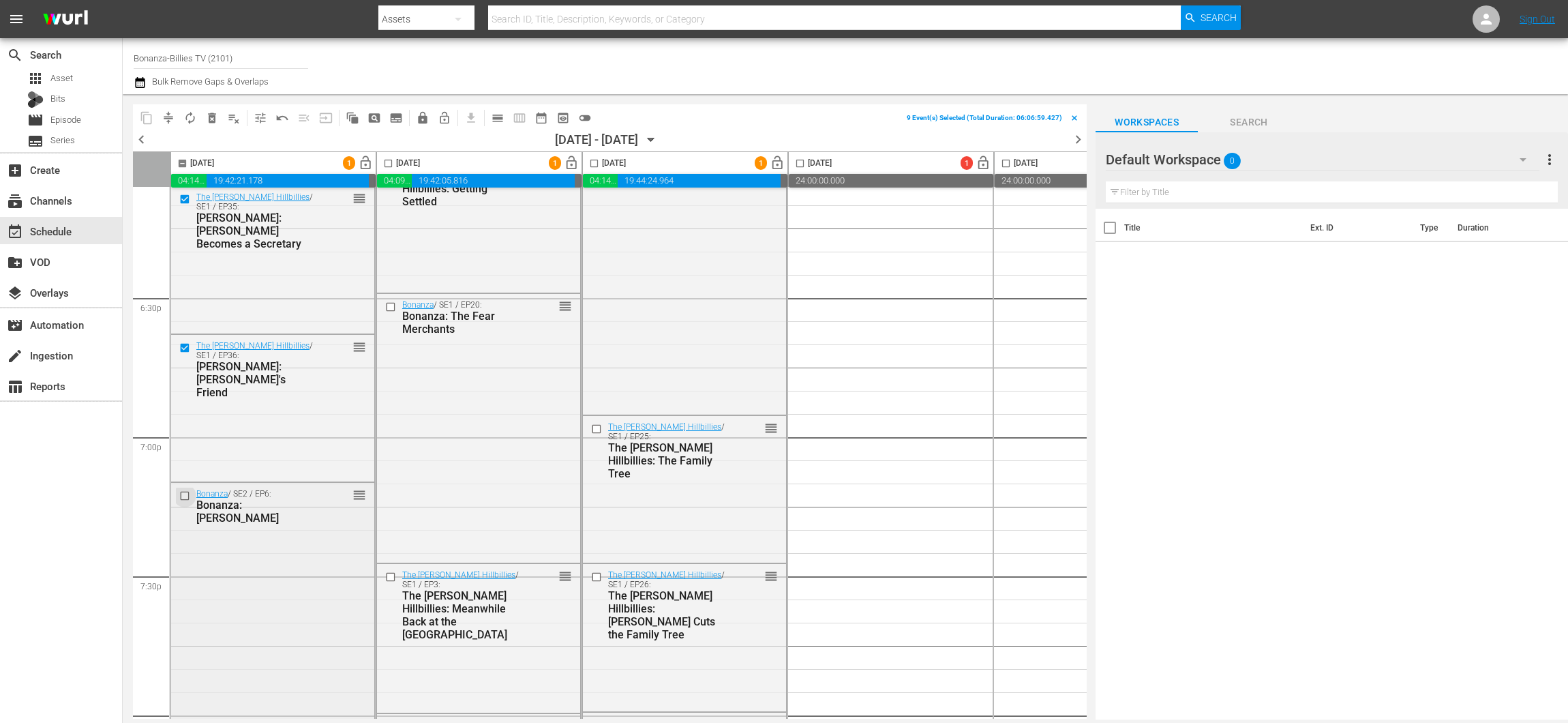
click at [184, 499] on input "checkbox" at bounding box center [186, 496] width 14 height 12
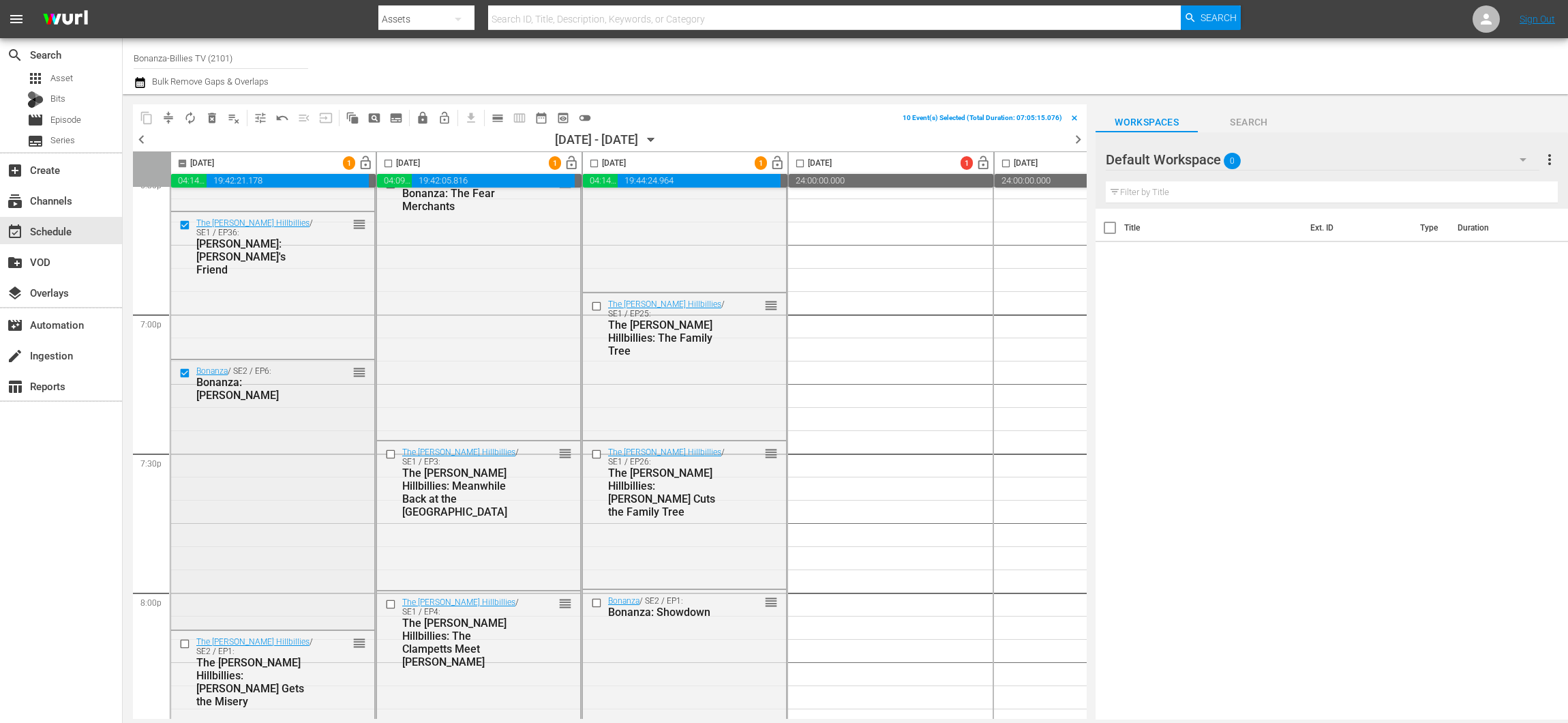
scroll to position [5488, 0]
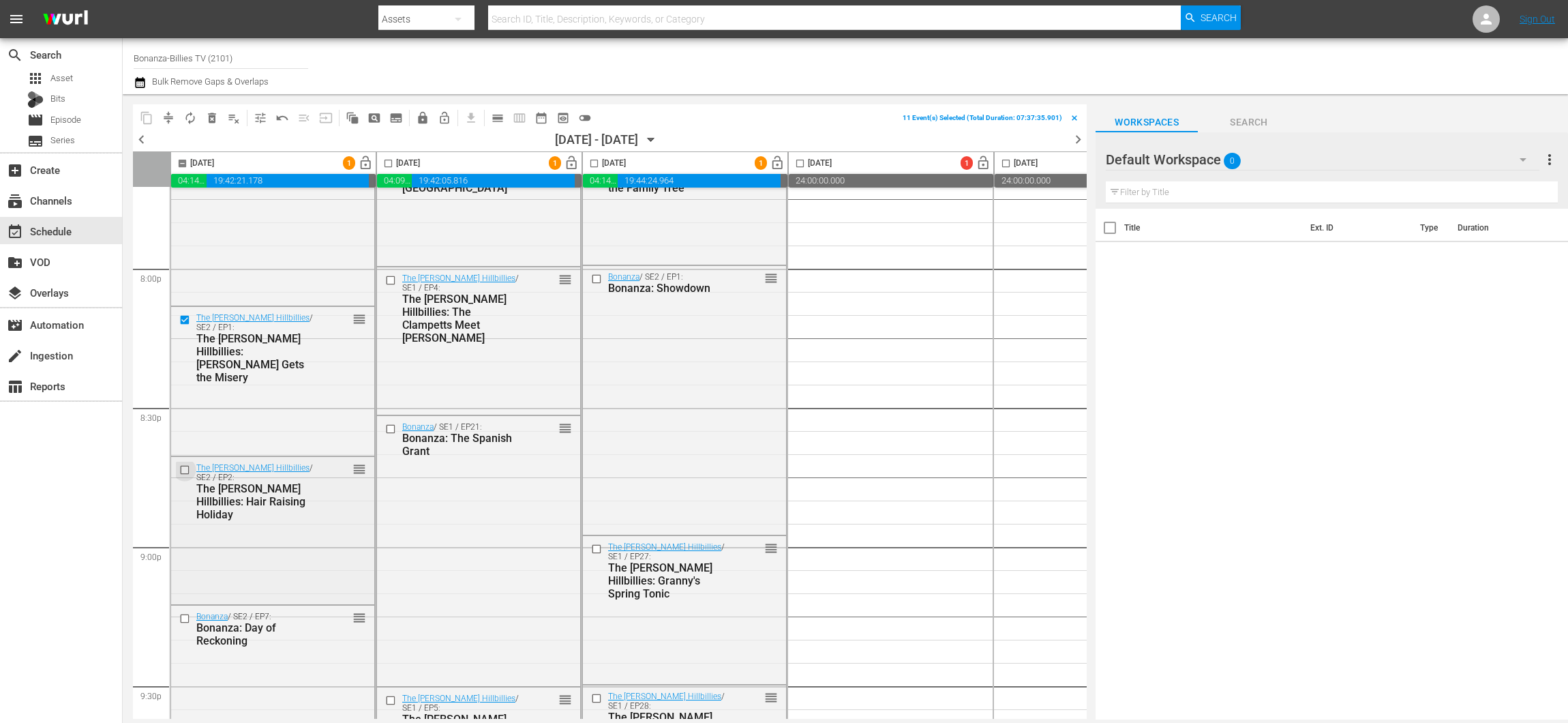
click at [187, 468] on input "checkbox" at bounding box center [186, 470] width 14 height 12
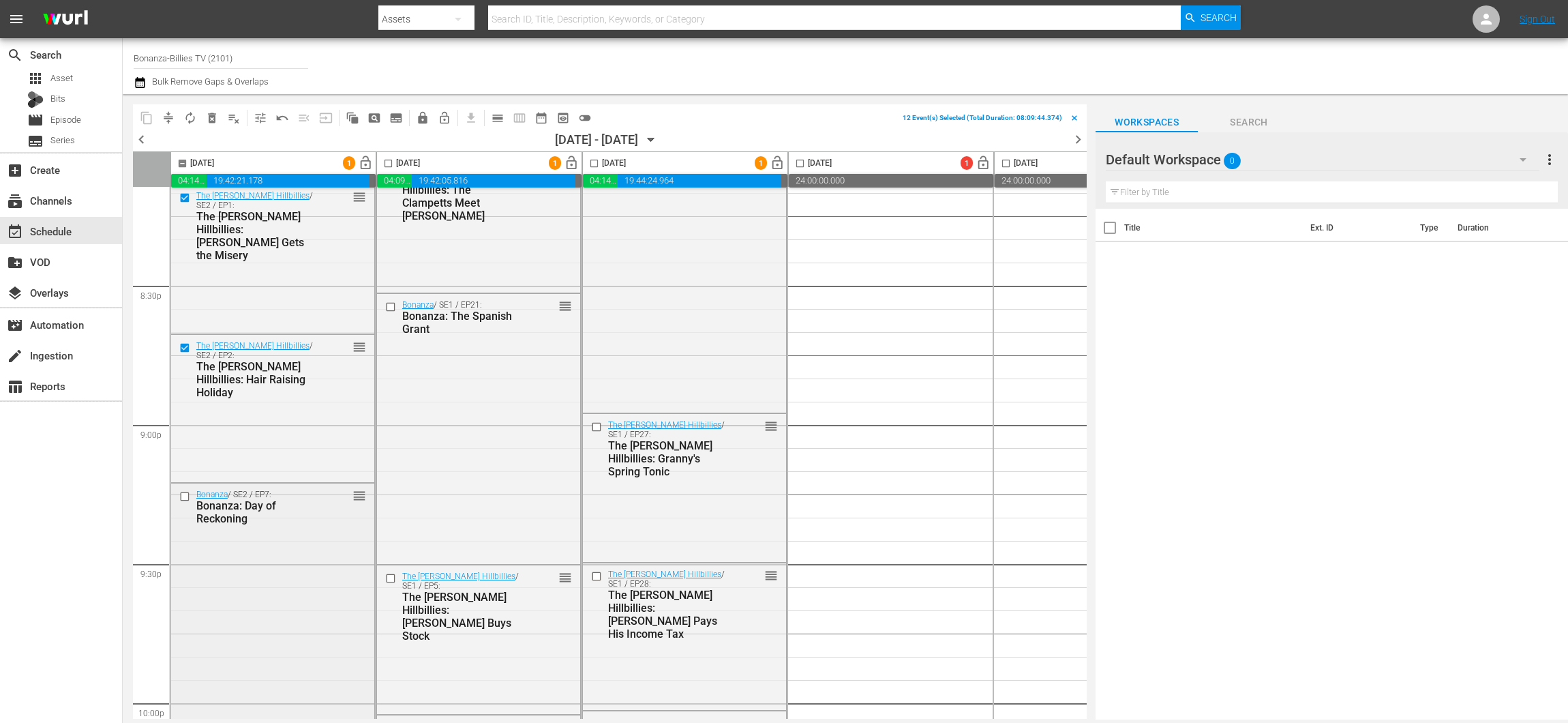
scroll to position [5638, 0]
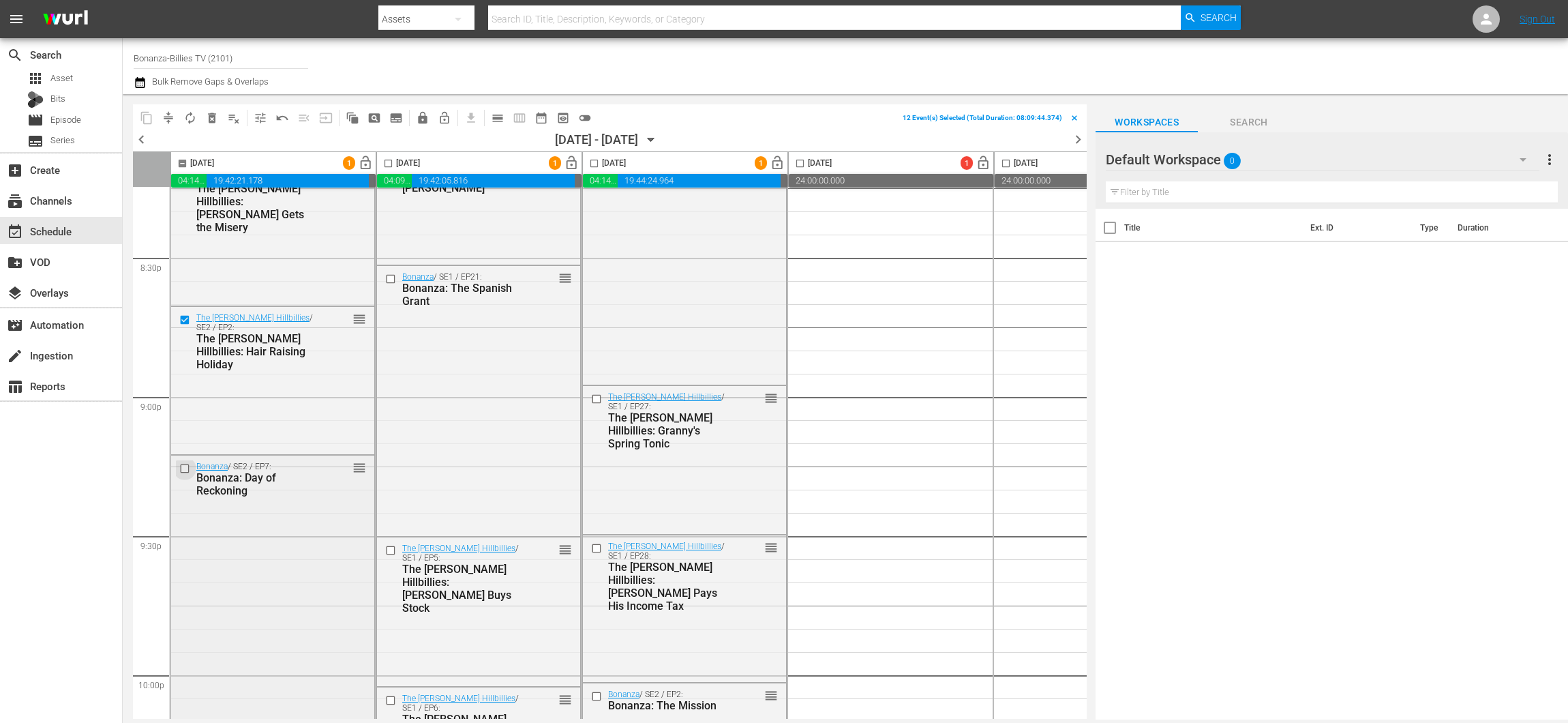
click at [191, 467] on input "checkbox" at bounding box center [186, 469] width 14 height 12
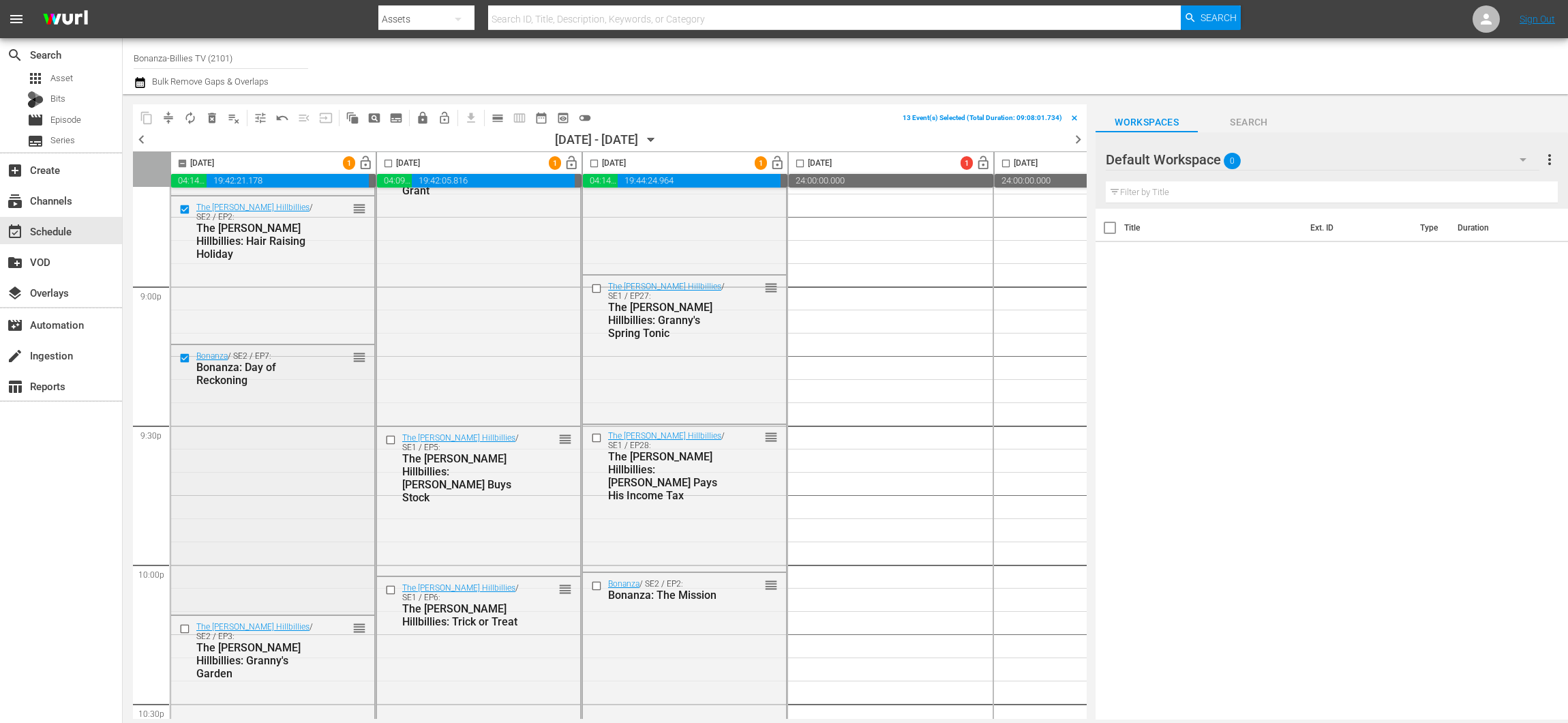
scroll to position [5978, 0]
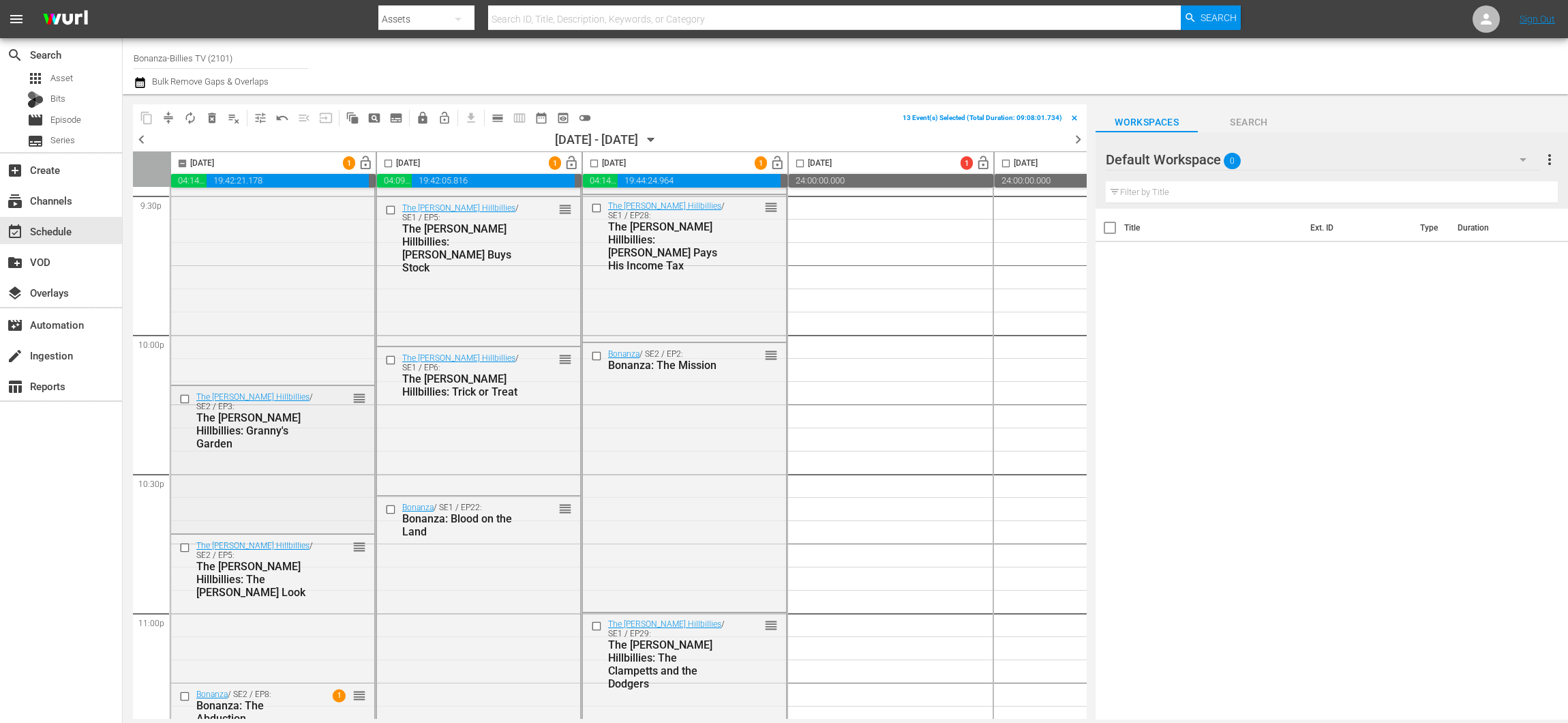
click at [180, 401] on input "checkbox" at bounding box center [186, 399] width 14 height 12
click at [184, 548] on input "checkbox" at bounding box center [186, 548] width 14 height 12
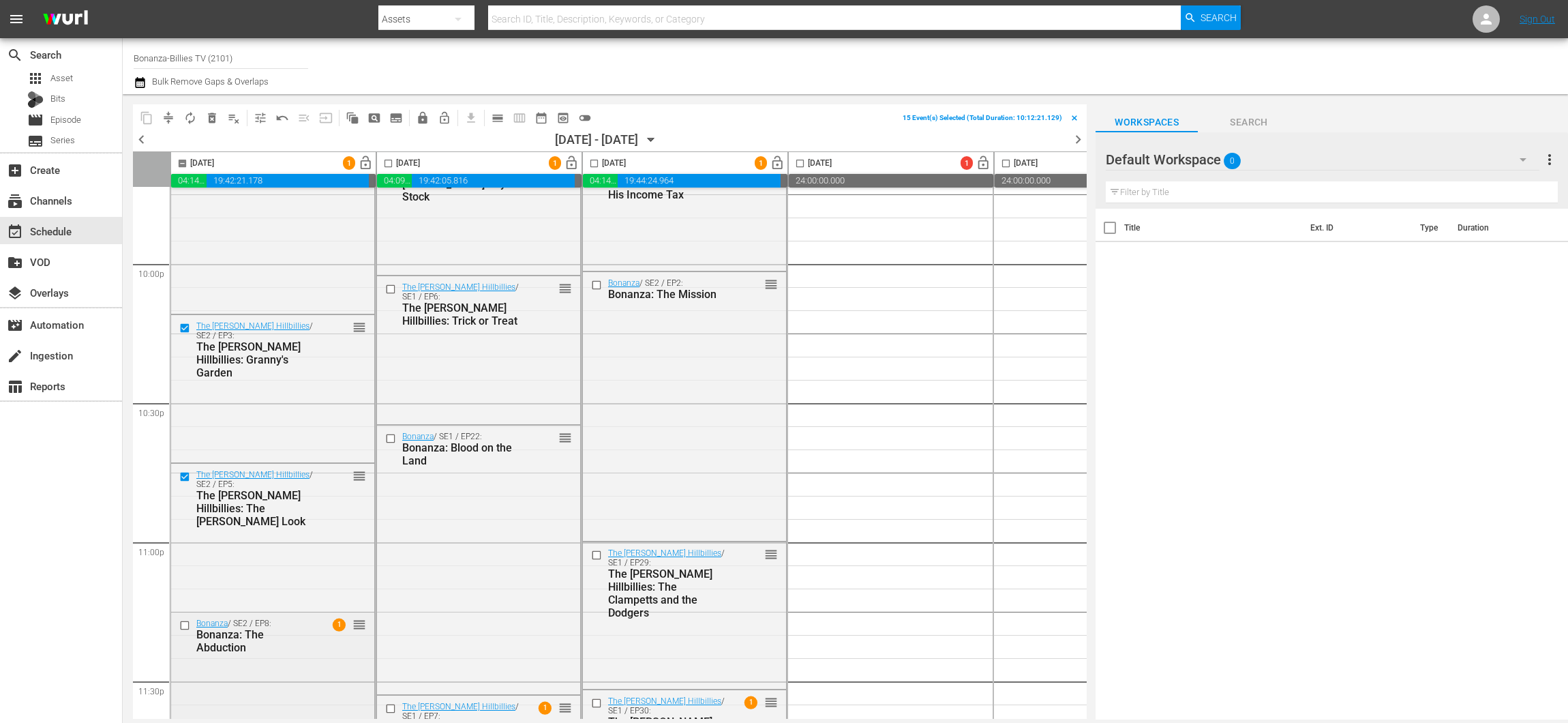
scroll to position [6145, 0]
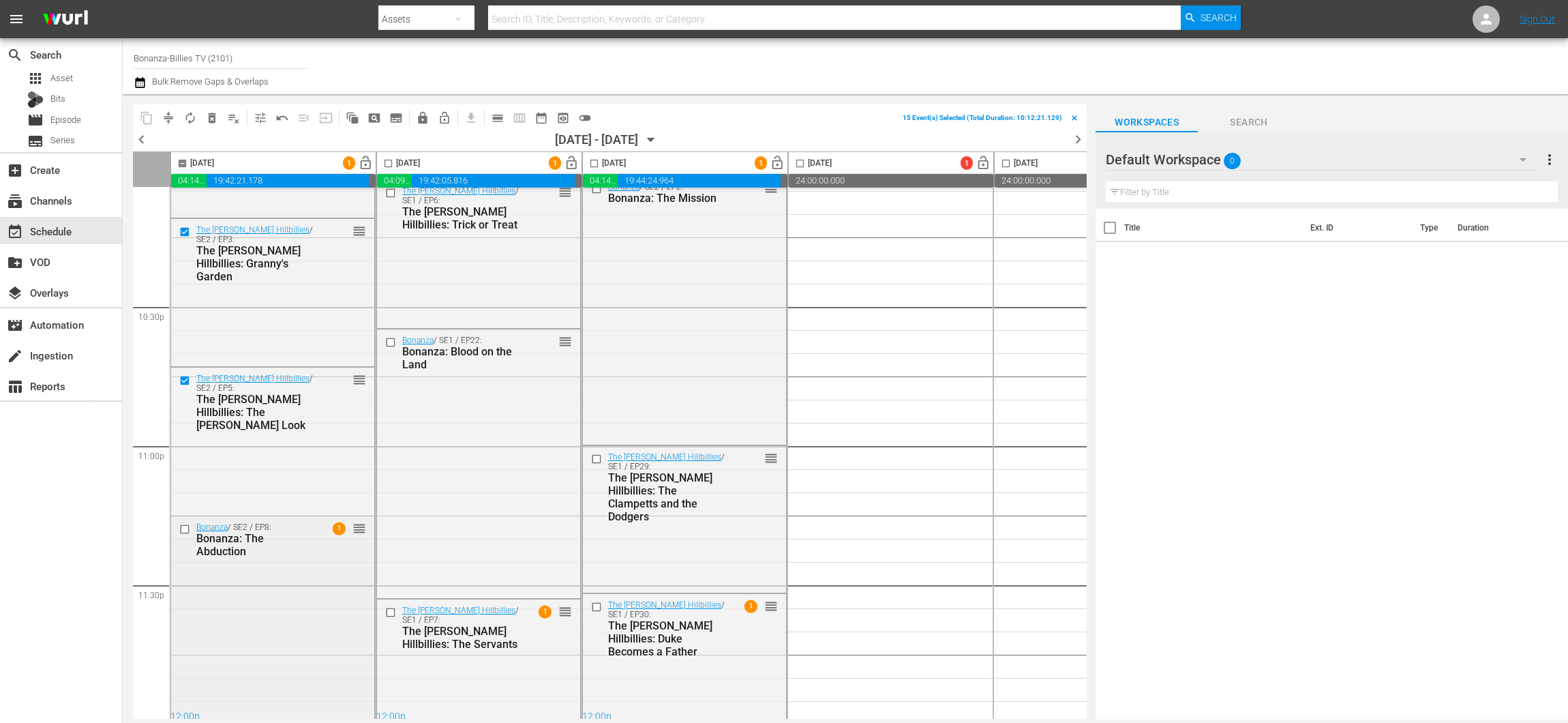
click at [183, 535] on div at bounding box center [186, 528] width 20 height 16
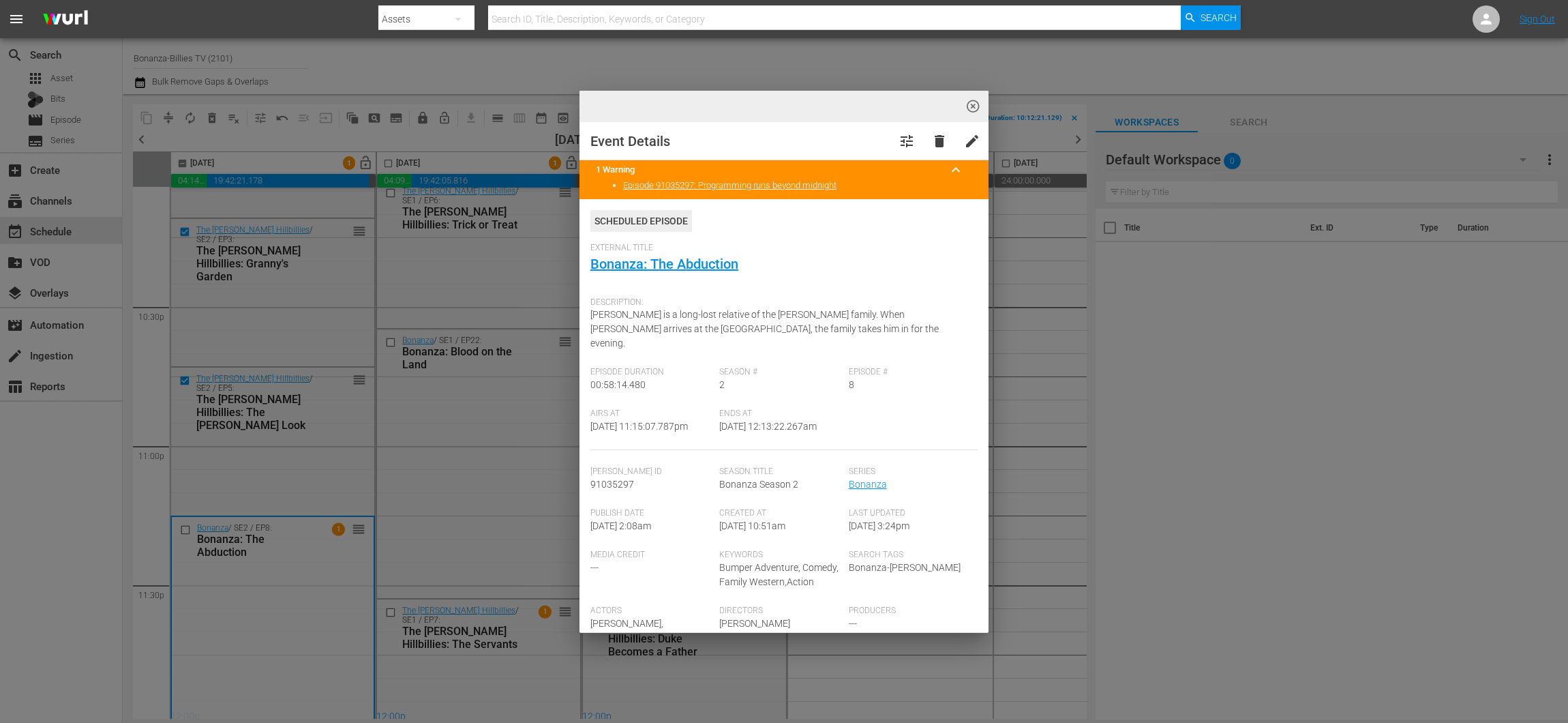
click at [971, 106] on span "highlight_off_icon" at bounding box center [973, 107] width 16 height 16
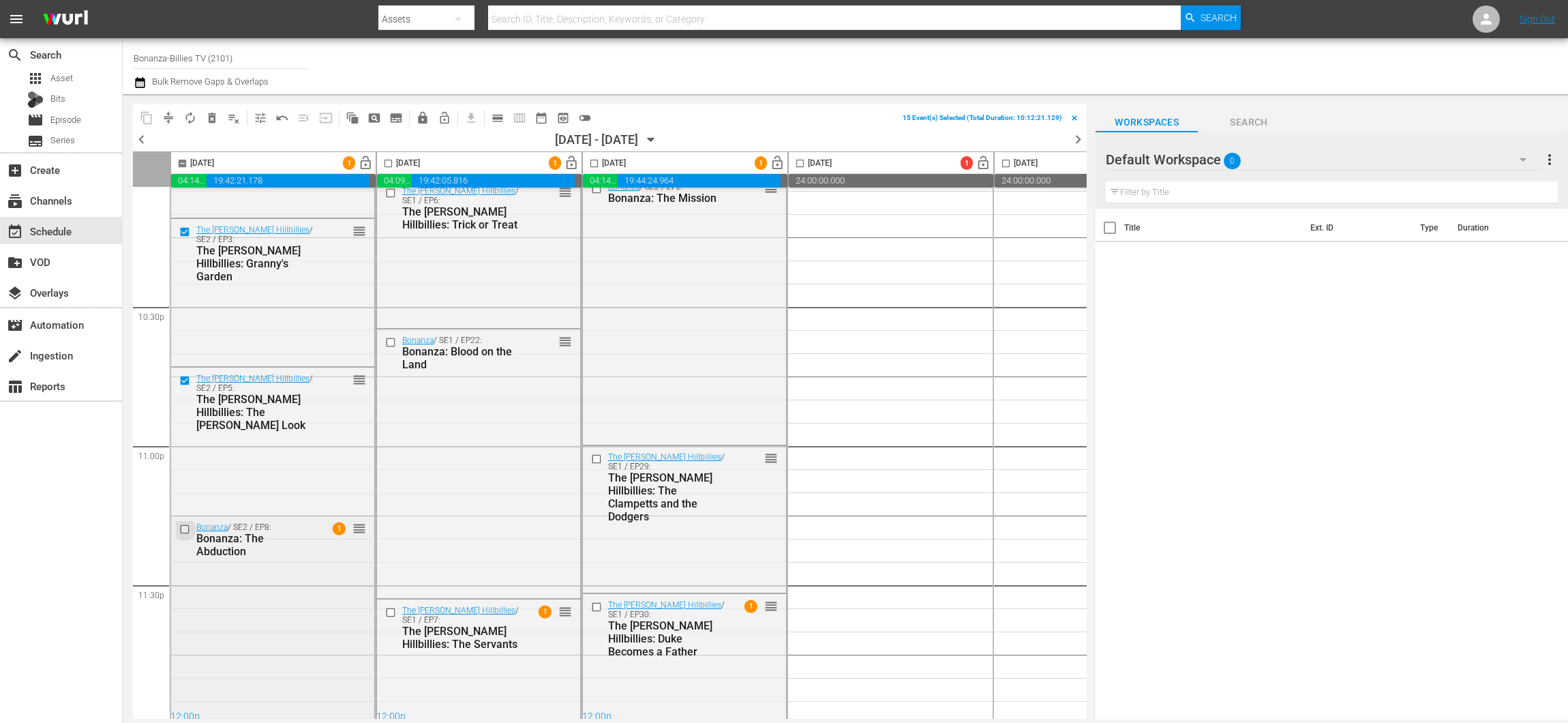
click at [184, 531] on input "checkbox" at bounding box center [186, 530] width 14 height 12
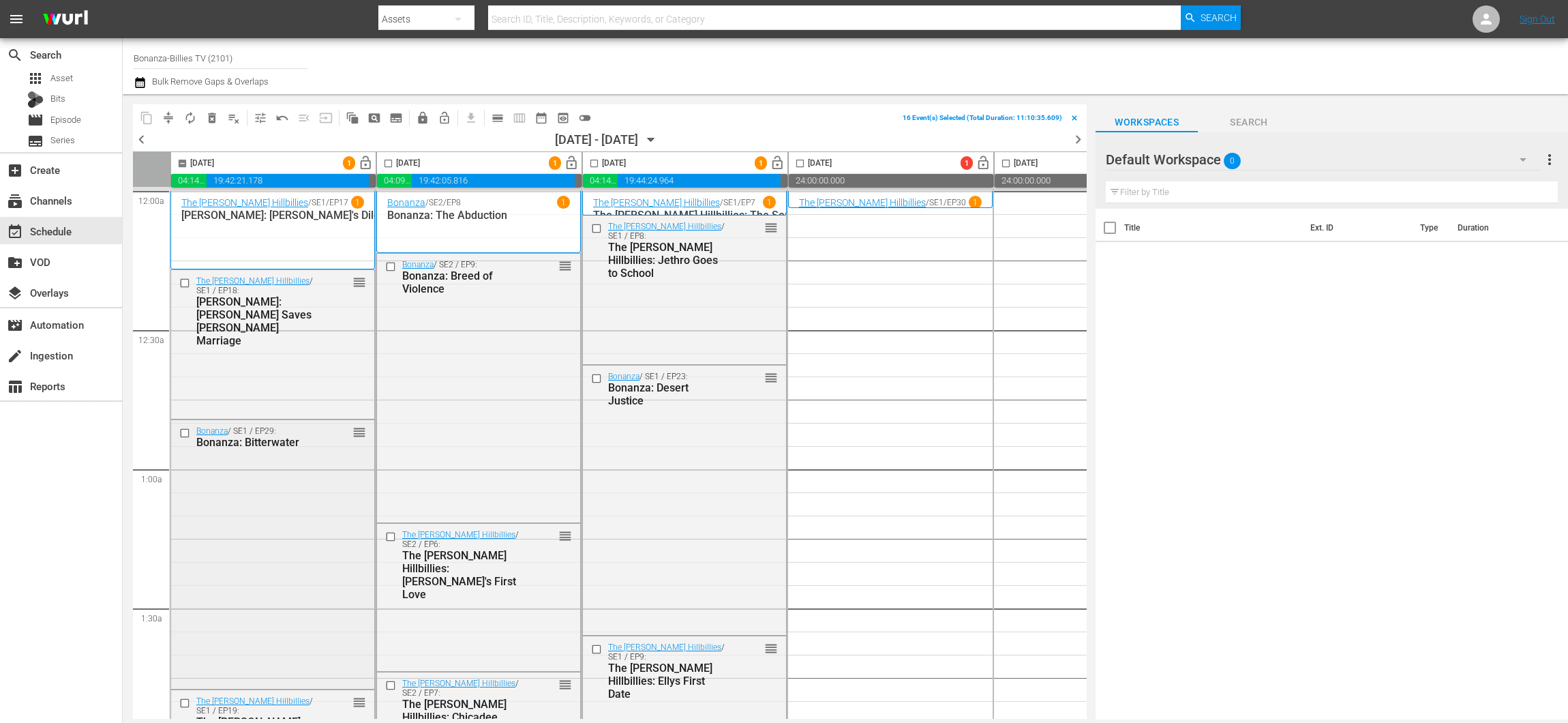
scroll to position [0, 0]
click at [194, 118] on span "autorenew_outlined" at bounding box center [190, 118] width 14 height 14
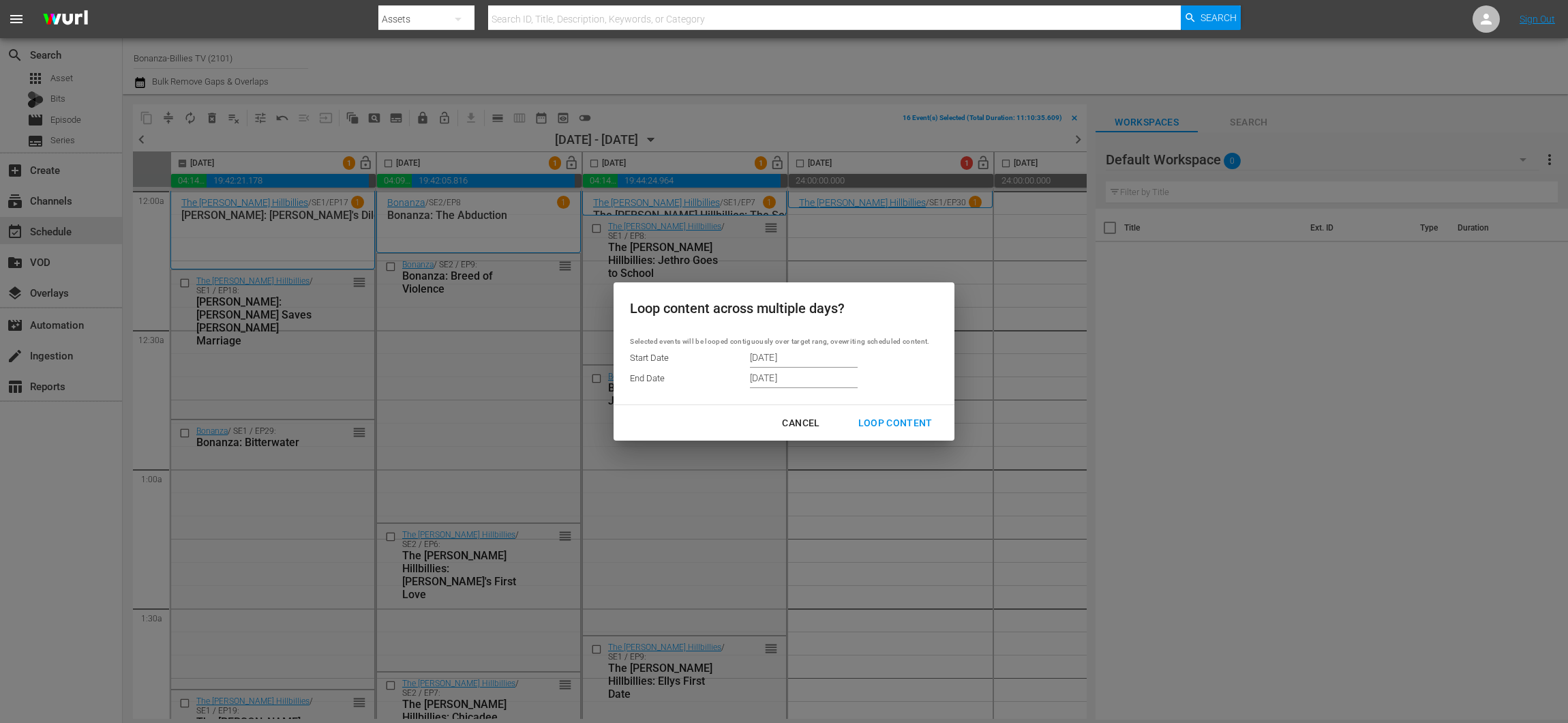
click at [780, 360] on input "11/01/2025" at bounding box center [803, 358] width 107 height 20
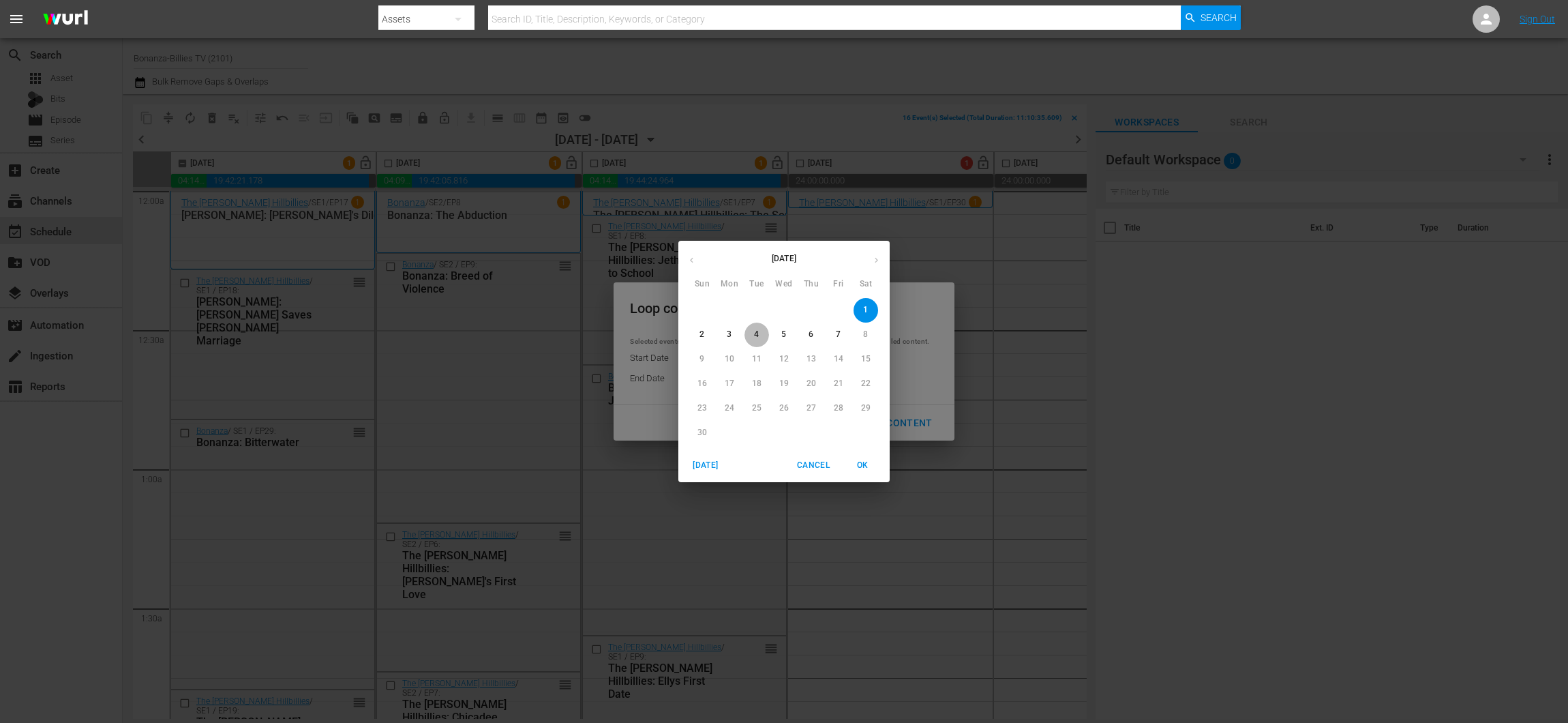
click at [762, 338] on span "4" at bounding box center [756, 334] width 25 height 12
type input "11/04/2025"
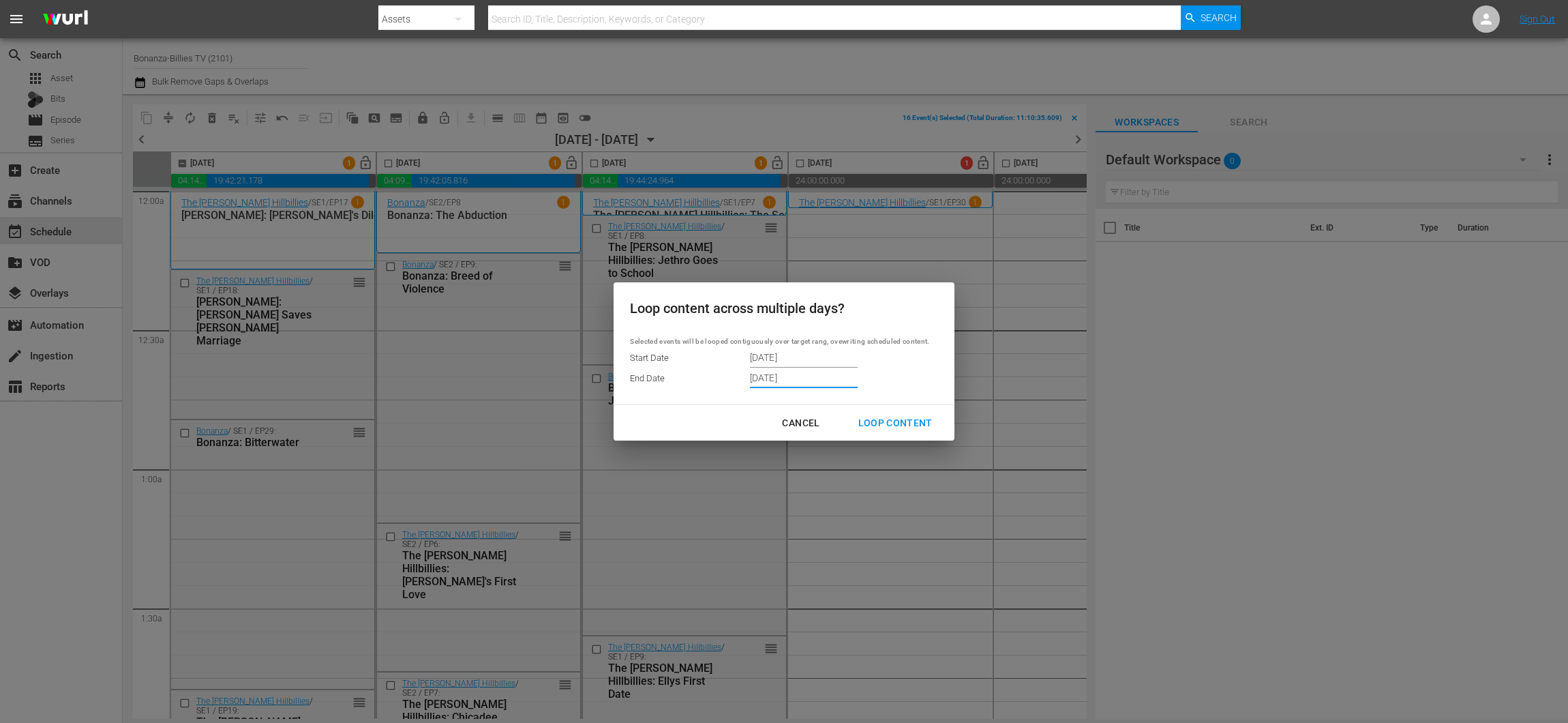
click at [776, 382] on input "11/07/2025" at bounding box center [803, 378] width 107 height 20
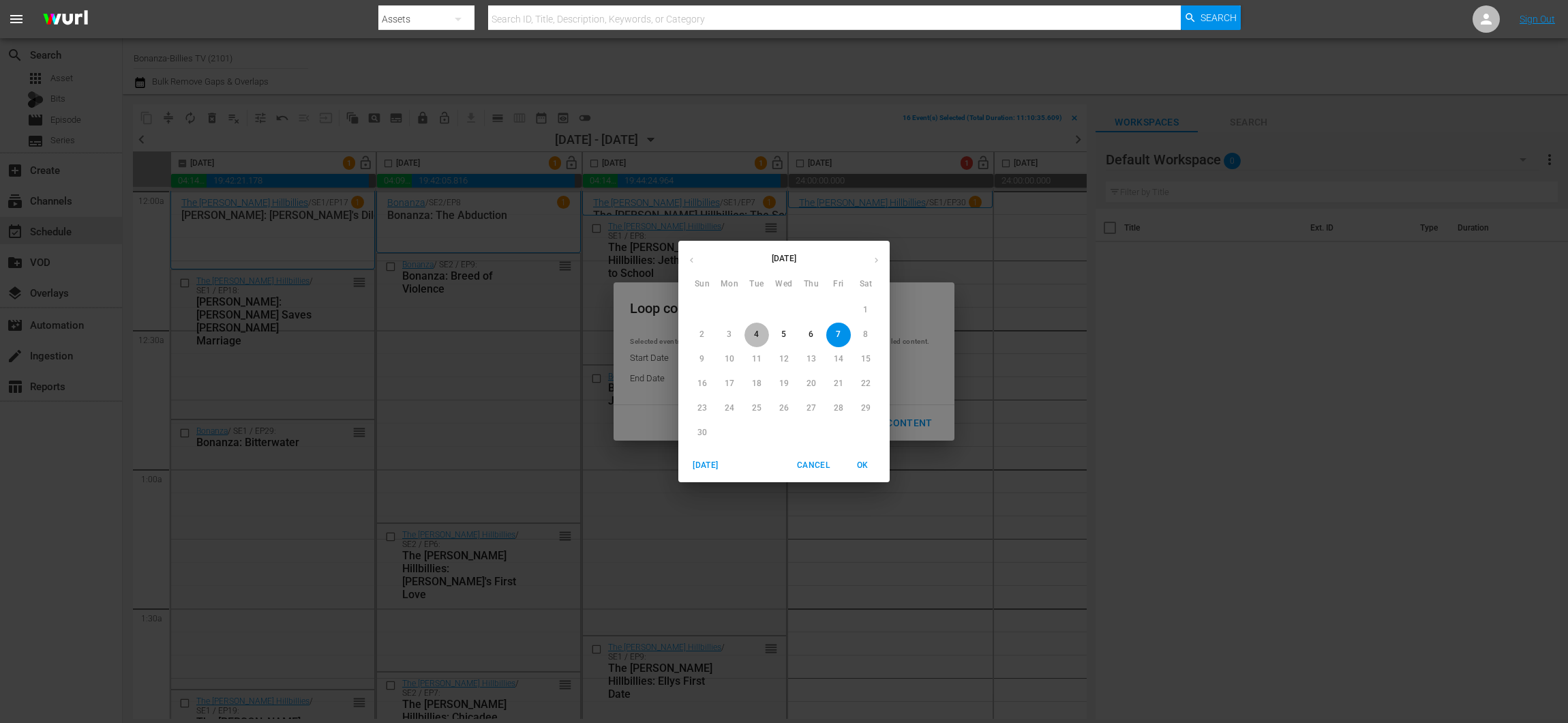
click at [756, 333] on p "4" at bounding box center [756, 334] width 5 height 12
type input "11/04/2025"
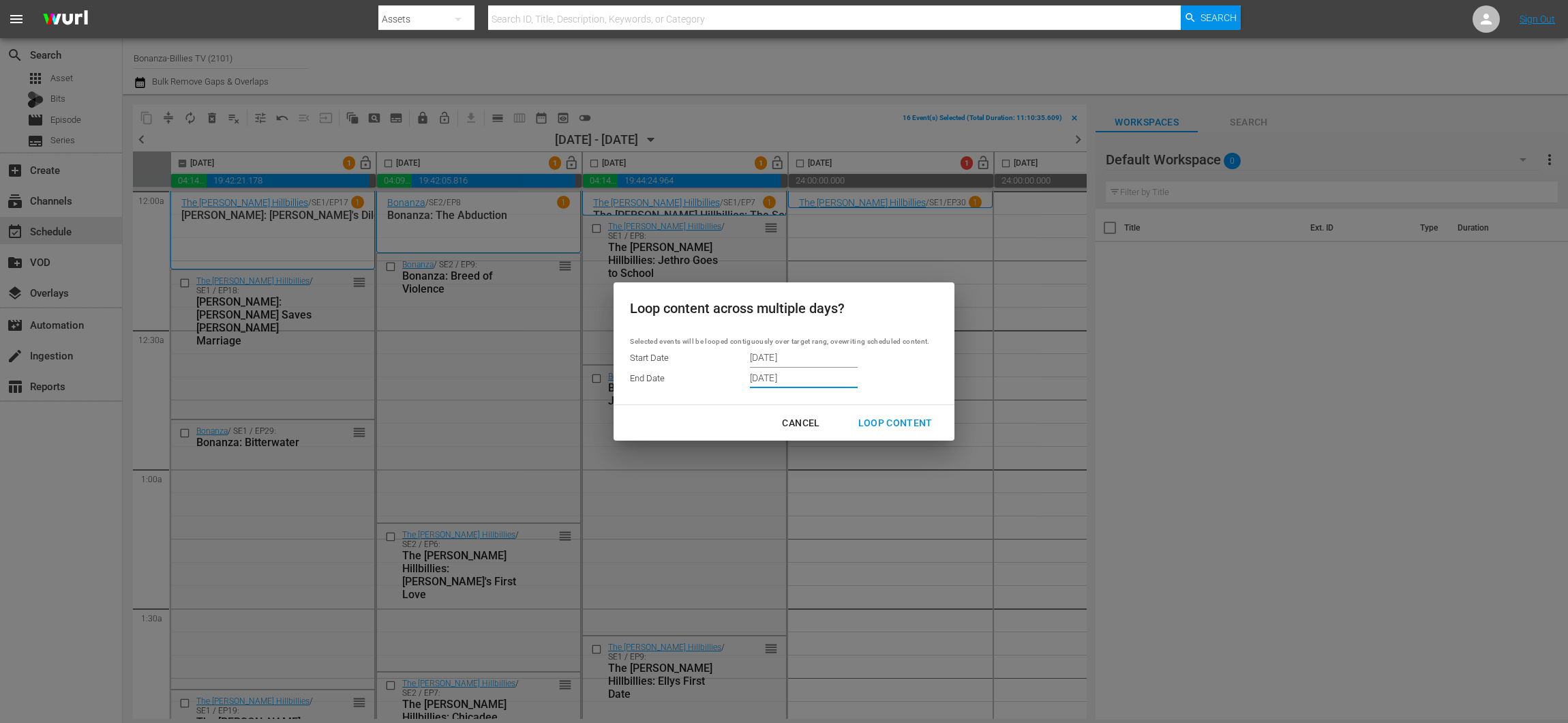
click at [913, 420] on div "Loop Content" at bounding box center [895, 423] width 96 height 17
type input "11/01/2025"
type input "11/07/2025"
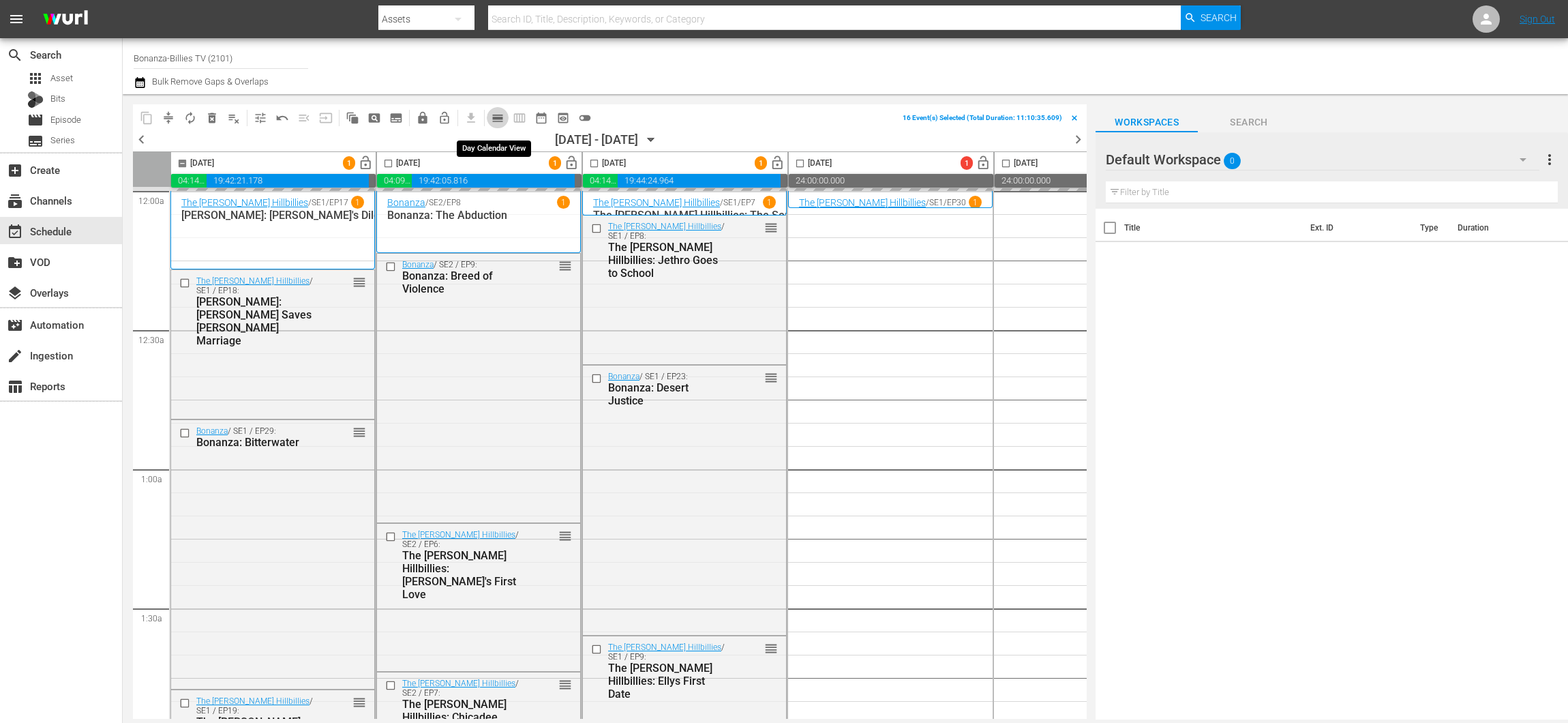
click at [503, 113] on span "calendar_view_day_outlined" at bounding box center [498, 118] width 14 height 14
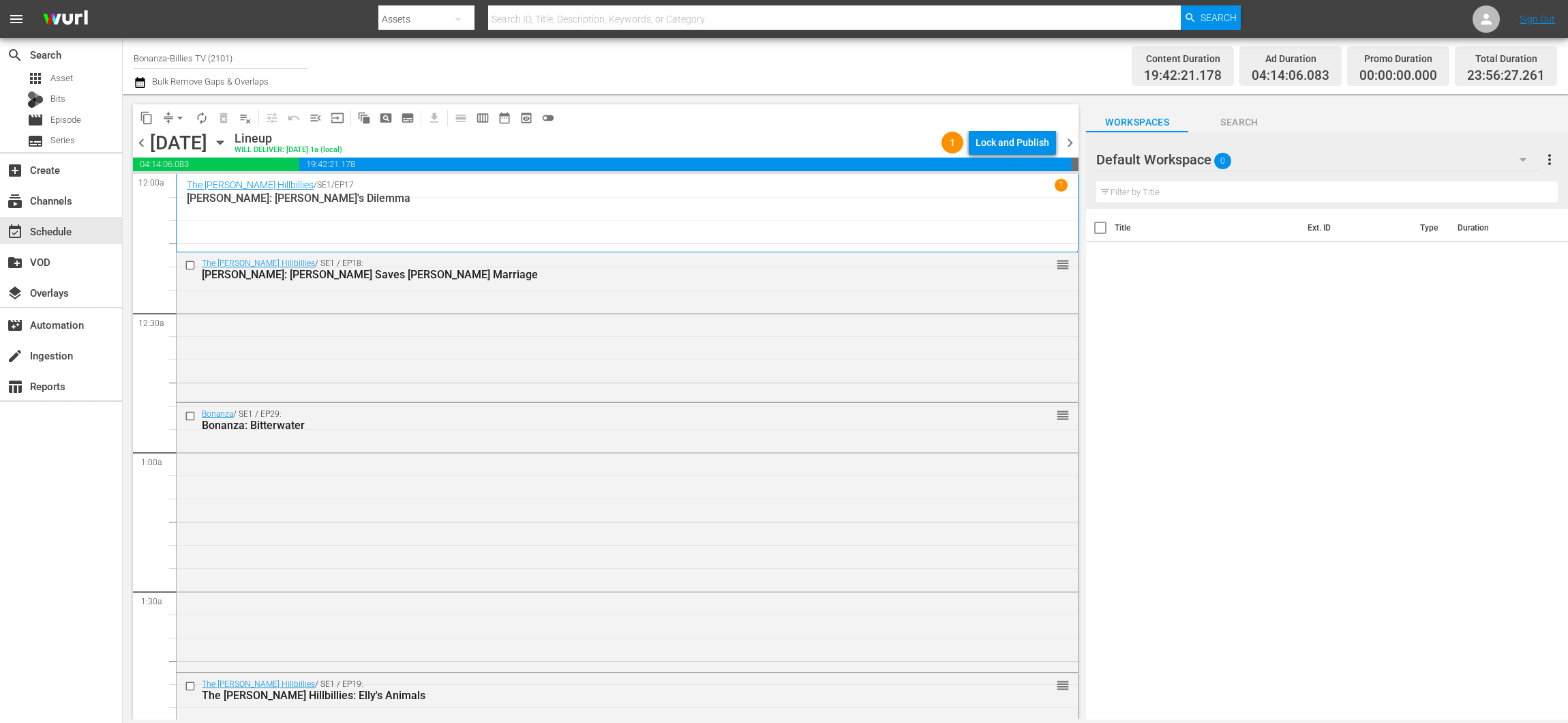
click at [1068, 142] on span "chevron_right" at bounding box center [1070, 143] width 17 height 17
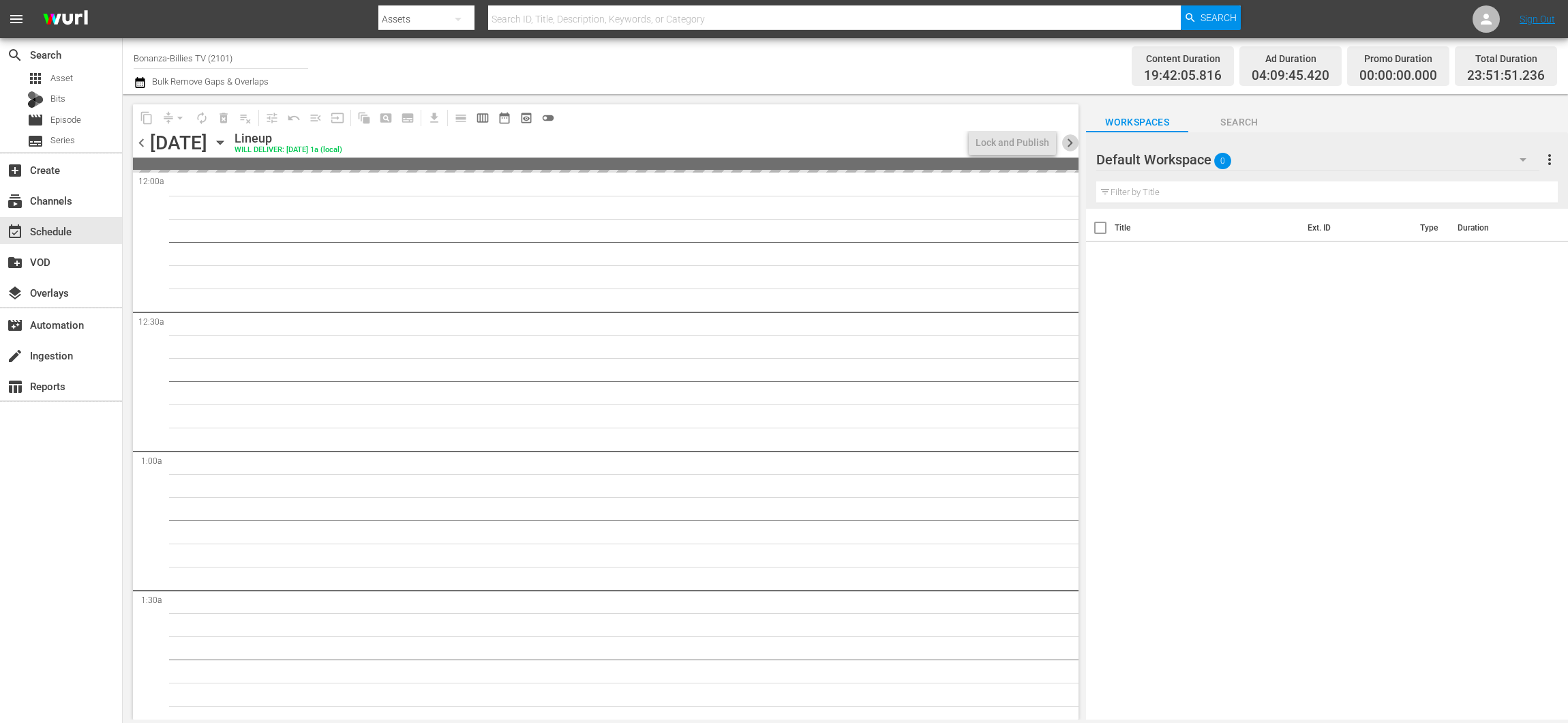
click at [1068, 142] on span "chevron_right" at bounding box center [1070, 143] width 17 height 17
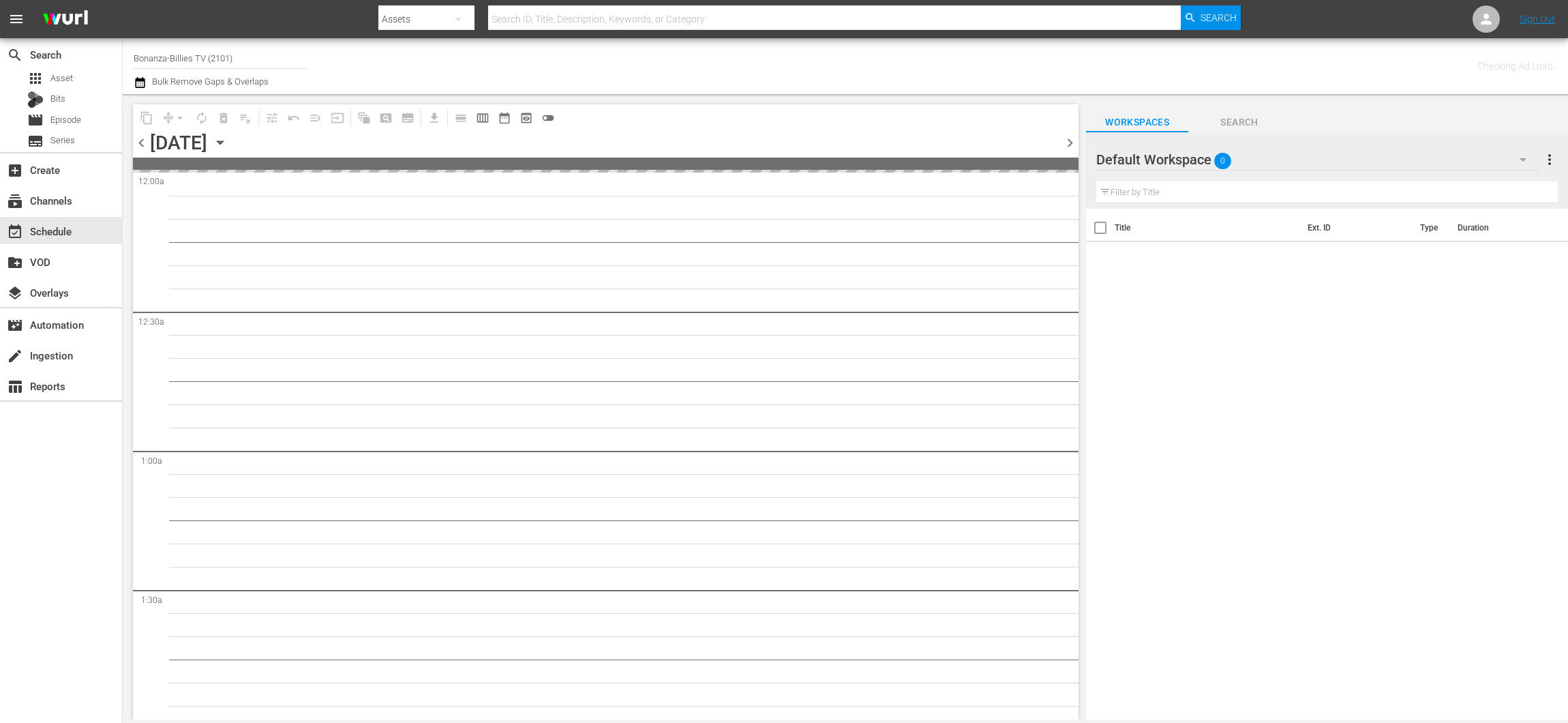
click at [1068, 142] on span "chevron_right" at bounding box center [1070, 143] width 17 height 17
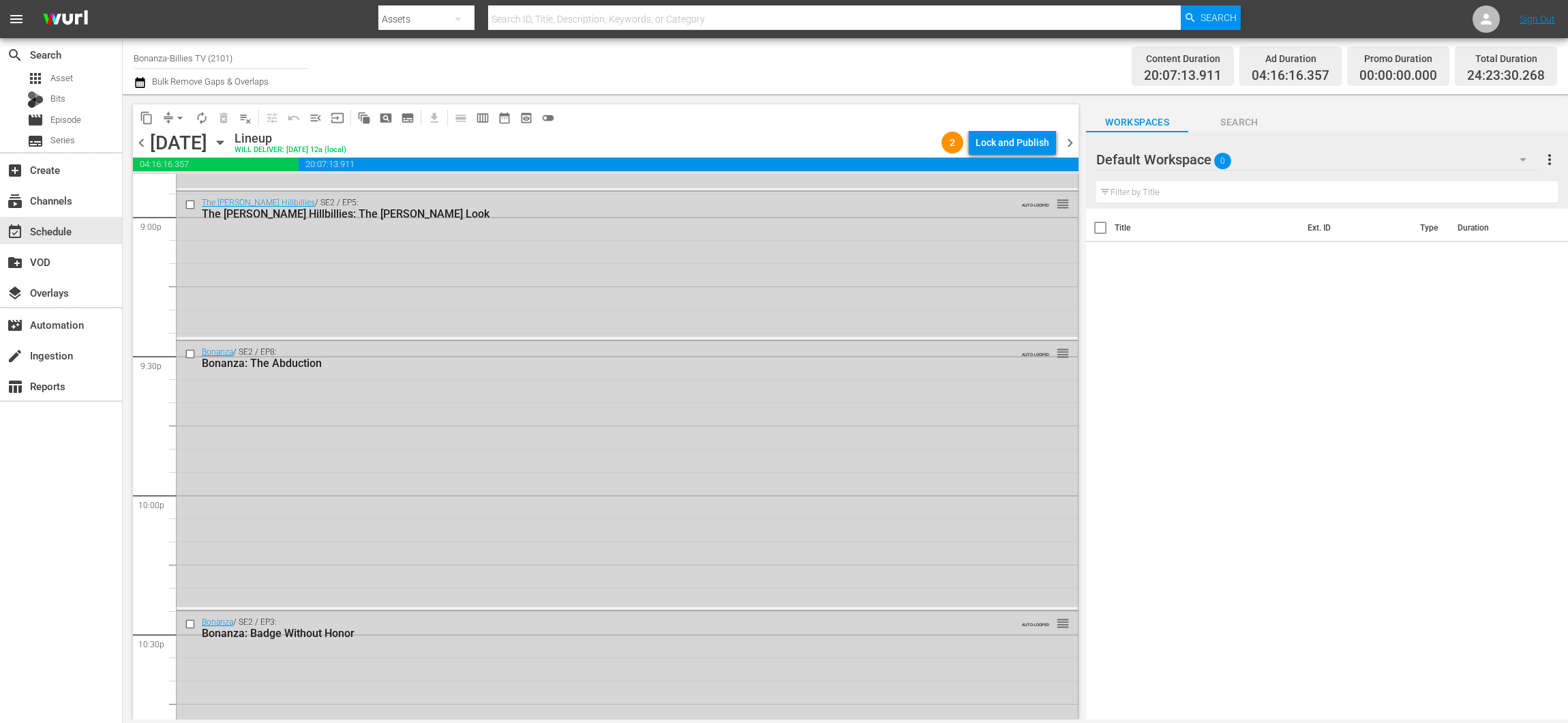
scroll to position [6258, 0]
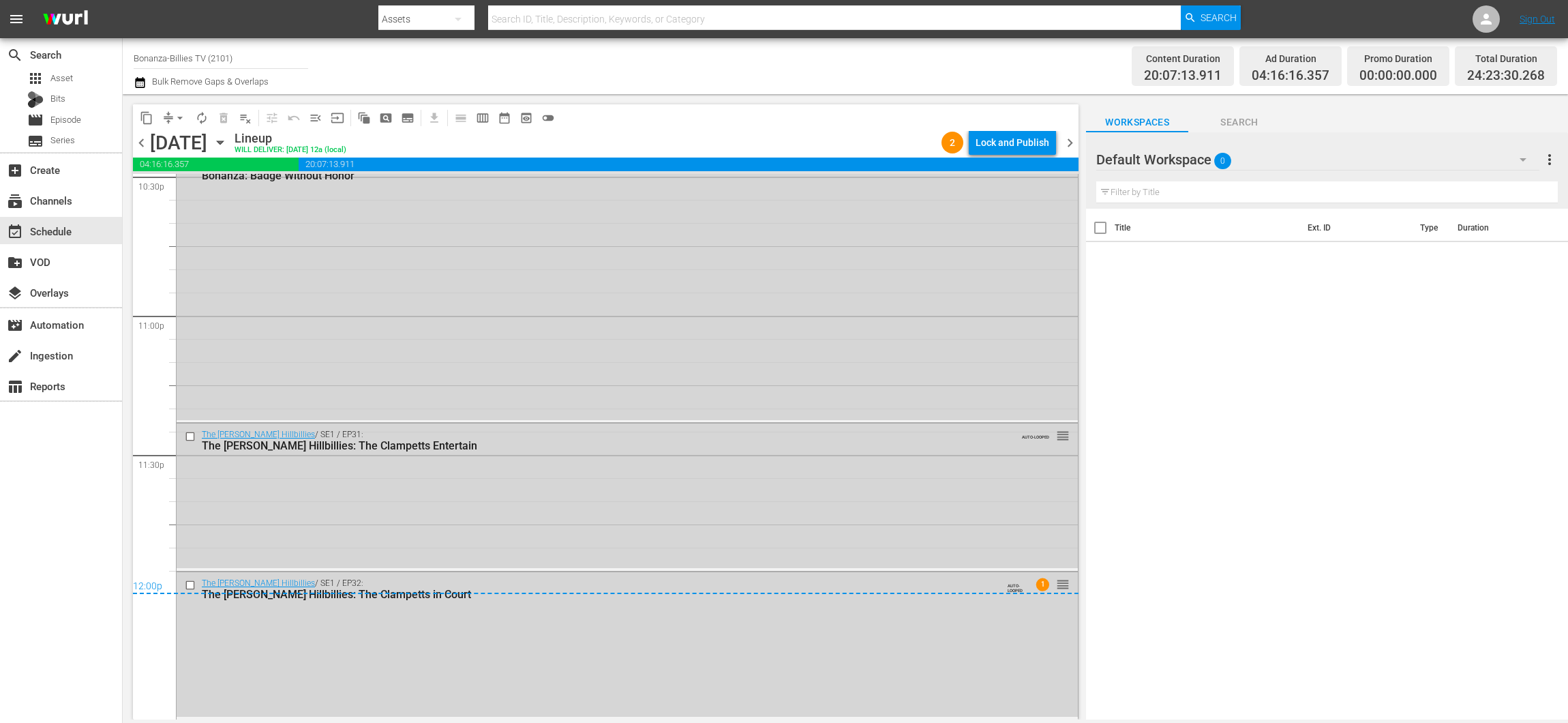
click at [191, 581] on div "12:00p" at bounding box center [605, 588] width 945 height 14
click at [188, 435] on input "checkbox" at bounding box center [191, 437] width 14 height 12
click at [189, 585] on div "12:00p" at bounding box center [605, 588] width 945 height 14
click at [189, 584] on div "12:00p" at bounding box center [605, 588] width 945 height 14
click at [188, 583] on div "12:00p" at bounding box center [605, 588] width 945 height 14
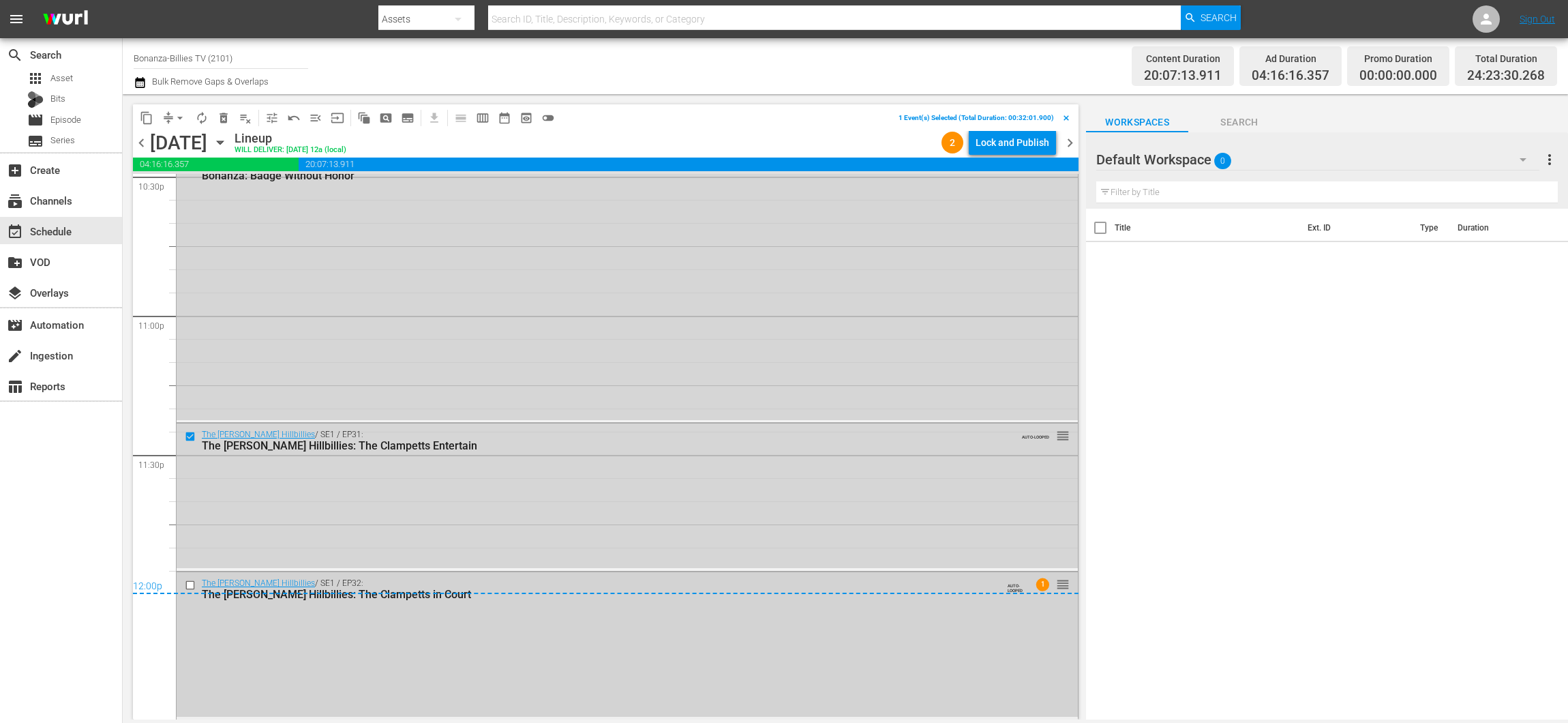
click at [356, 606] on div "The Beverly Hillbillies / SE1 / EP32: The Beverly Hillbillies: The Clampetts in…" at bounding box center [627, 644] width 901 height 145
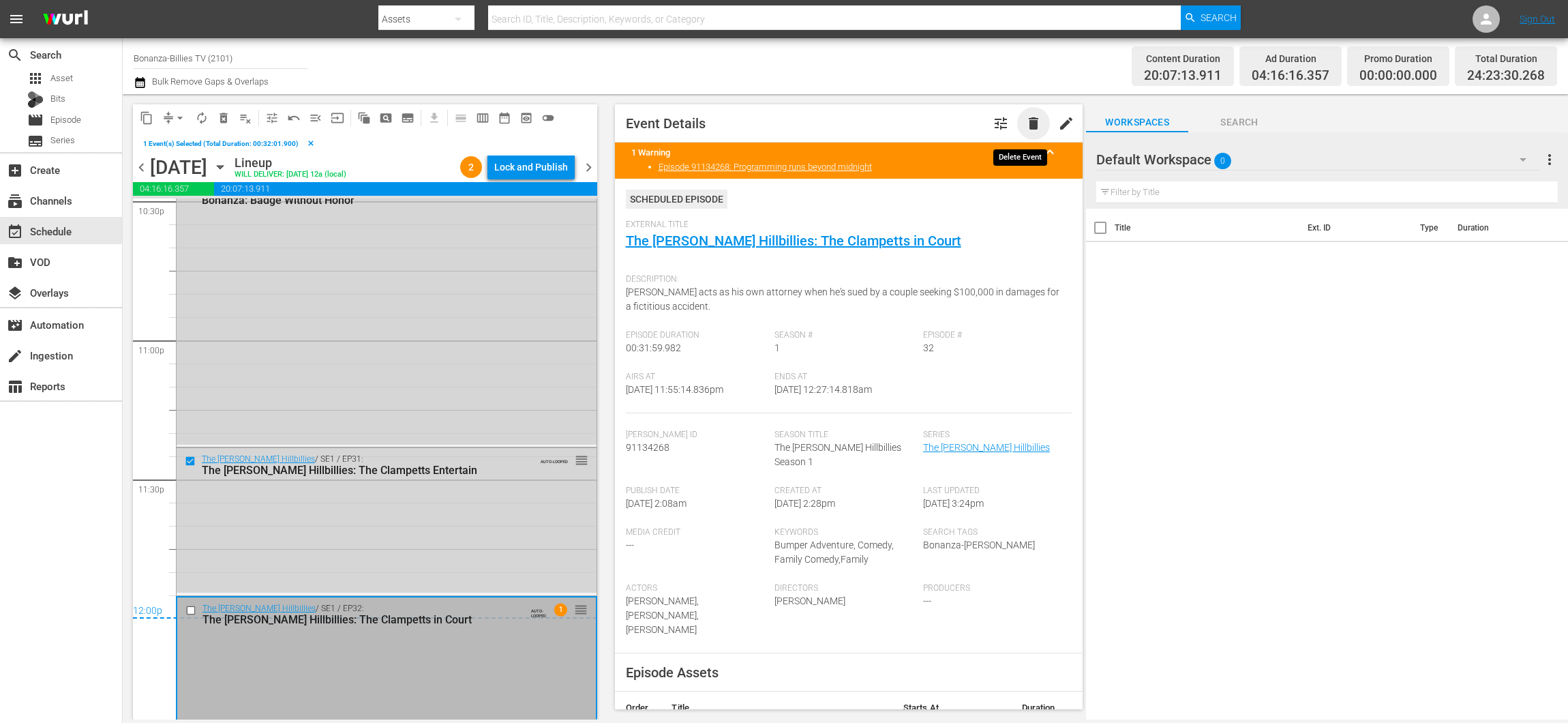
click at [1026, 127] on span "delete" at bounding box center [1033, 123] width 16 height 16
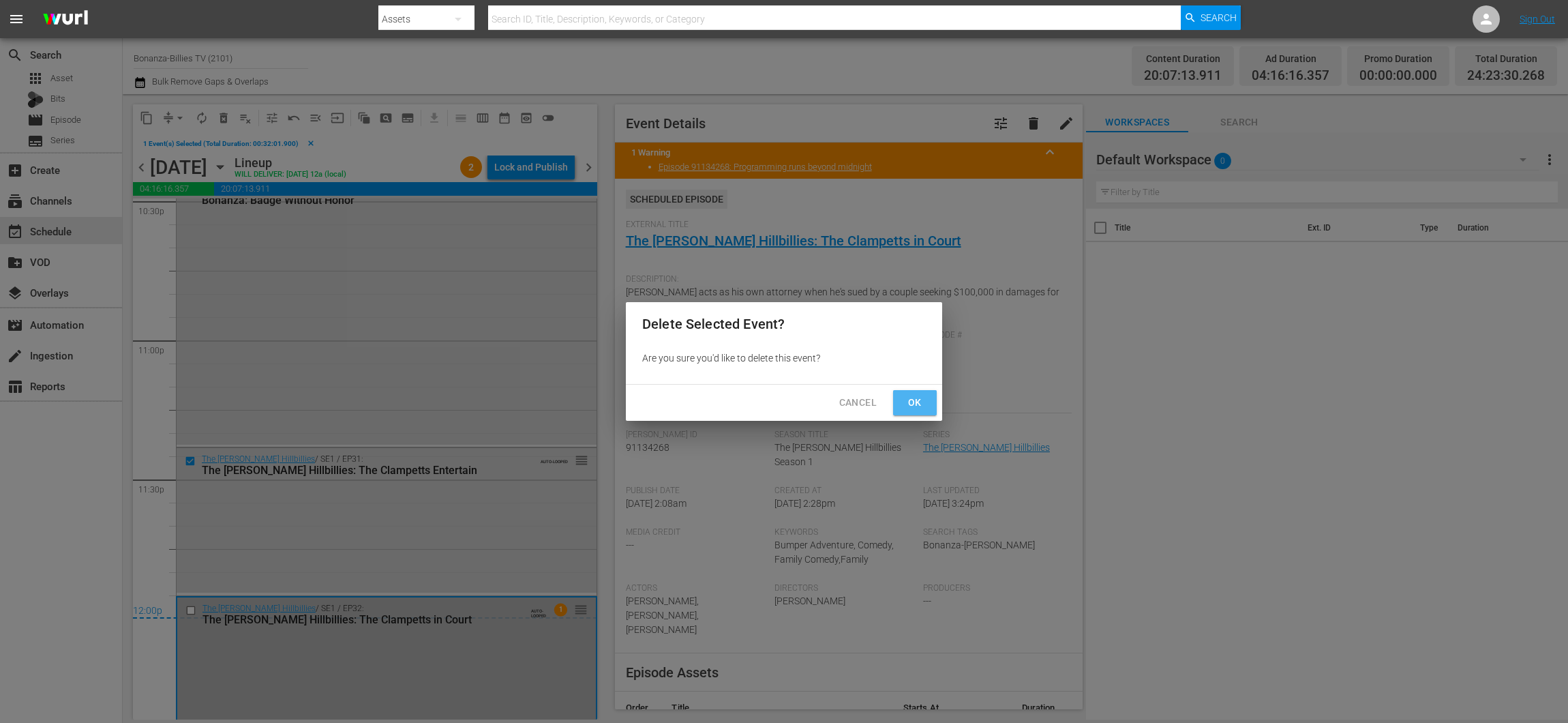
click at [913, 395] on span "Ok" at bounding box center [915, 403] width 22 height 17
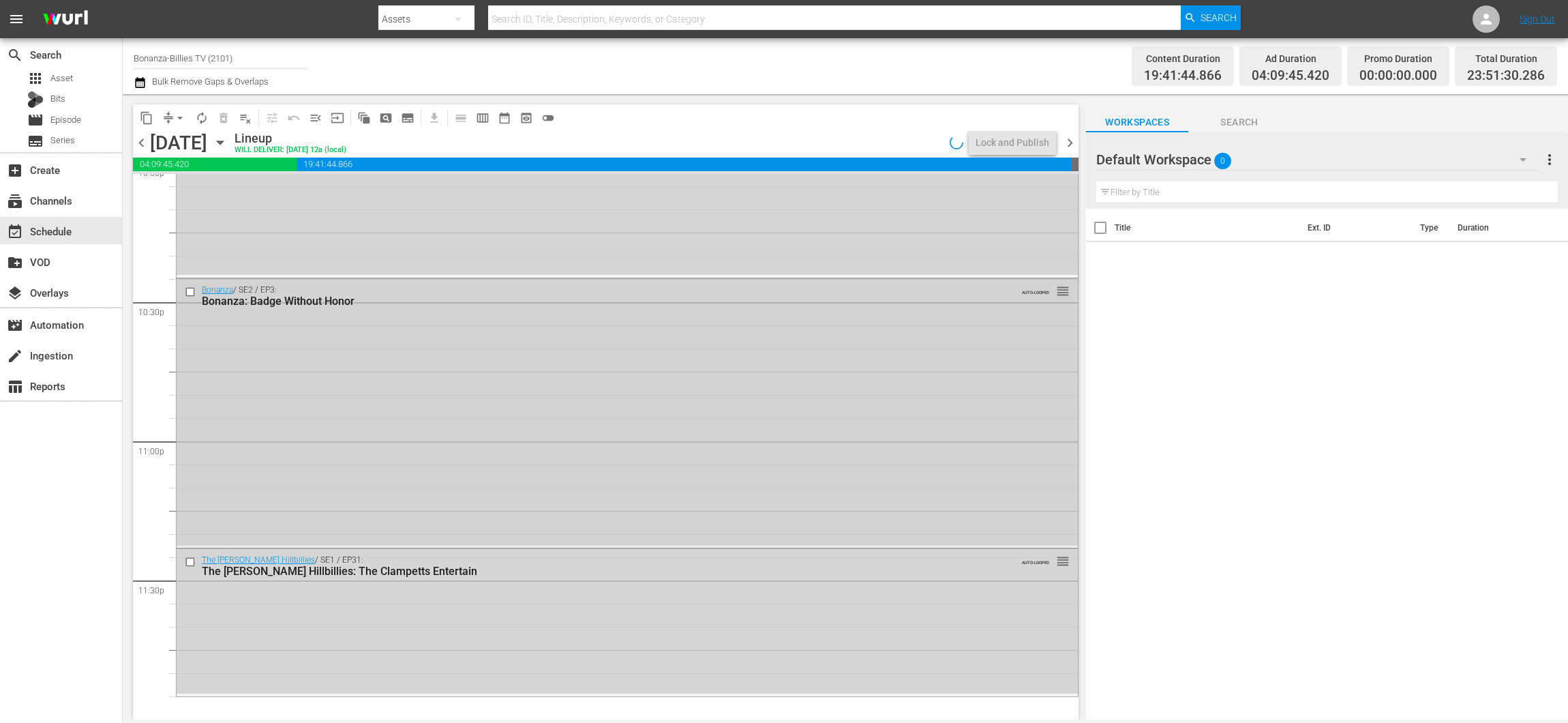
scroll to position [6132, 0]
click at [185, 291] on input "checkbox" at bounding box center [191, 293] width 14 height 12
click at [191, 560] on input "checkbox" at bounding box center [191, 563] width 14 height 12
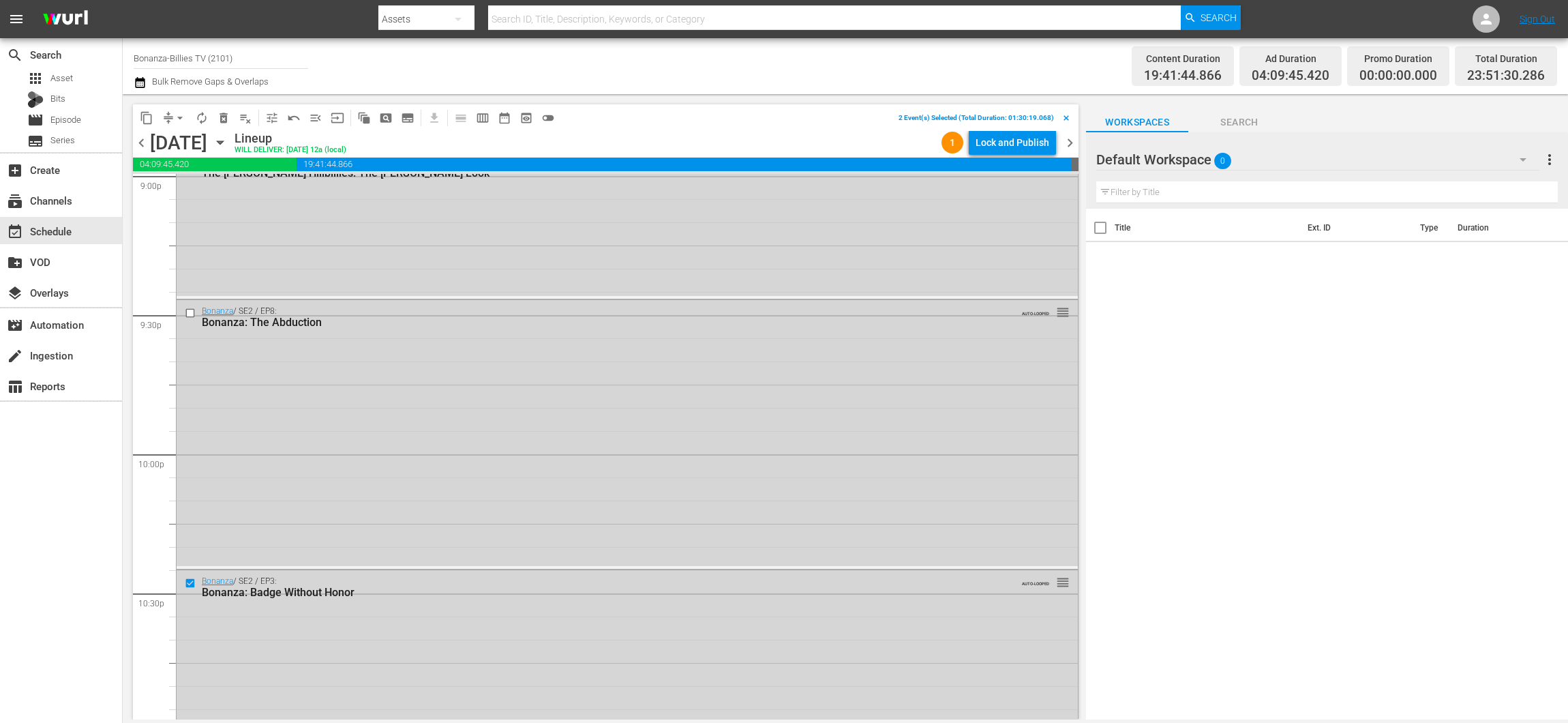
scroll to position [5793, 0]
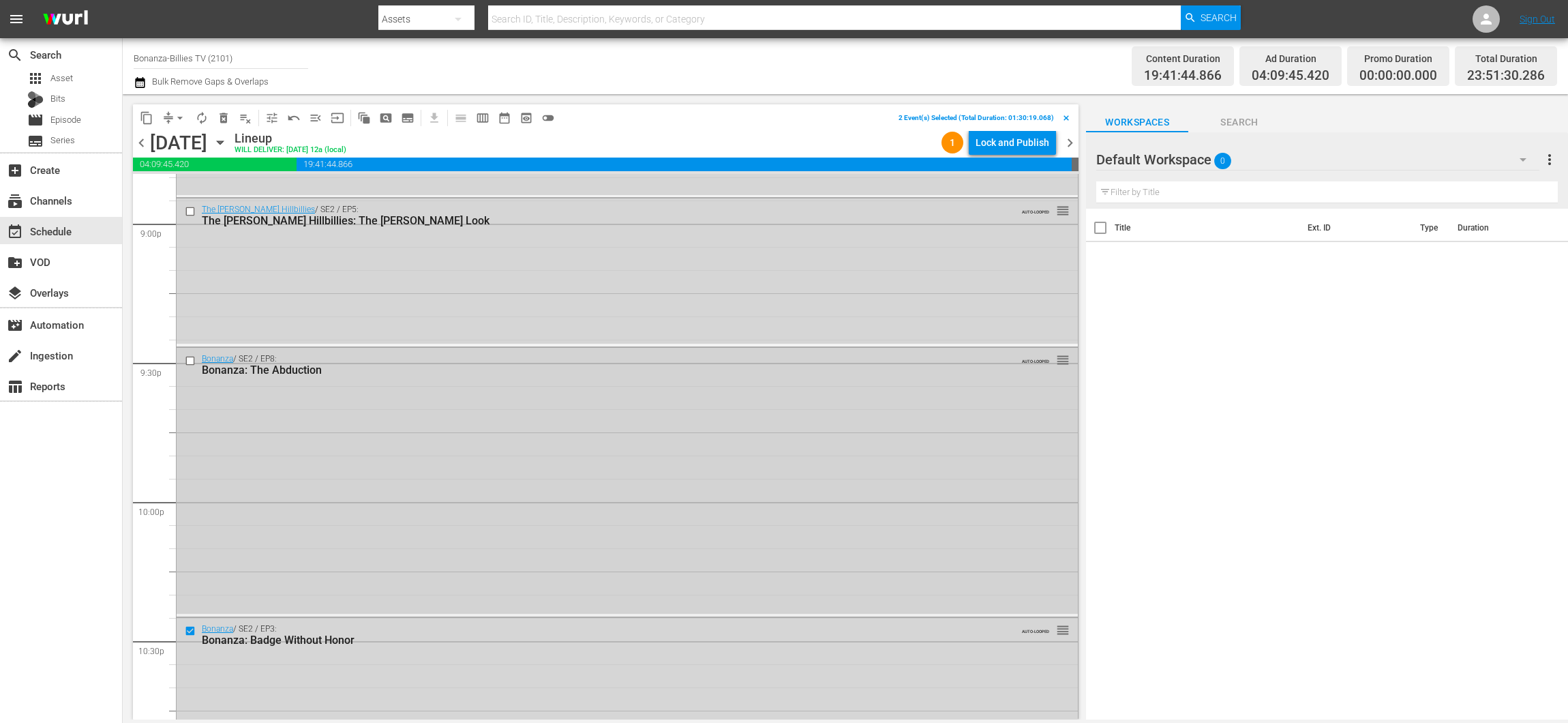
click at [190, 358] on input "checkbox" at bounding box center [191, 361] width 14 height 12
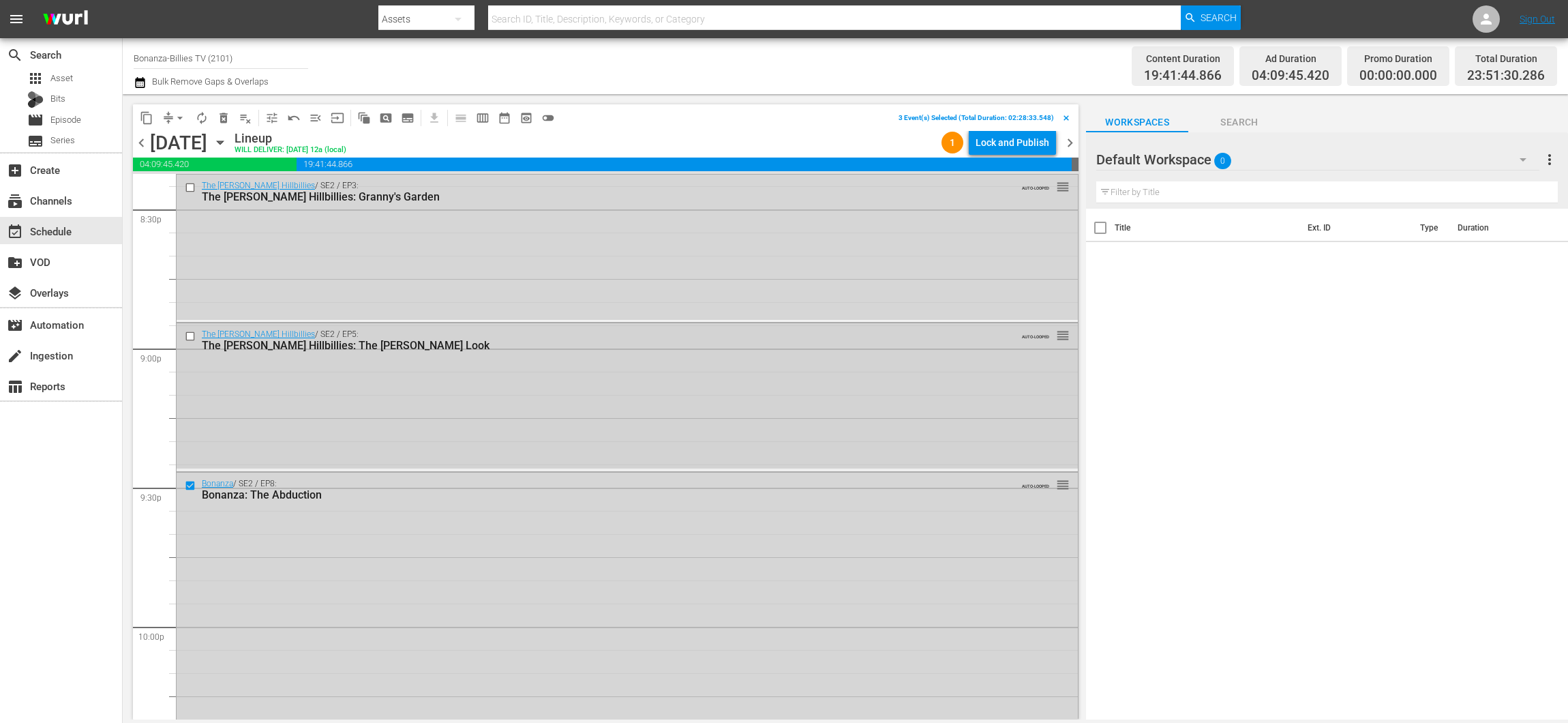
click at [189, 339] on input "checkbox" at bounding box center [191, 337] width 14 height 12
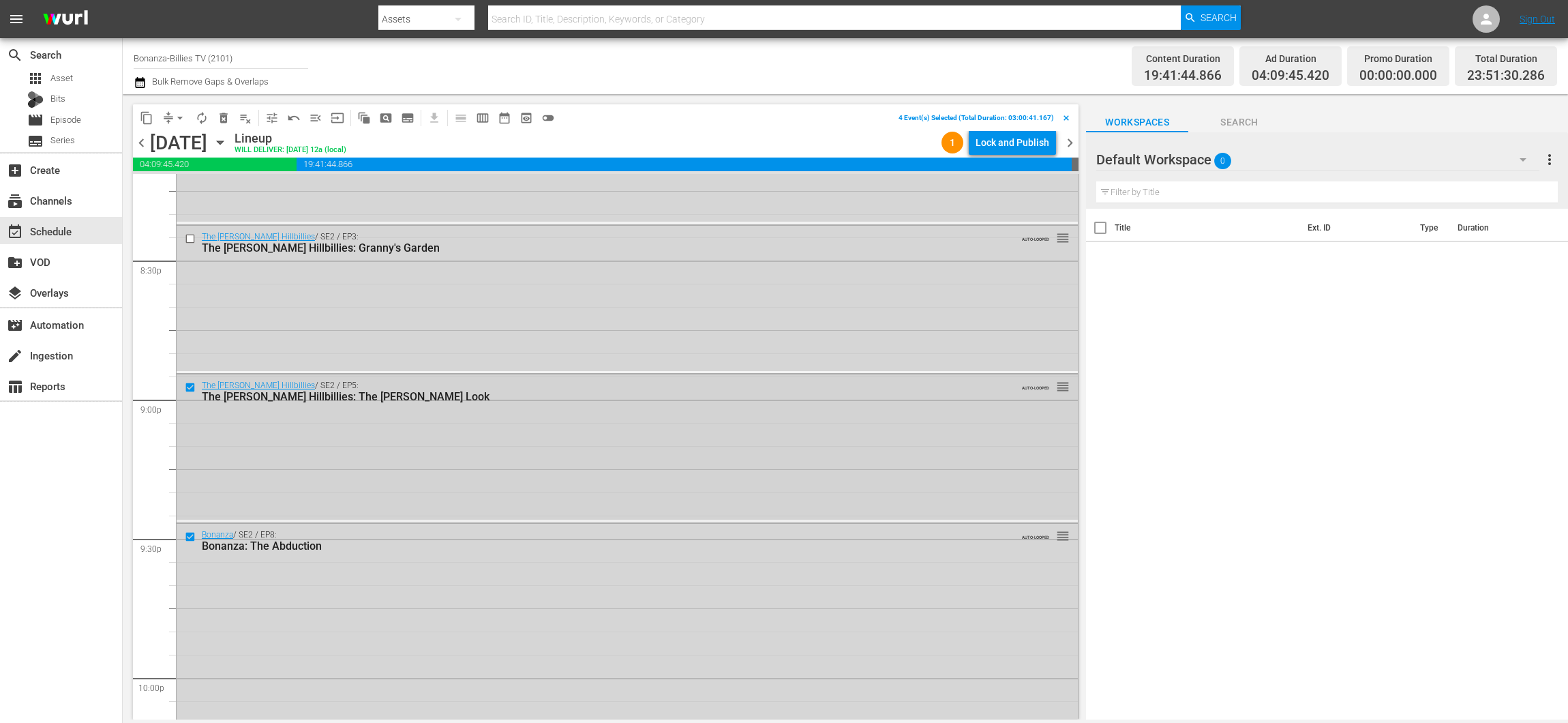
scroll to position [5527, 0]
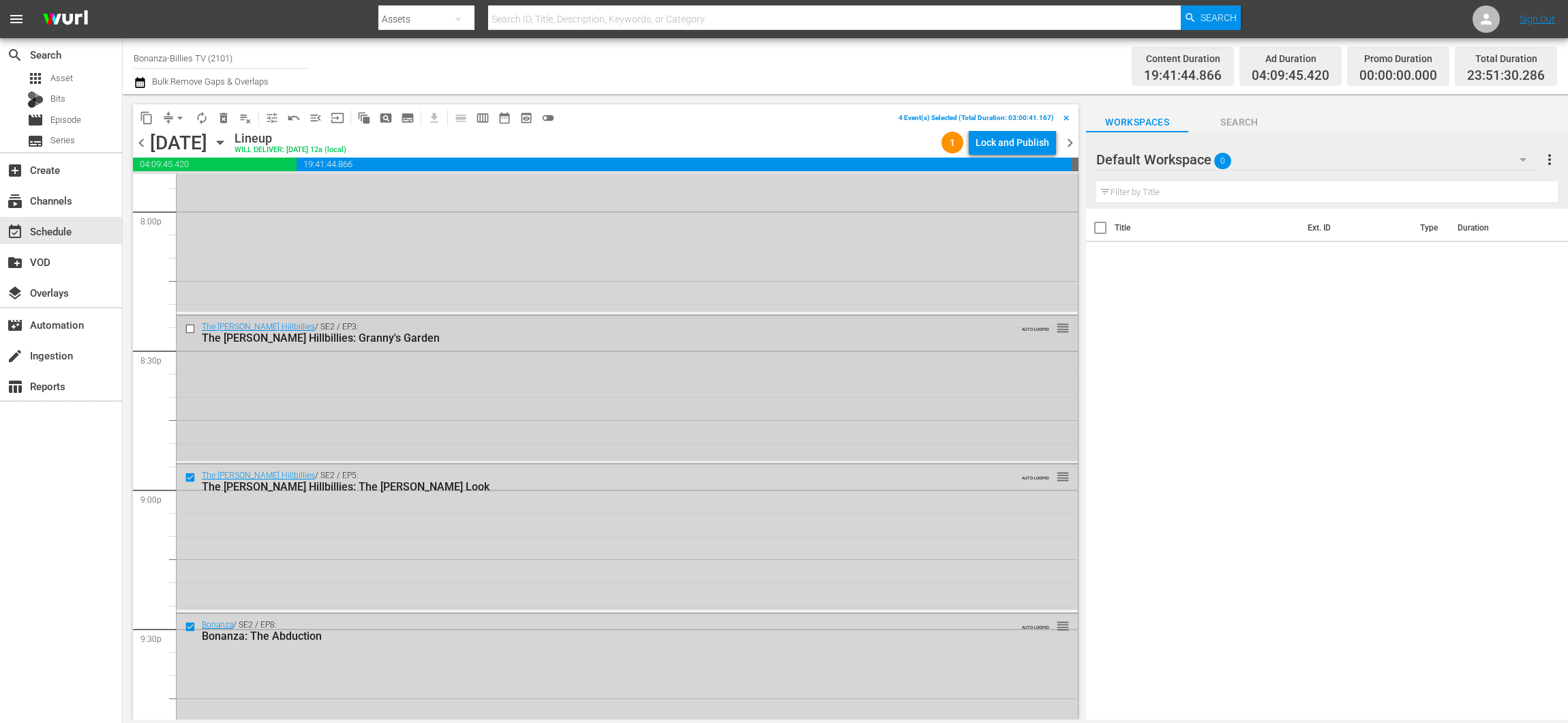
click at [195, 330] on input "checkbox" at bounding box center [191, 329] width 14 height 12
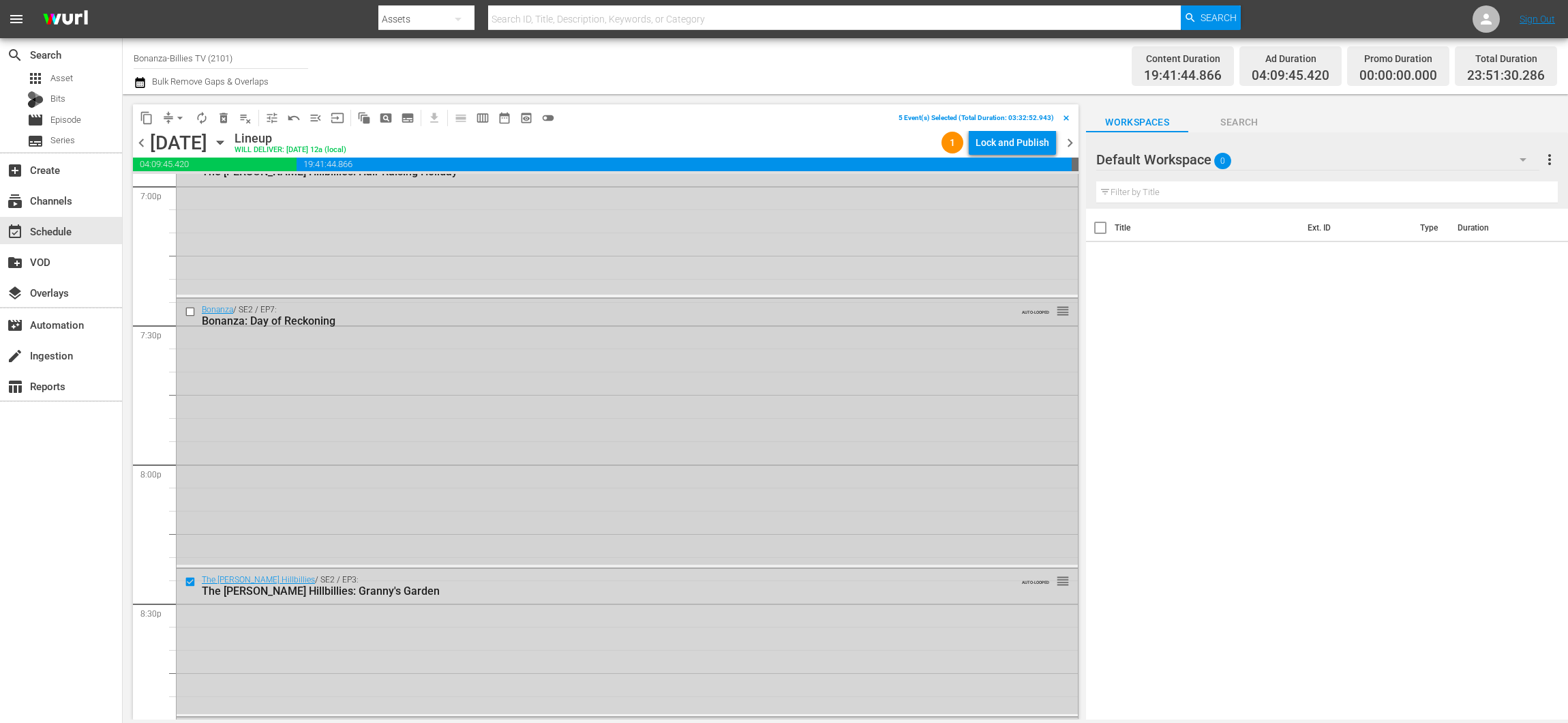
scroll to position [5273, 0]
click at [195, 311] on input "checkbox" at bounding box center [191, 312] width 14 height 12
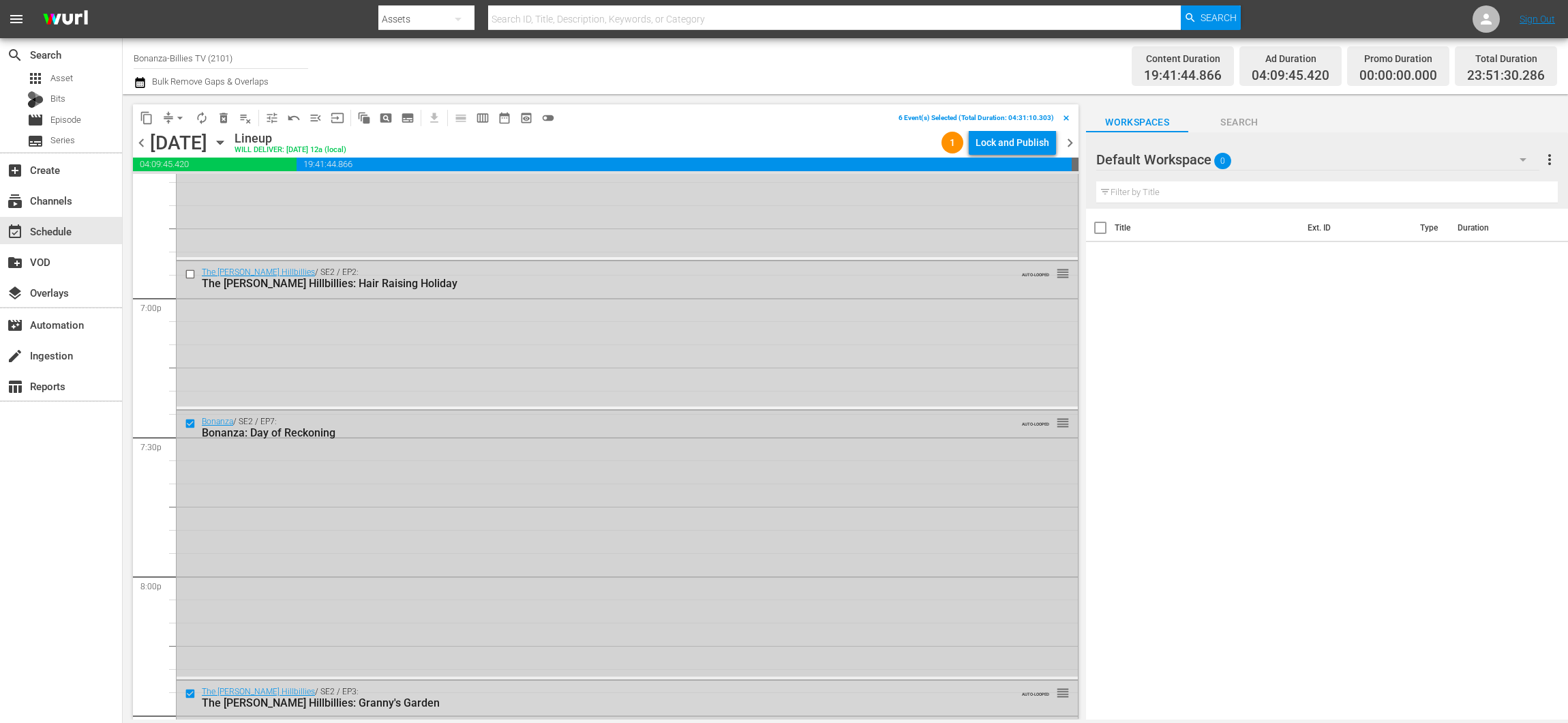
scroll to position [5158, 0]
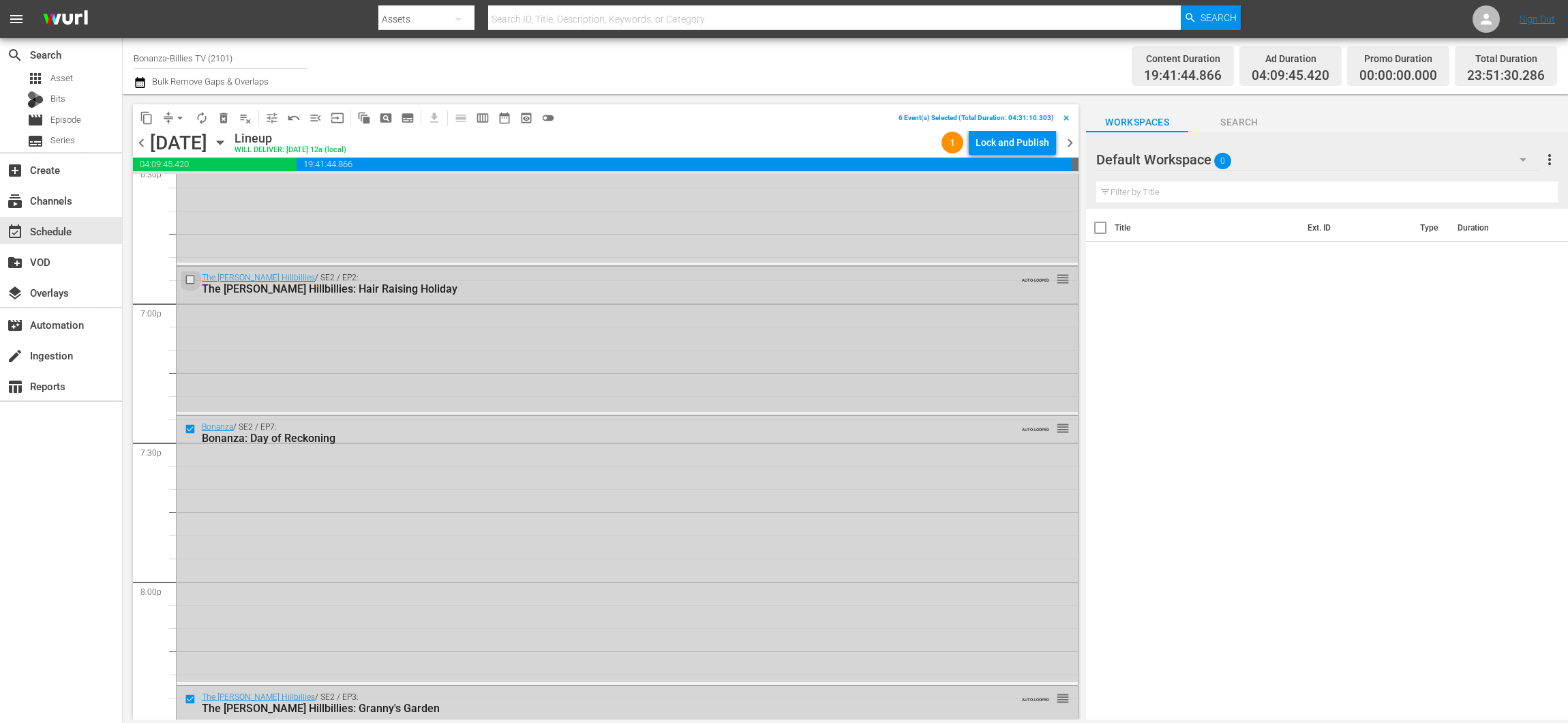
click at [188, 279] on input "checkbox" at bounding box center [191, 280] width 14 height 12
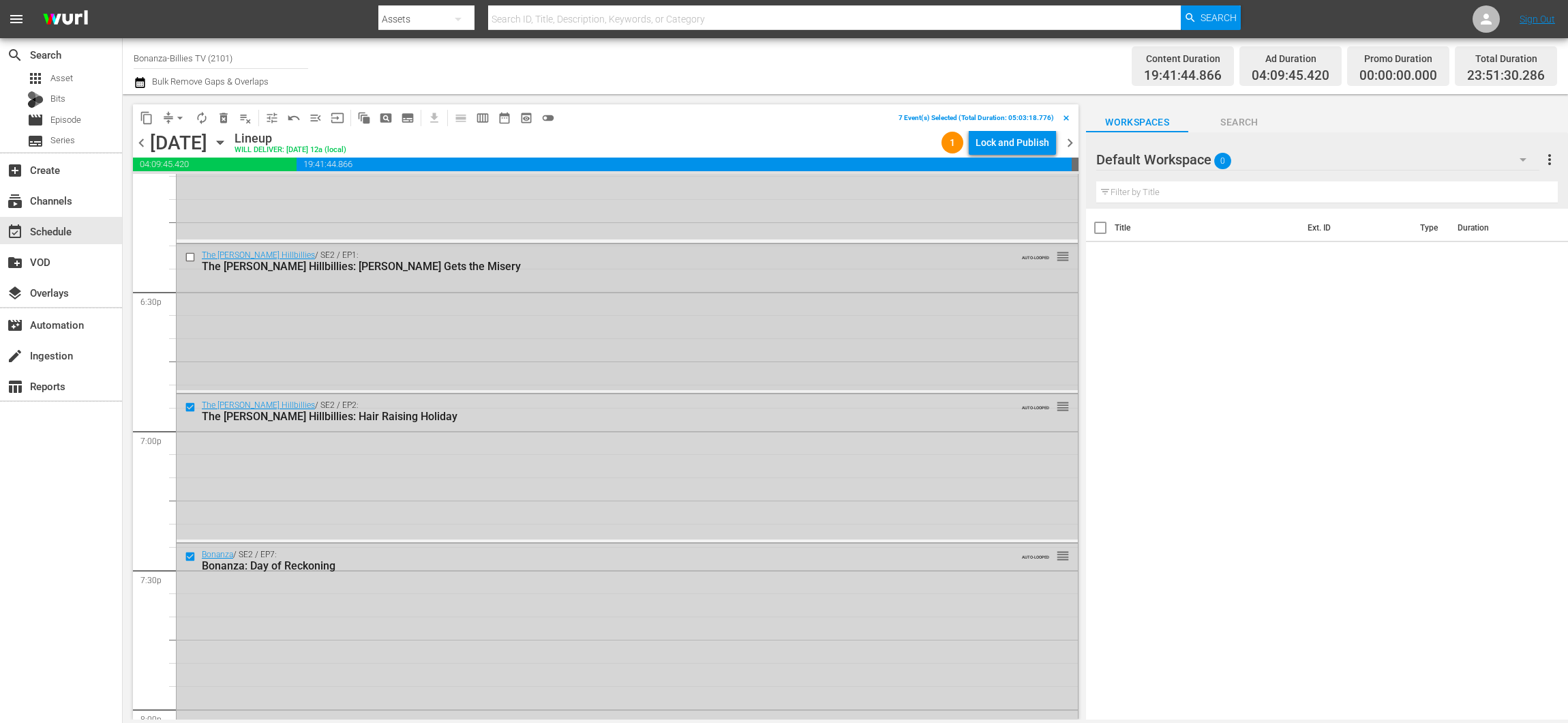
scroll to position [5030, 0]
click at [187, 260] on input "checkbox" at bounding box center [191, 257] width 14 height 12
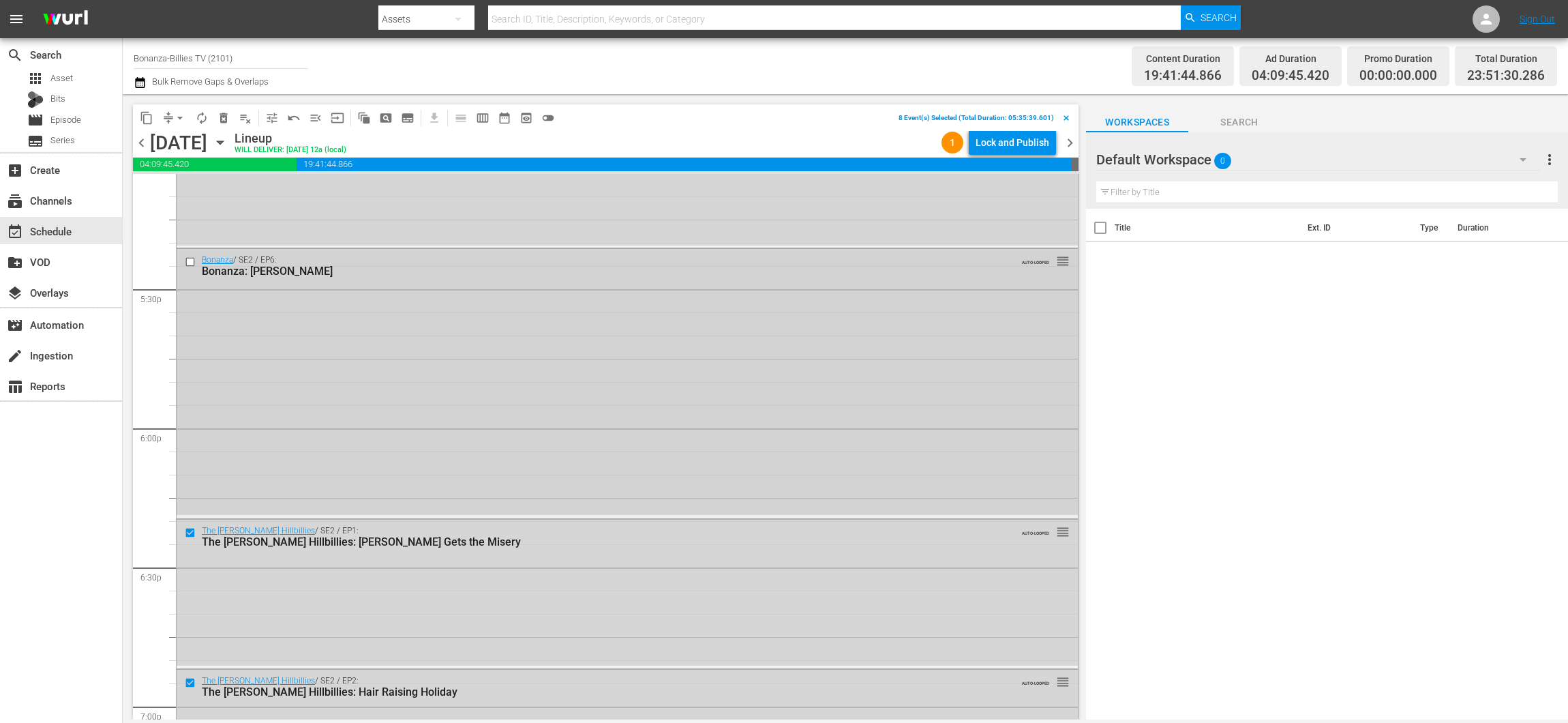
scroll to position [4755, 0]
click at [190, 259] on input "checkbox" at bounding box center [191, 262] width 14 height 12
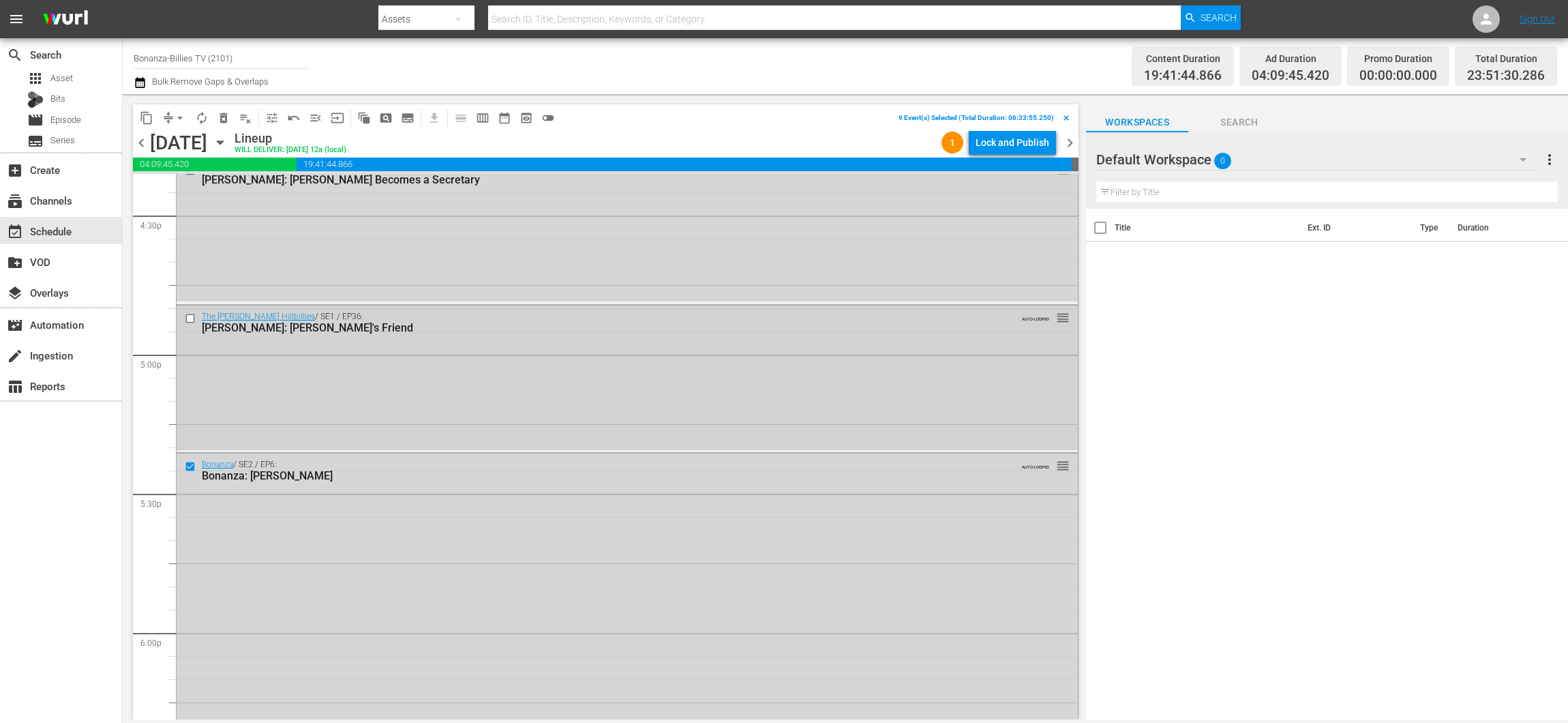
scroll to position [4436, 0]
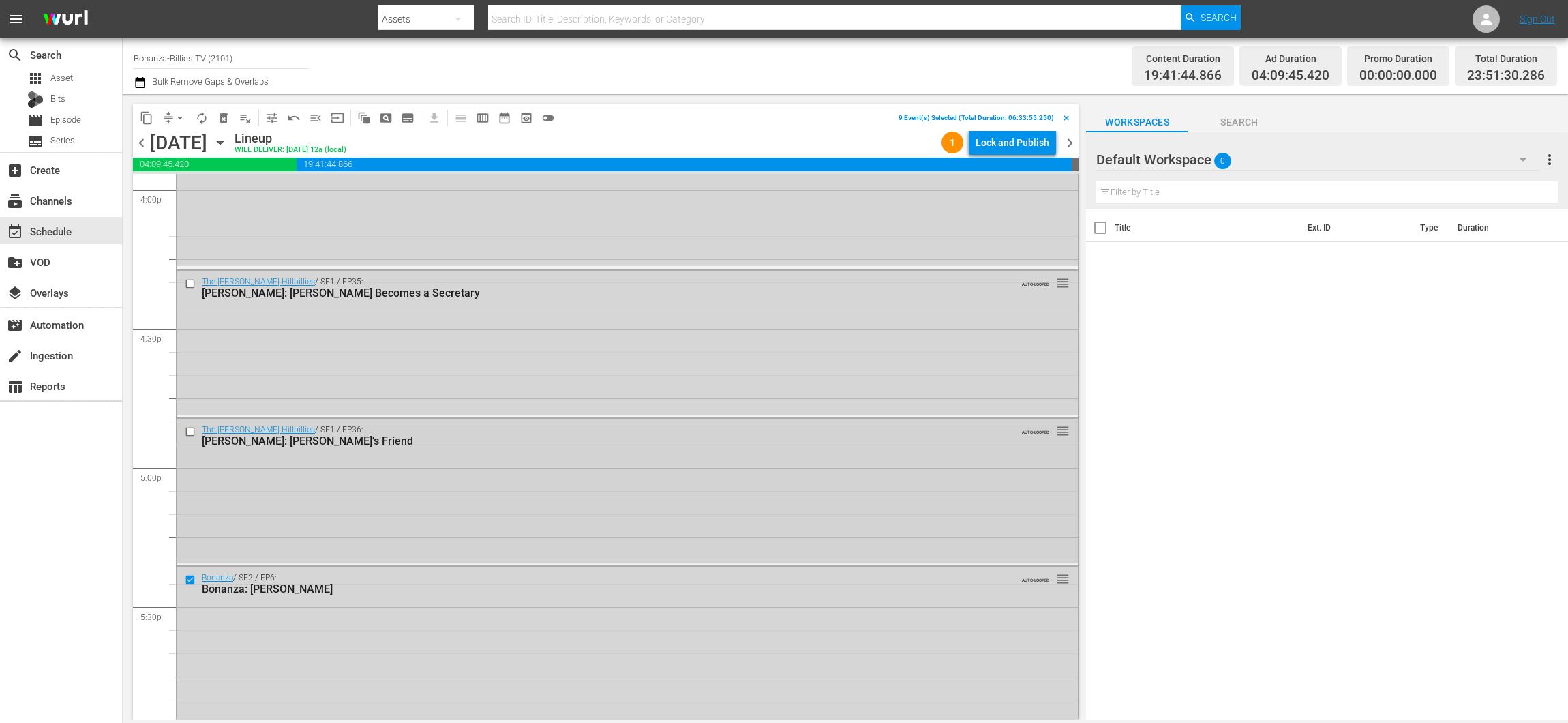
click at [190, 426] on input "checkbox" at bounding box center [191, 432] width 14 height 12
click at [193, 279] on input "checkbox" at bounding box center [191, 284] width 14 height 12
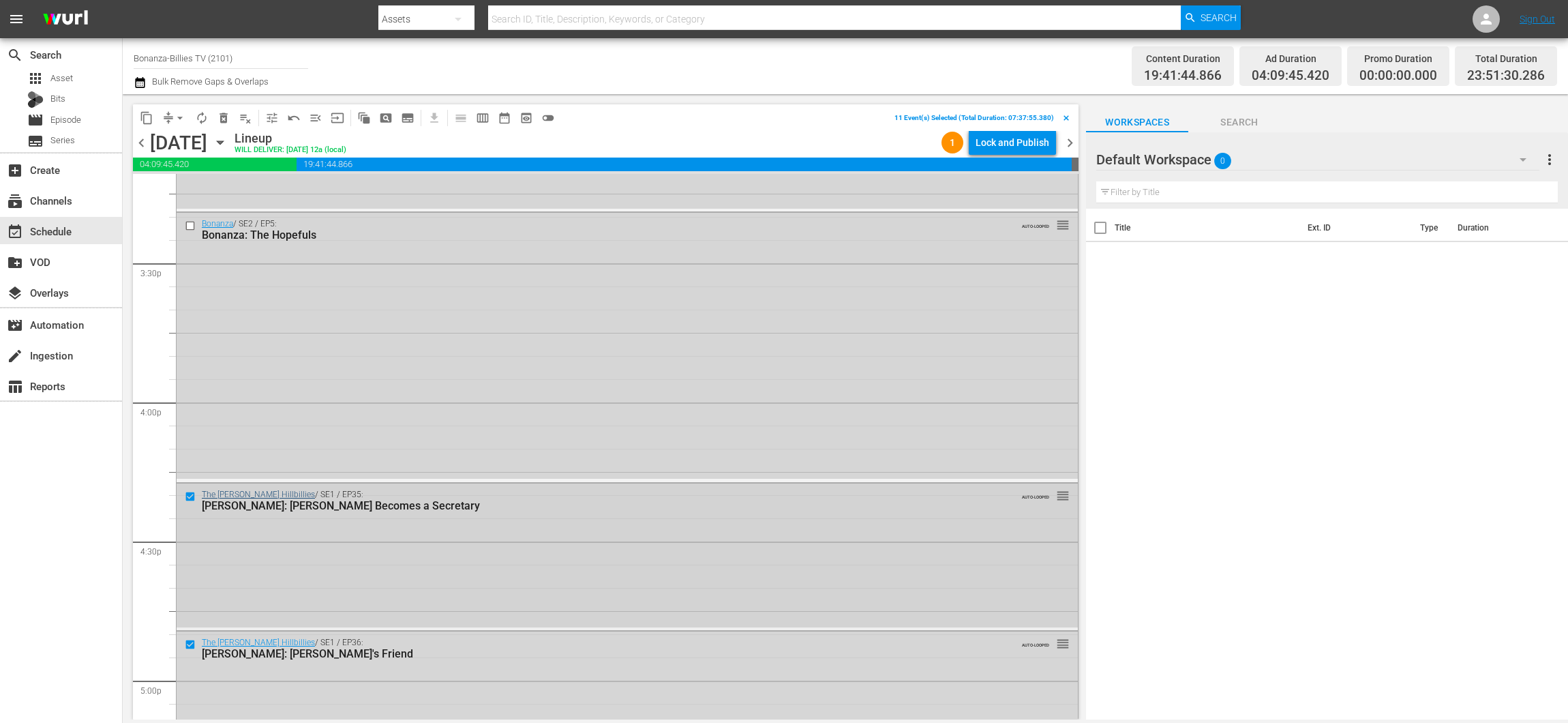
scroll to position [4002, 0]
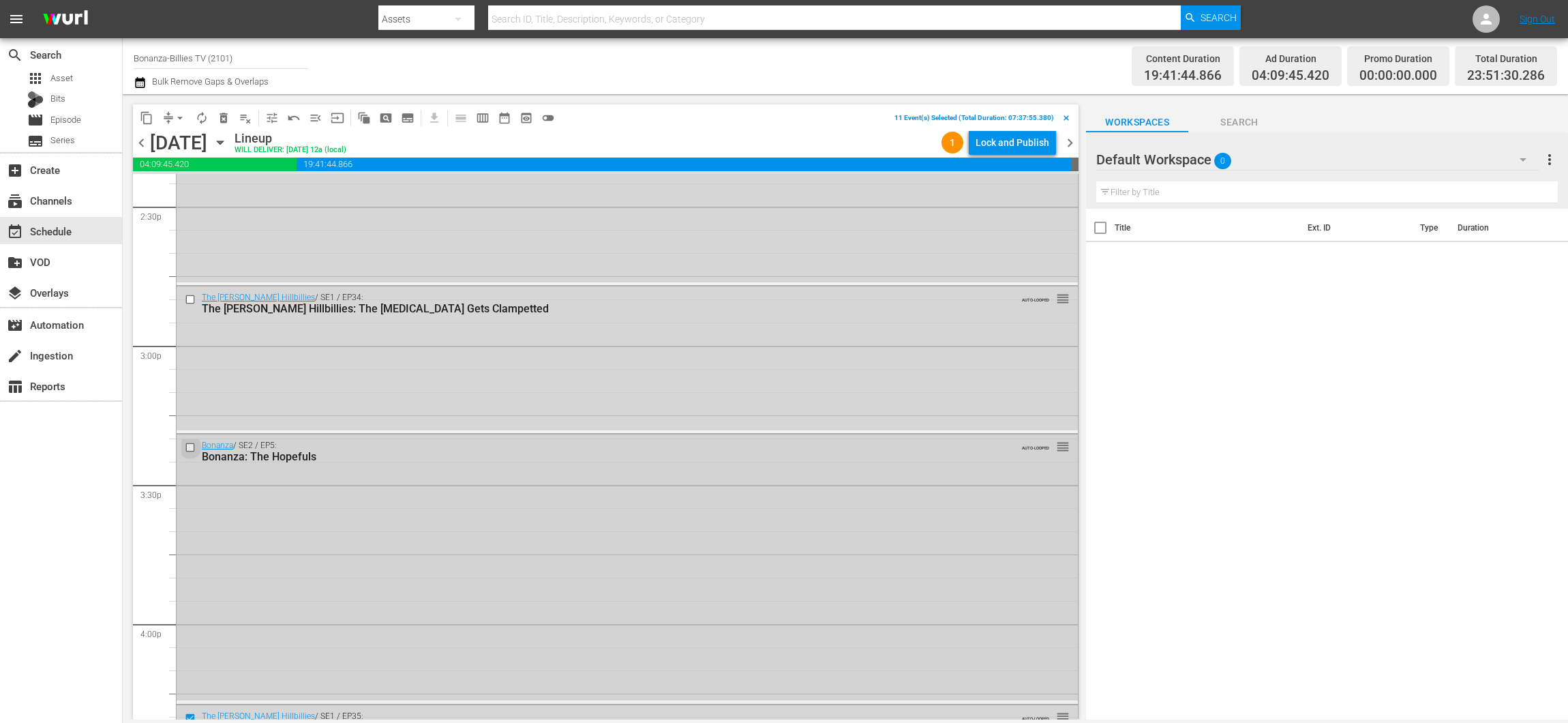
click at [189, 447] on input "checkbox" at bounding box center [191, 448] width 14 height 12
click at [192, 295] on input "checkbox" at bounding box center [191, 299] width 14 height 12
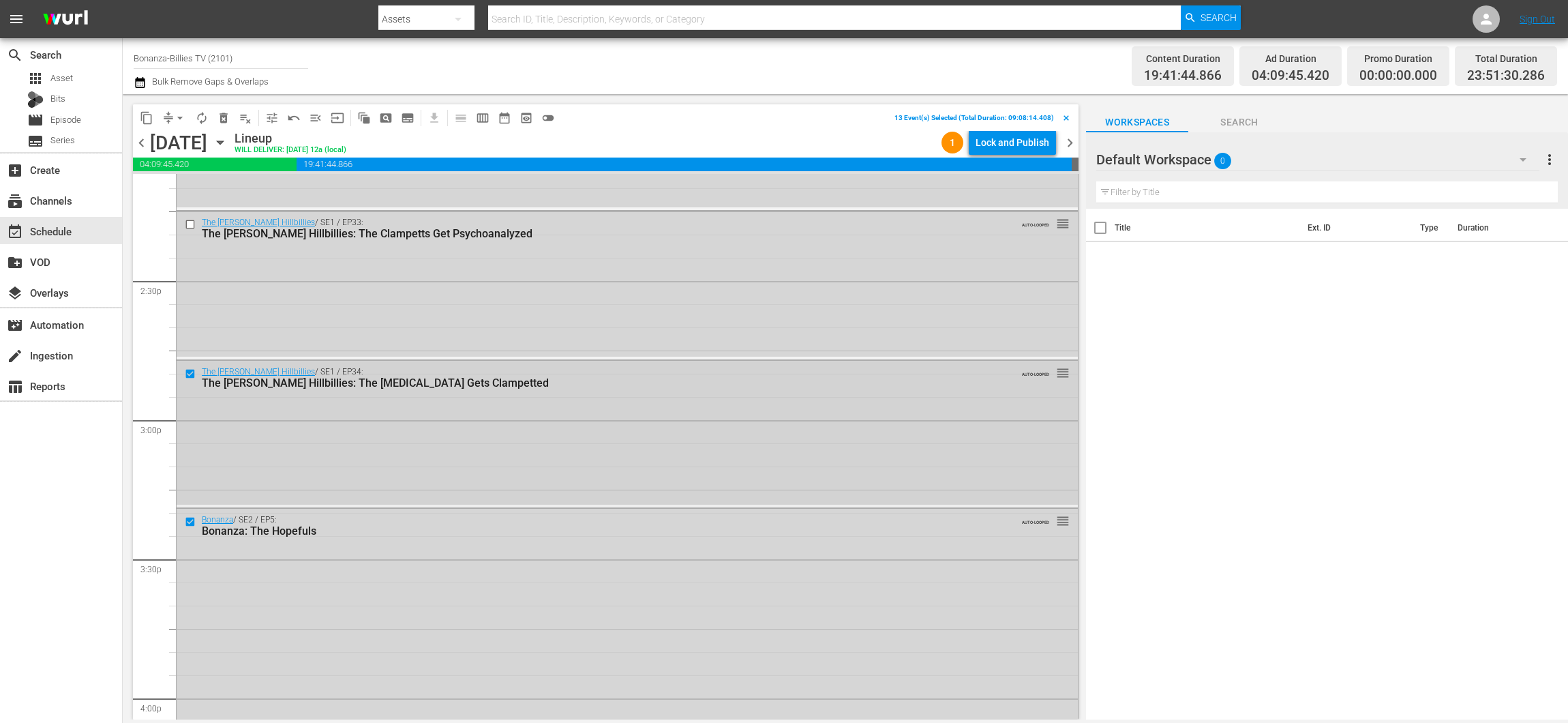
scroll to position [3829, 0]
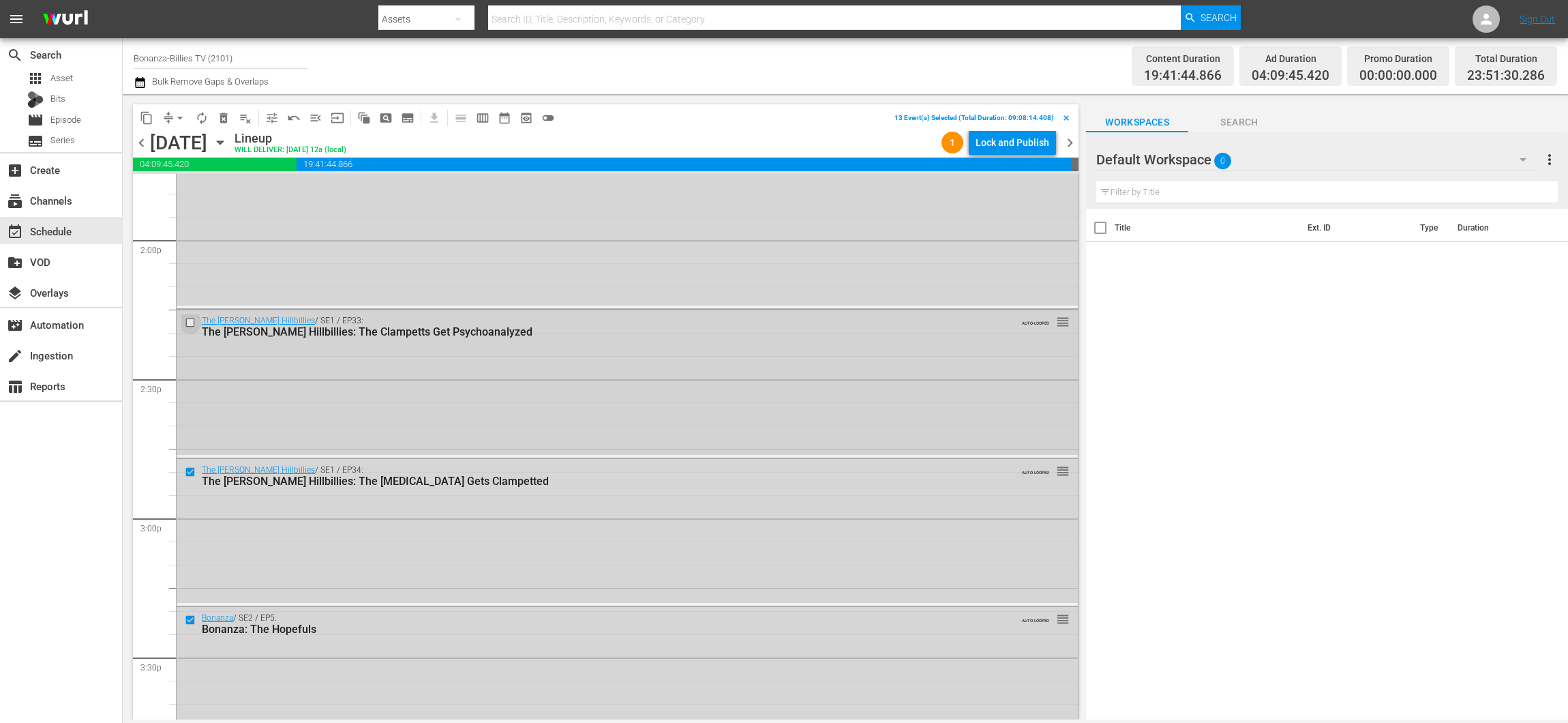
click at [190, 318] on input "checkbox" at bounding box center [191, 323] width 14 height 12
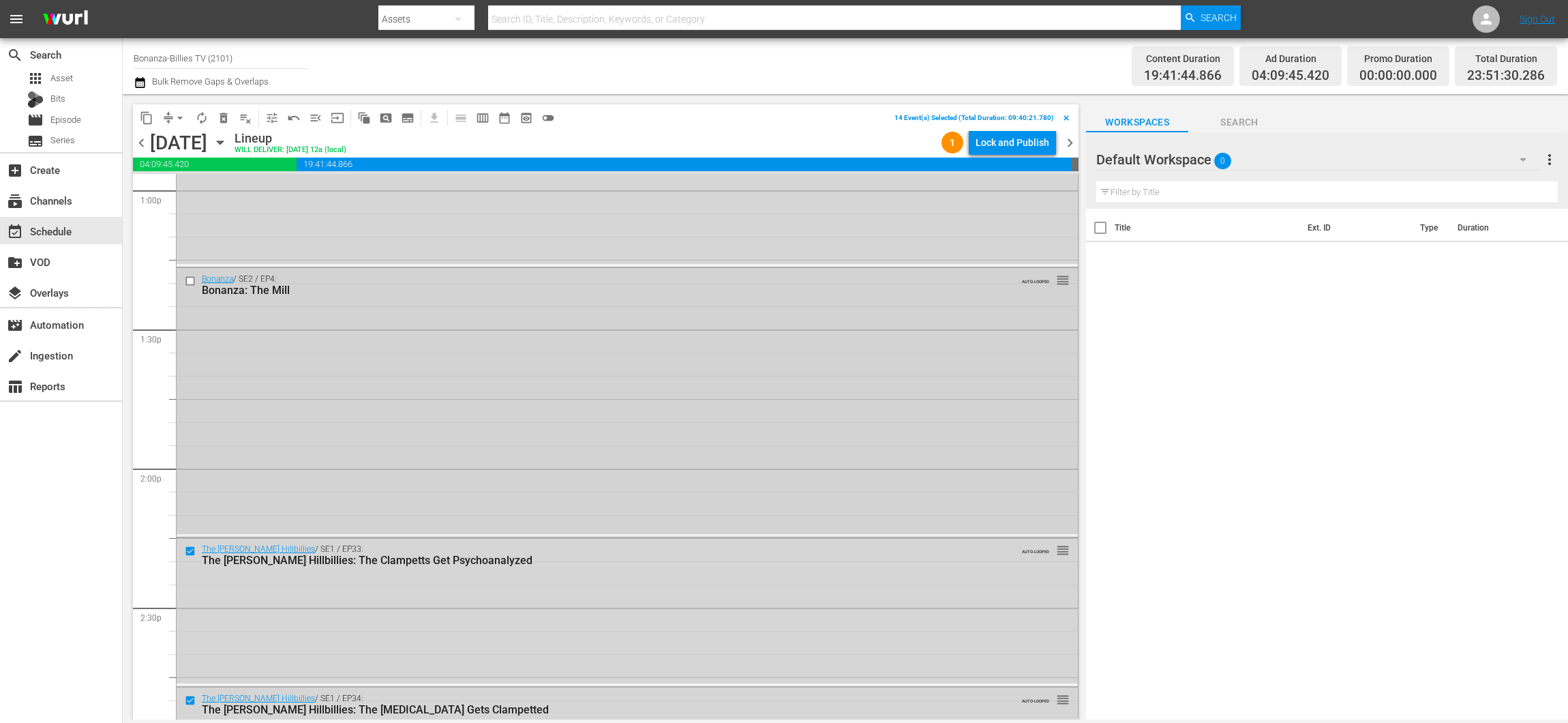
scroll to position [3554, 0]
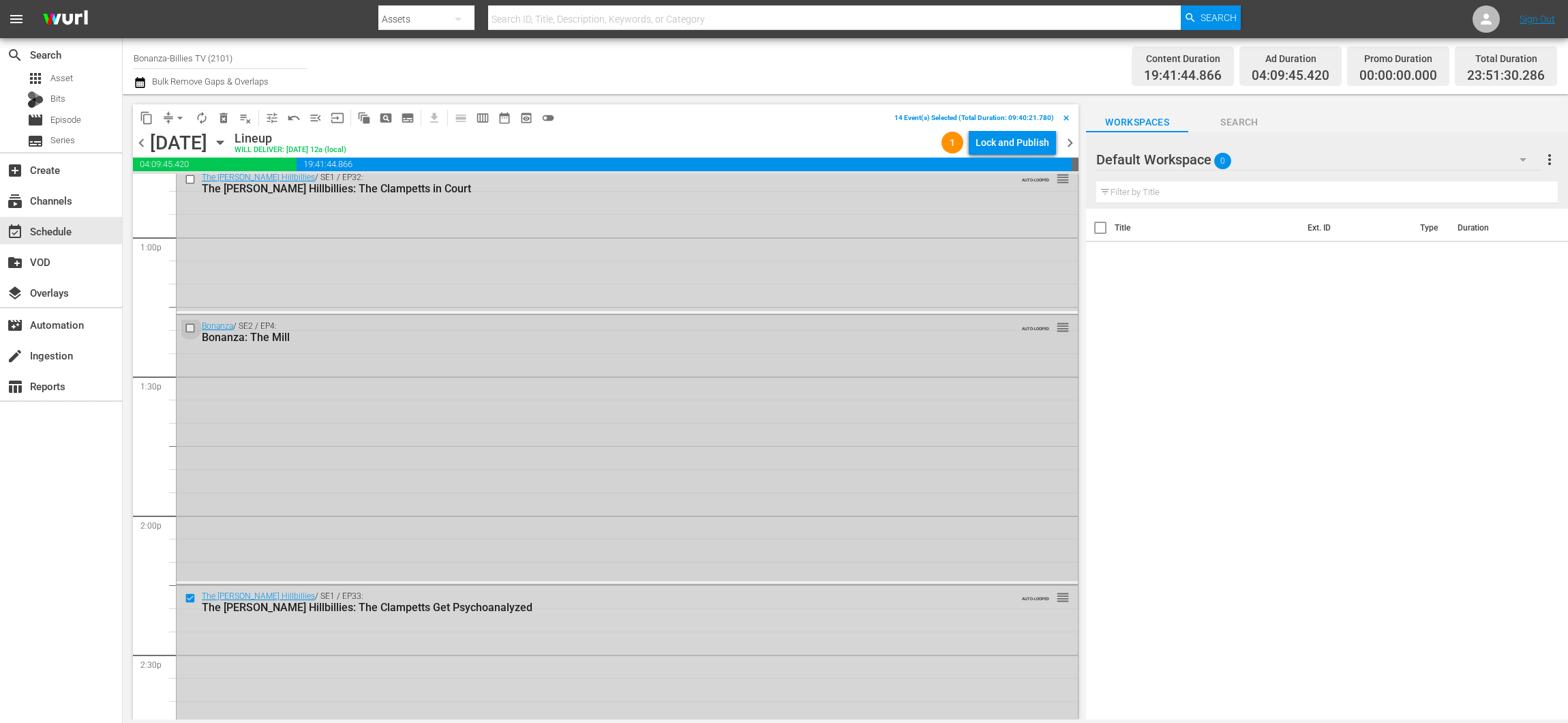
click at [193, 324] on input "checkbox" at bounding box center [191, 328] width 14 height 12
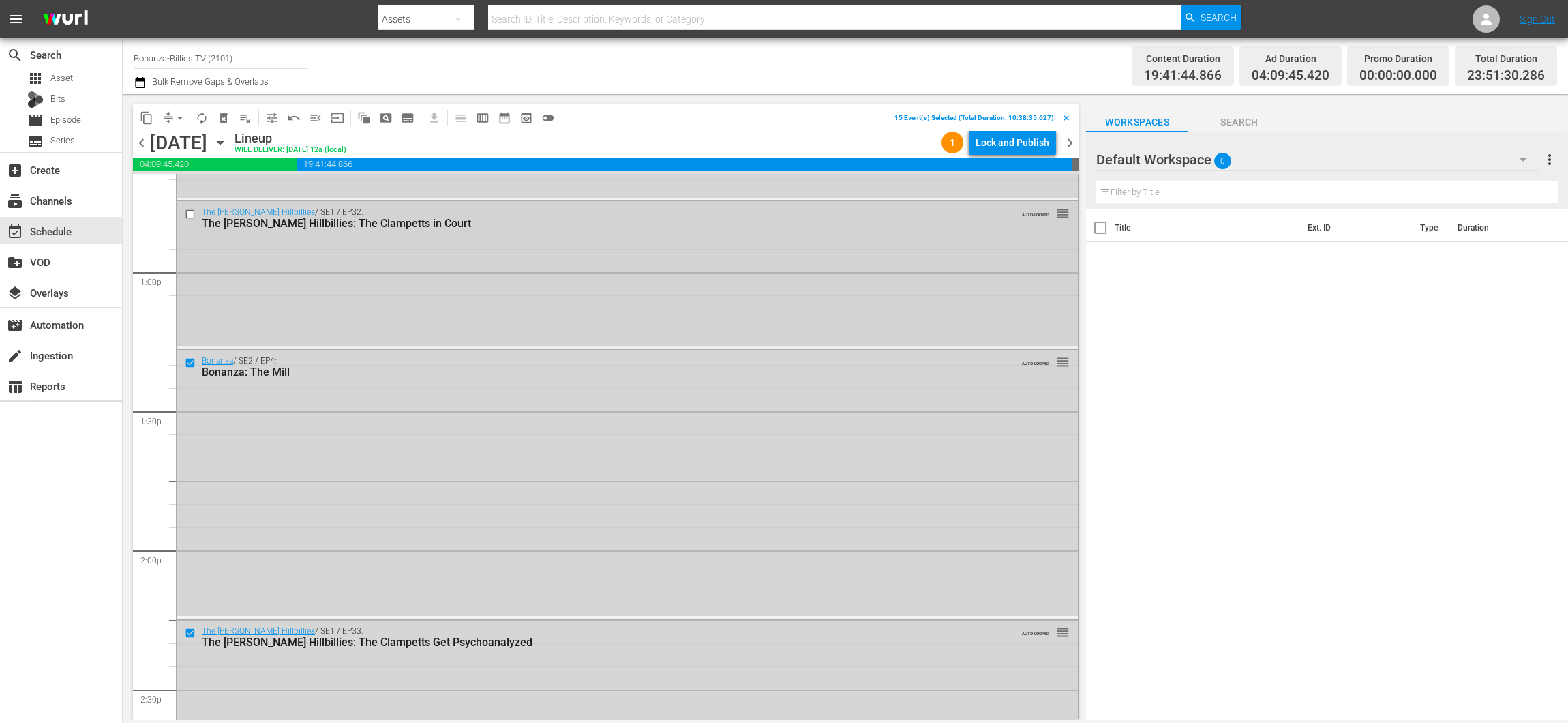
scroll to position [3429, 0]
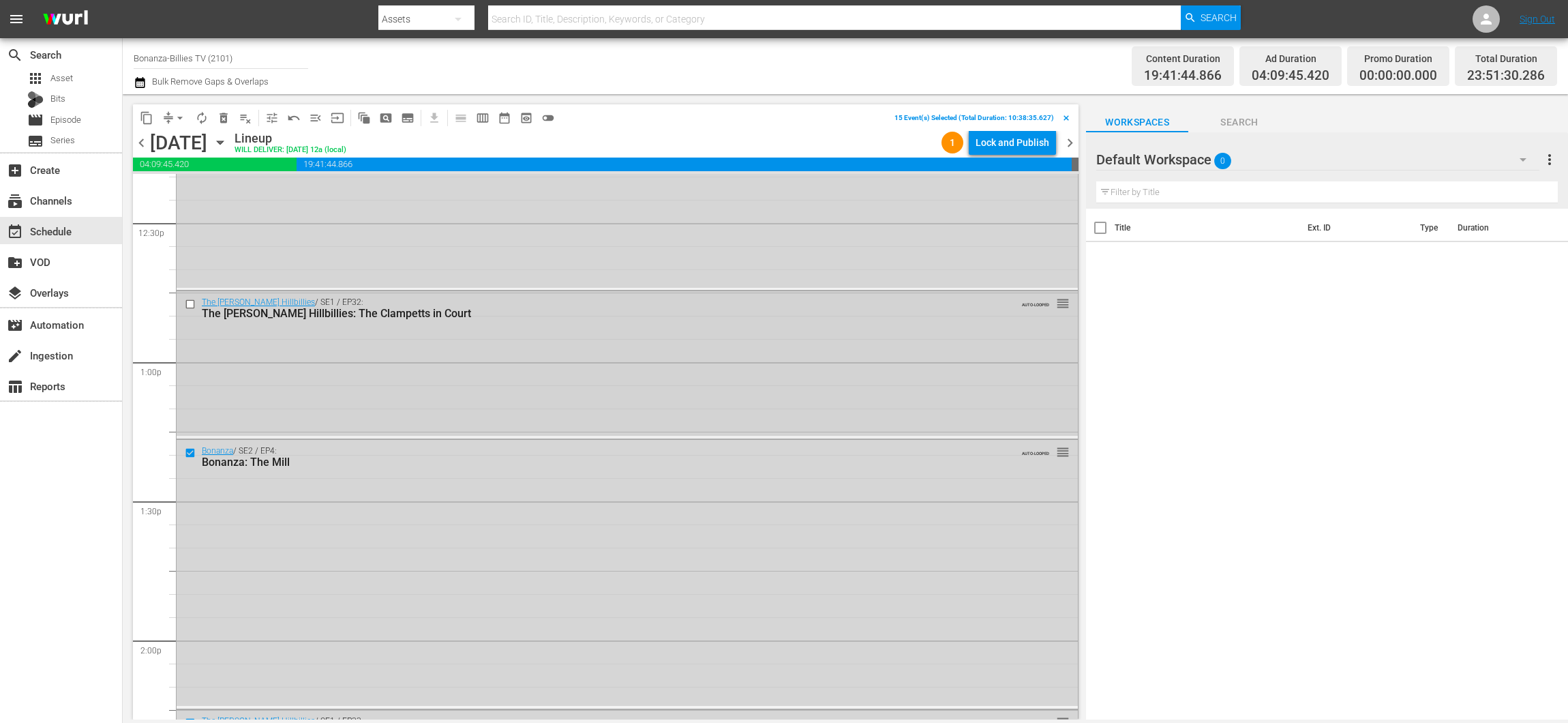
click at [195, 304] on input "checkbox" at bounding box center [191, 305] width 14 height 12
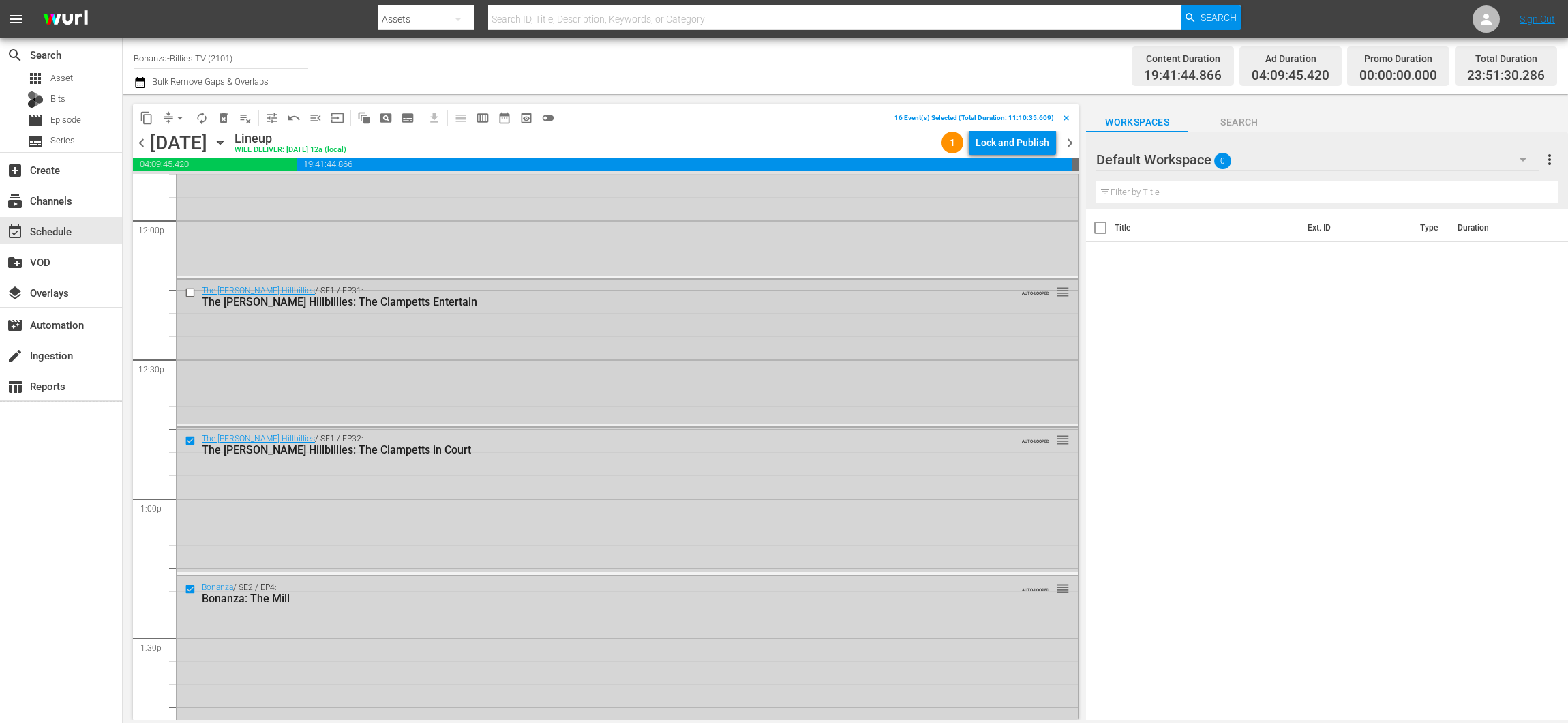
scroll to position [3160, 0]
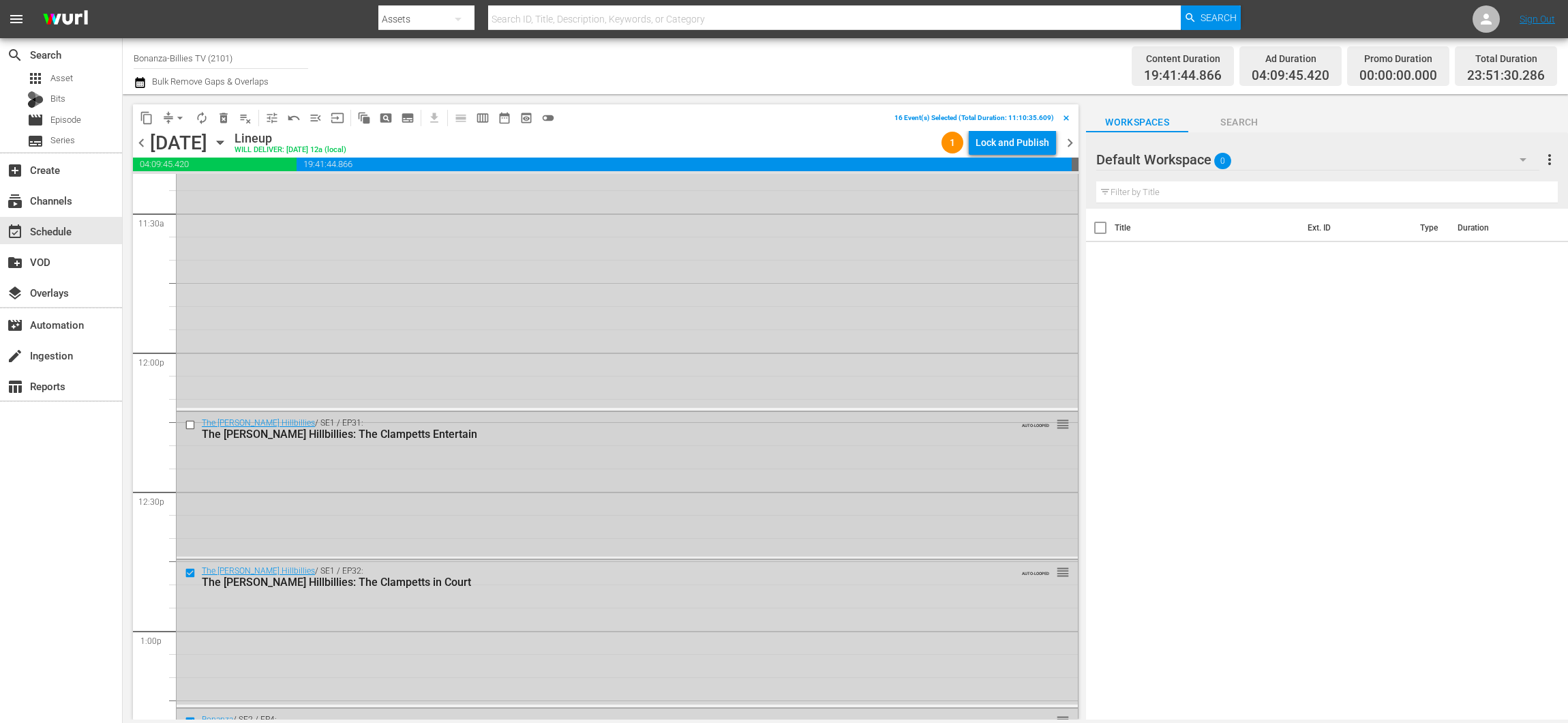
click at [190, 422] on input "checkbox" at bounding box center [191, 425] width 14 height 12
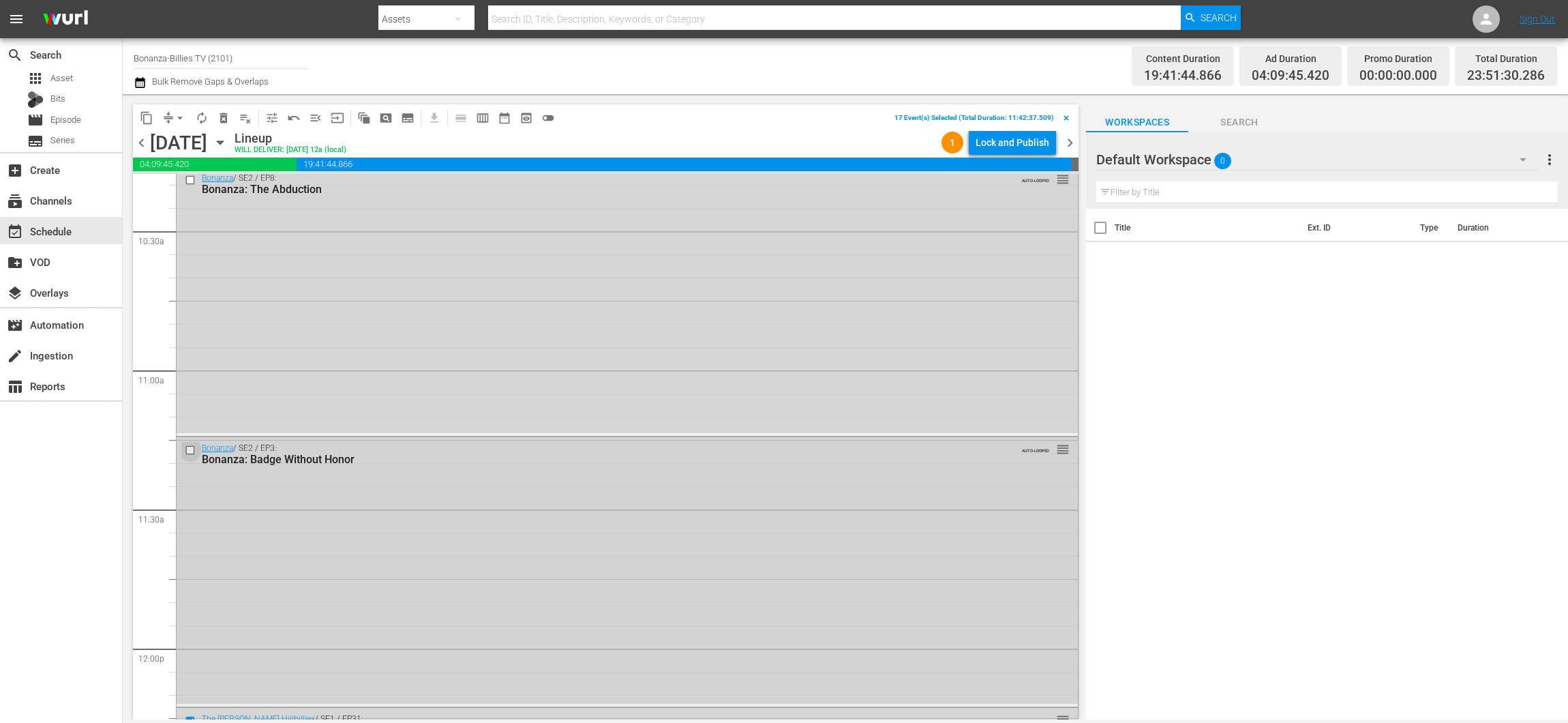
click at [190, 447] on input "checkbox" at bounding box center [191, 450] width 14 height 12
click at [214, 111] on button "delete_forever_outlined" at bounding box center [223, 118] width 22 height 22
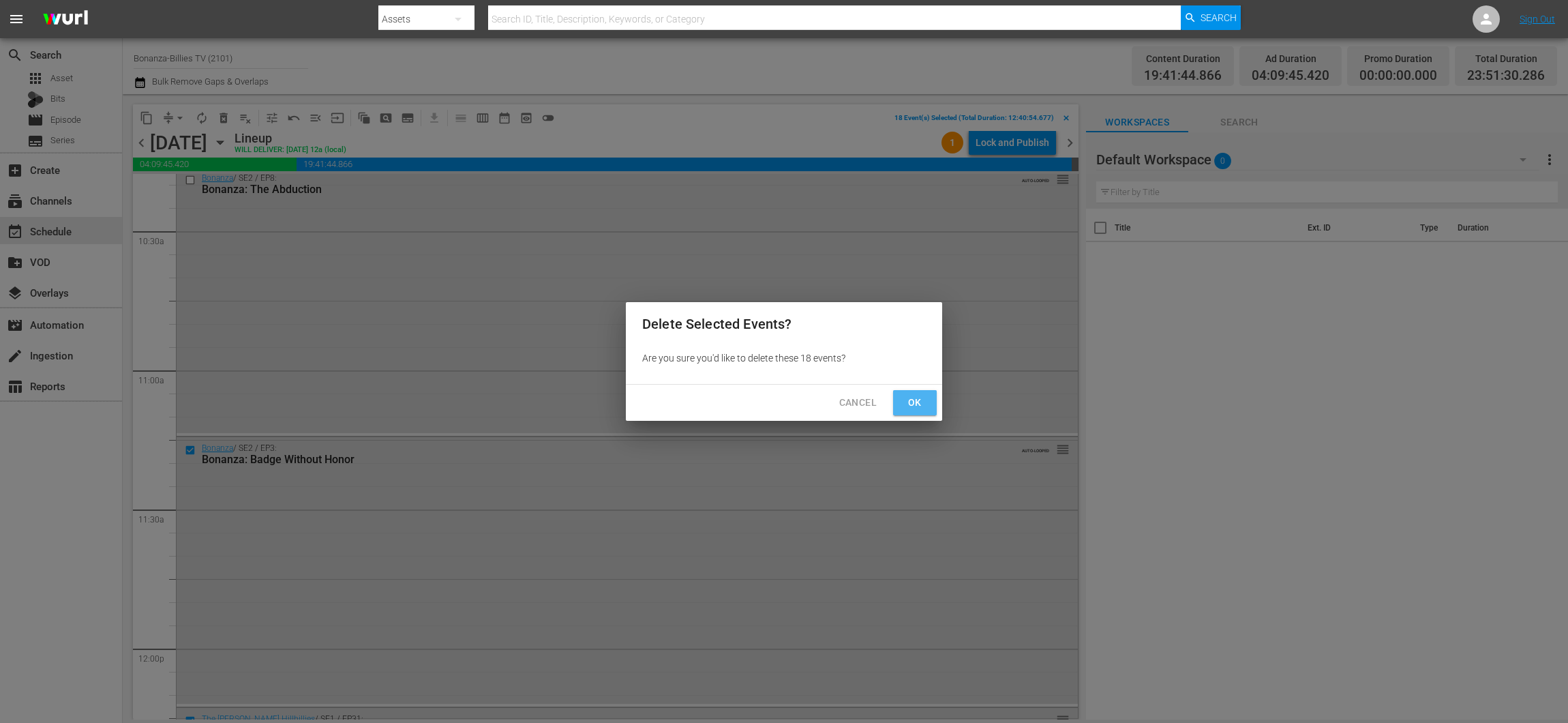
click at [910, 402] on span "Ok" at bounding box center [915, 403] width 22 height 17
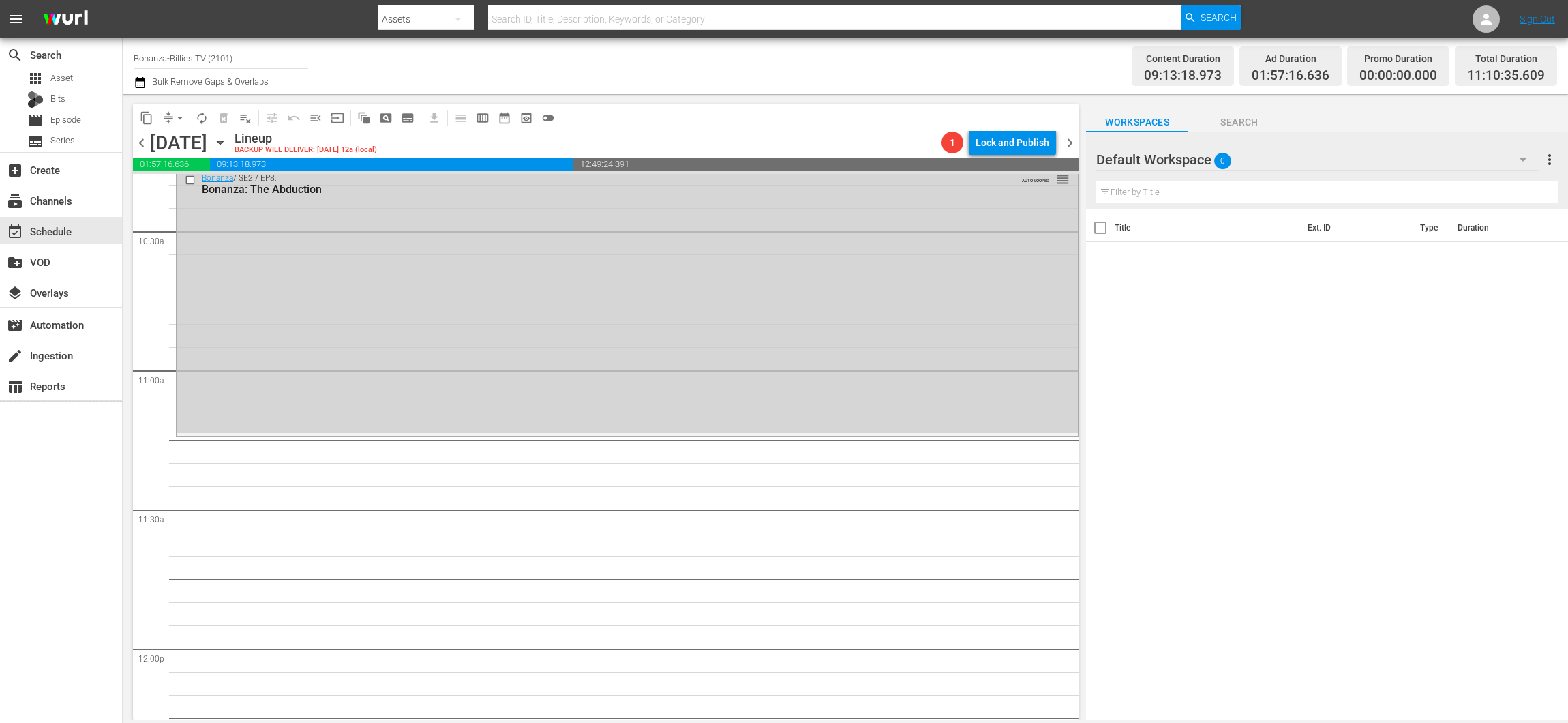
click at [223, 143] on icon "button" at bounding box center [219, 143] width 6 height 3
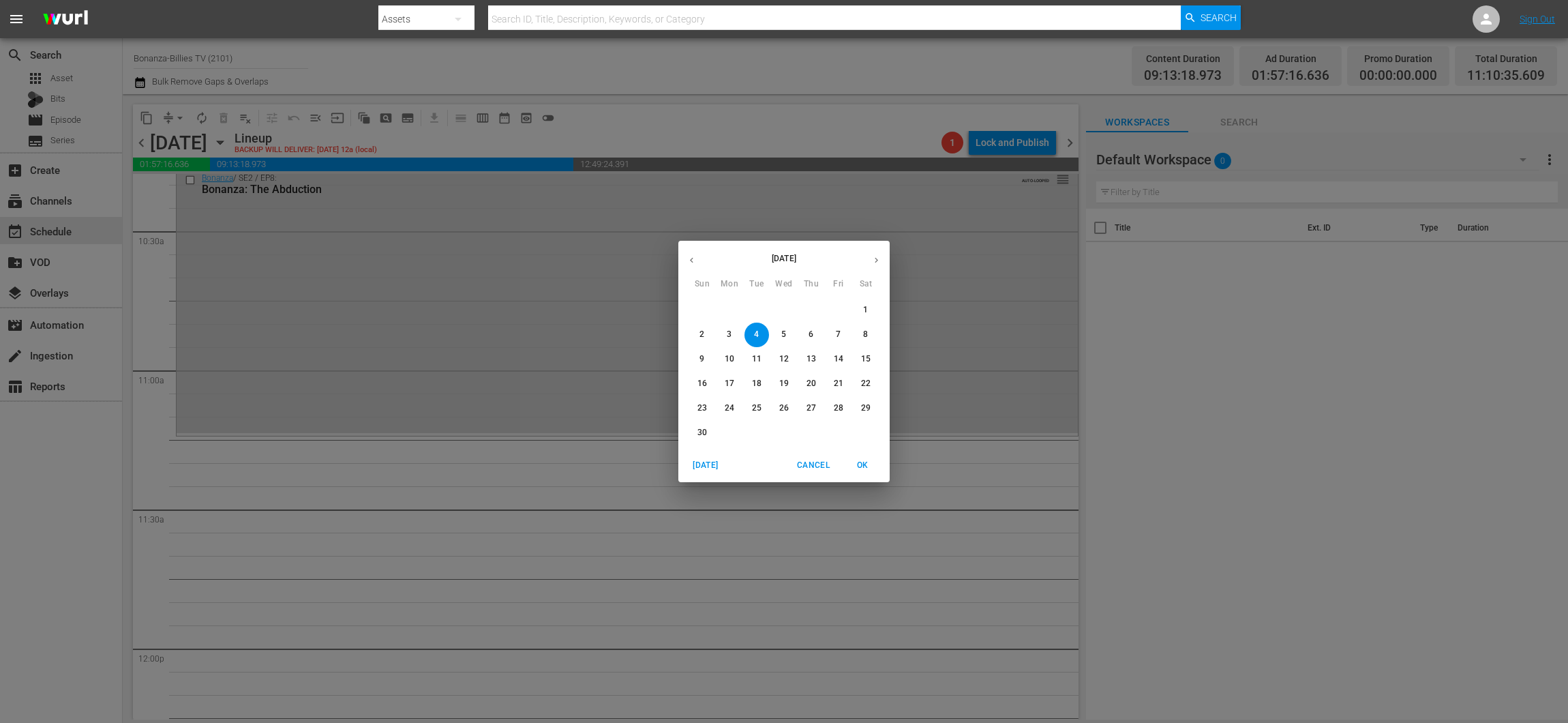
click at [706, 328] on span "2" at bounding box center [701, 334] width 25 height 12
